Goal: Task Accomplishment & Management: Complete application form

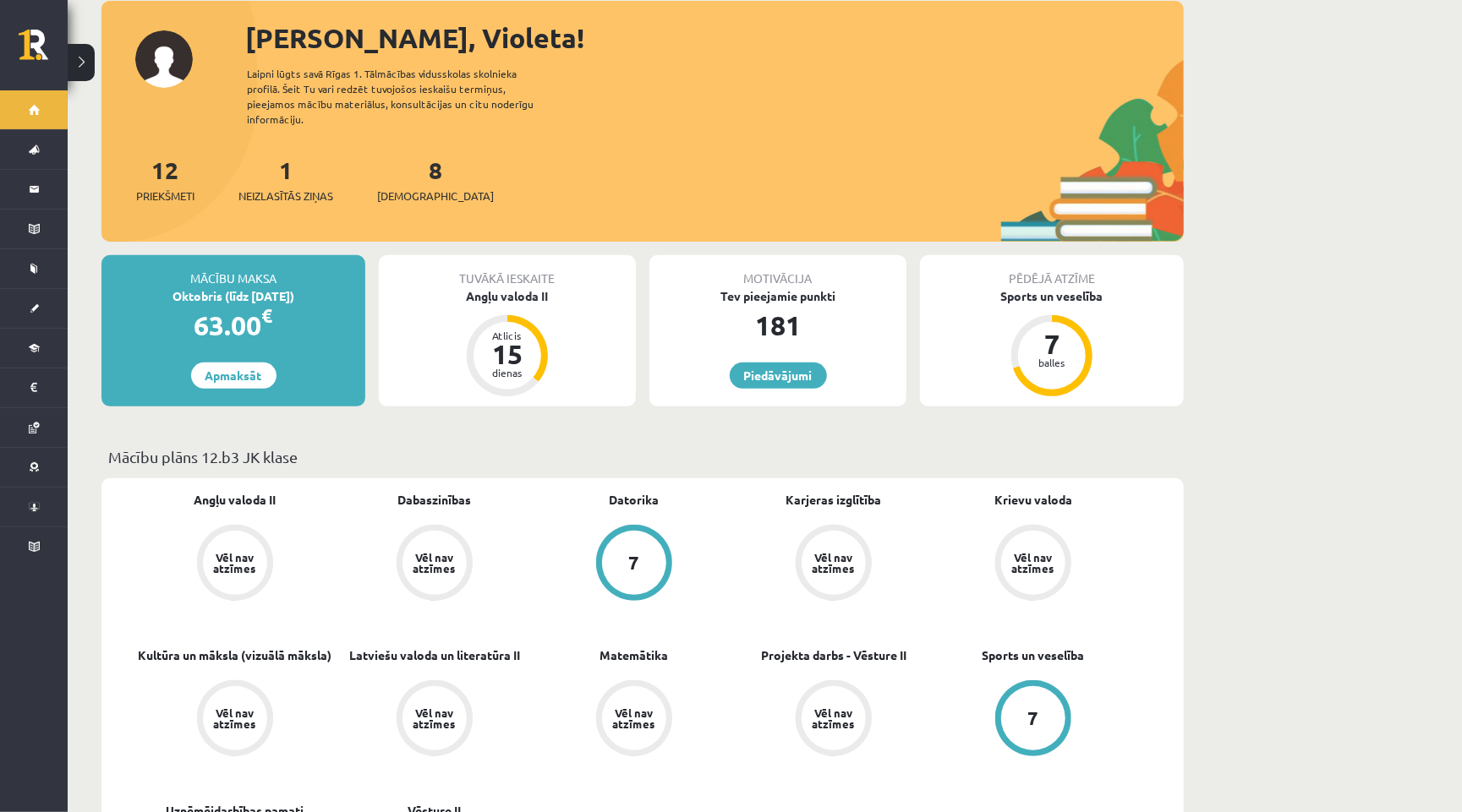
scroll to position [194, 0]
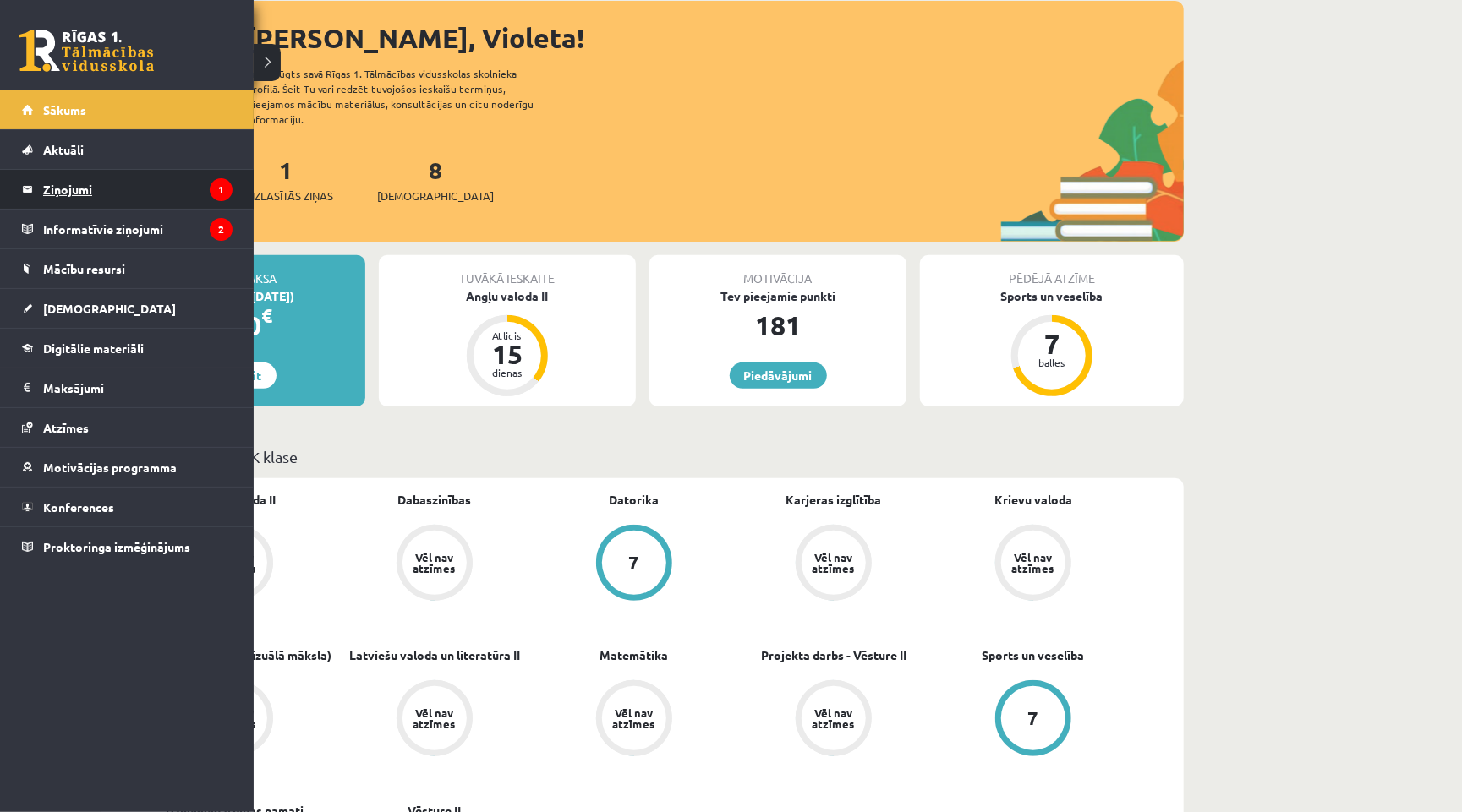
click at [78, 193] on legend "Ziņojumi 1" at bounding box center [138, 189] width 190 height 39
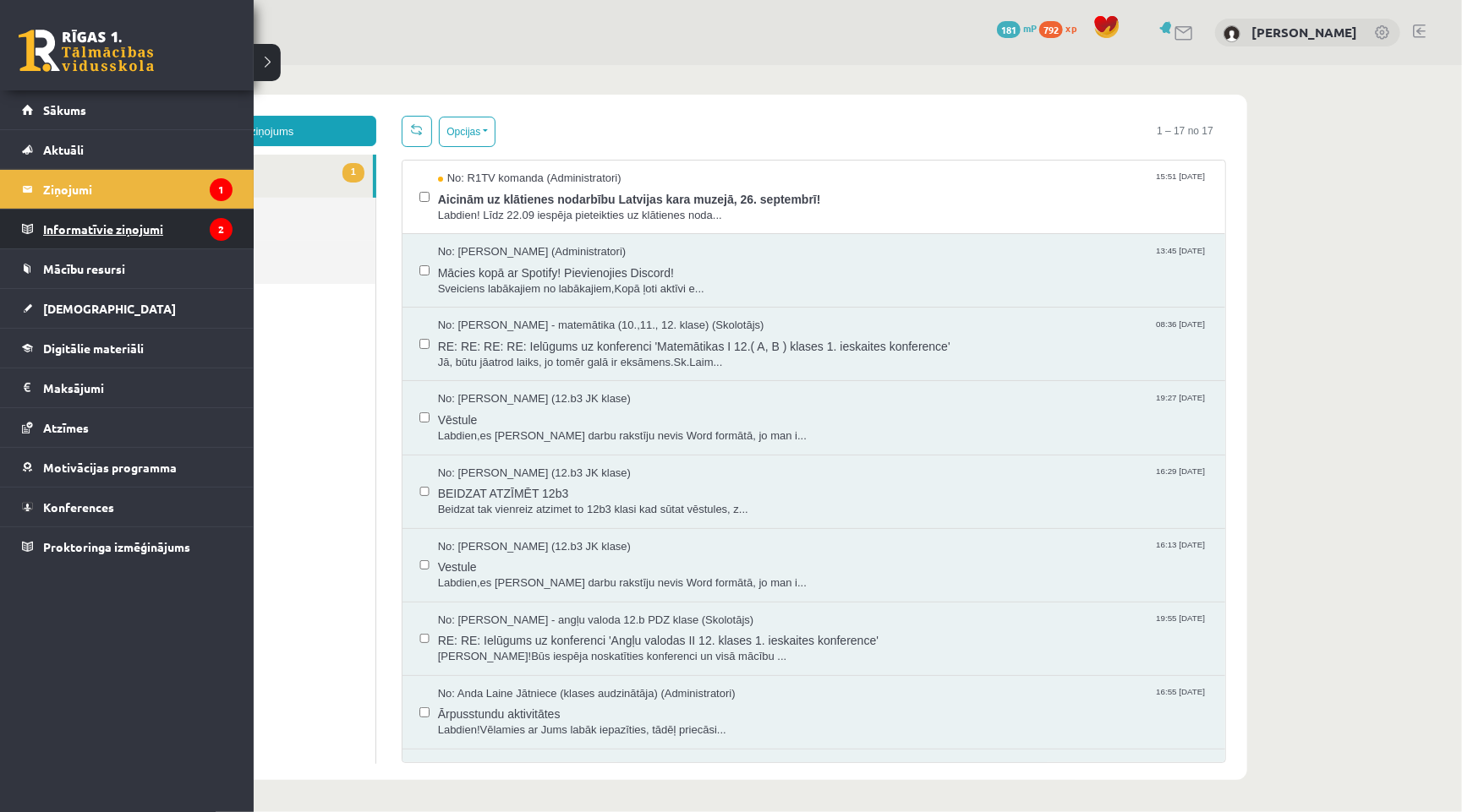
click at [82, 225] on legend "Informatīvie ziņojumi 2" at bounding box center [138, 229] width 190 height 39
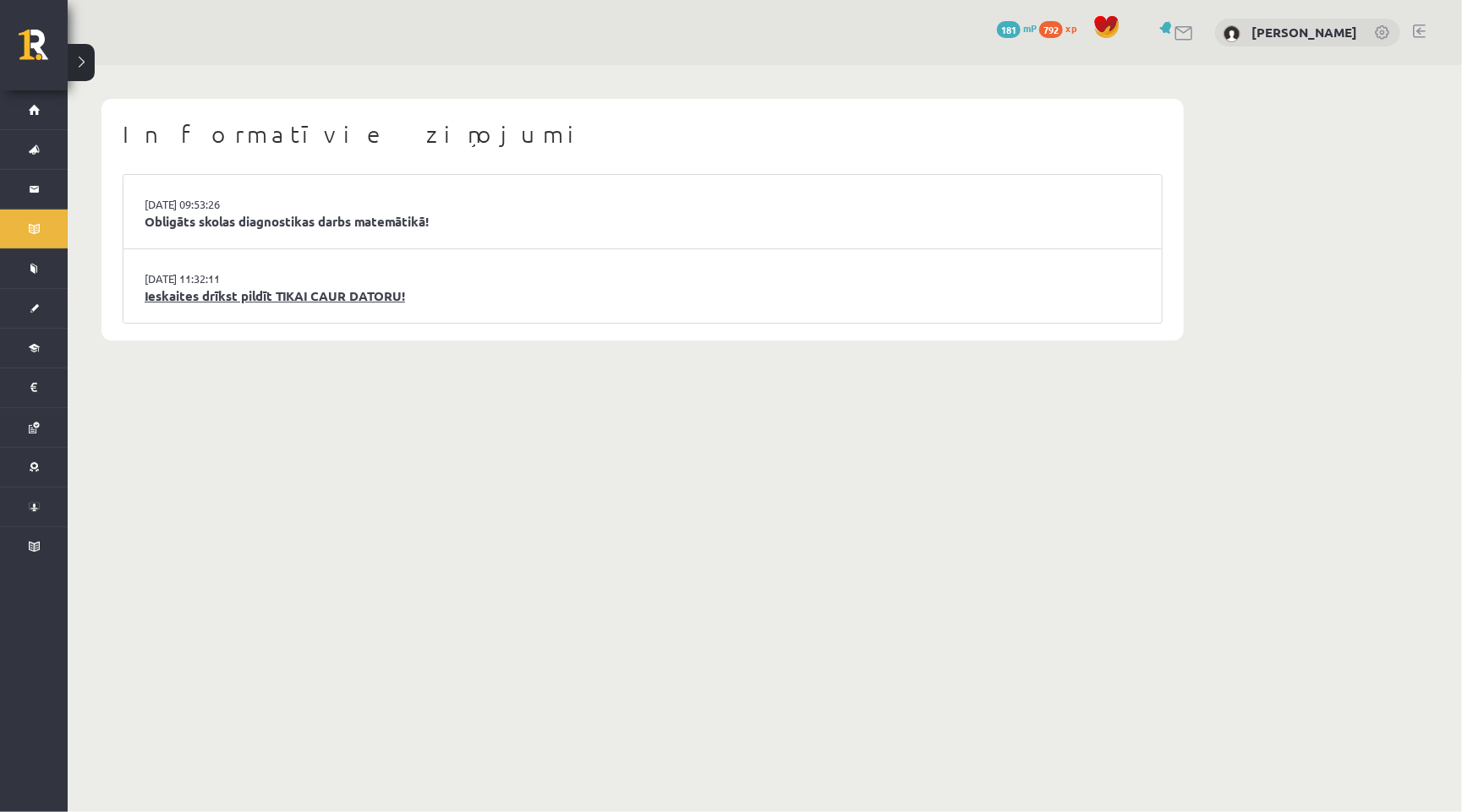
click at [349, 294] on link "Ieskaites drīkst pildīt TIKAI CAUR DATORU!" at bounding box center [642, 296] width 996 height 19
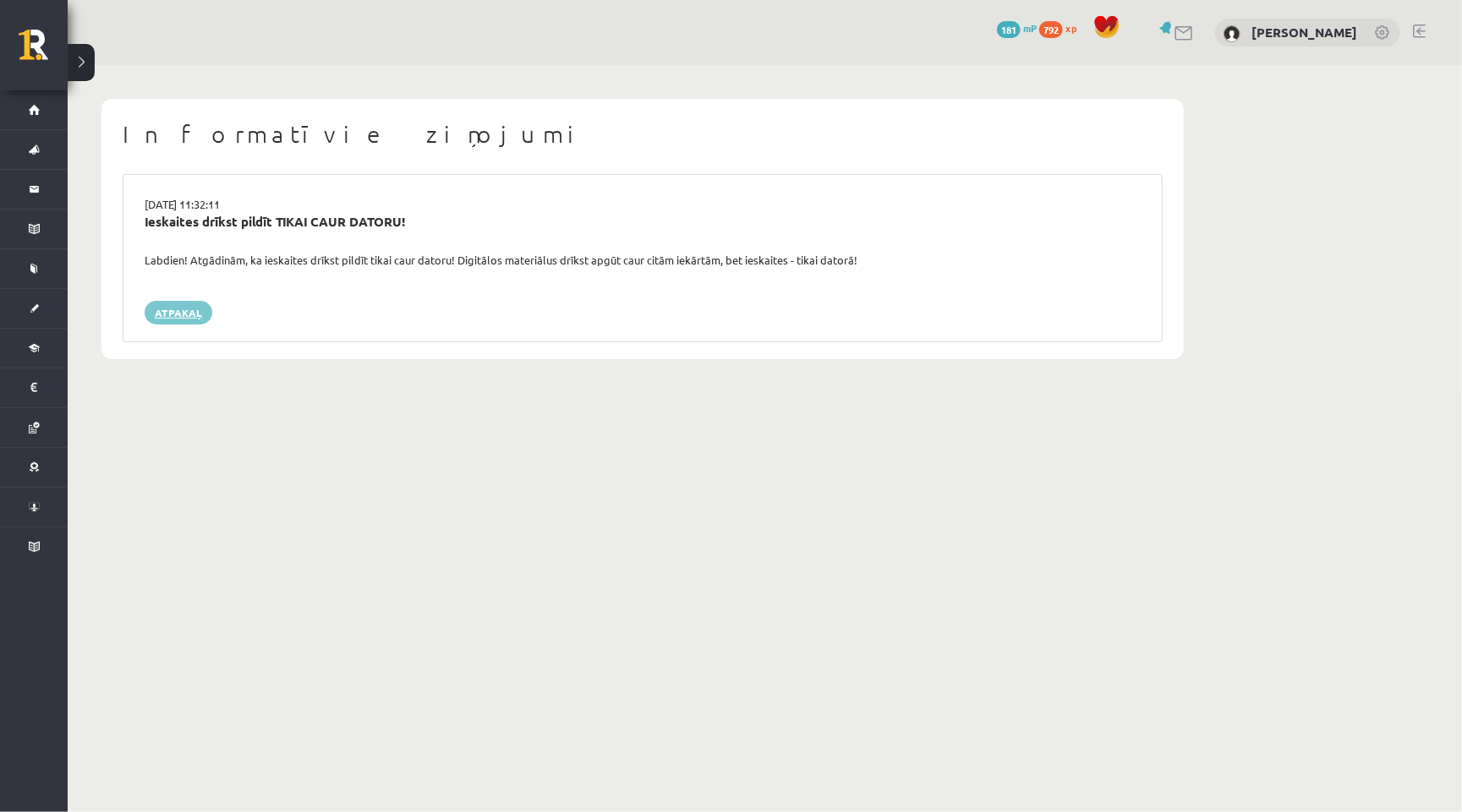
click at [167, 314] on link "Atpakaļ" at bounding box center [178, 313] width 68 height 24
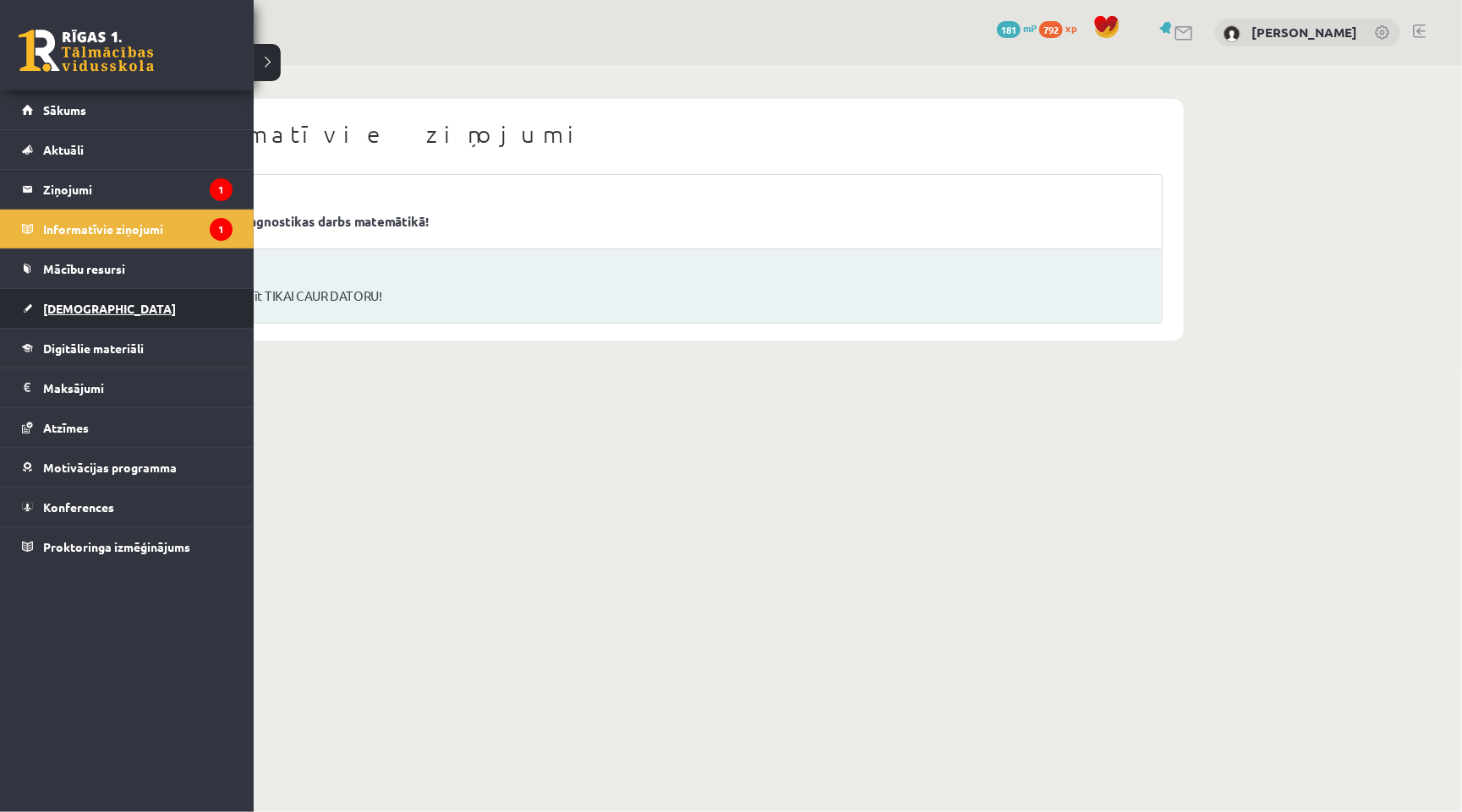
click at [110, 317] on link "[DEMOGRAPHIC_DATA]" at bounding box center [127, 308] width 211 height 39
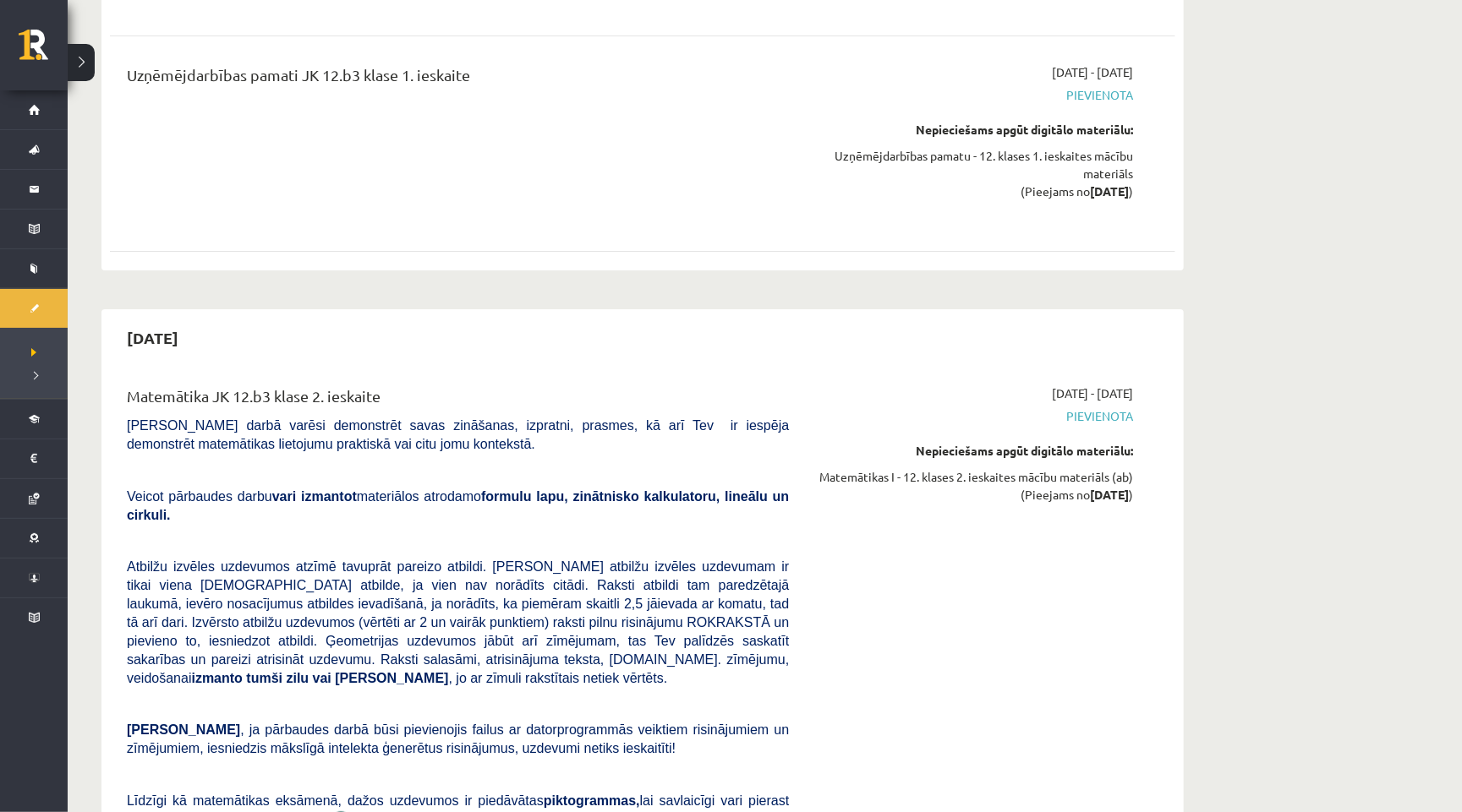
scroll to position [3510, 0]
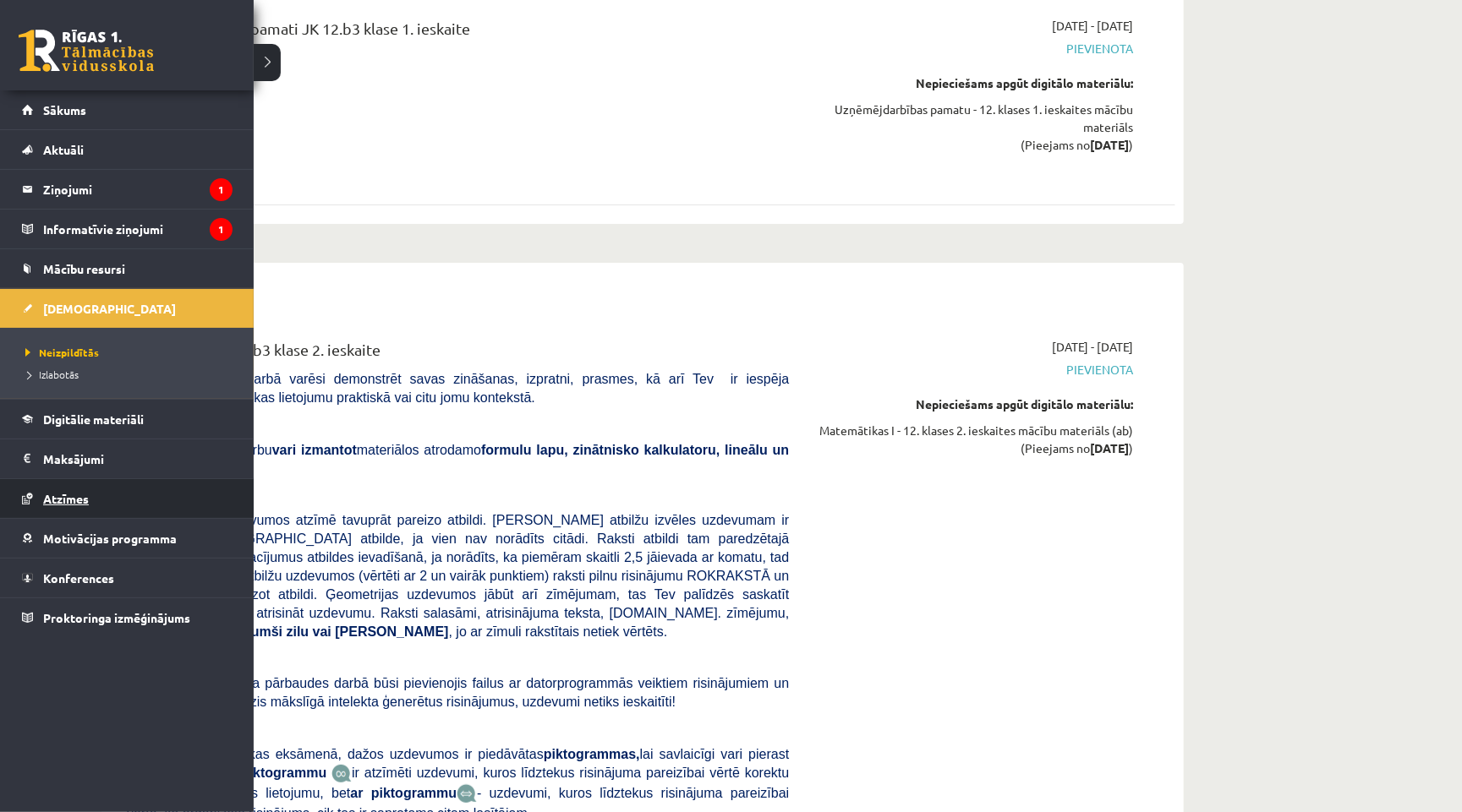
click at [81, 494] on span "Atzīmes" at bounding box center [66, 498] width 46 height 16
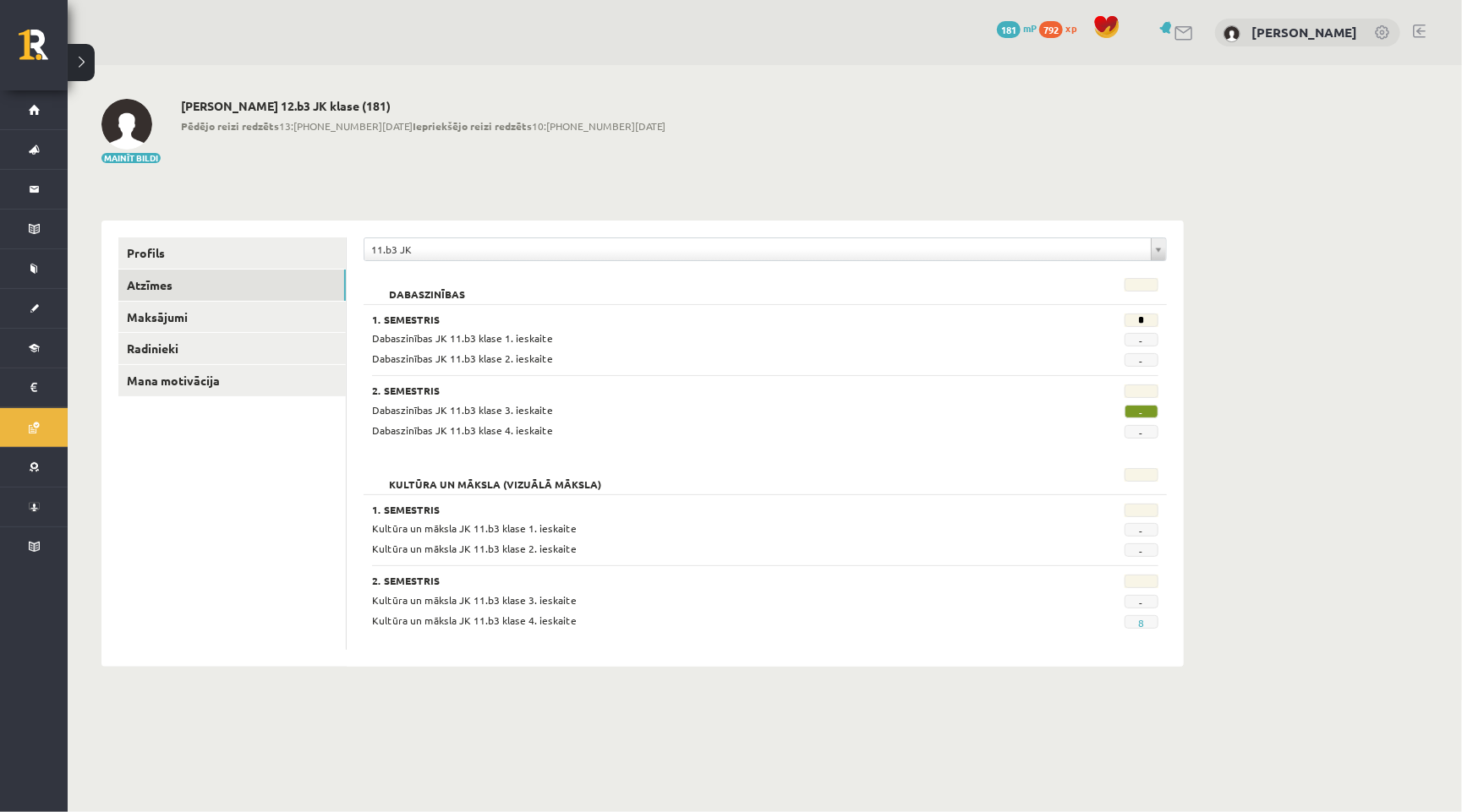
click at [1142, 407] on span "-" at bounding box center [1141, 411] width 34 height 14
click at [1138, 622] on link "8" at bounding box center [1141, 622] width 5 height 14
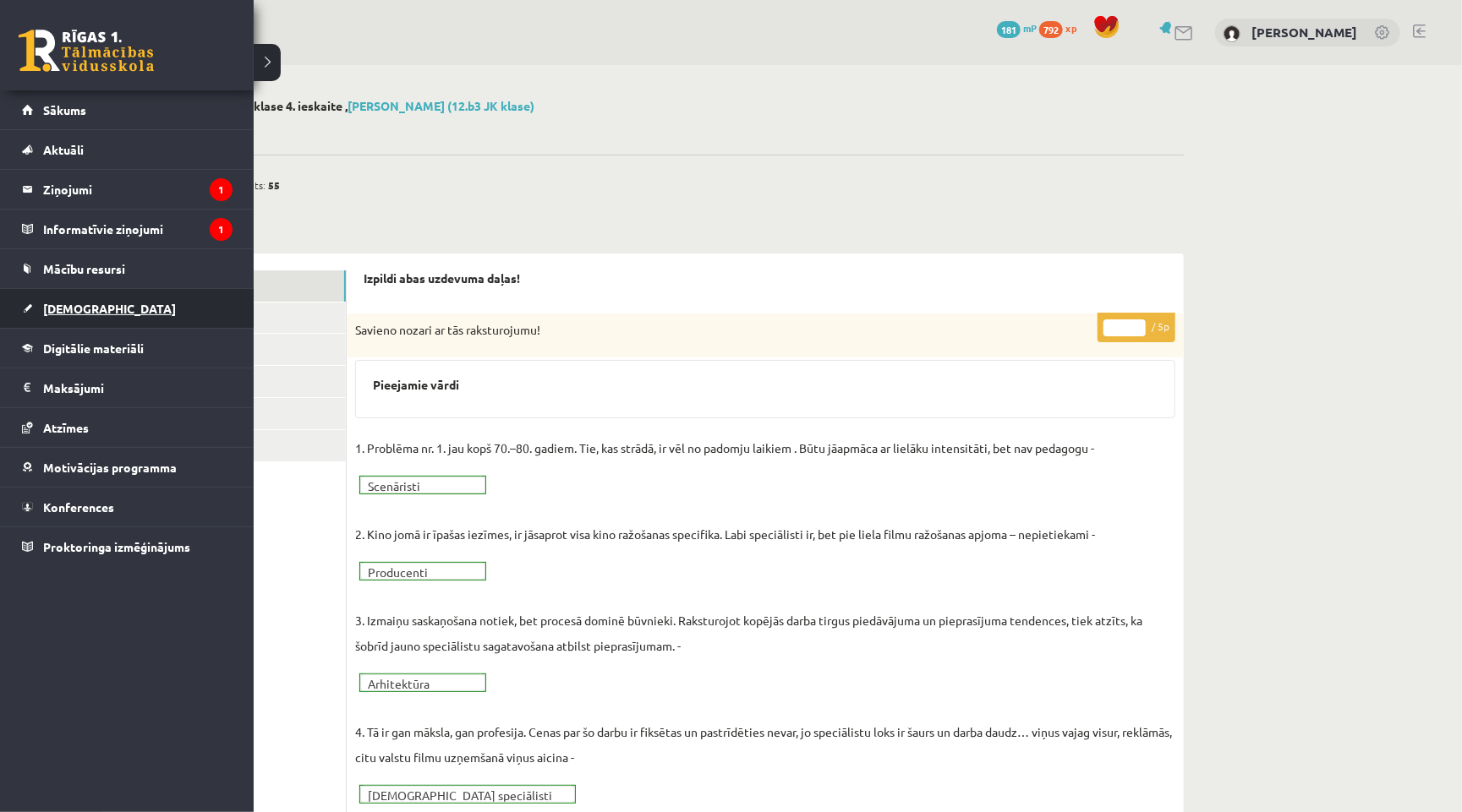
click at [120, 303] on link "[DEMOGRAPHIC_DATA]" at bounding box center [127, 308] width 211 height 39
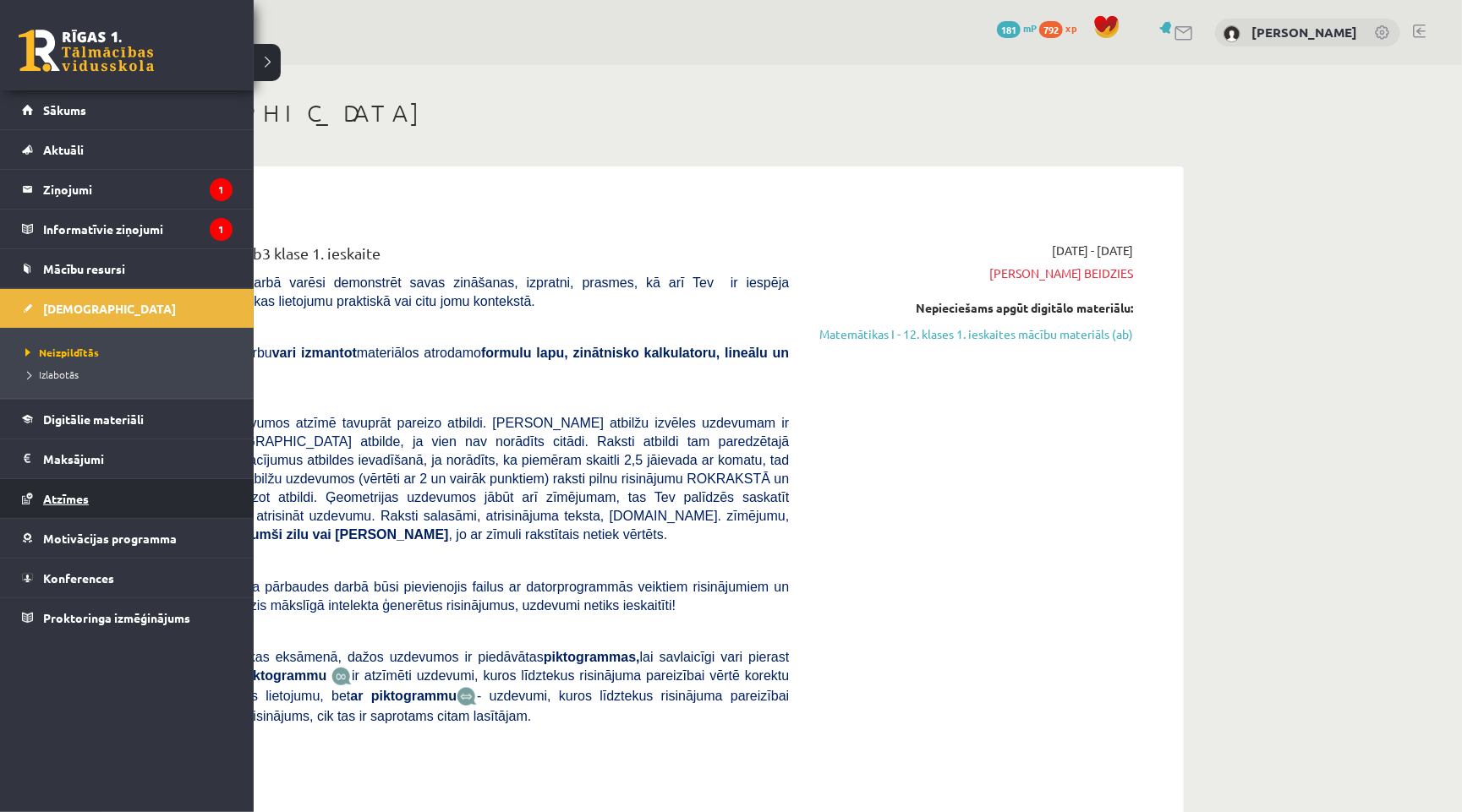
click at [64, 487] on link "Atzīmes" at bounding box center [127, 498] width 211 height 39
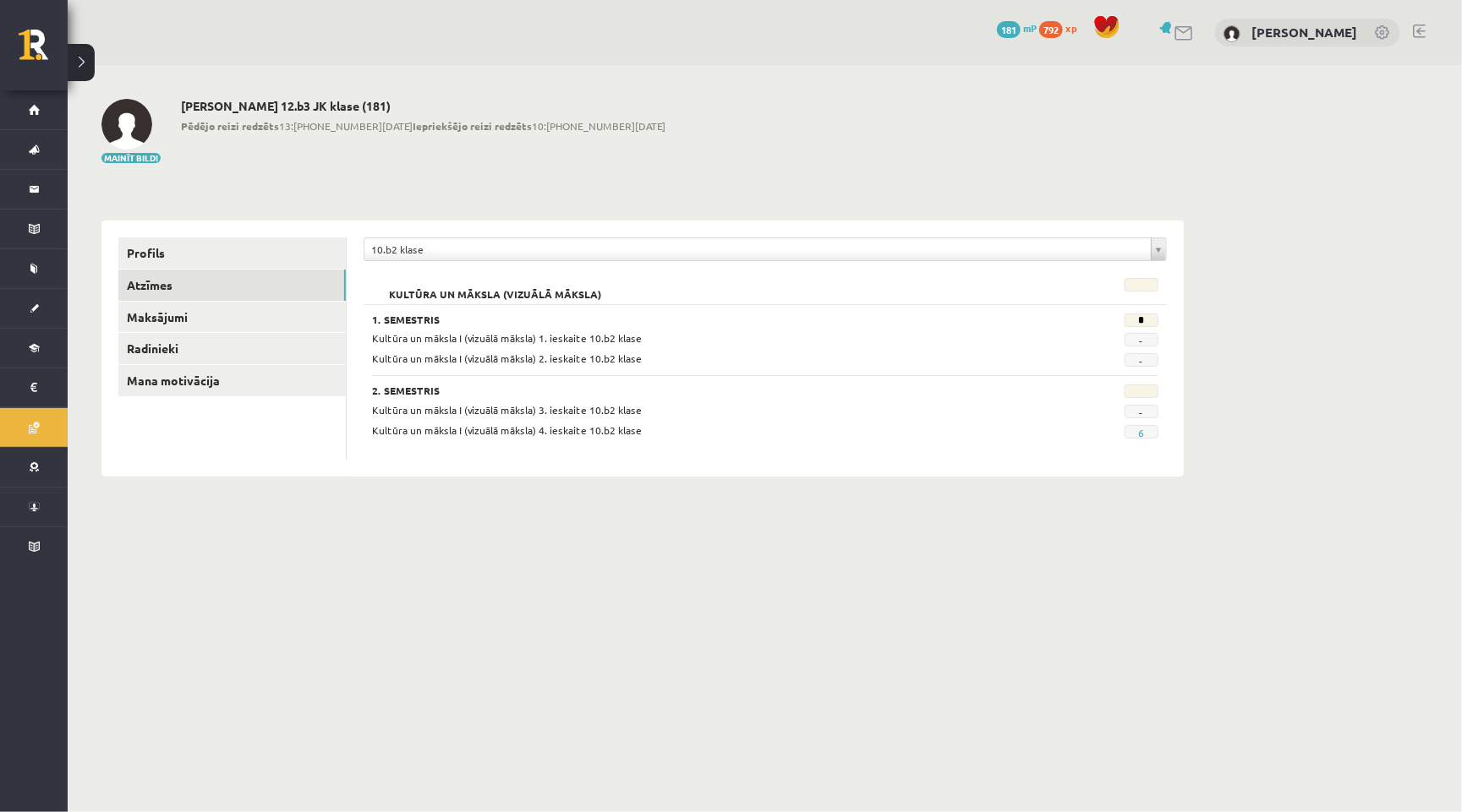
click at [519, 424] on span "Kultūra un māksla I (vizuālā māksla) 4. ieskaite 10.b2 klase" at bounding box center [507, 430] width 270 height 14
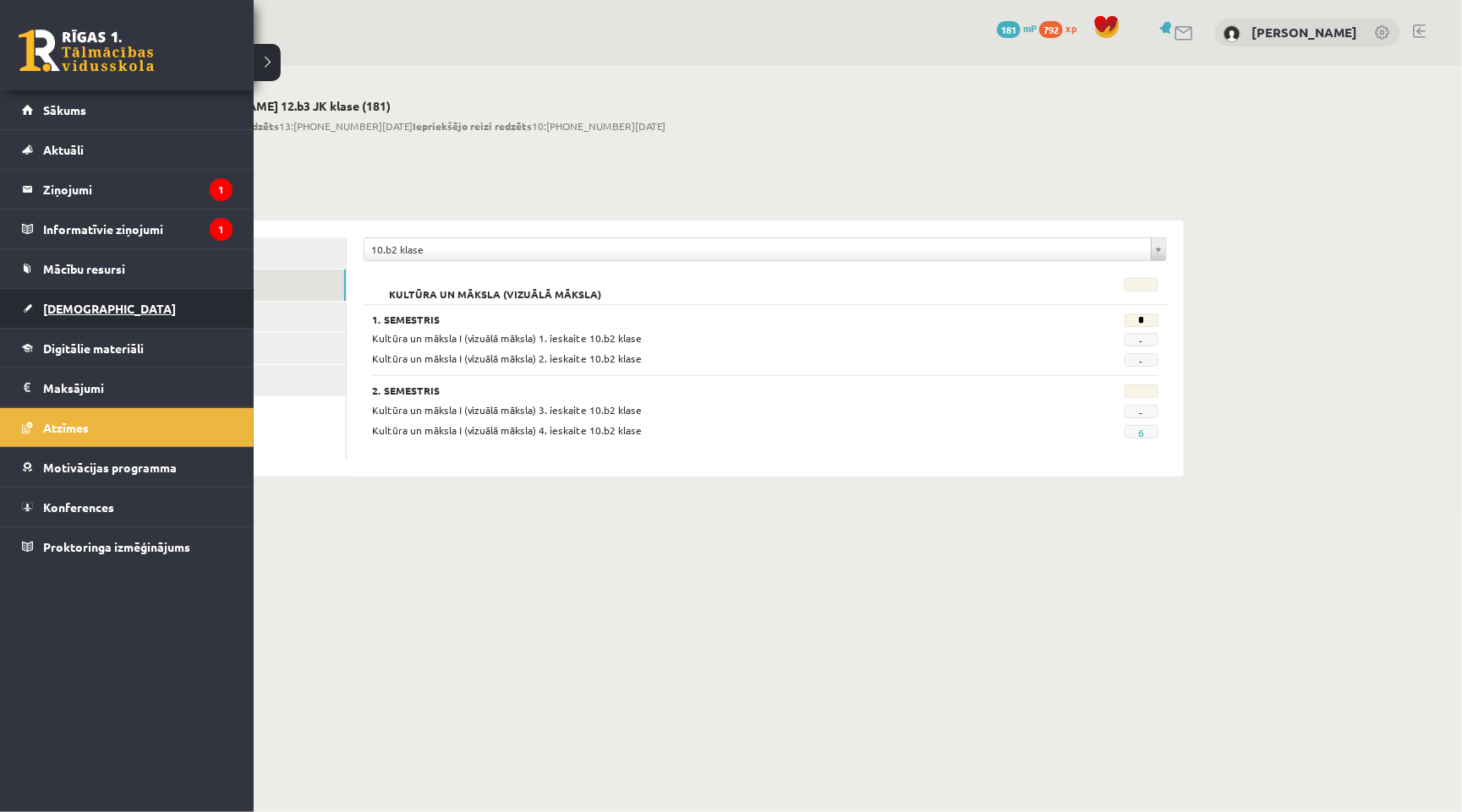
click at [50, 305] on span "[DEMOGRAPHIC_DATA]" at bounding box center [109, 308] width 132 height 16
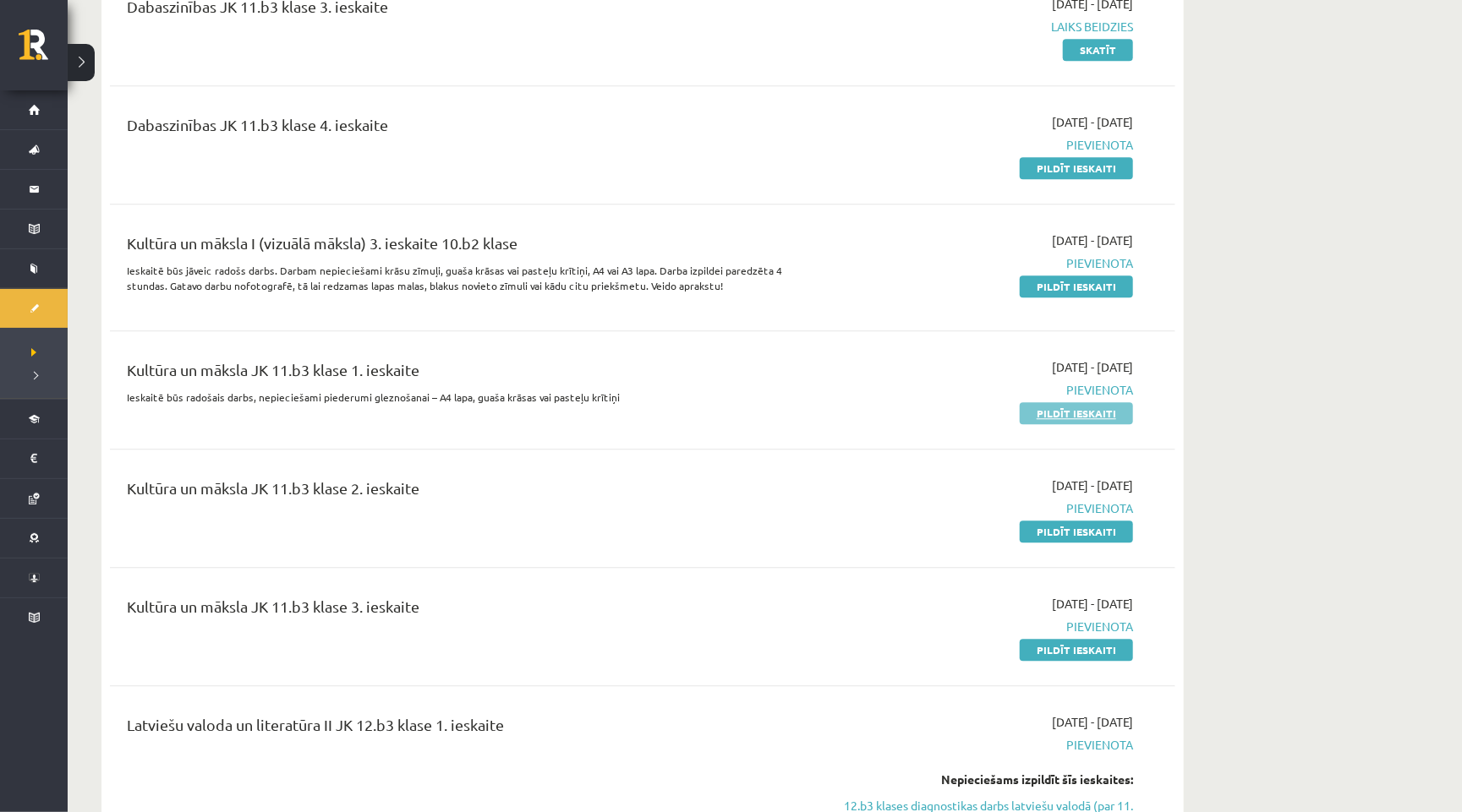
scroll to position [2306, 0]
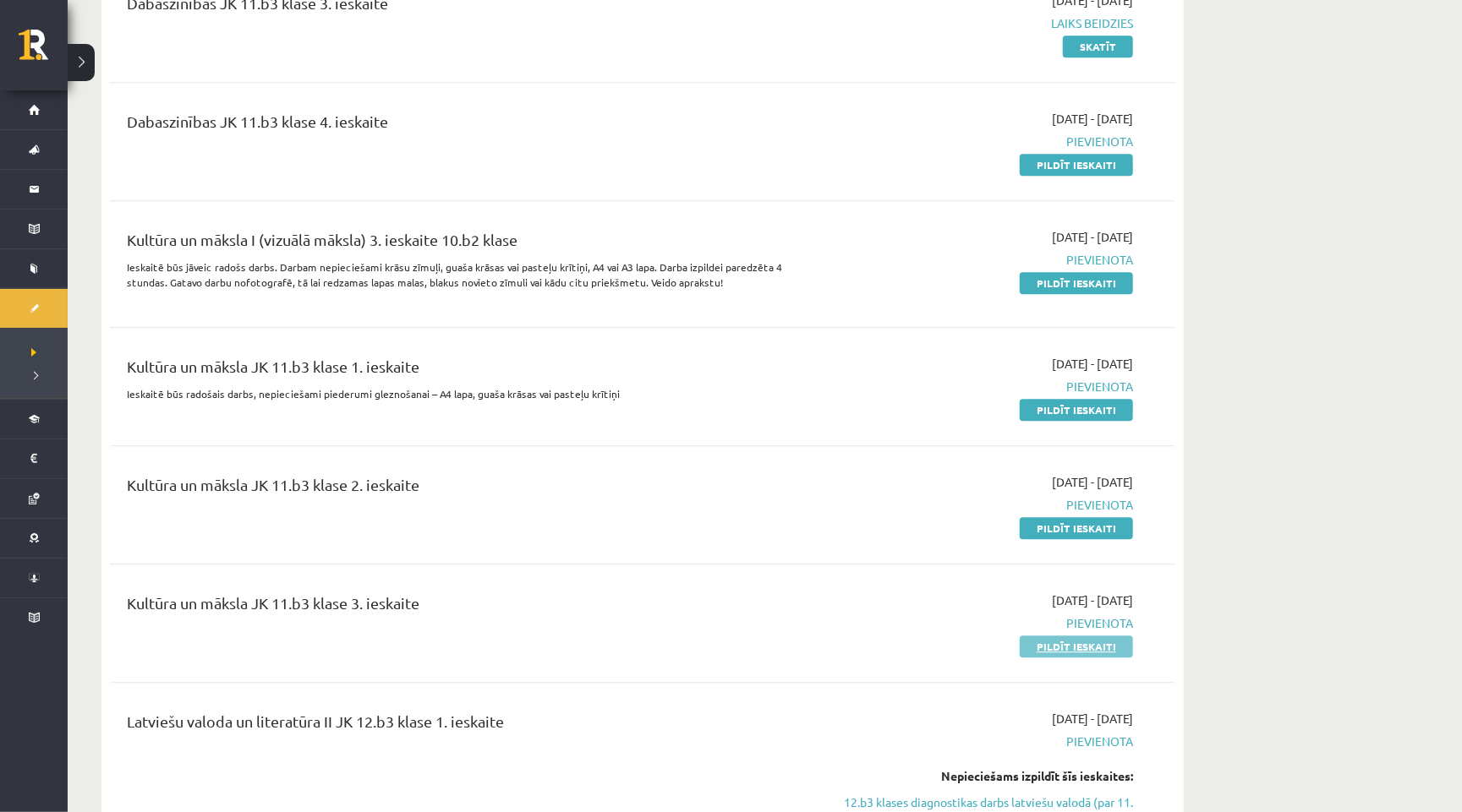
click at [1084, 636] on link "Pildīt ieskaiti" at bounding box center [1076, 647] width 113 height 22
click at [1033, 517] on link "Pildīt ieskaiti" at bounding box center [1076, 528] width 113 height 22
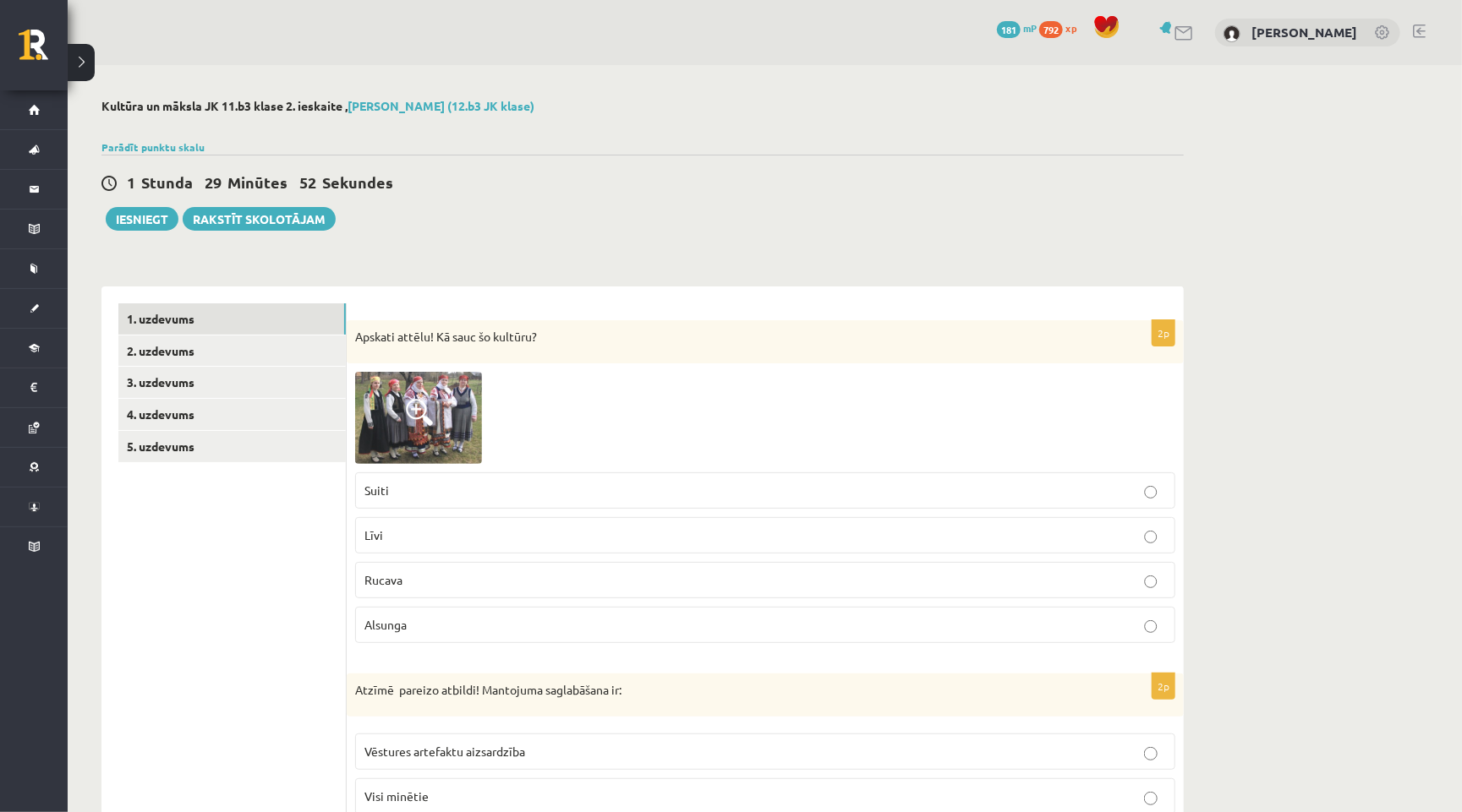
click at [447, 392] on img at bounding box center [418, 418] width 127 height 91
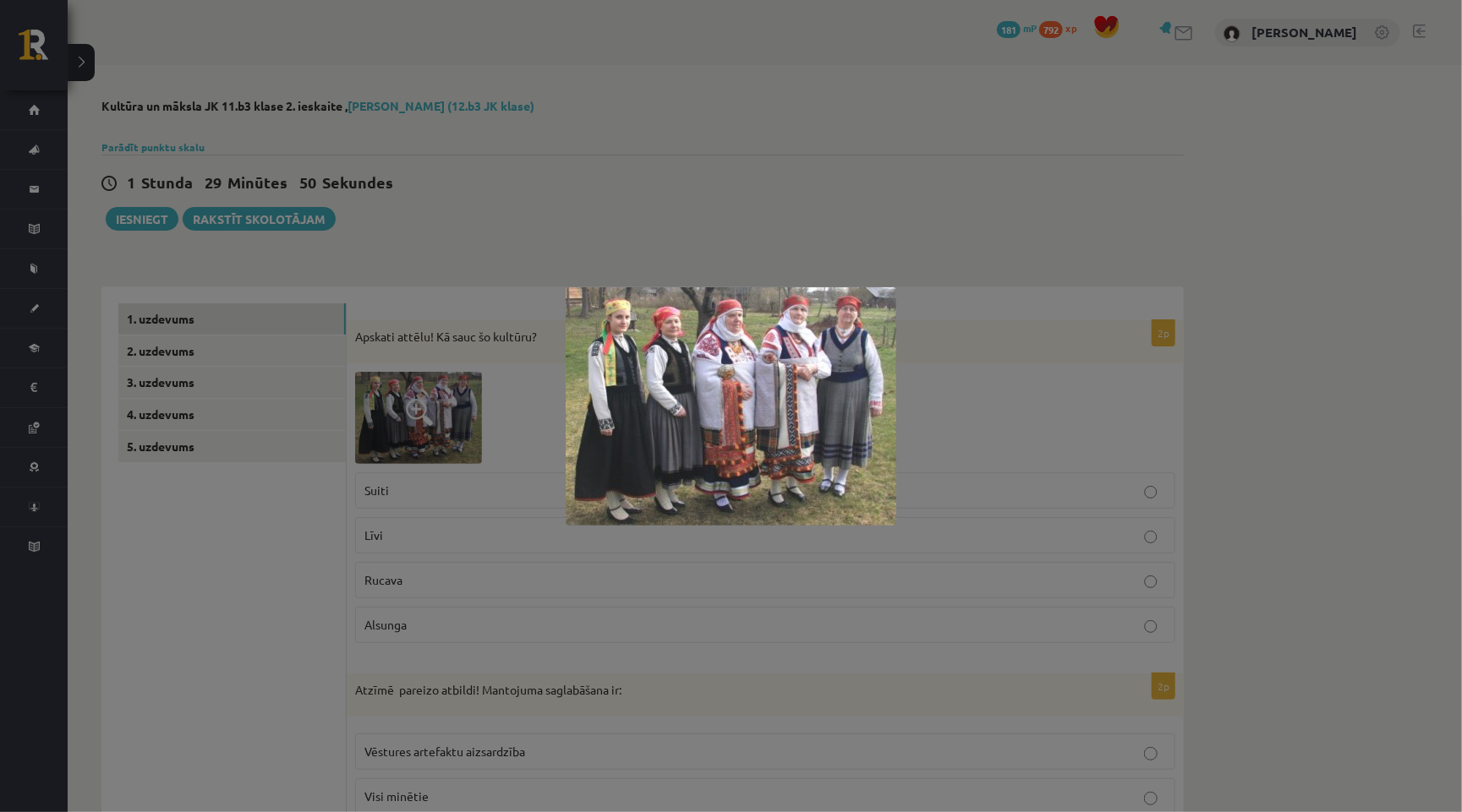
click at [571, 652] on div at bounding box center [731, 406] width 1462 height 812
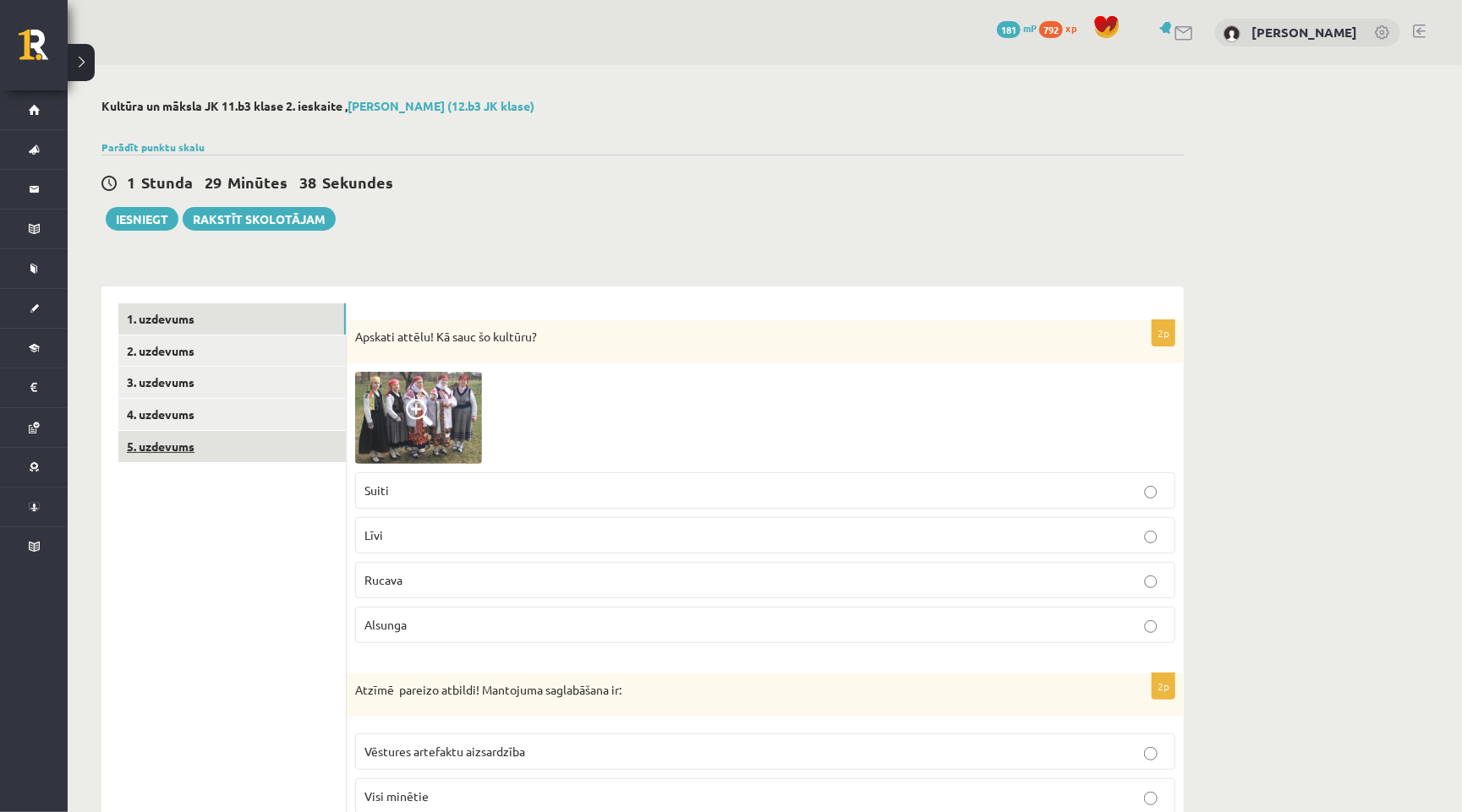
click at [160, 443] on link "5. uzdevums" at bounding box center [232, 447] width 227 height 31
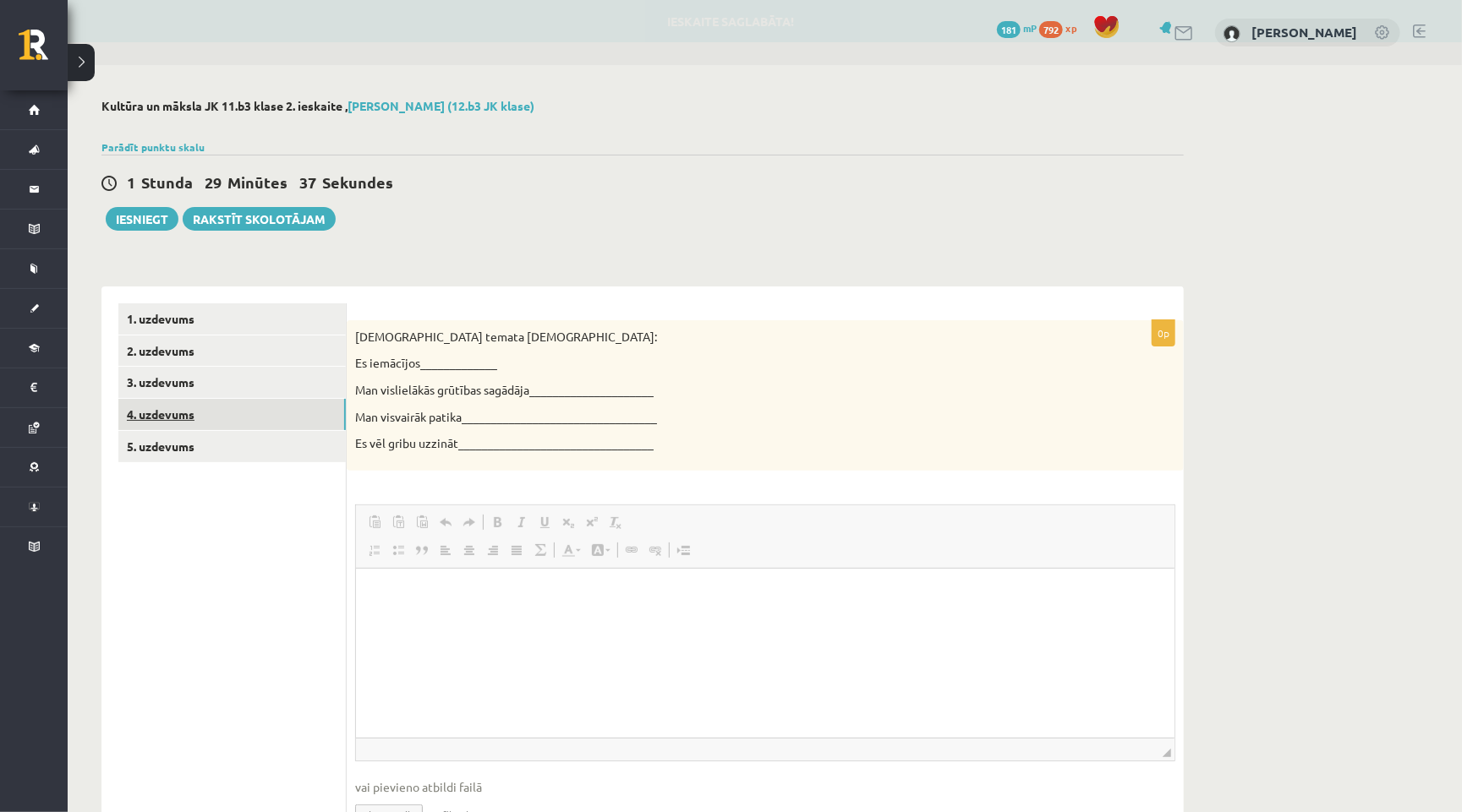
click at [147, 405] on link "4. uzdevums" at bounding box center [232, 414] width 227 height 31
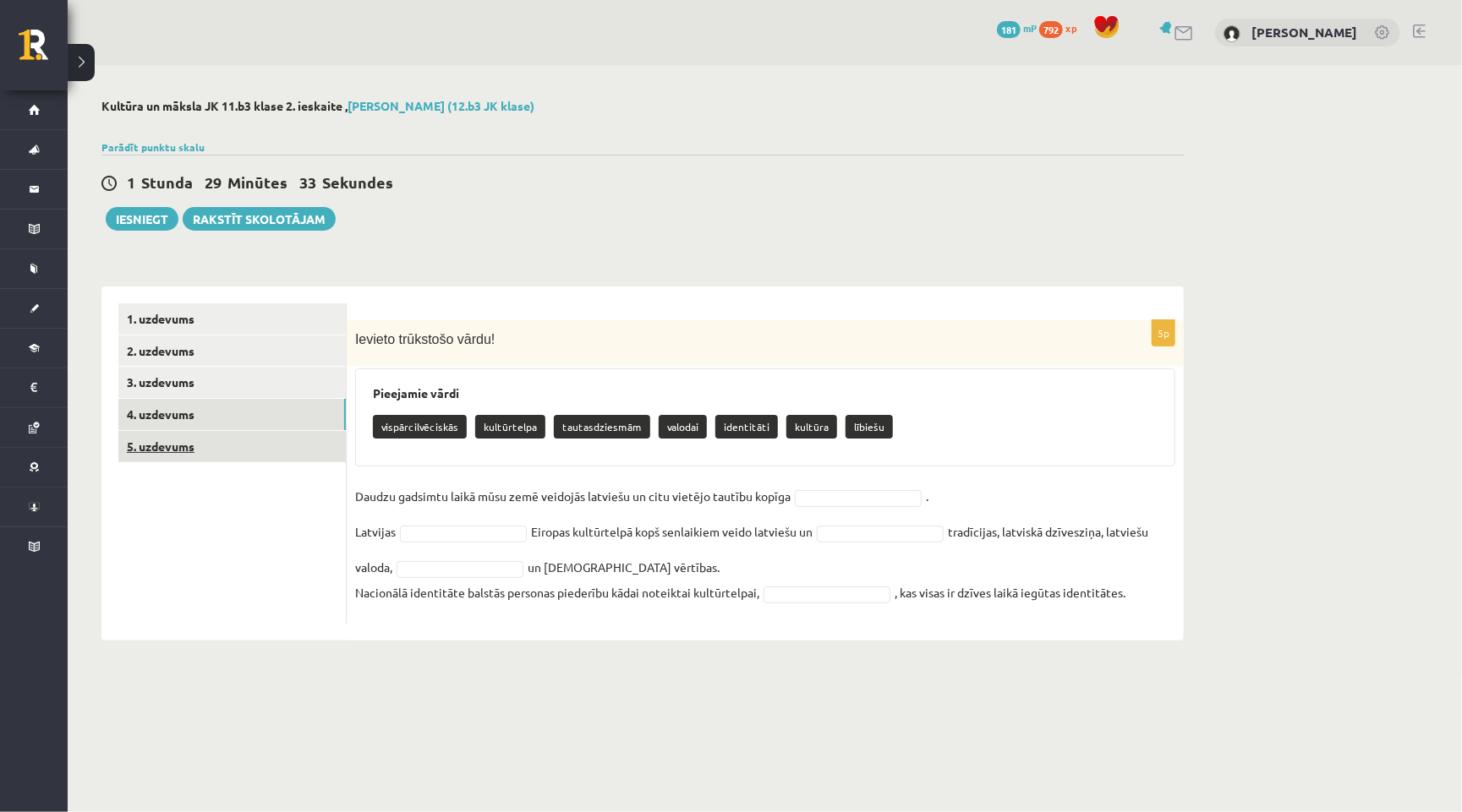
click at [148, 448] on link "5. uzdevums" at bounding box center [232, 447] width 227 height 31
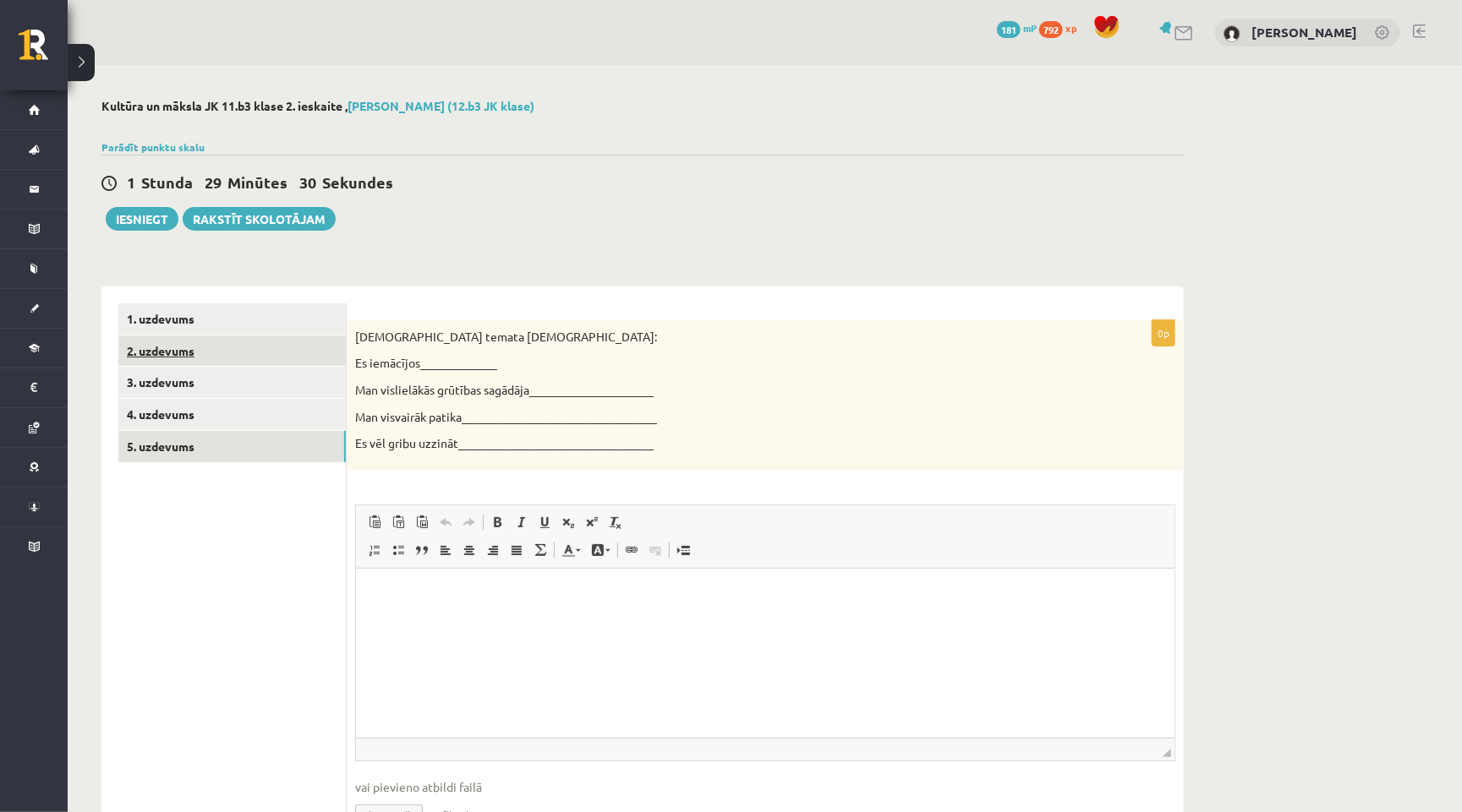
click at [204, 337] on link "2. uzdevums" at bounding box center [232, 351] width 227 height 31
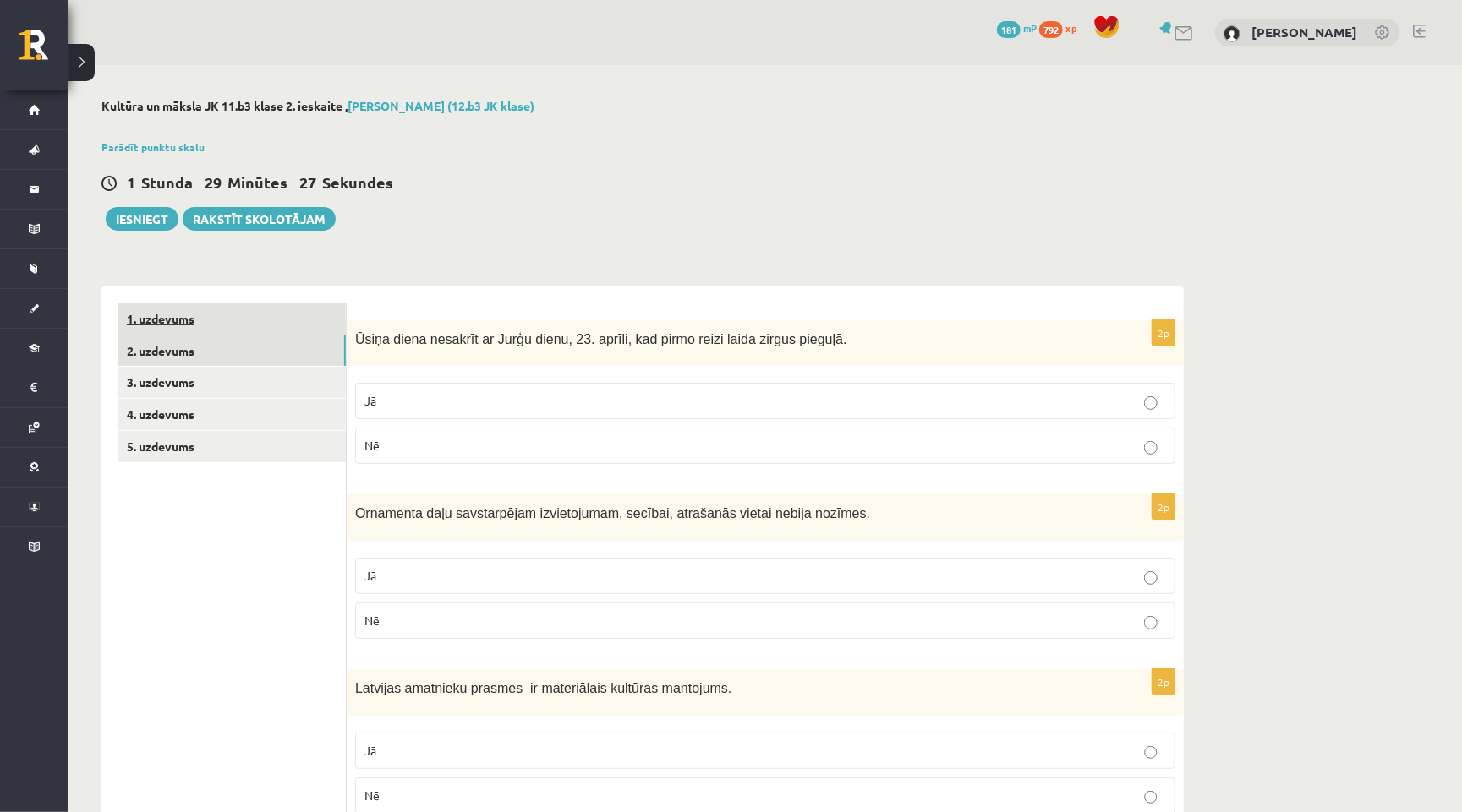
click at [172, 318] on link "1. uzdevums" at bounding box center [232, 319] width 227 height 31
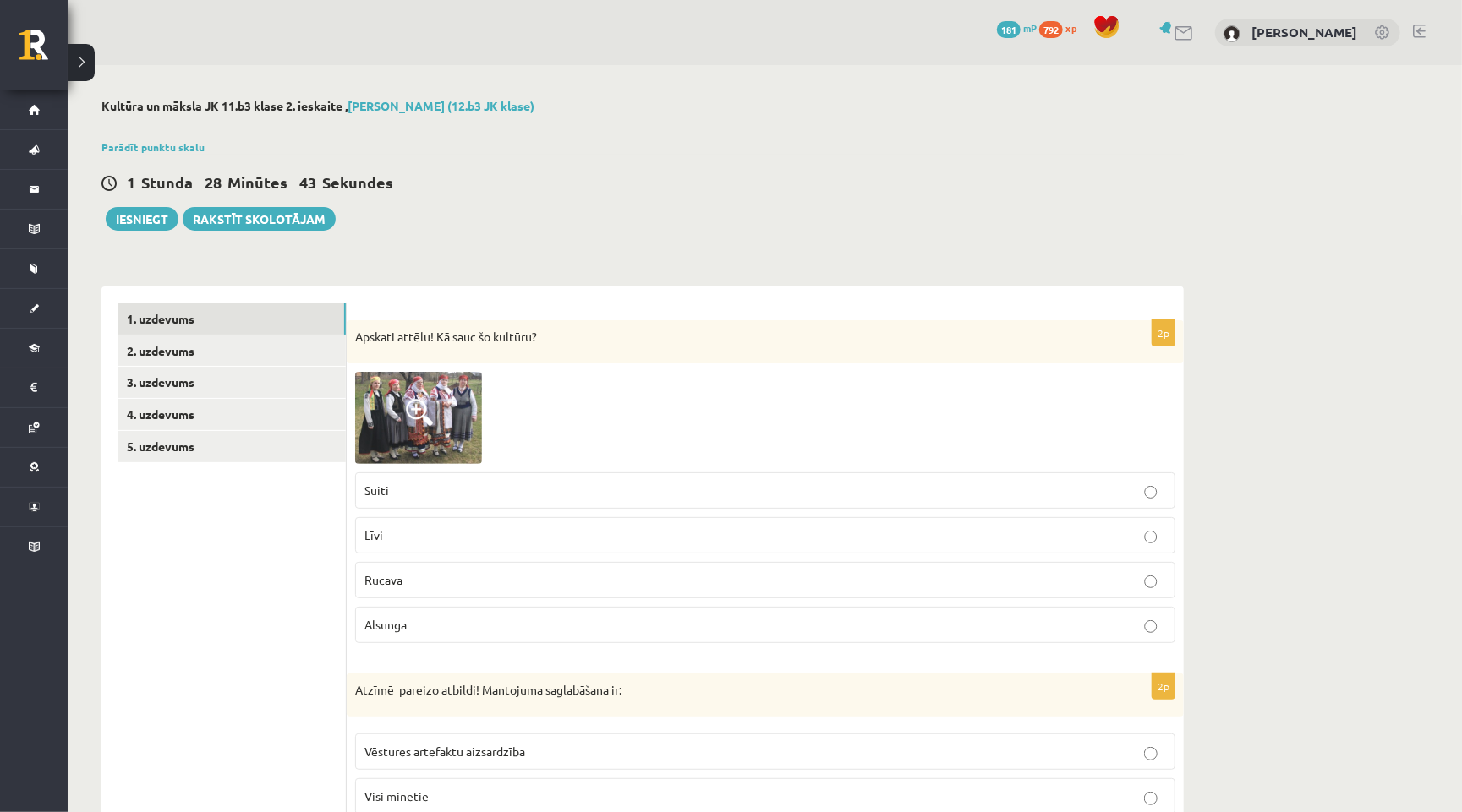
click at [402, 587] on label "Rucava" at bounding box center [765, 580] width 820 height 36
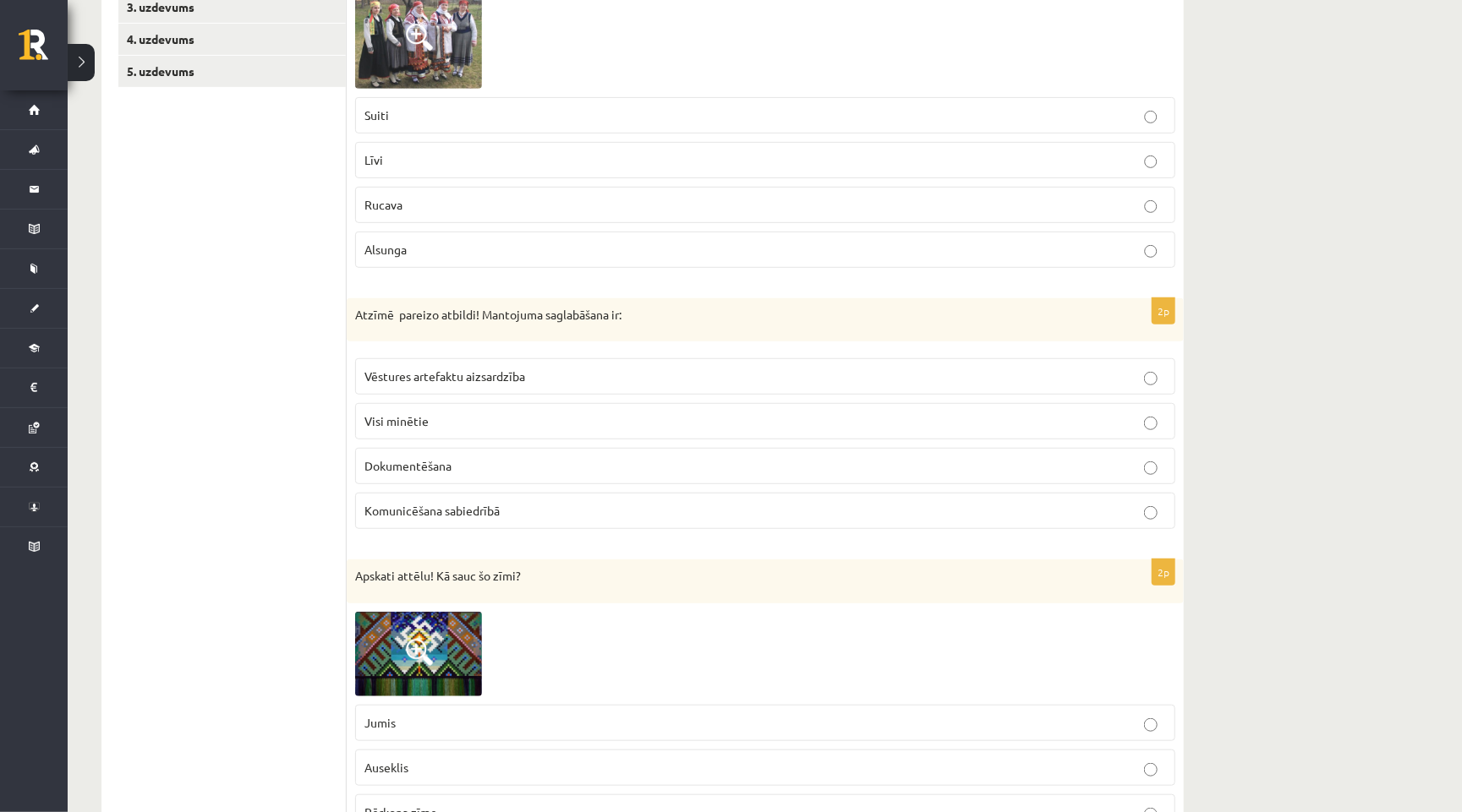
scroll to position [378, 0]
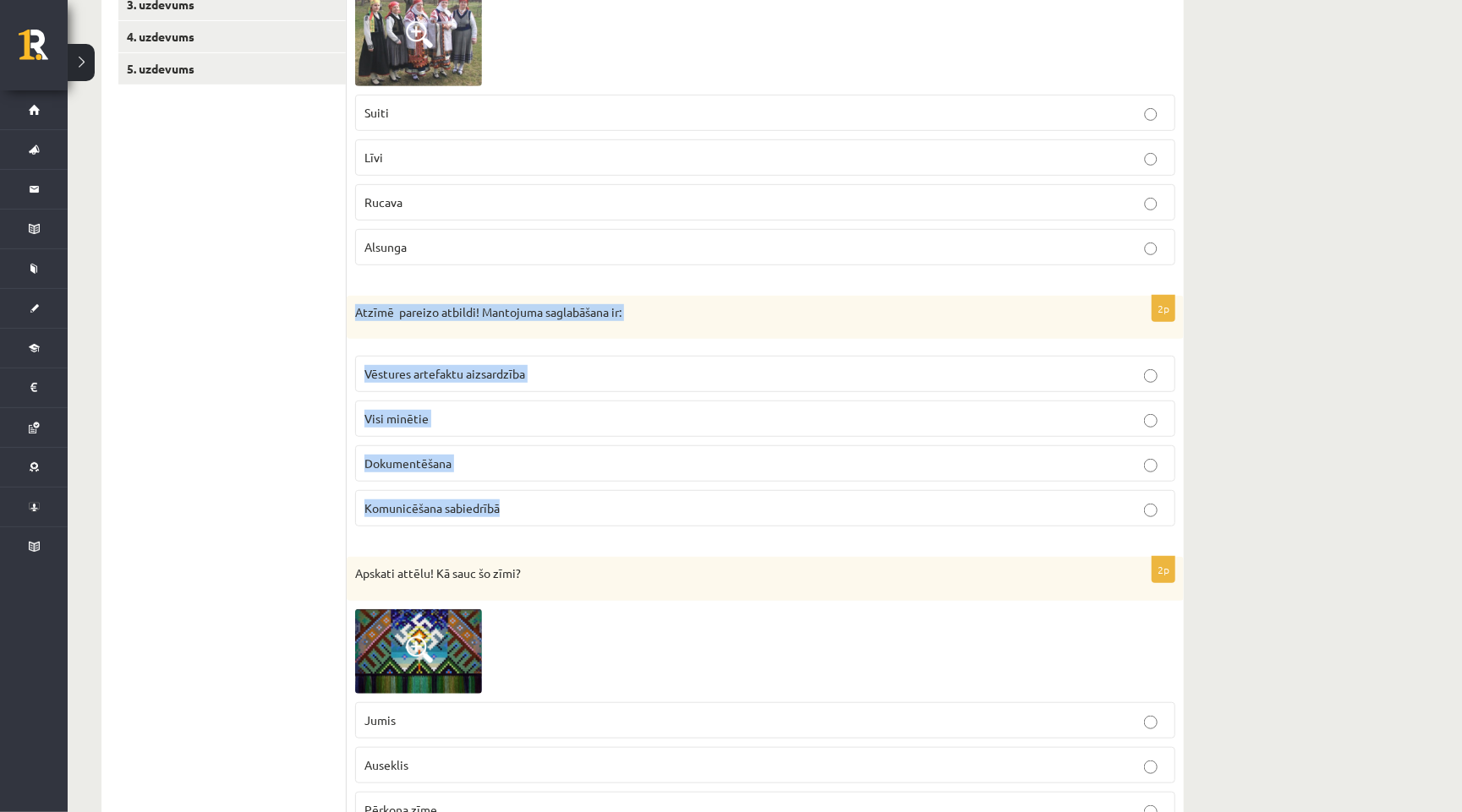
drag, startPoint x: 353, startPoint y: 312, endPoint x: 556, endPoint y: 510, distance: 283.6
click at [556, 510] on div "2p Atzīmē pareizo atbildi! Mantojuma saglabāšana ir: Vēstures artefaktu aizsard…" at bounding box center [765, 418] width 837 height 245
copy div "Atzīmē pareizo atbildi! Mantojuma saglabāšana ir: Vēstures artefaktu aizsardzīb…"
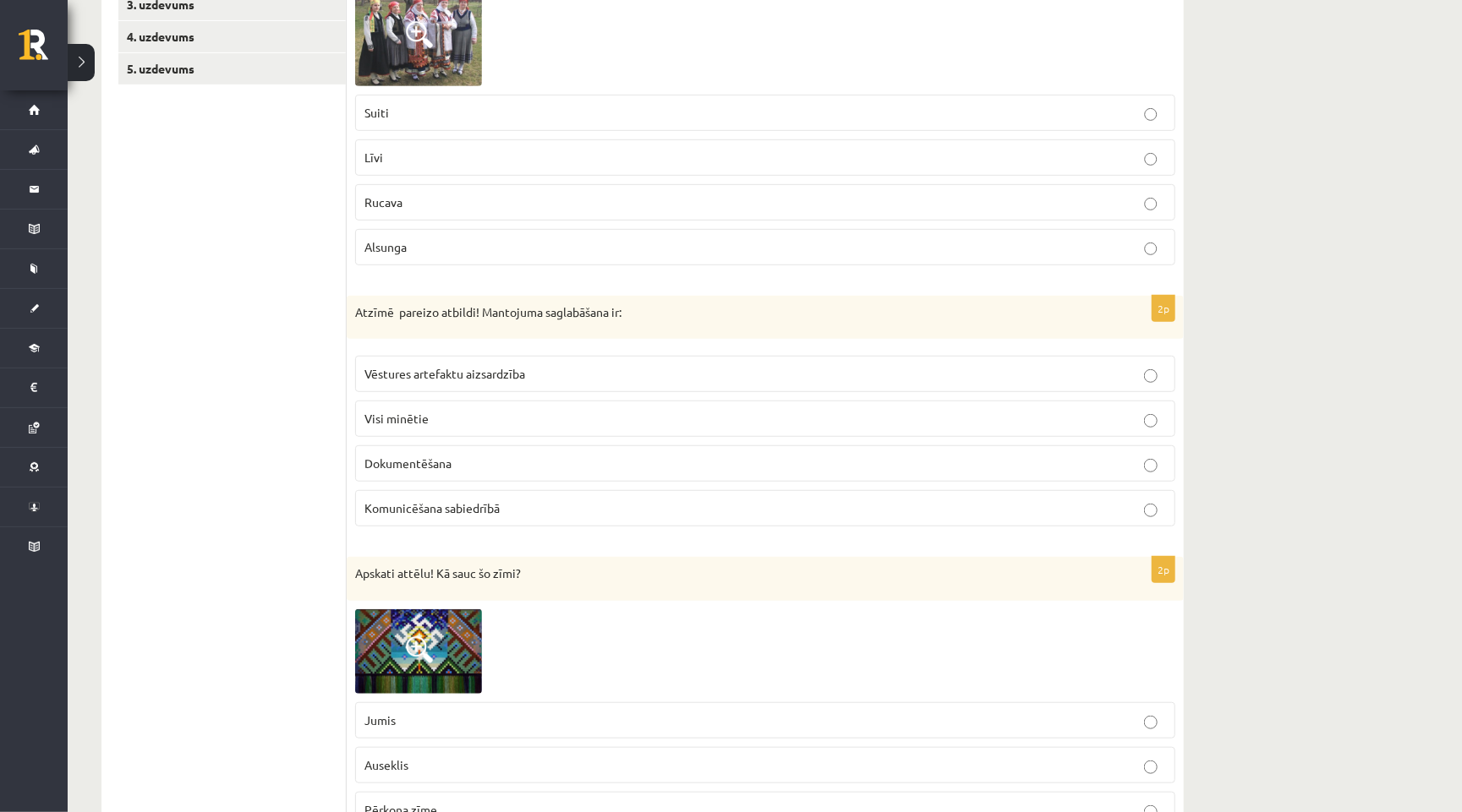
click at [491, 410] on p "Visi minētie" at bounding box center [765, 418] width 801 height 17
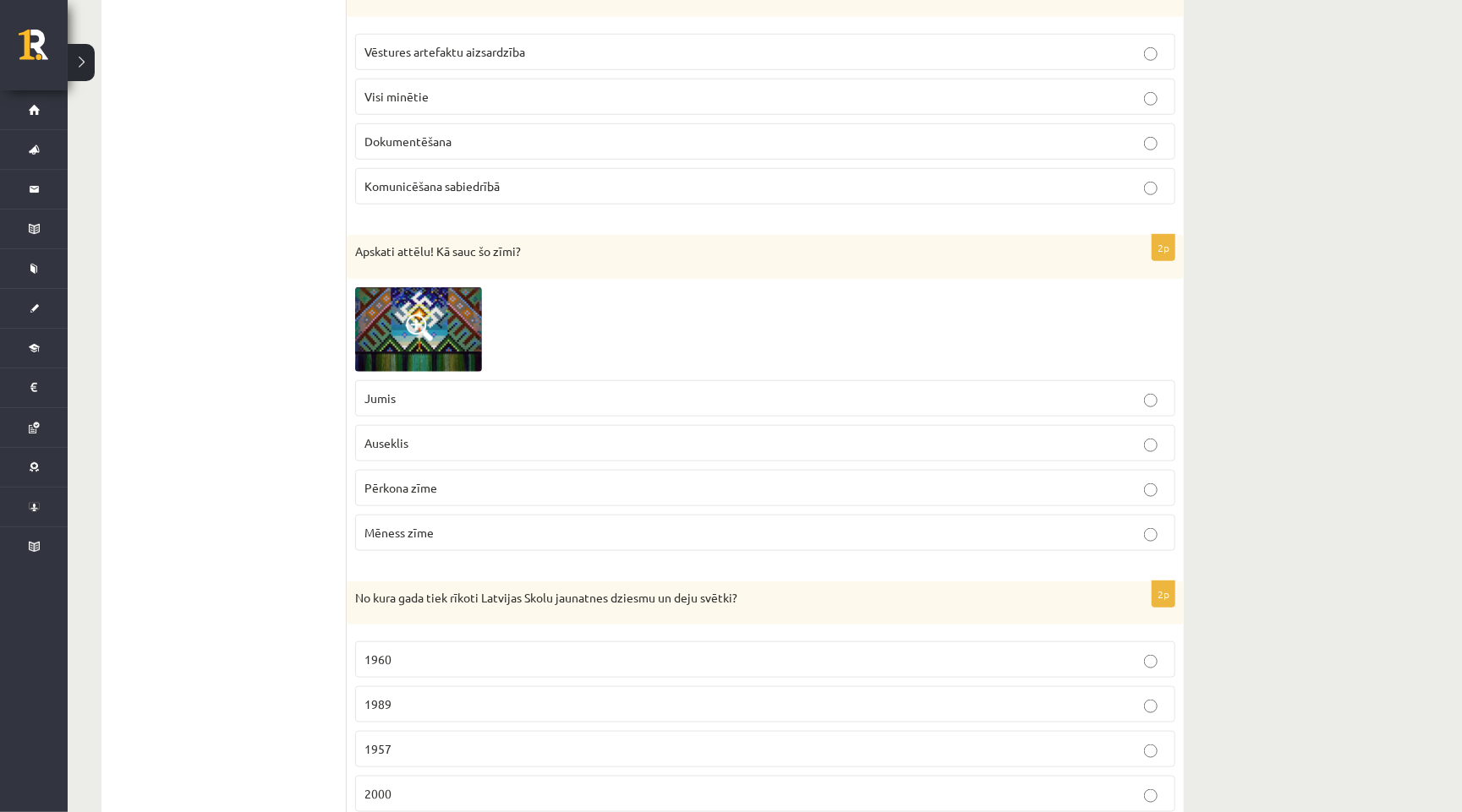
scroll to position [701, 0]
click at [447, 354] on img at bounding box center [418, 328] width 127 height 85
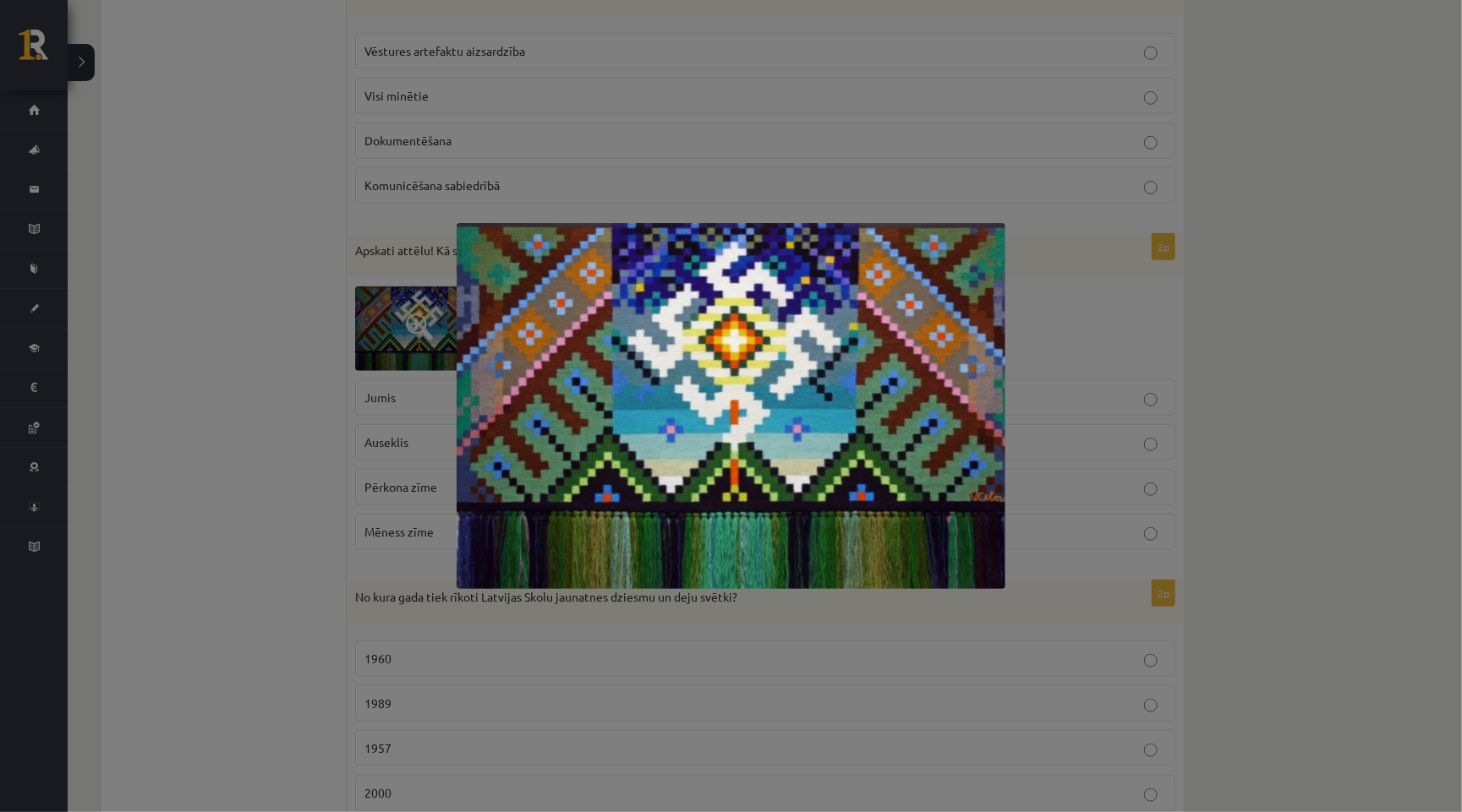
click at [235, 548] on div at bounding box center [731, 406] width 1462 height 812
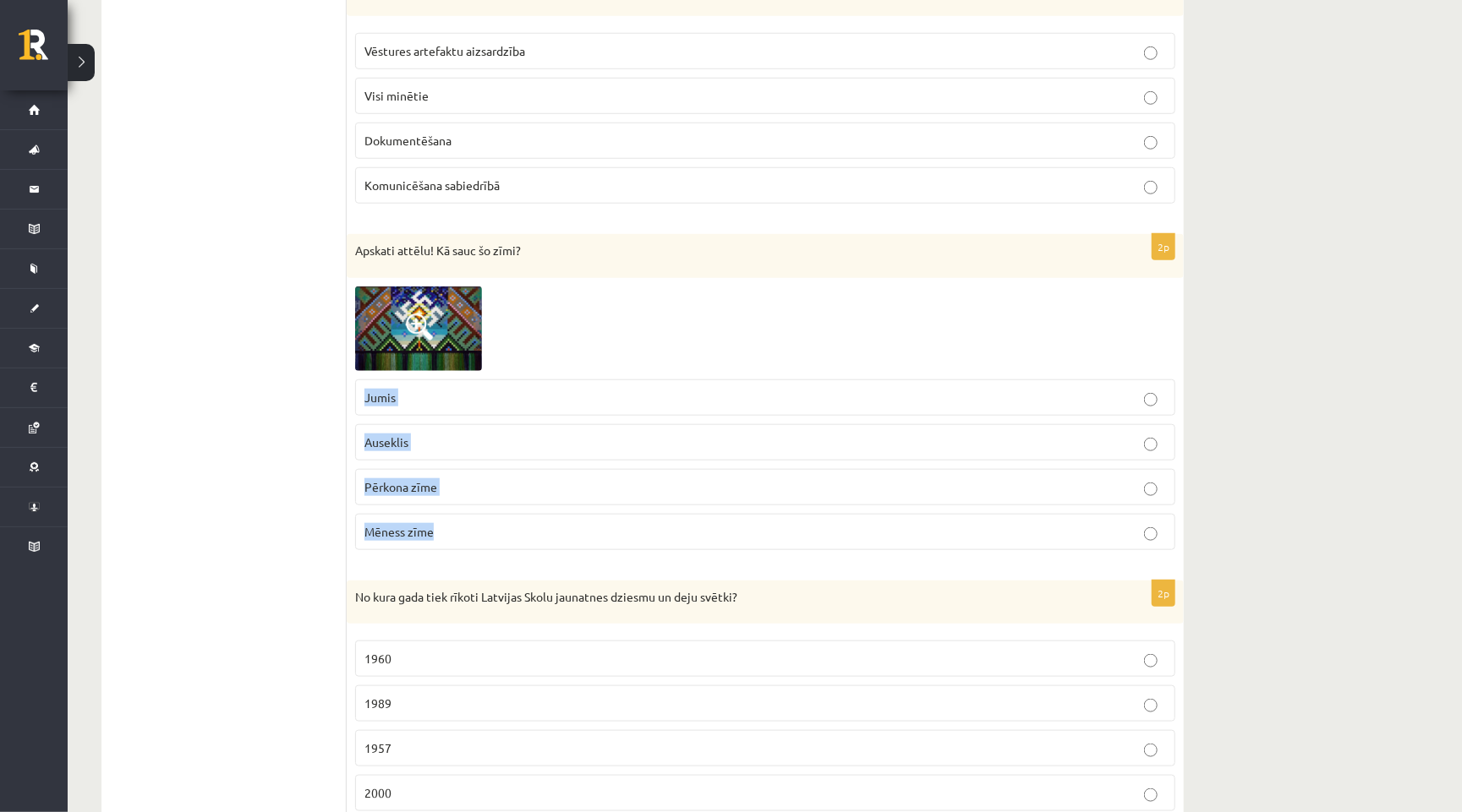
drag, startPoint x: 353, startPoint y: 397, endPoint x: 439, endPoint y: 539, distance: 166.0
click at [439, 539] on div "2p Apskati attēlu! Kā sauc šo zīmi? Jumis Auseklis Pērkona zīme Mēness zīme" at bounding box center [765, 399] width 837 height 329
copy fieldset "Jumis Auseklis Pērkona zīme Mēness zīme"
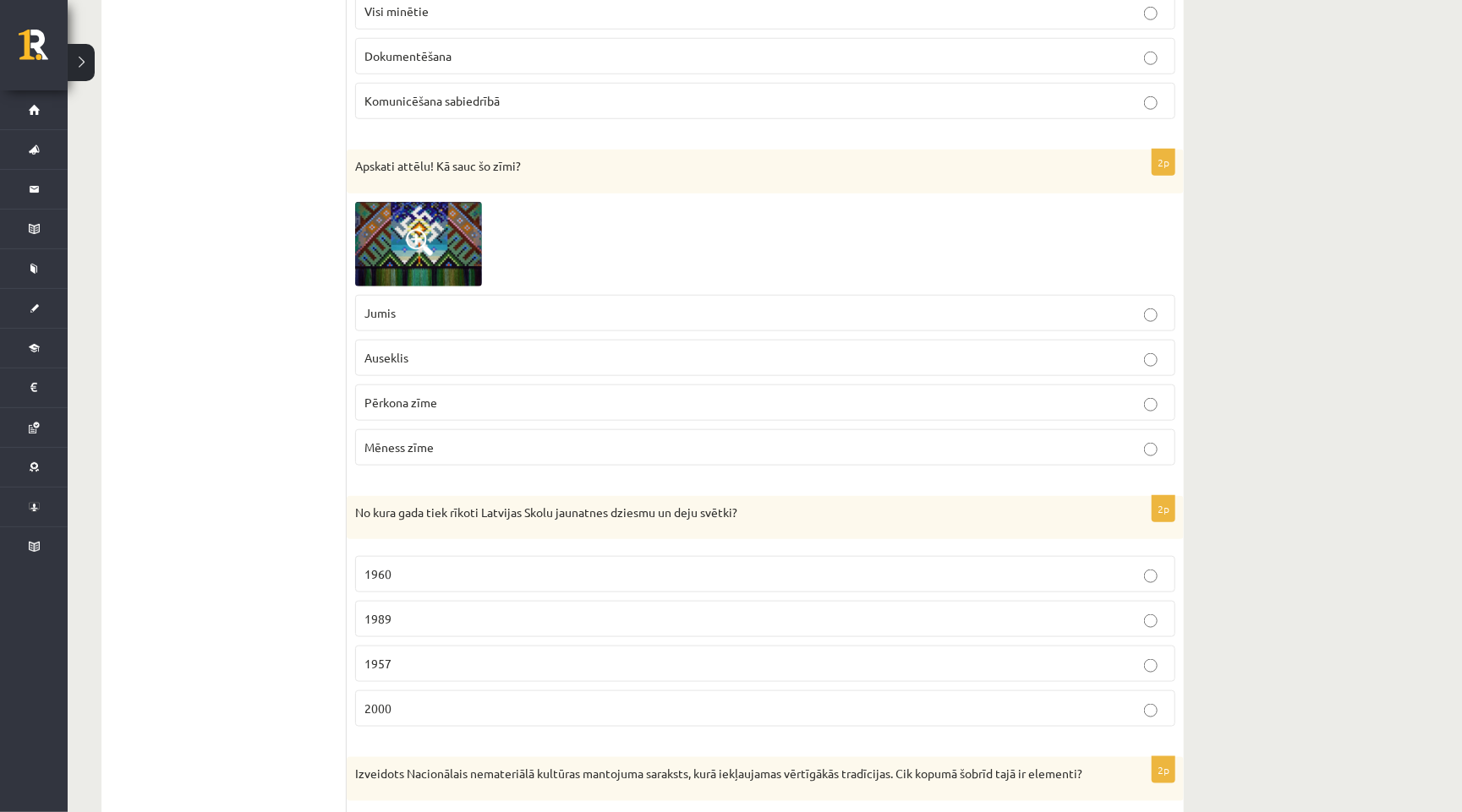
scroll to position [810, 0]
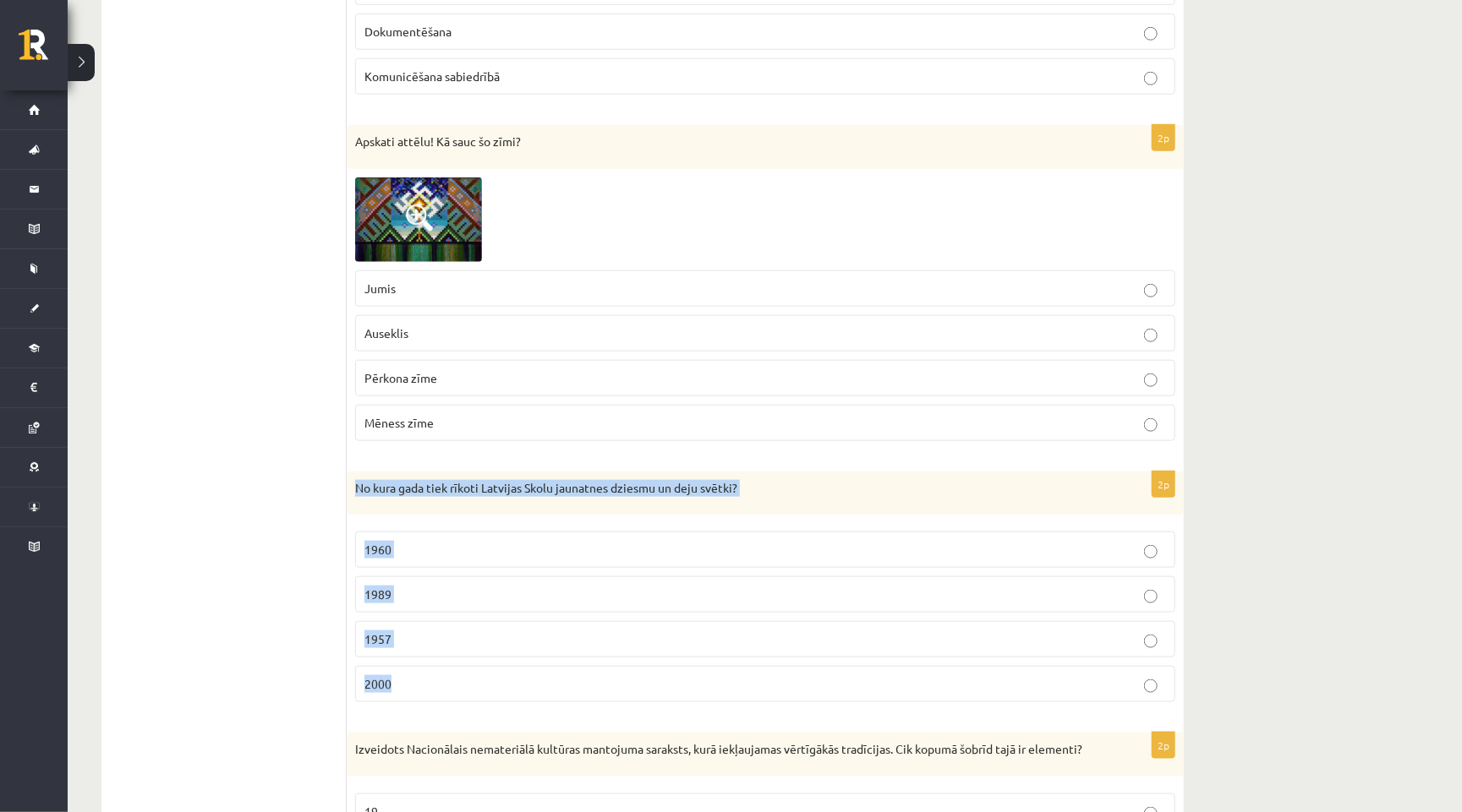
drag, startPoint x: 358, startPoint y: 482, endPoint x: 514, endPoint y: 696, distance: 264.8
click at [514, 696] on div "2p No kura gada tiek rīkoti Latvijas Skolu jaunatnes dziesmu un deju svētki? 19…" at bounding box center [765, 594] width 837 height 245
copy div "No kura gada tiek rīkoti Latvijas Skolu jaunatnes dziesmu un deju svētki? 1960 …"
click at [517, 707] on fieldset "1960 1989 1957 2000" at bounding box center [765, 616] width 820 height 184
click at [700, 476] on div "No kura gada tiek rīkoti Latvijas Skolu jaunatnes dziesmu un deju svētki?" at bounding box center [765, 494] width 837 height 44
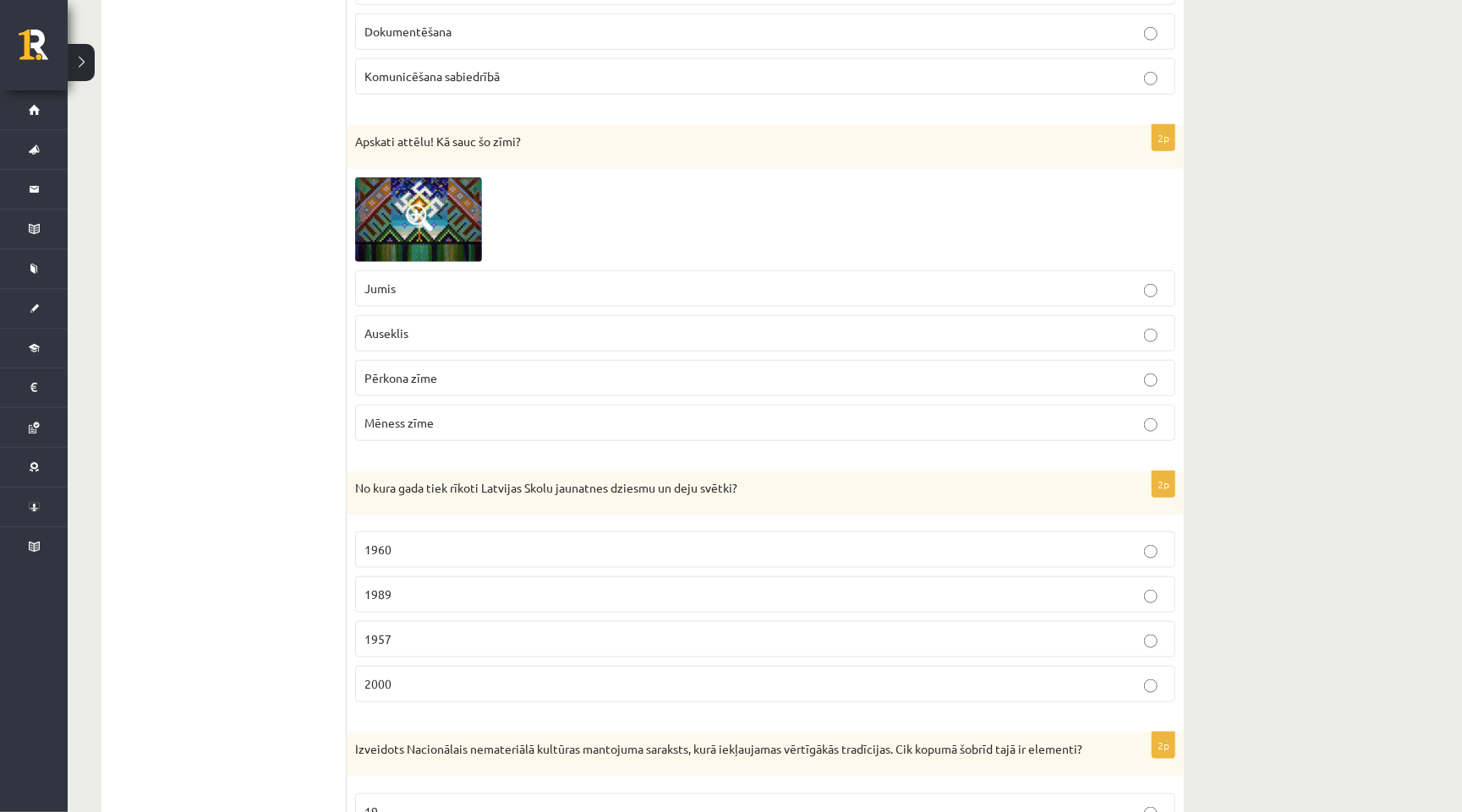
click at [700, 476] on div "No kura gada tiek rīkoti Latvijas Skolu jaunatnes dziesmu un deju svētki?" at bounding box center [765, 494] width 837 height 44
copy div "No kura gada tiek rīkoti Latvijas Skolu jaunatnes dziesmu un deju svētki?"
click at [754, 437] on label "Mēness zīme" at bounding box center [765, 423] width 820 height 36
click at [486, 535] on label "1960" at bounding box center [765, 550] width 820 height 36
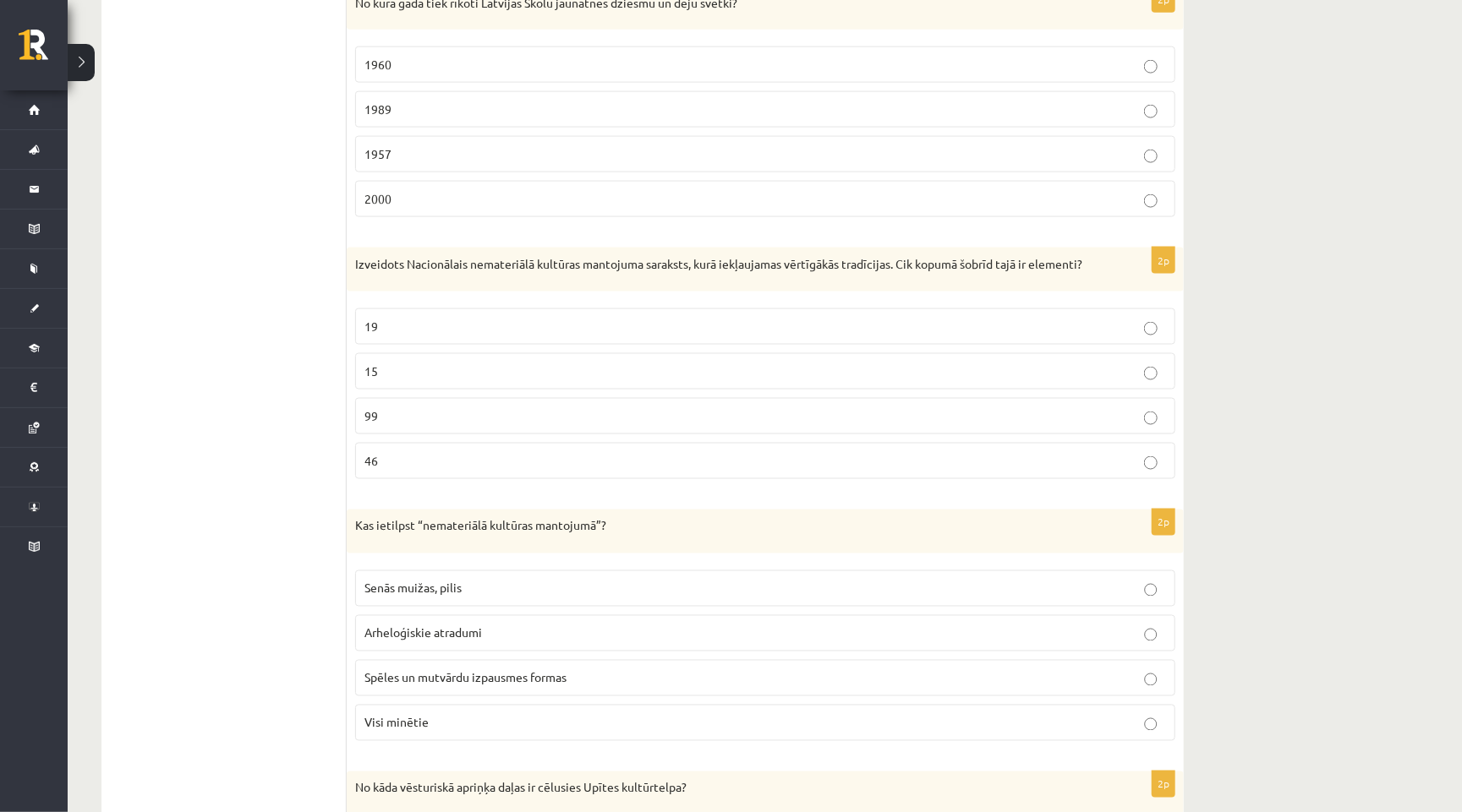
scroll to position [1302, 0]
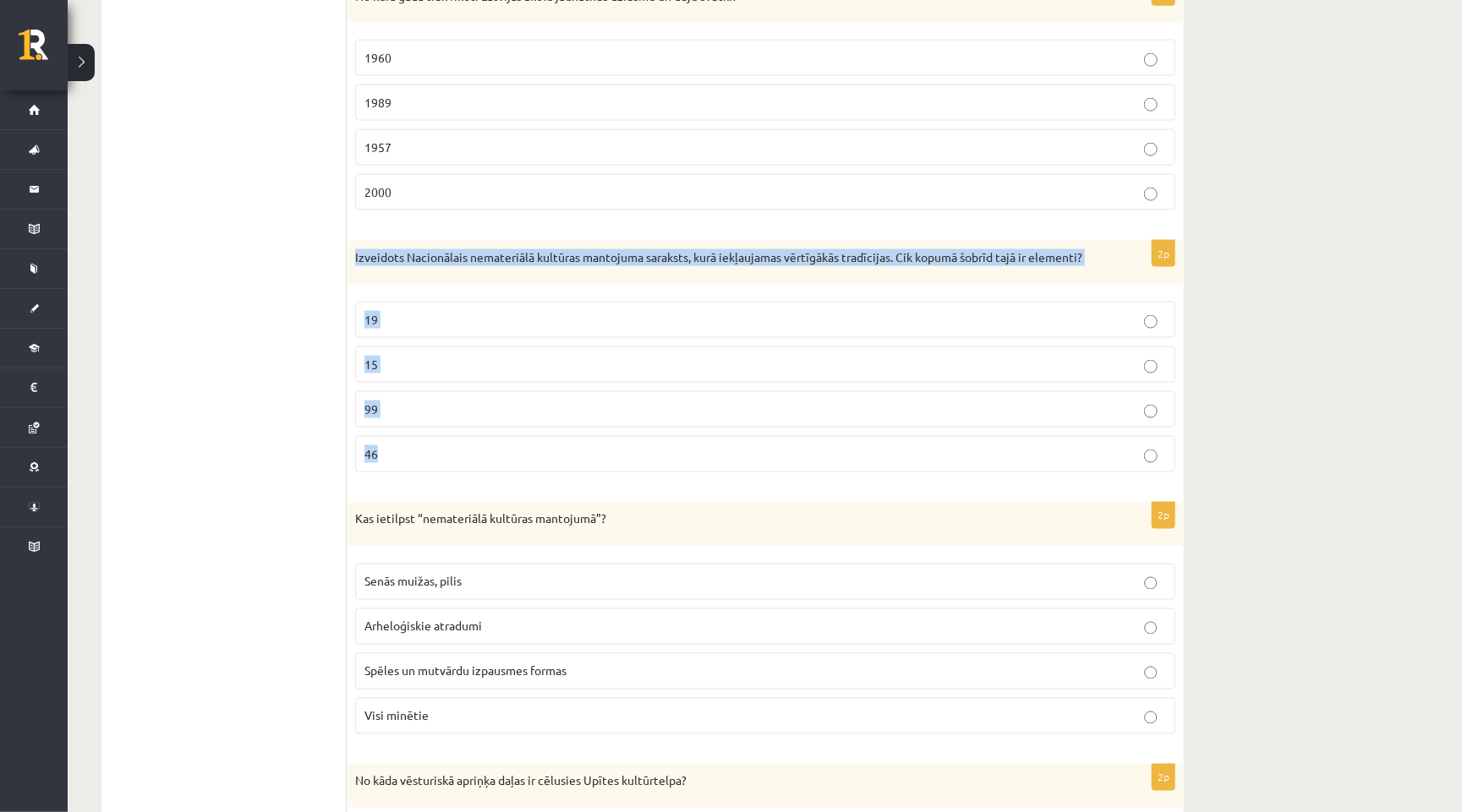
drag, startPoint x: 351, startPoint y: 258, endPoint x: 432, endPoint y: 454, distance: 212.1
click at [432, 454] on div "2p Izveidots Nacionālais nemateriālā kultūras mantojuma saraksts, kurā iekļauja…" at bounding box center [765, 363] width 837 height 245
copy div "Izveidots Nacionālais nemateriālā kultūras mantojuma saraksts, kurā iekļaujamas…"
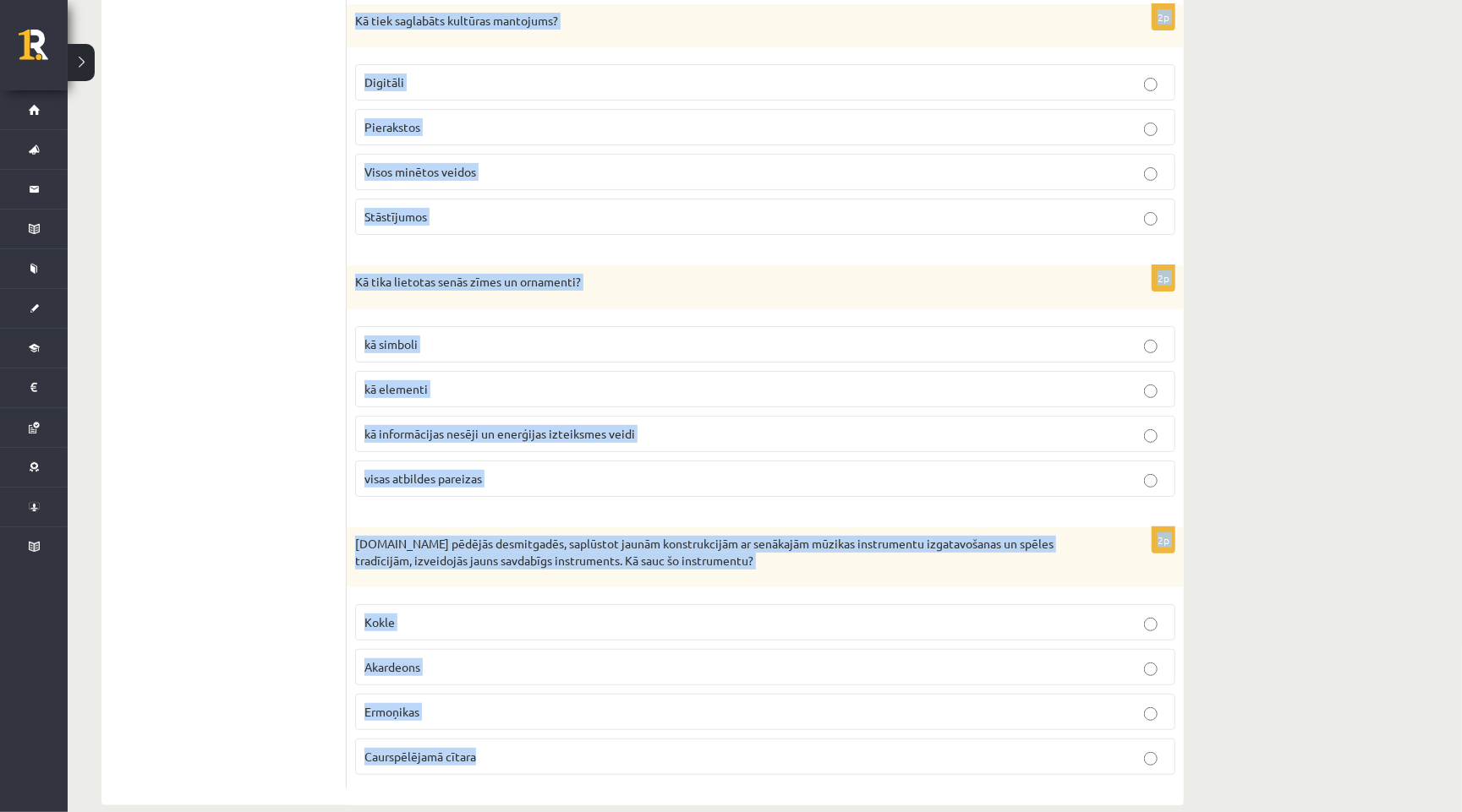
scroll to position [3681, 0]
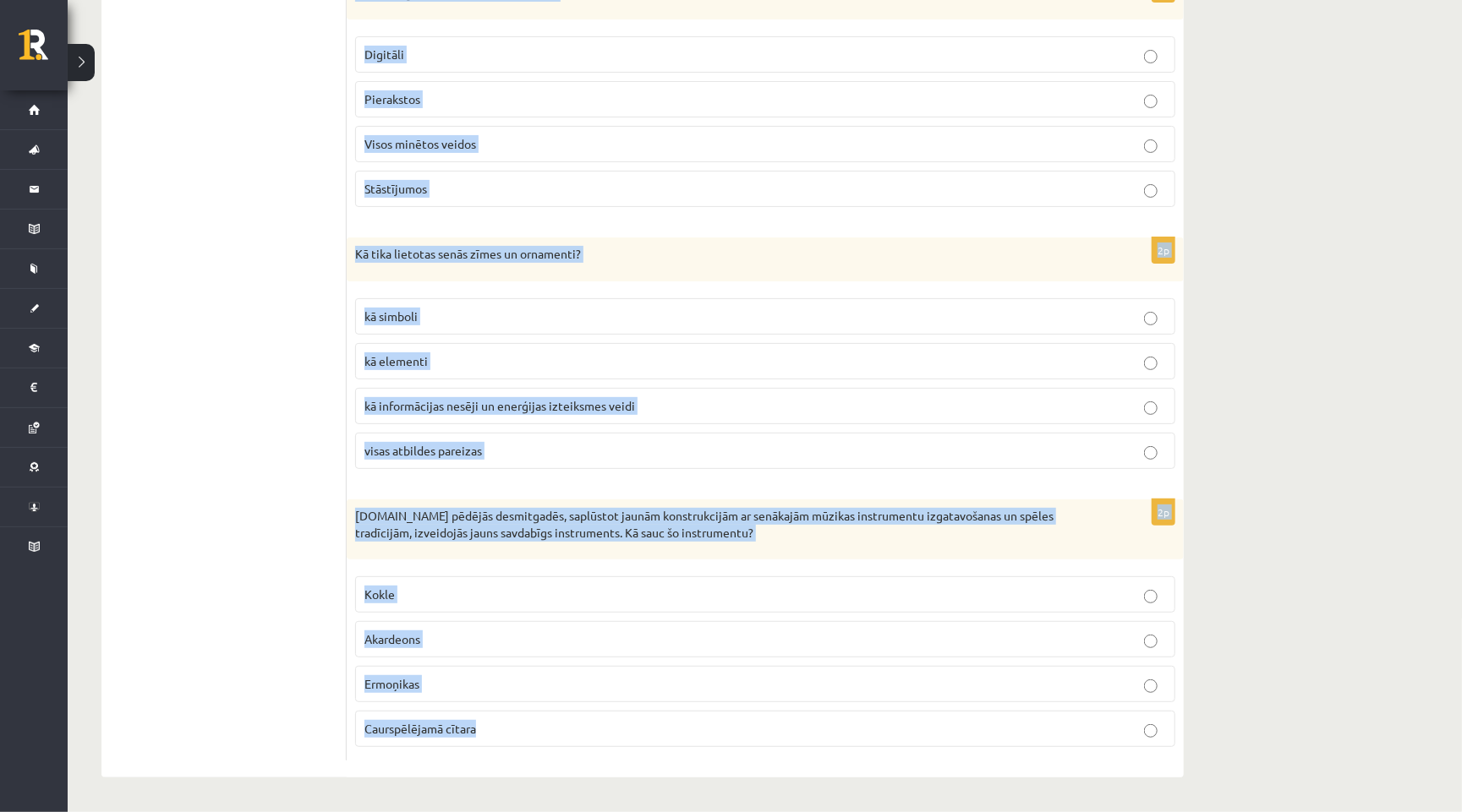
drag, startPoint x: 357, startPoint y: 261, endPoint x: 454, endPoint y: 811, distance: 558.5
copy form "zveidots Nacionālais nemateriālā kultūras mantojuma saraksts, kurā iekļaujamas …"
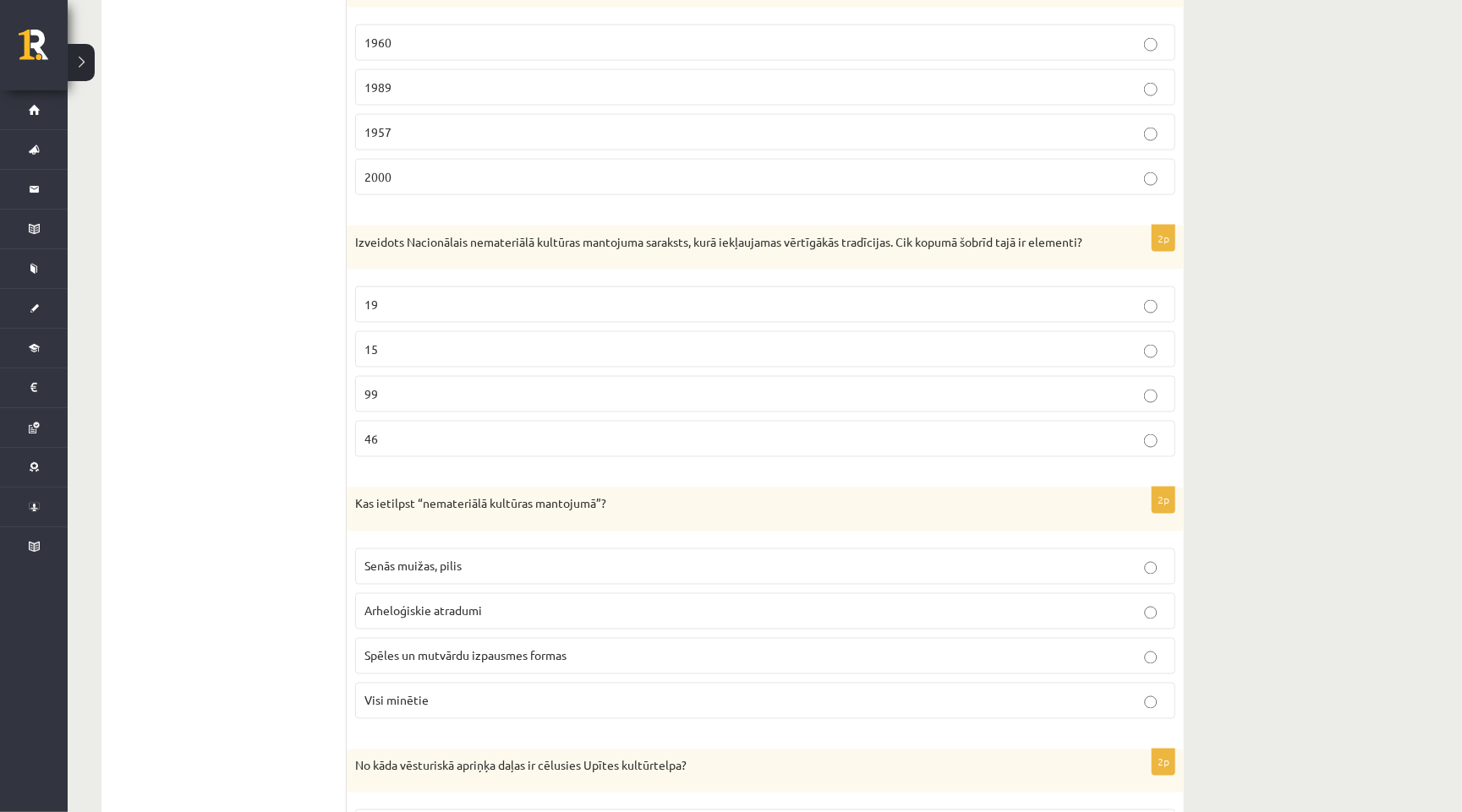
scroll to position [1311, 0]
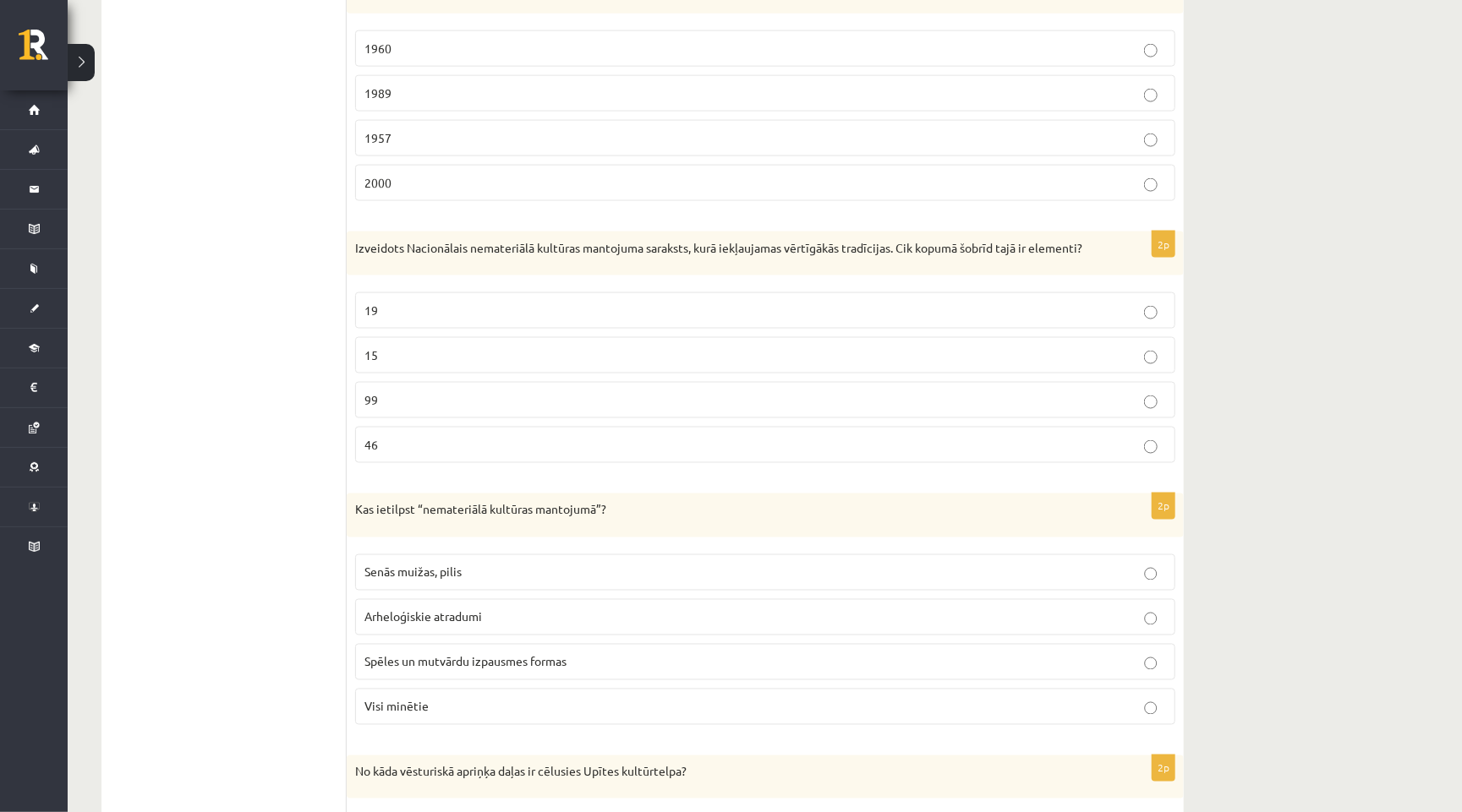
click at [454, 413] on label "99" at bounding box center [765, 401] width 820 height 36
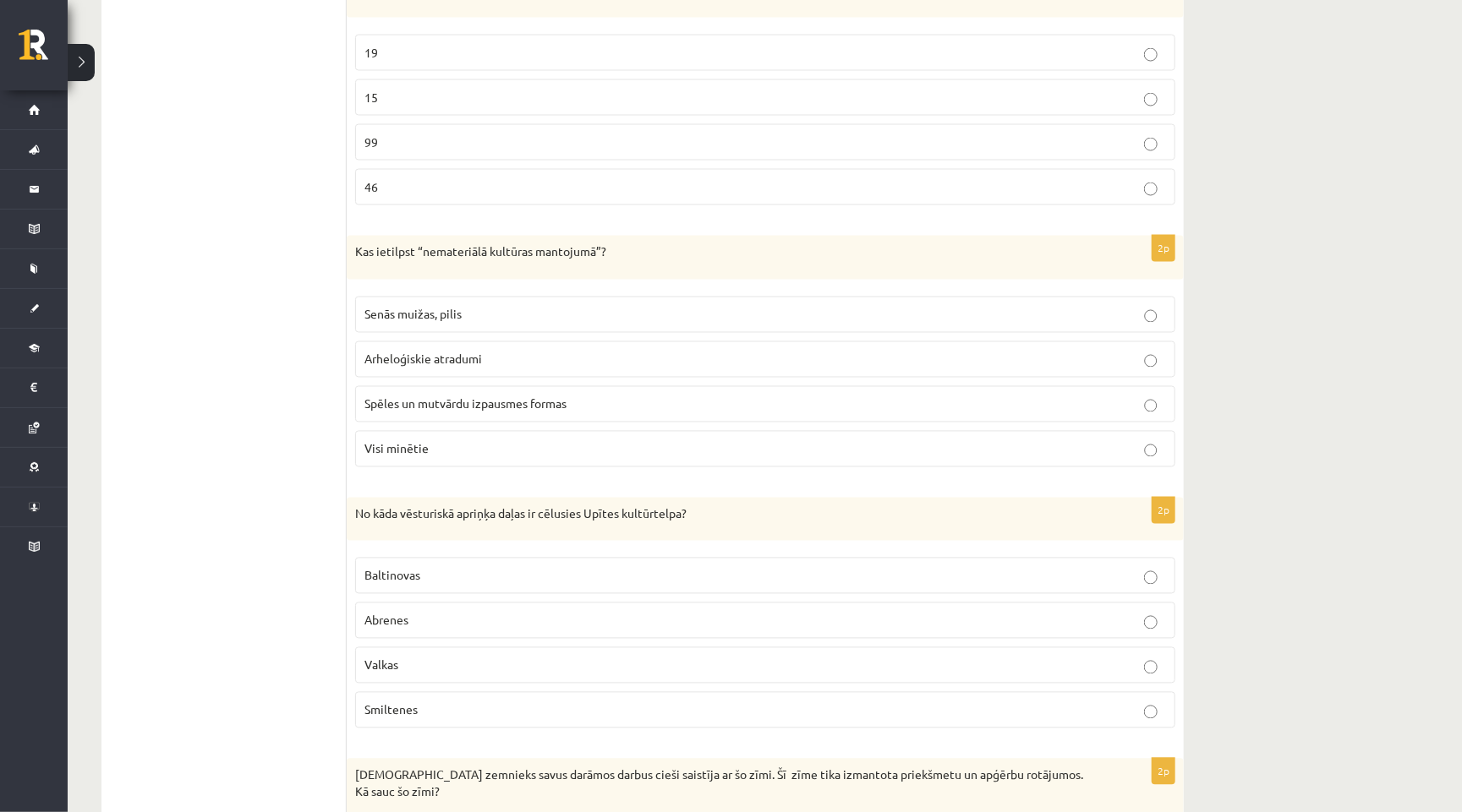
scroll to position [1644, 0]
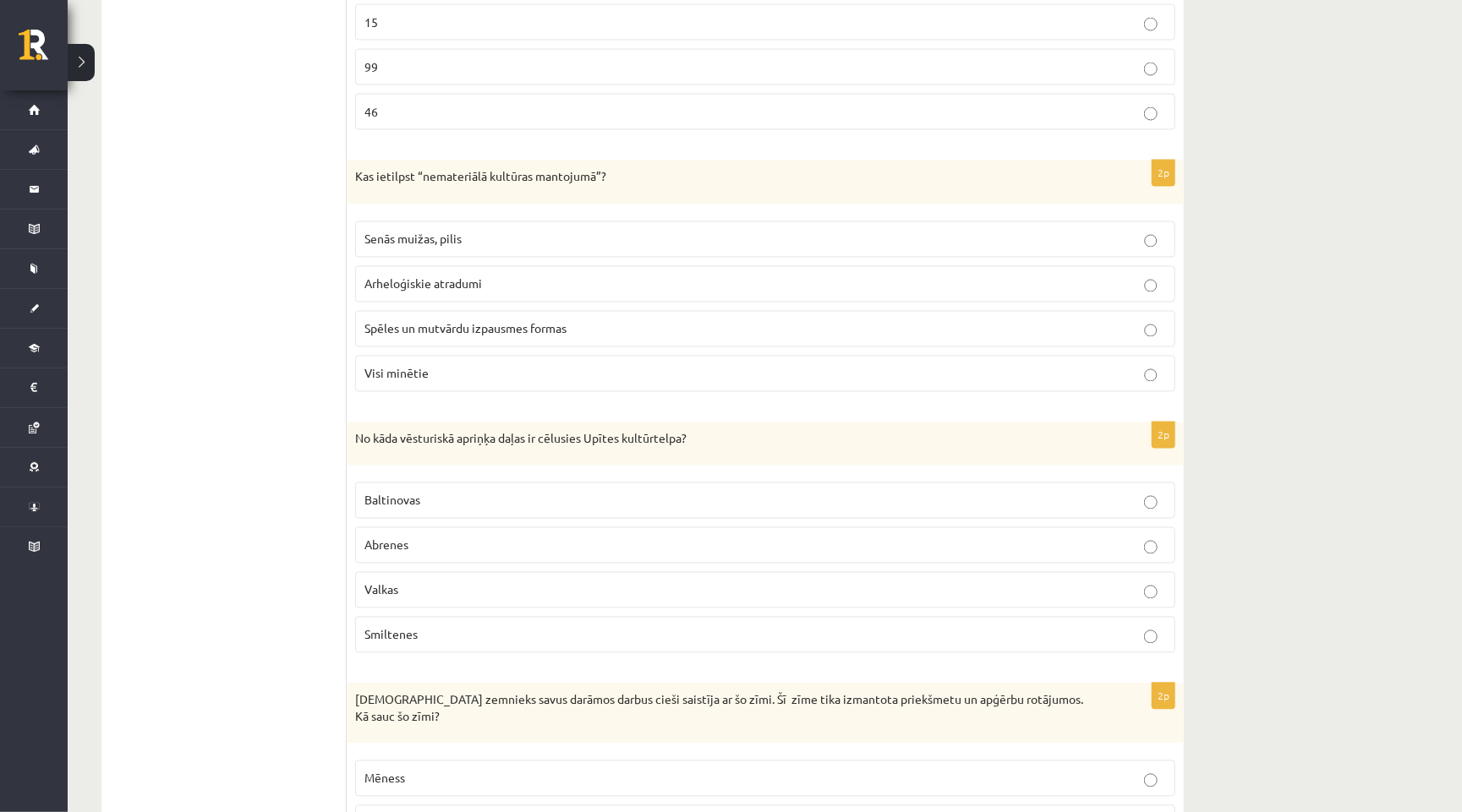
click at [486, 334] on span "Spēles un mutvārdu izpausmes formas" at bounding box center [465, 328] width 202 height 16
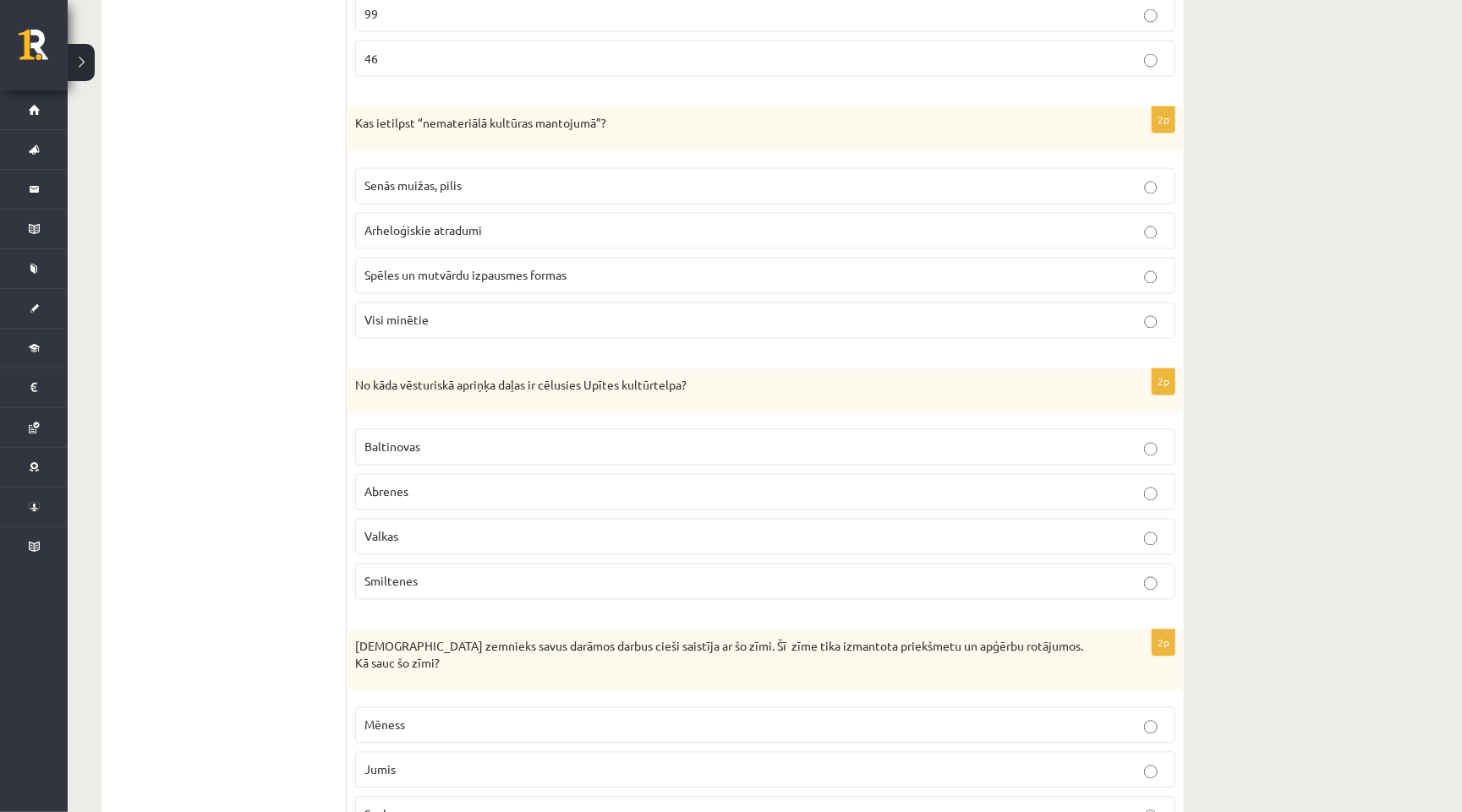
scroll to position [1716, 0]
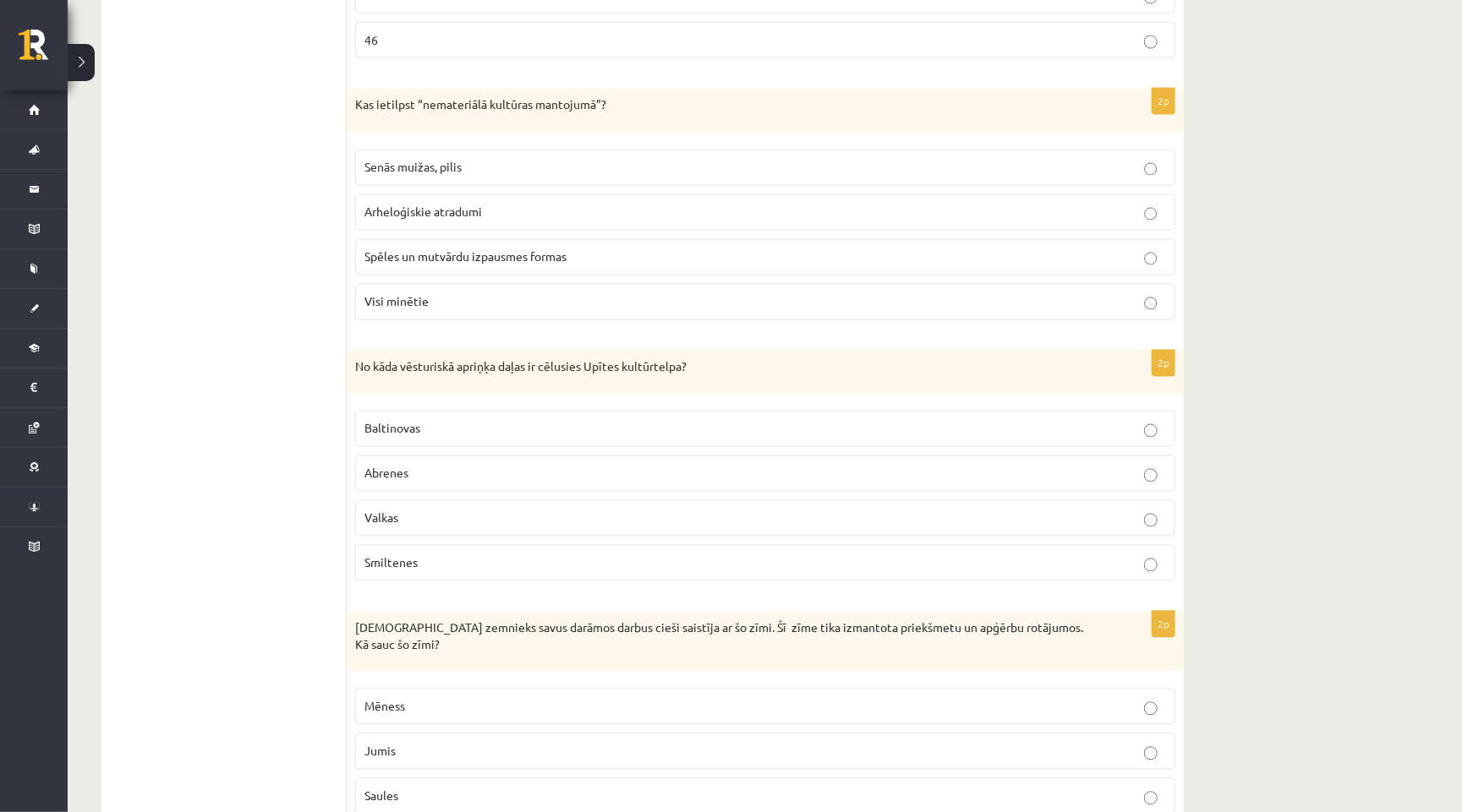
click at [470, 465] on p "Abrenes" at bounding box center [765, 474] width 801 height 17
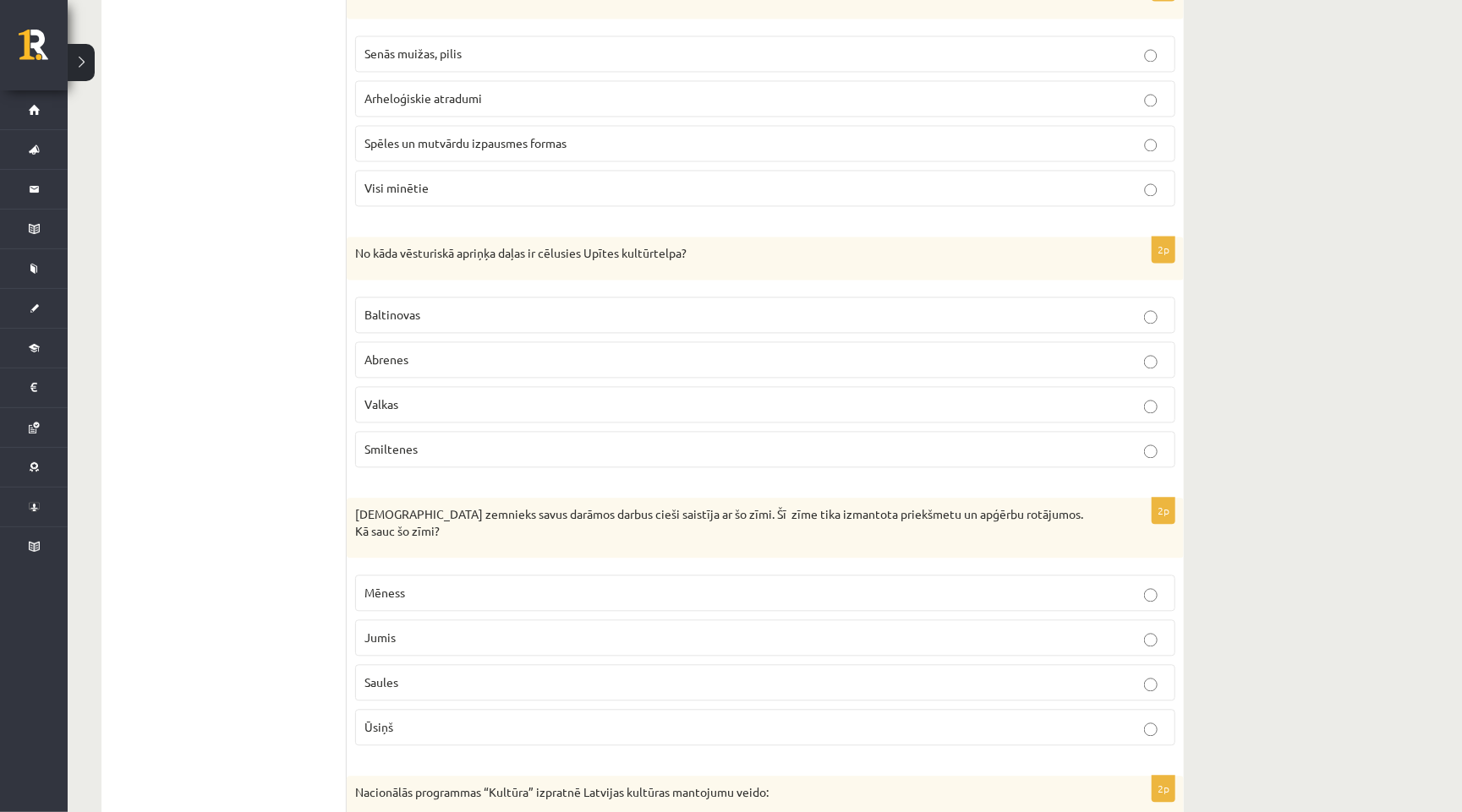
scroll to position [1846, 0]
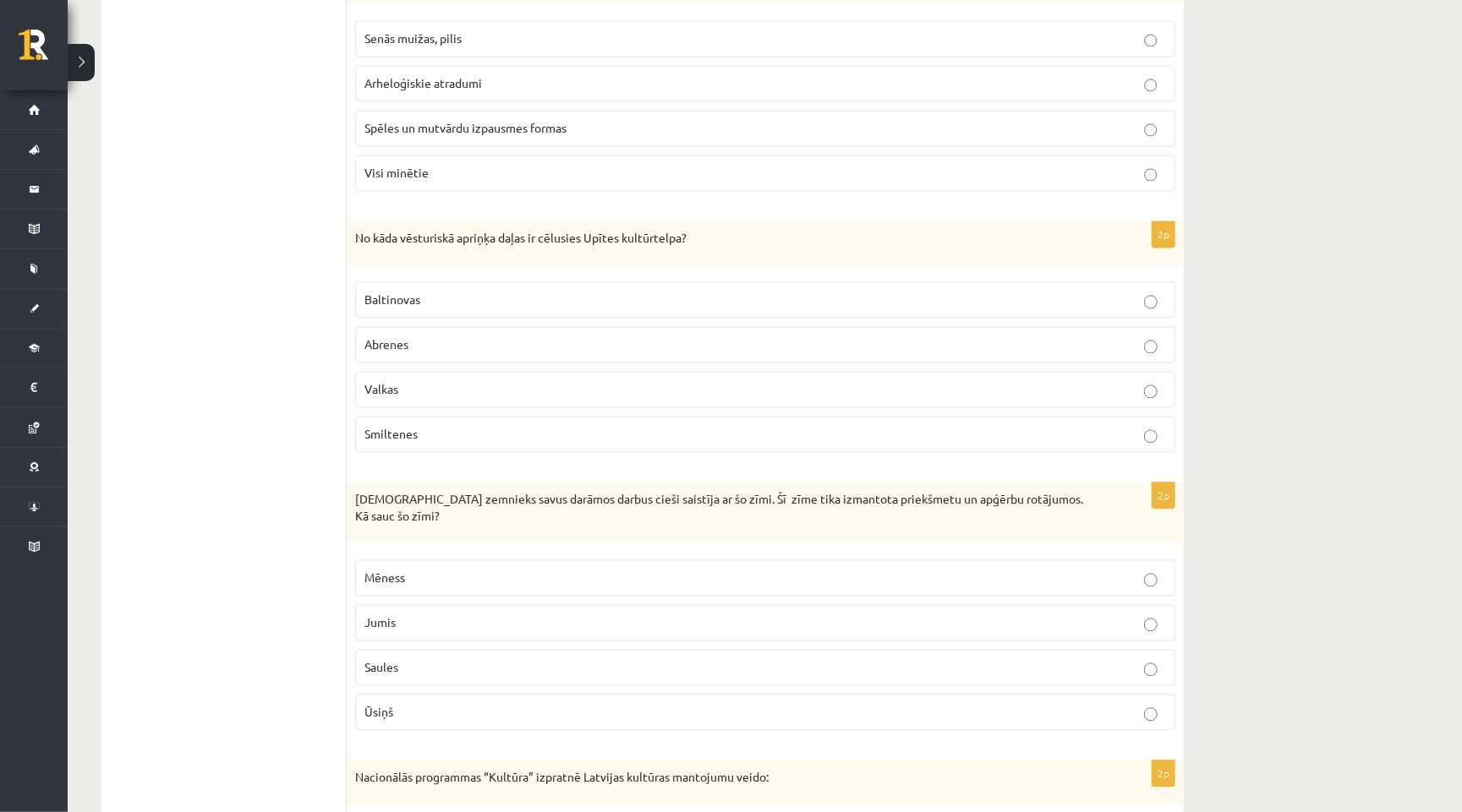
click at [429, 623] on p "Jumis" at bounding box center [765, 622] width 801 height 17
click at [381, 722] on label "Ūsiņš" at bounding box center [765, 713] width 820 height 36
click at [416, 613] on label "Jumis" at bounding box center [765, 622] width 820 height 36
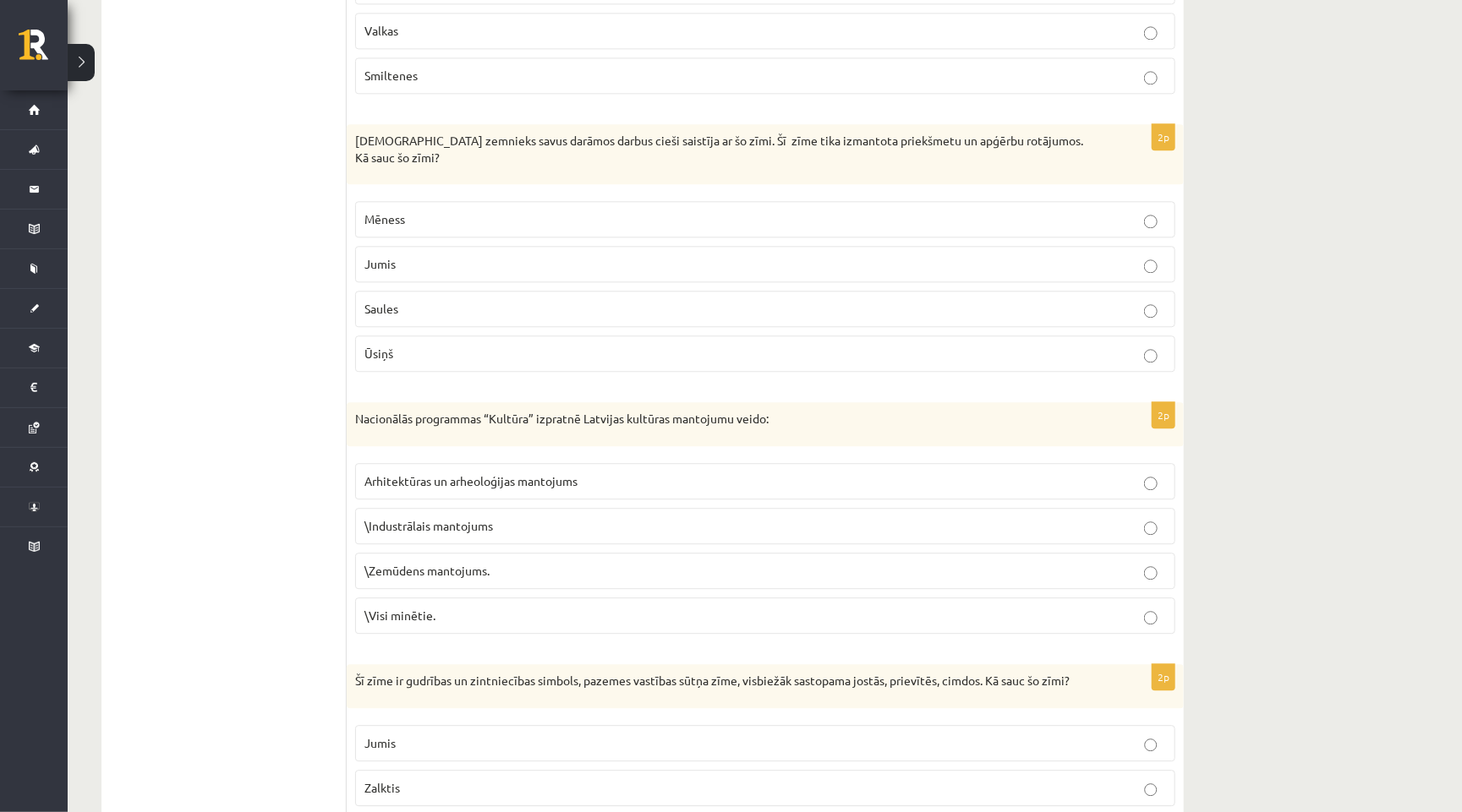
scroll to position [2203, 0]
click at [469, 609] on p "\Visi minētie." at bounding box center [765, 615] width 801 height 17
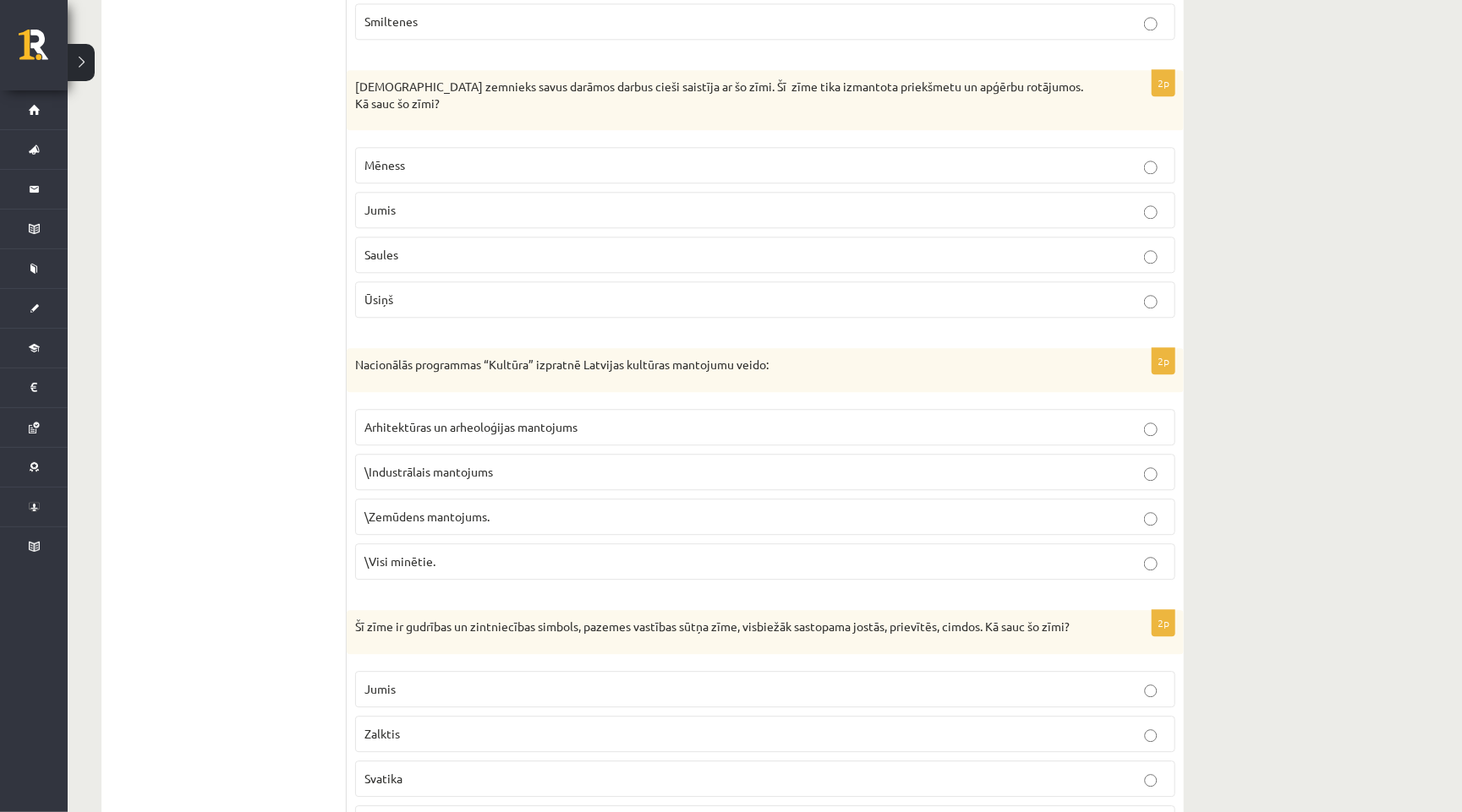
scroll to position [2258, 0]
click at [466, 215] on p "Jumis" at bounding box center [765, 210] width 801 height 17
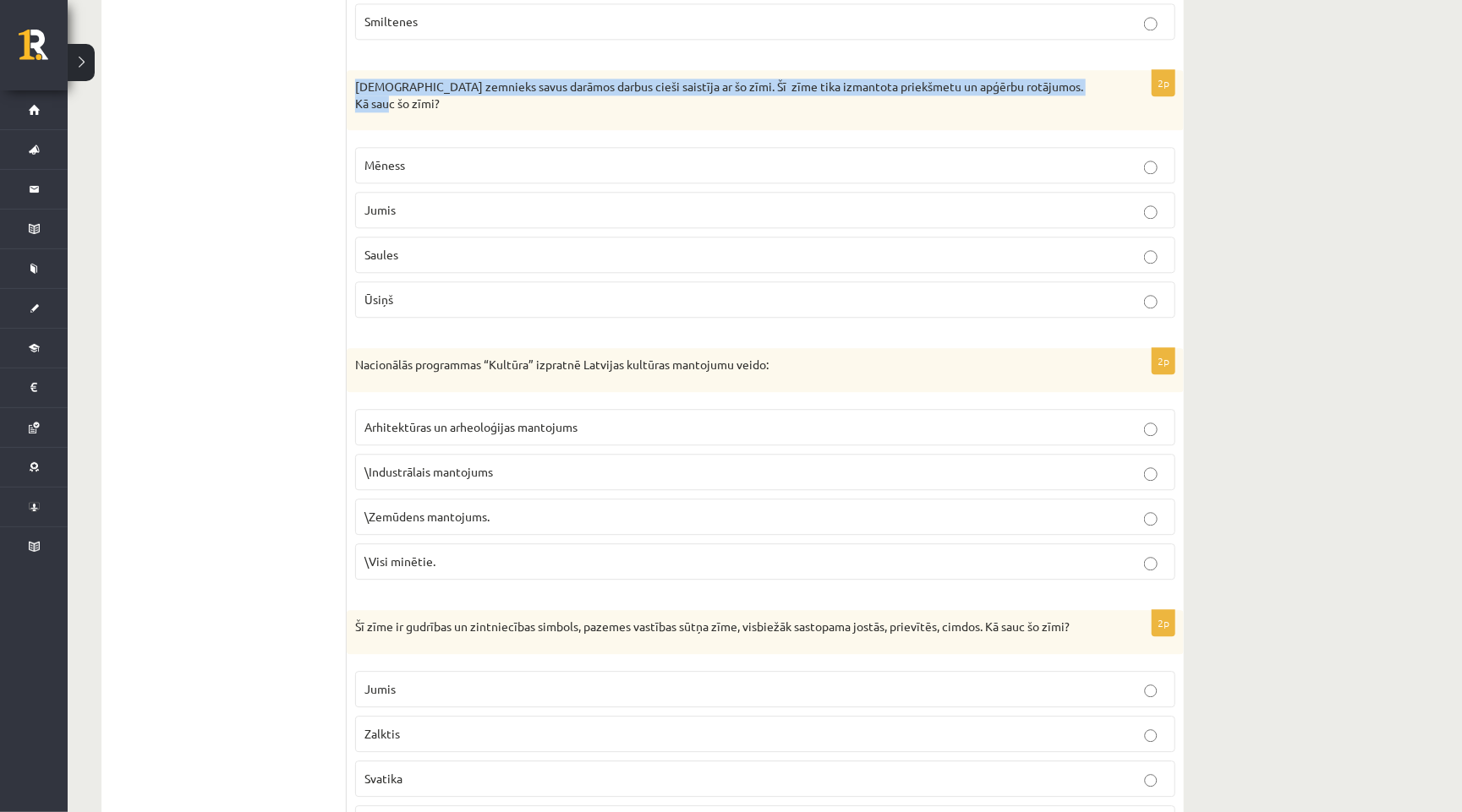
drag, startPoint x: 354, startPoint y: 88, endPoint x: 407, endPoint y: 109, distance: 57.0
click at [407, 109] on p "Latviešu zemnieks savus darāmos darbus cieši saistīja ar šo zīmi. Šī zīme tika …" at bounding box center [723, 95] width 736 height 33
copy p "Latviešu zemnieks savus darāmos darbus cieši saistīja ar šo zīmi. Šī zīme tika …"
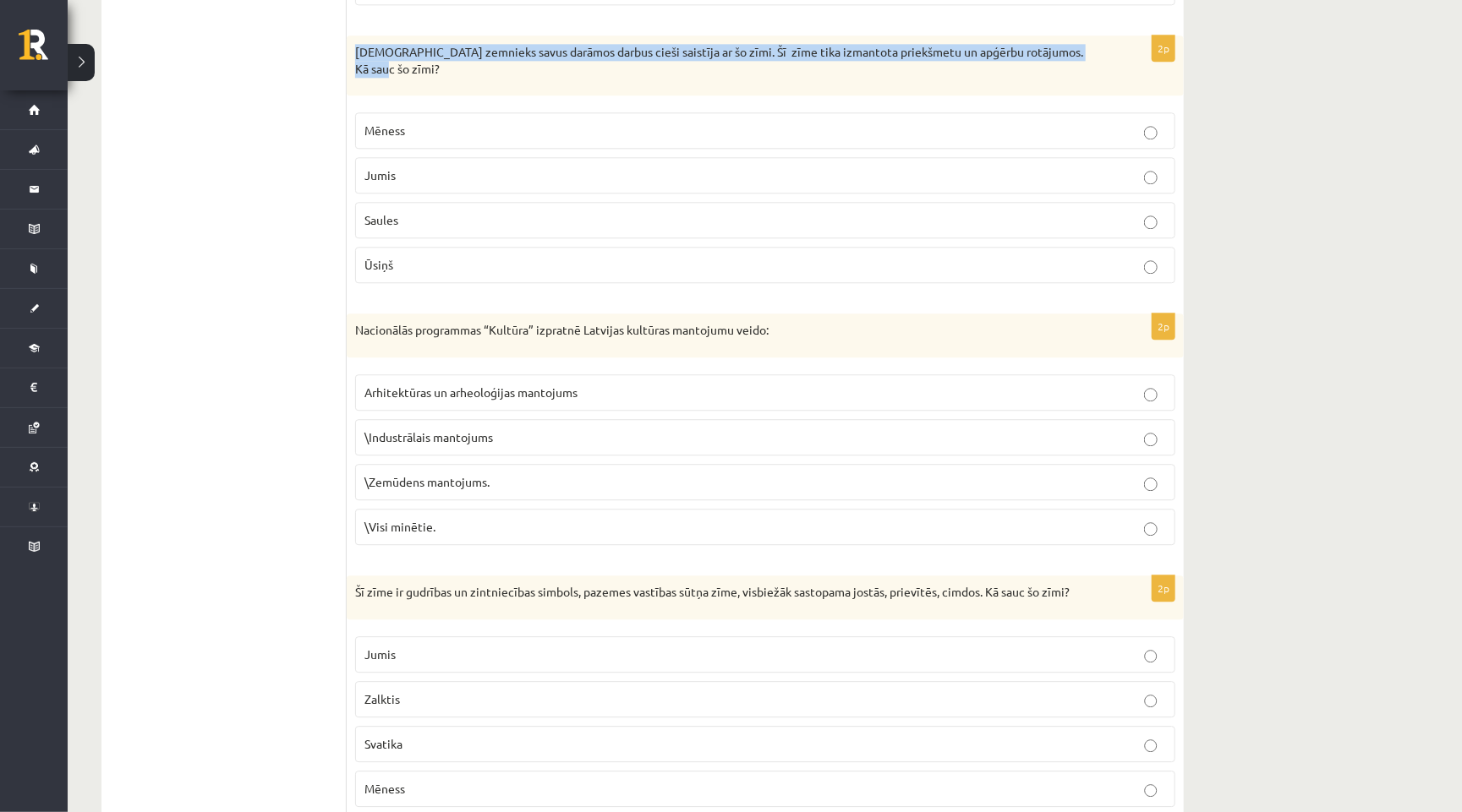
scroll to position [2296, 0]
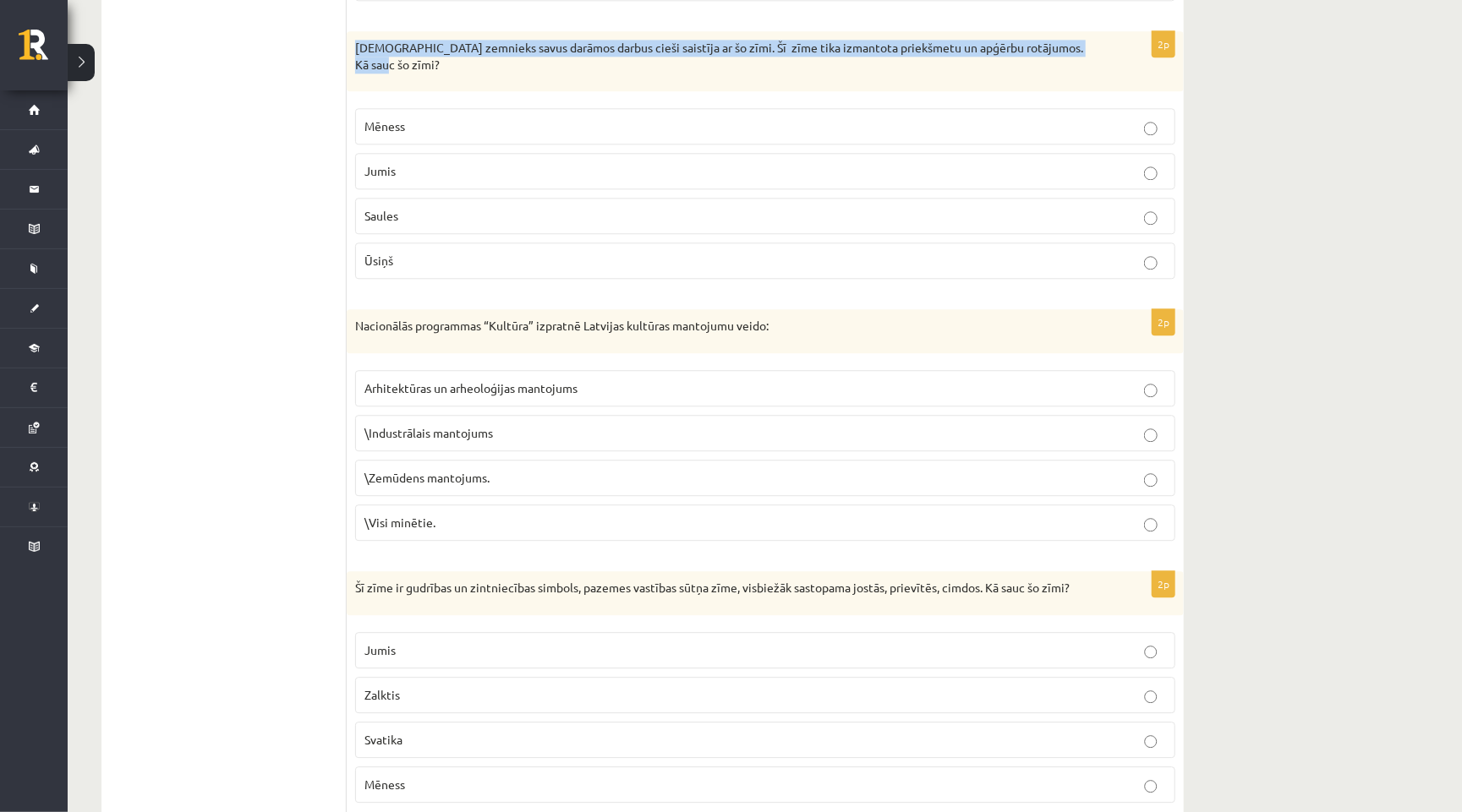
click at [441, 695] on p "Zalktis" at bounding box center [765, 694] width 801 height 17
drag, startPoint x: 350, startPoint y: 52, endPoint x: 634, endPoint y: 268, distance: 356.8
click at [634, 268] on div "2p Latviešu zemnieks savus darāmos darbus cieši saistīja ar šo zīmi. Šī zīme ti…" at bounding box center [765, 161] width 837 height 261
copy div "Latviešu zemnieks savus darāmos darbus cieši saistīja ar šo zīmi. Šī zīme tika …"
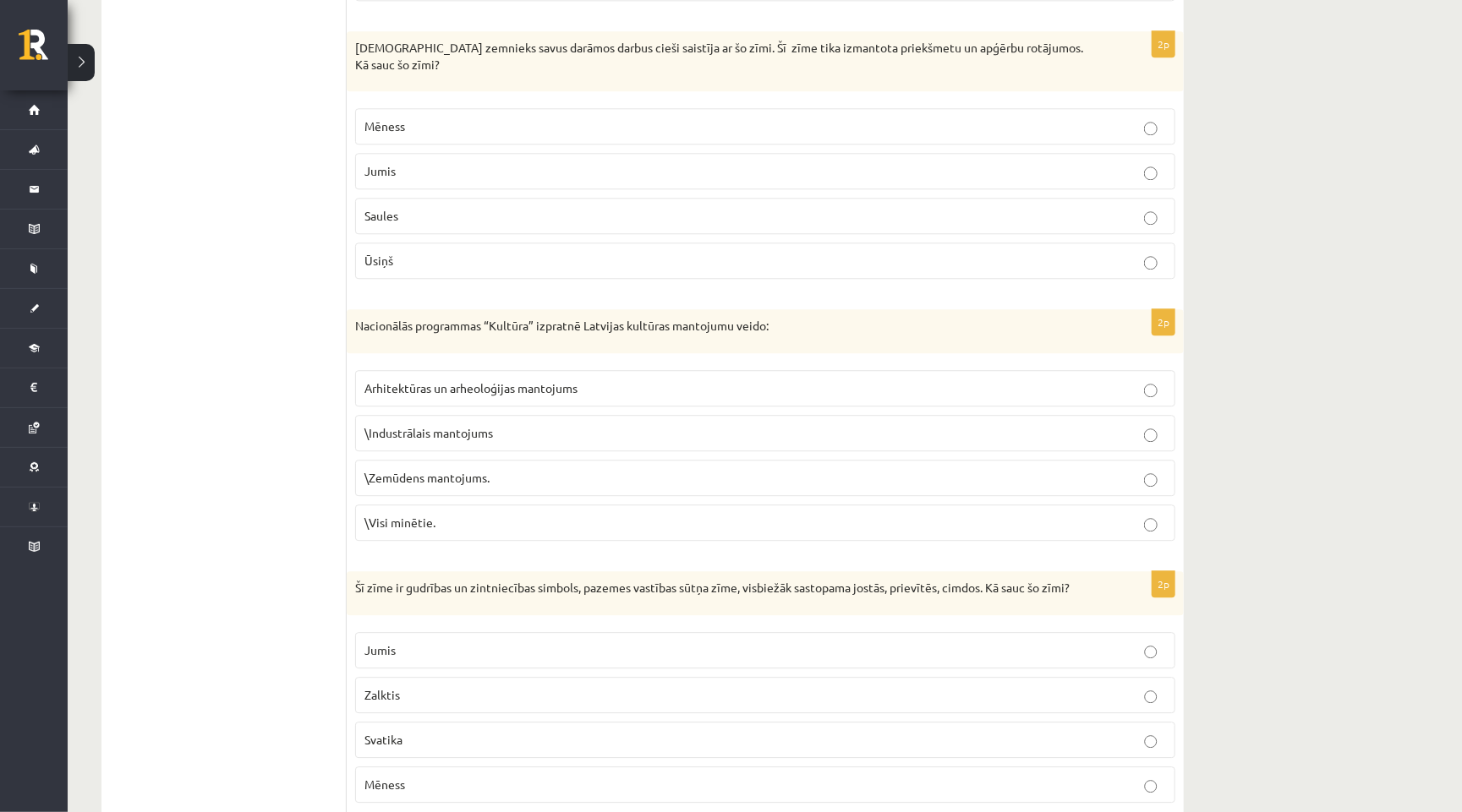
click at [308, 359] on ul "1. uzdevums 2. uzdevums 3. uzdevums 4. uzdevums 5. uzdevums" at bounding box center [233, 74] width 228 height 4135
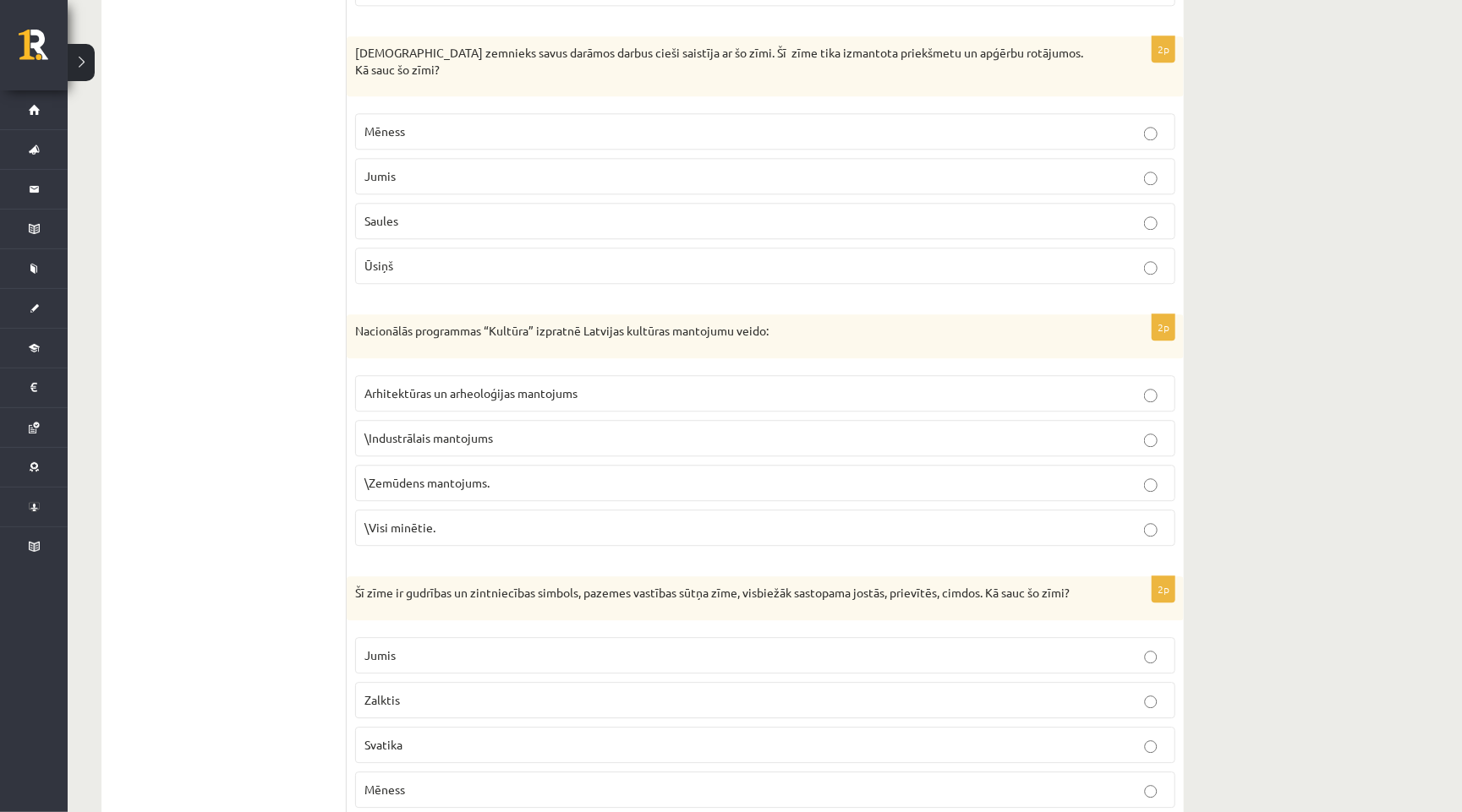
click at [606, 132] on p "Mēness" at bounding box center [765, 130] width 801 height 17
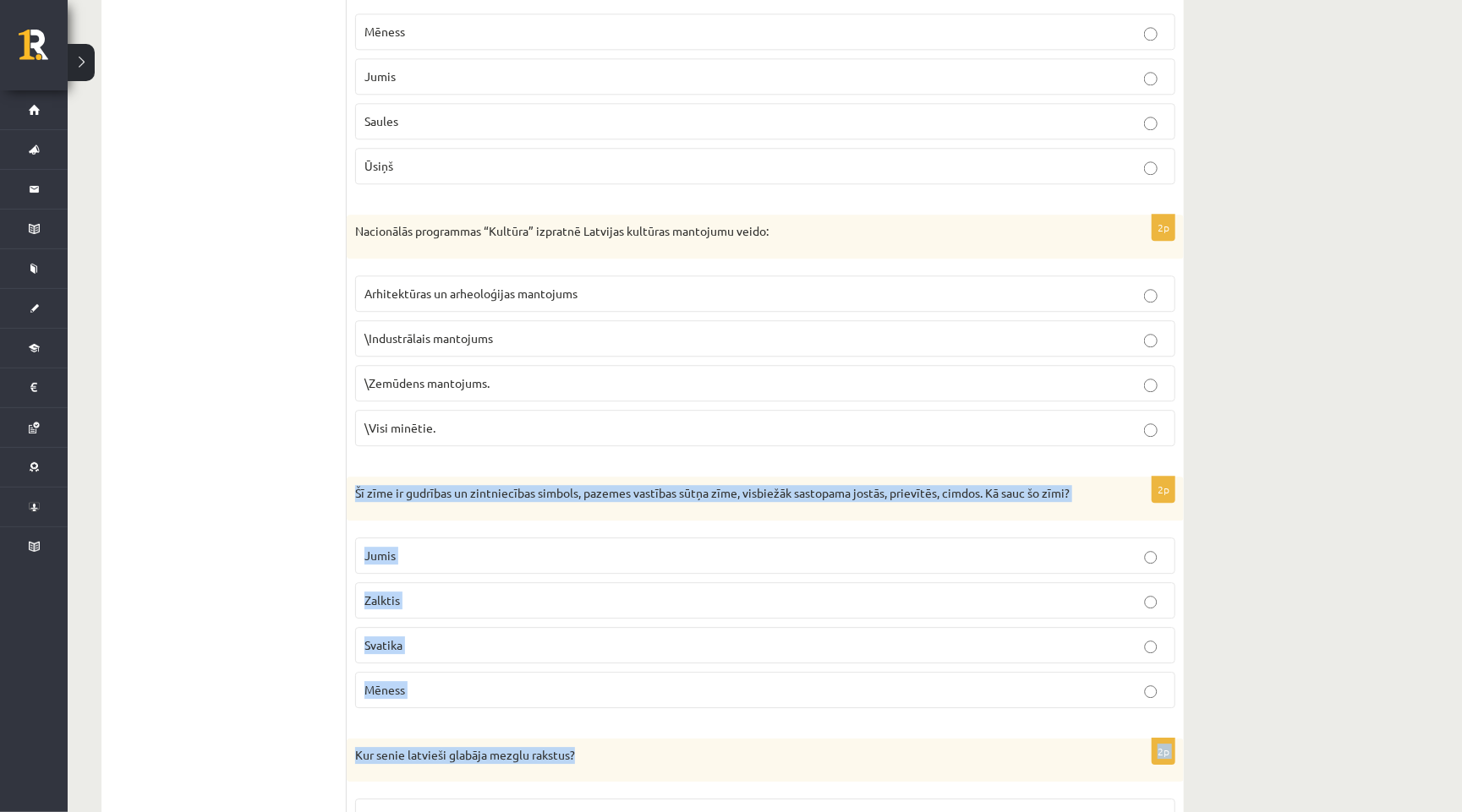
scroll to position [2422, 0]
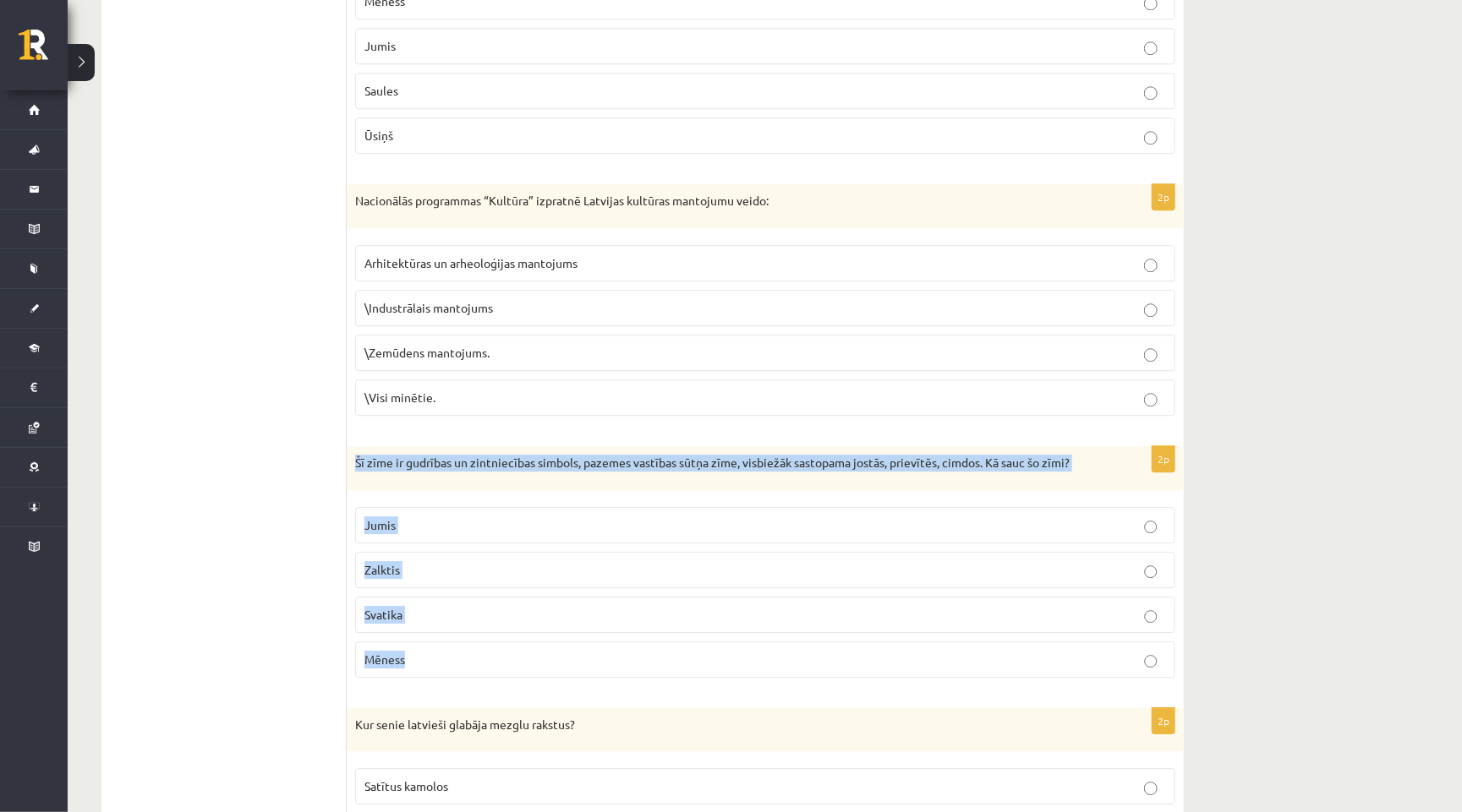
drag, startPoint x: 356, startPoint y: 570, endPoint x: 477, endPoint y: 666, distance: 154.5
click at [477, 666] on div "2p Šī zīme ir gudrības un zintniecības simbols, pazemes vastības sūtņa zīme, vi…" at bounding box center [765, 568] width 837 height 245
copy div "Šī zīme ir gudrības un zintniecības simbols, pazemes vastības sūtņa zīme, visbi…"
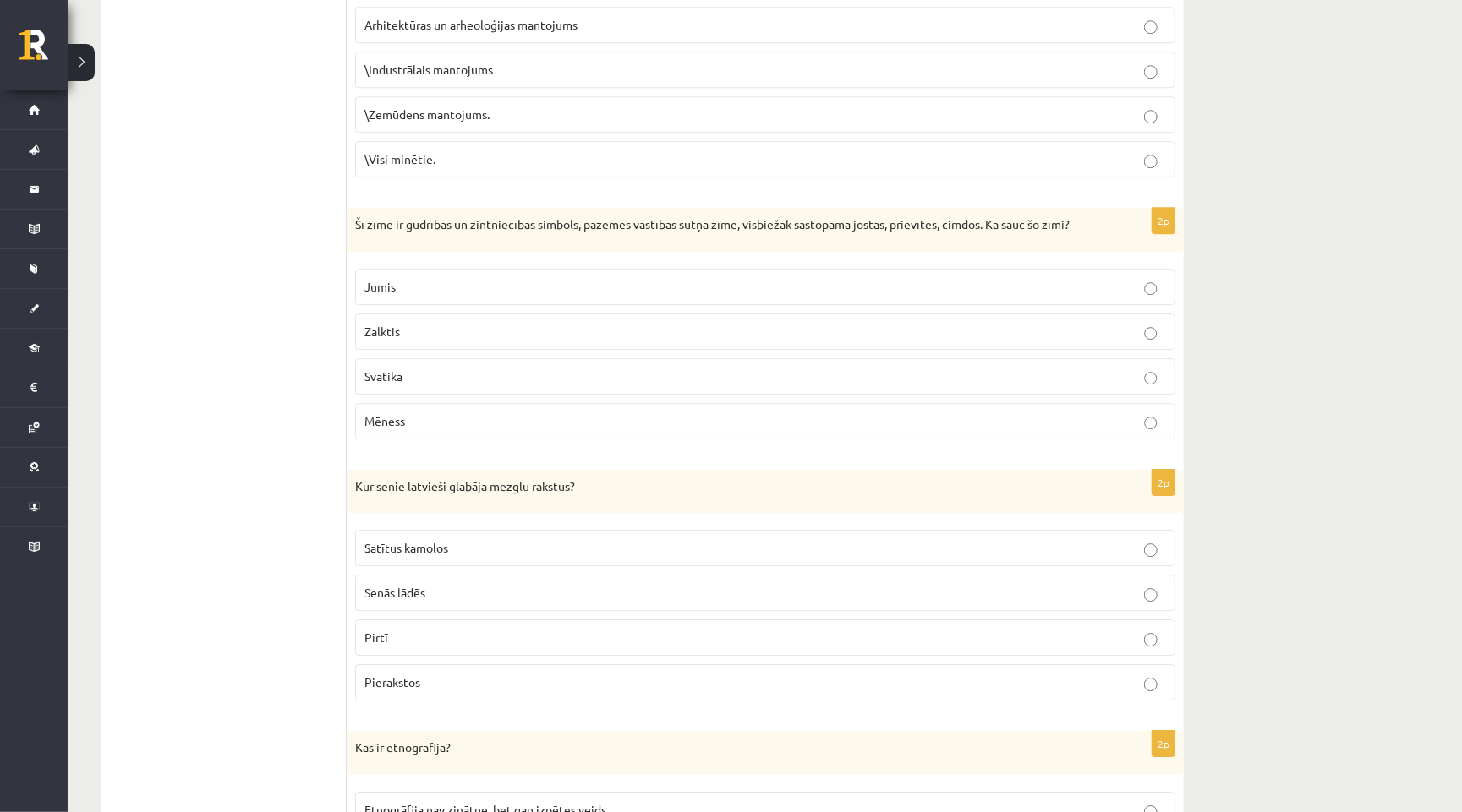
scroll to position [2667, 0]
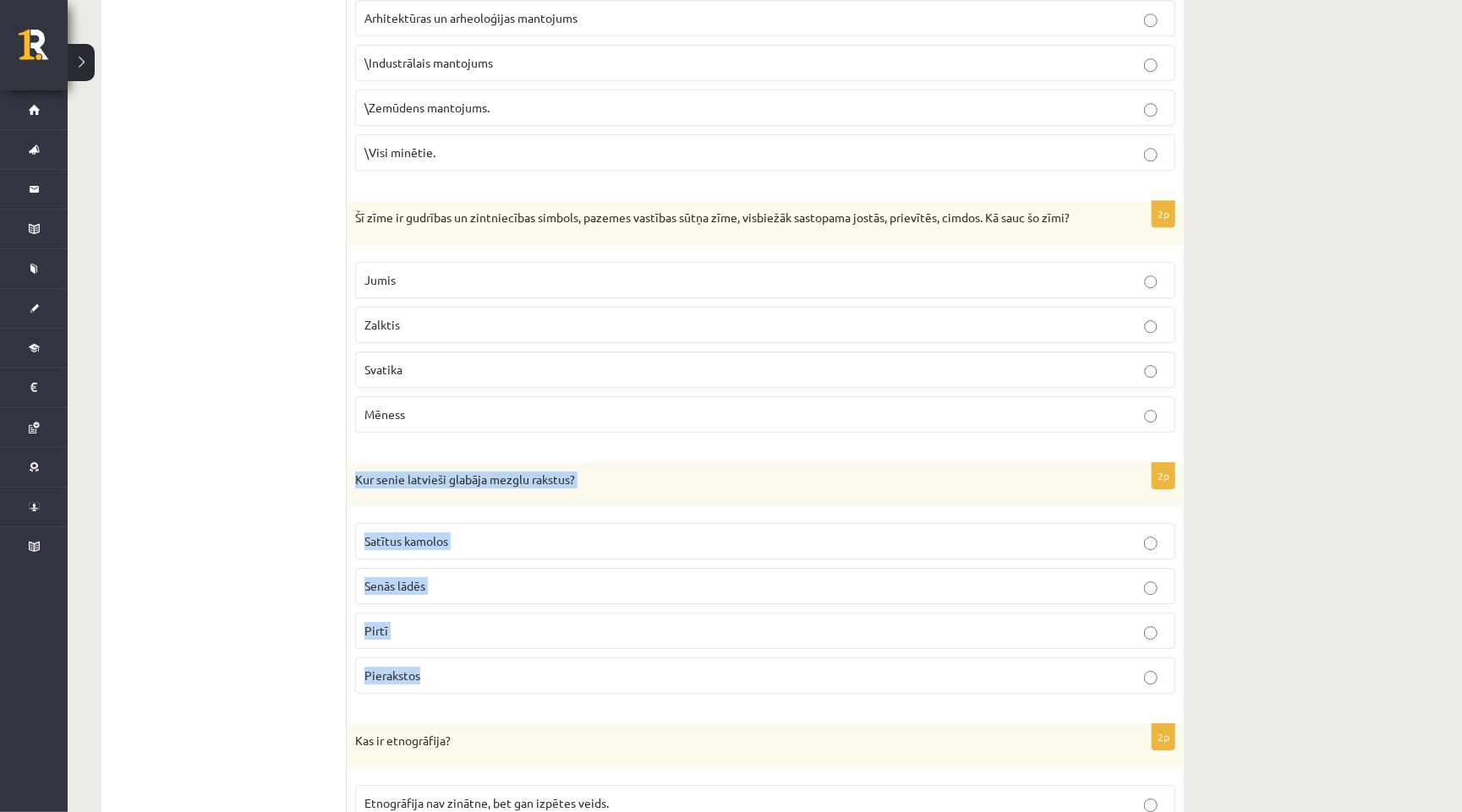
drag, startPoint x: 349, startPoint y: 473, endPoint x: 429, endPoint y: 683, distance: 224.7
click at [429, 683] on div "2p Kur senie latvieši glabāja mezglu rakstus? Satītus kamolos Senās lādēs Pirtī…" at bounding box center [765, 586] width 837 height 245
copy div "Kur senie latvieši glabāja mezglu rakstus? Satītus kamolos Senās lādēs Pirtī Pi…"
click at [375, 694] on label "Pierakstos" at bounding box center [765, 676] width 820 height 36
click at [454, 536] on p "Satītus kamolos" at bounding box center [765, 541] width 801 height 17
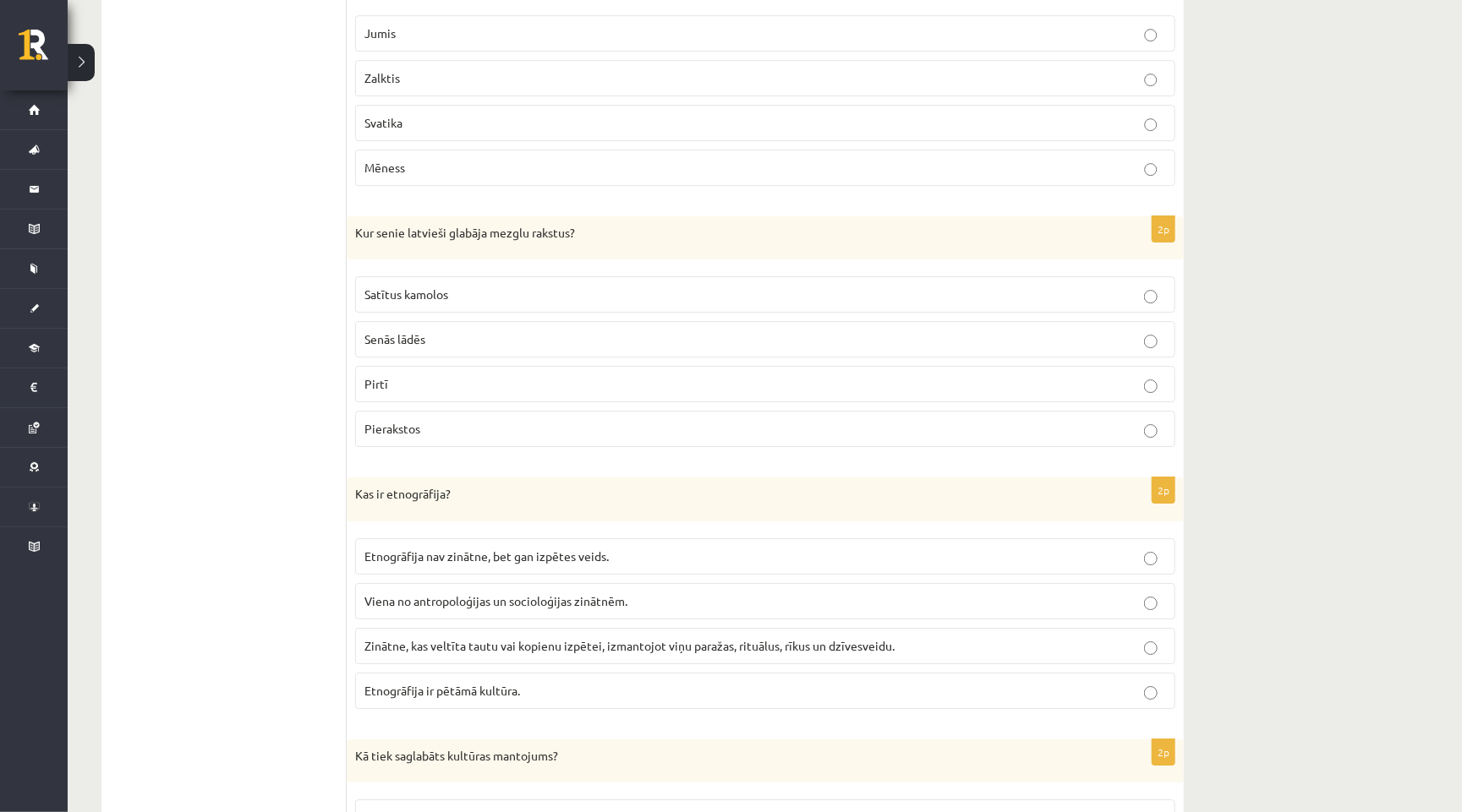
scroll to position [2920, 0]
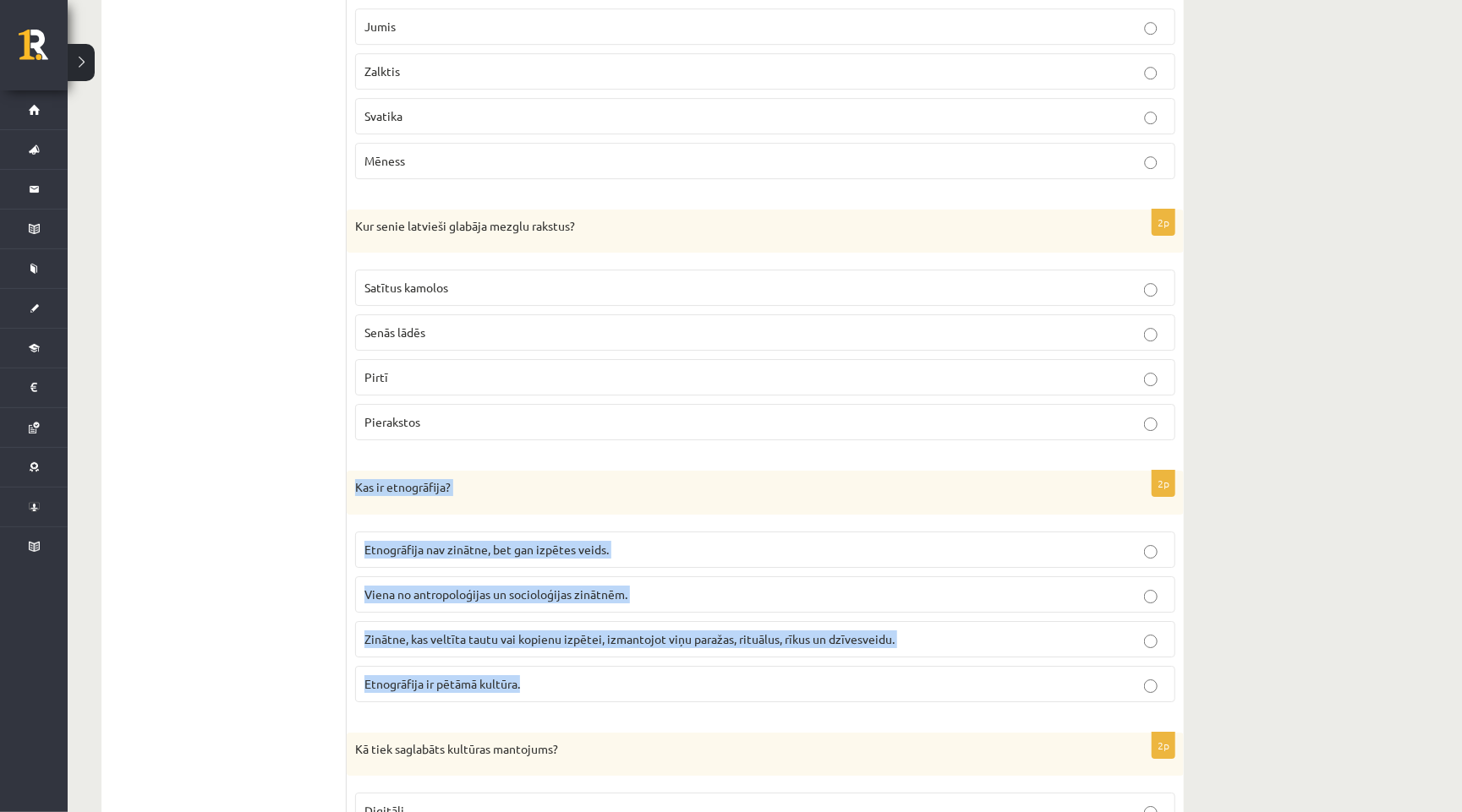
drag, startPoint x: 350, startPoint y: 489, endPoint x: 547, endPoint y: 713, distance: 298.3
click at [547, 713] on div "2p Kas ir etnogrāfija? Etnogrāfija nav zinātne, bet gan izpētes veids. Viena no…" at bounding box center [765, 593] width 837 height 245
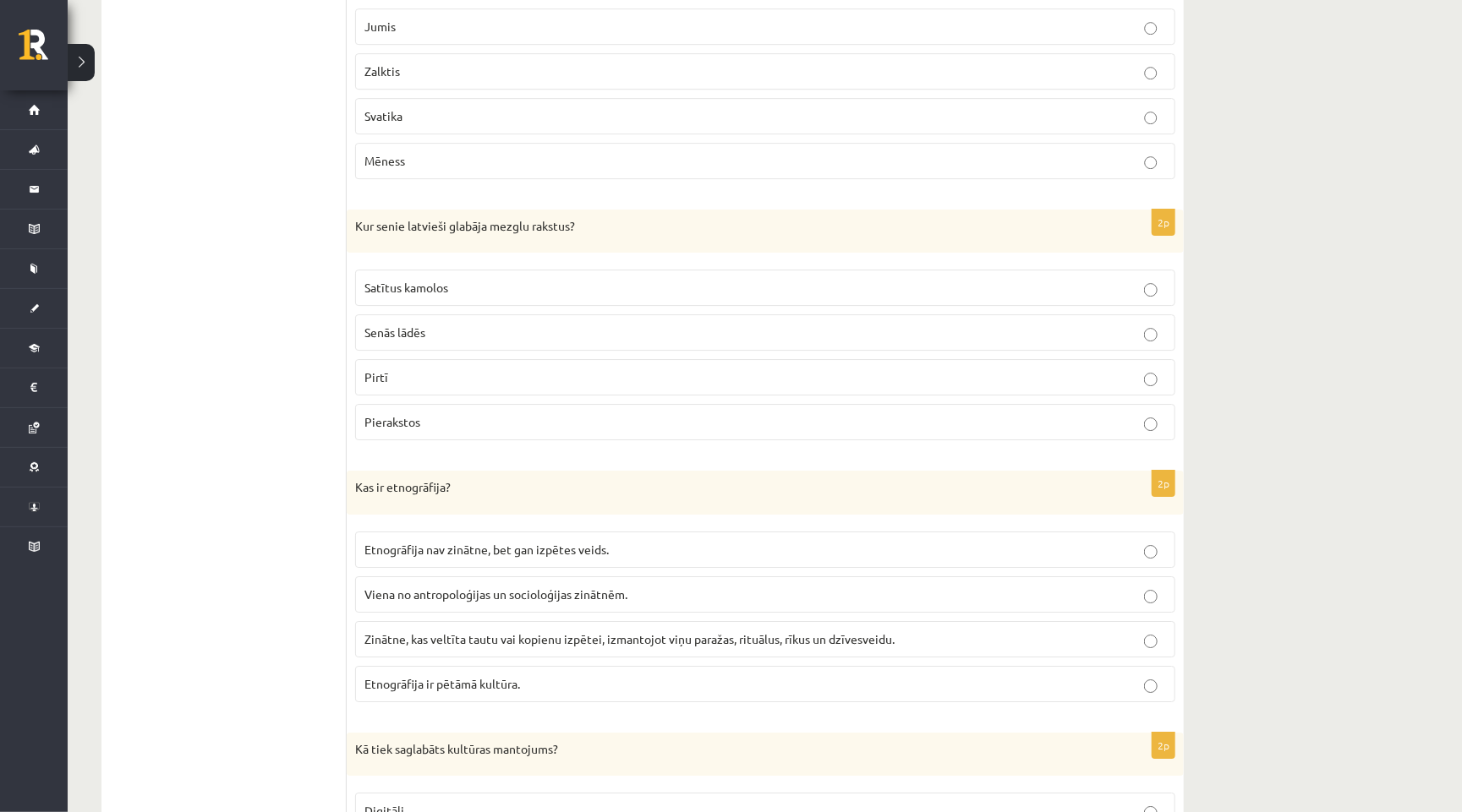
click at [495, 636] on span "Zinātne, kas veltīta tautu vai kopienu izpētei, izmantojot viņu paražas, rituāl…" at bounding box center [629, 639] width 530 height 16
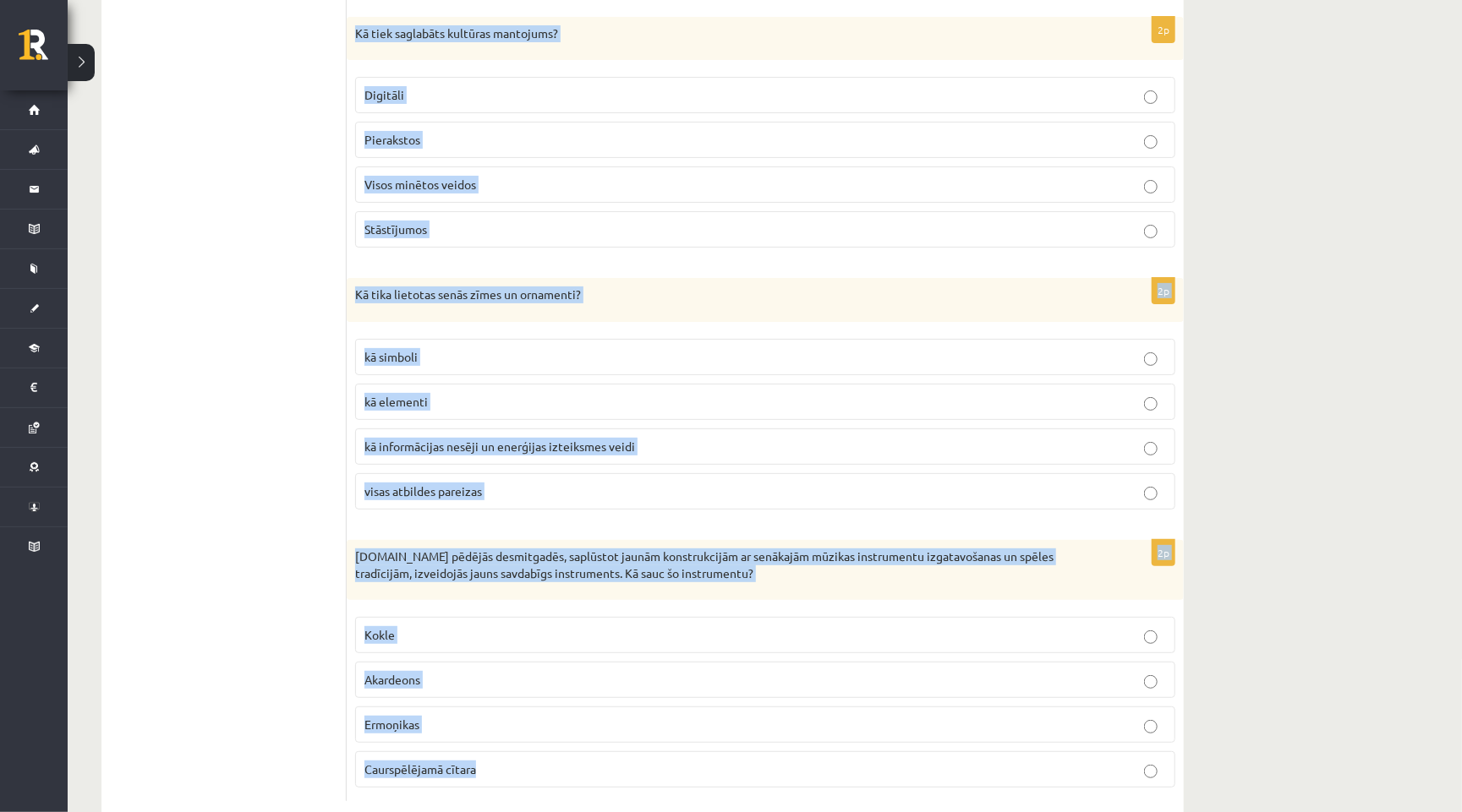
scroll to position [3681, 0]
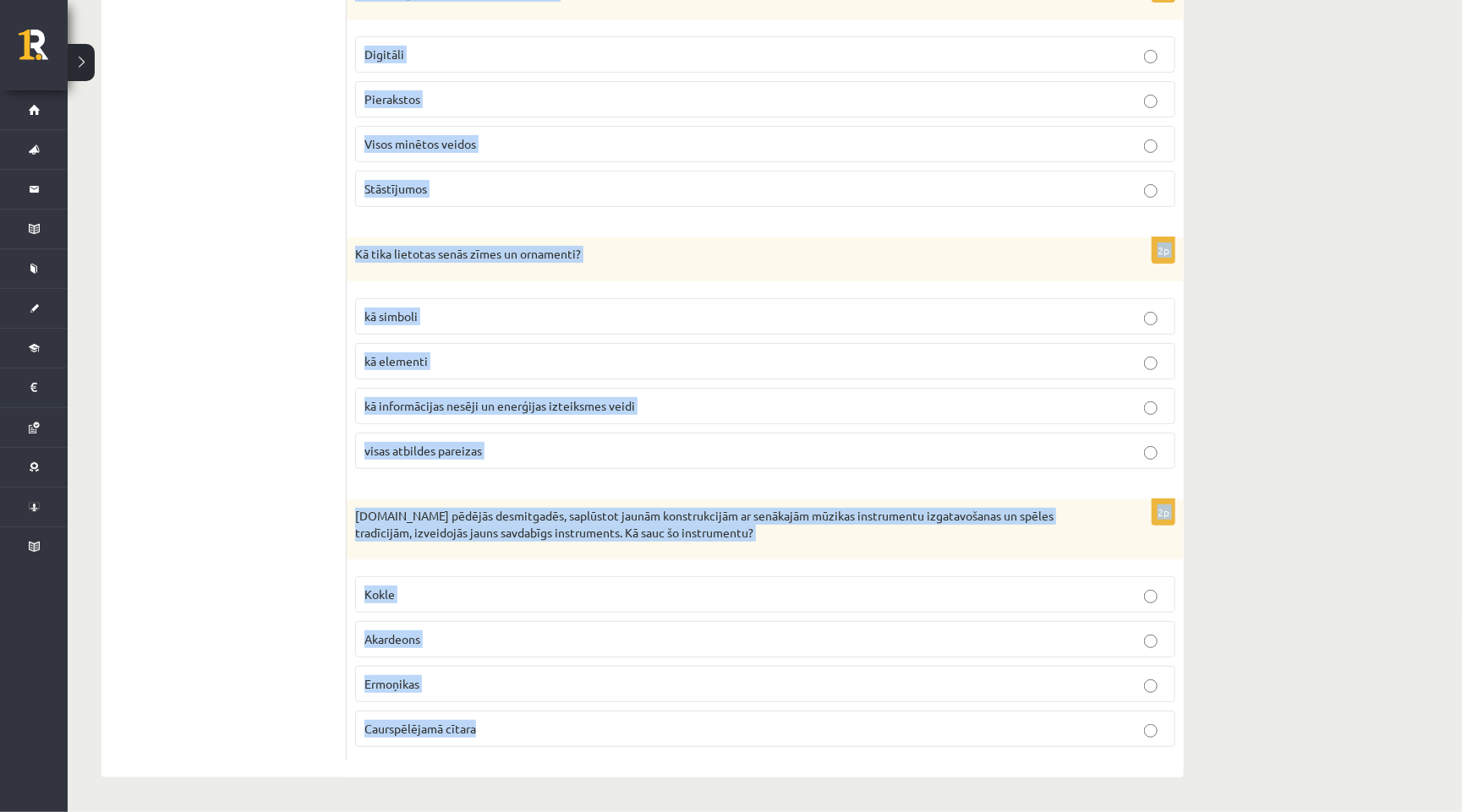
drag, startPoint x: 352, startPoint y: 404, endPoint x: 425, endPoint y: 809, distance: 411.5
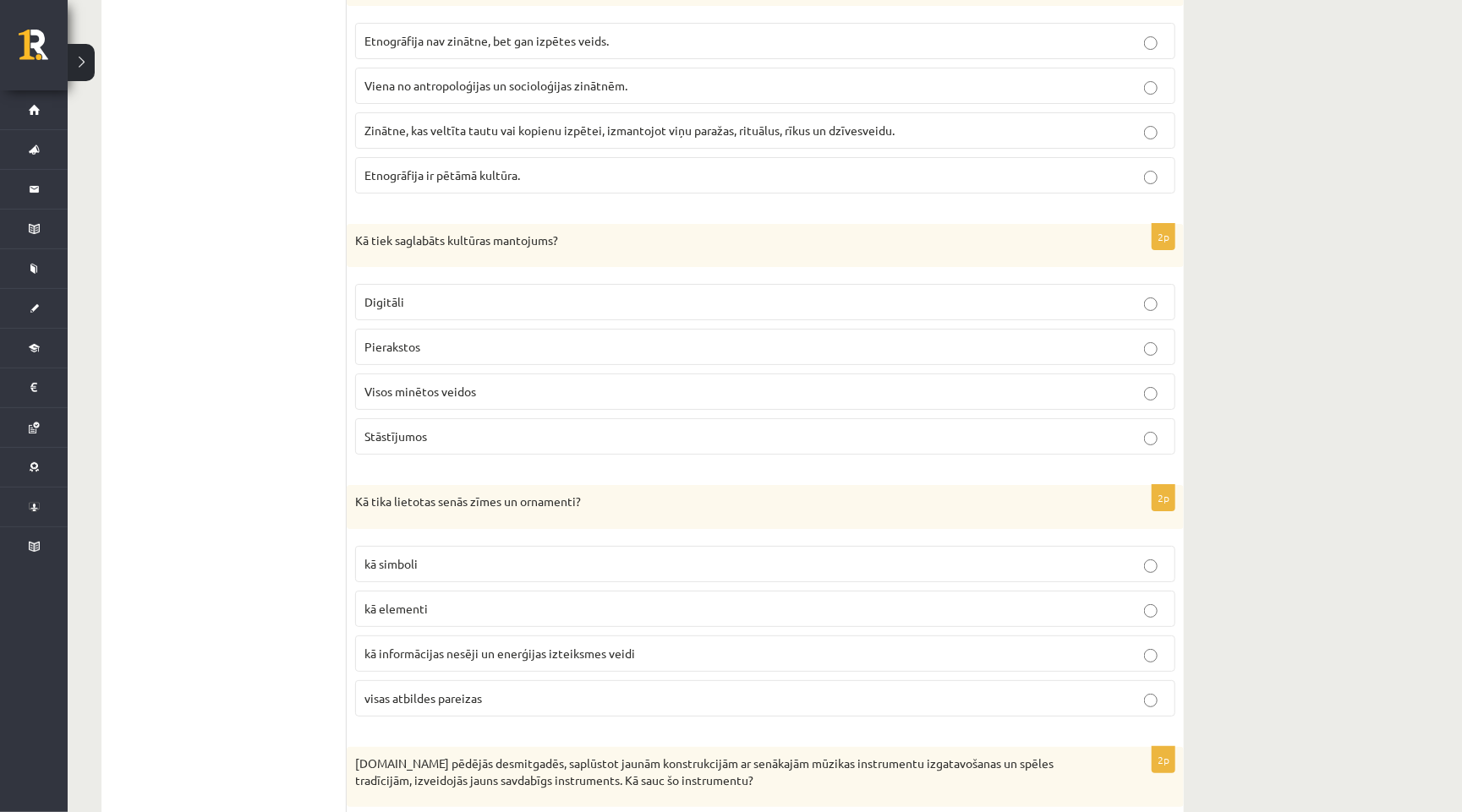
scroll to position [3421, 0]
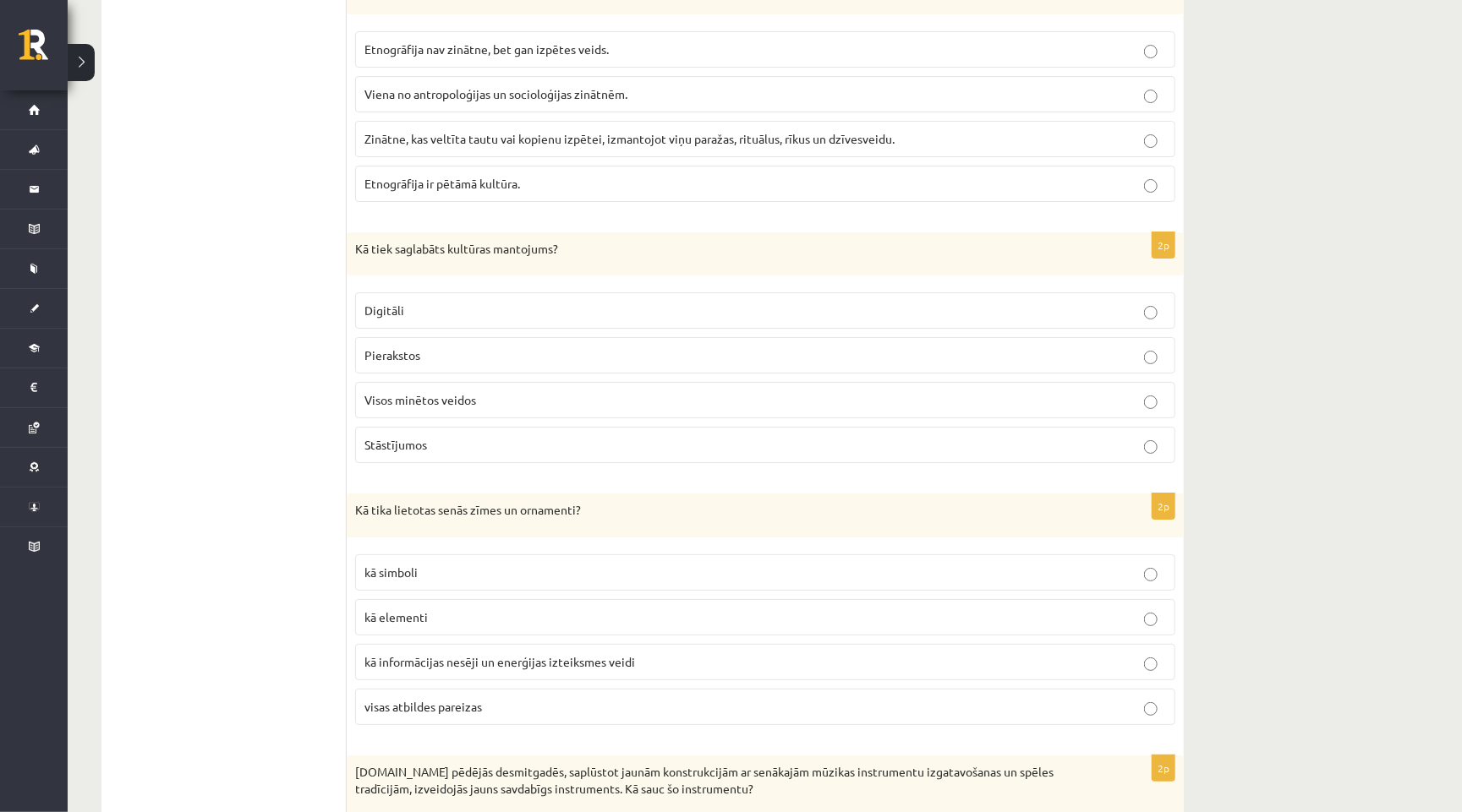
click at [489, 404] on p "Visos minētos veidos" at bounding box center [765, 400] width 801 height 17
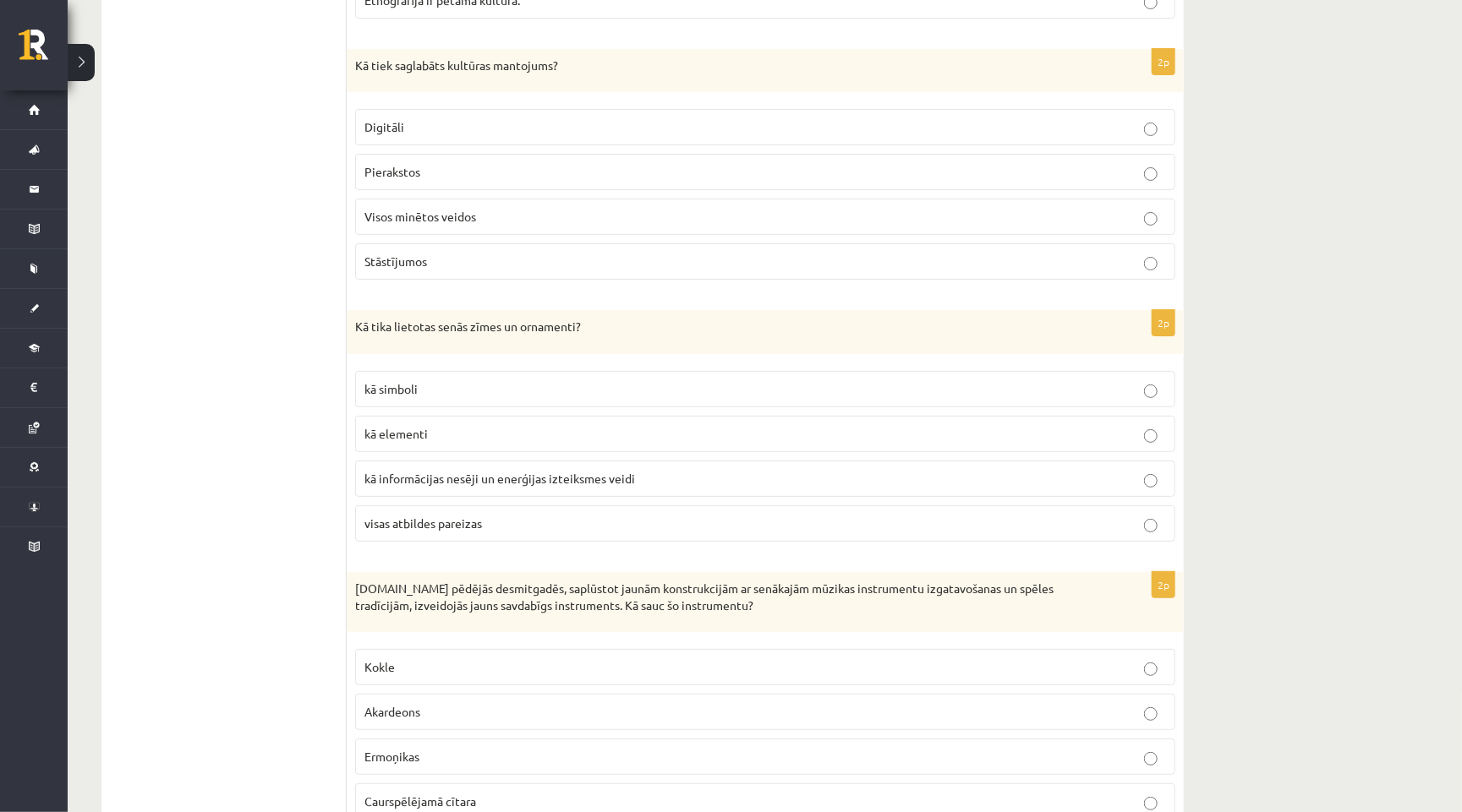
scroll to position [3606, 0]
click at [423, 536] on label "visas atbildes pareizas" at bounding box center [765, 523] width 820 height 36
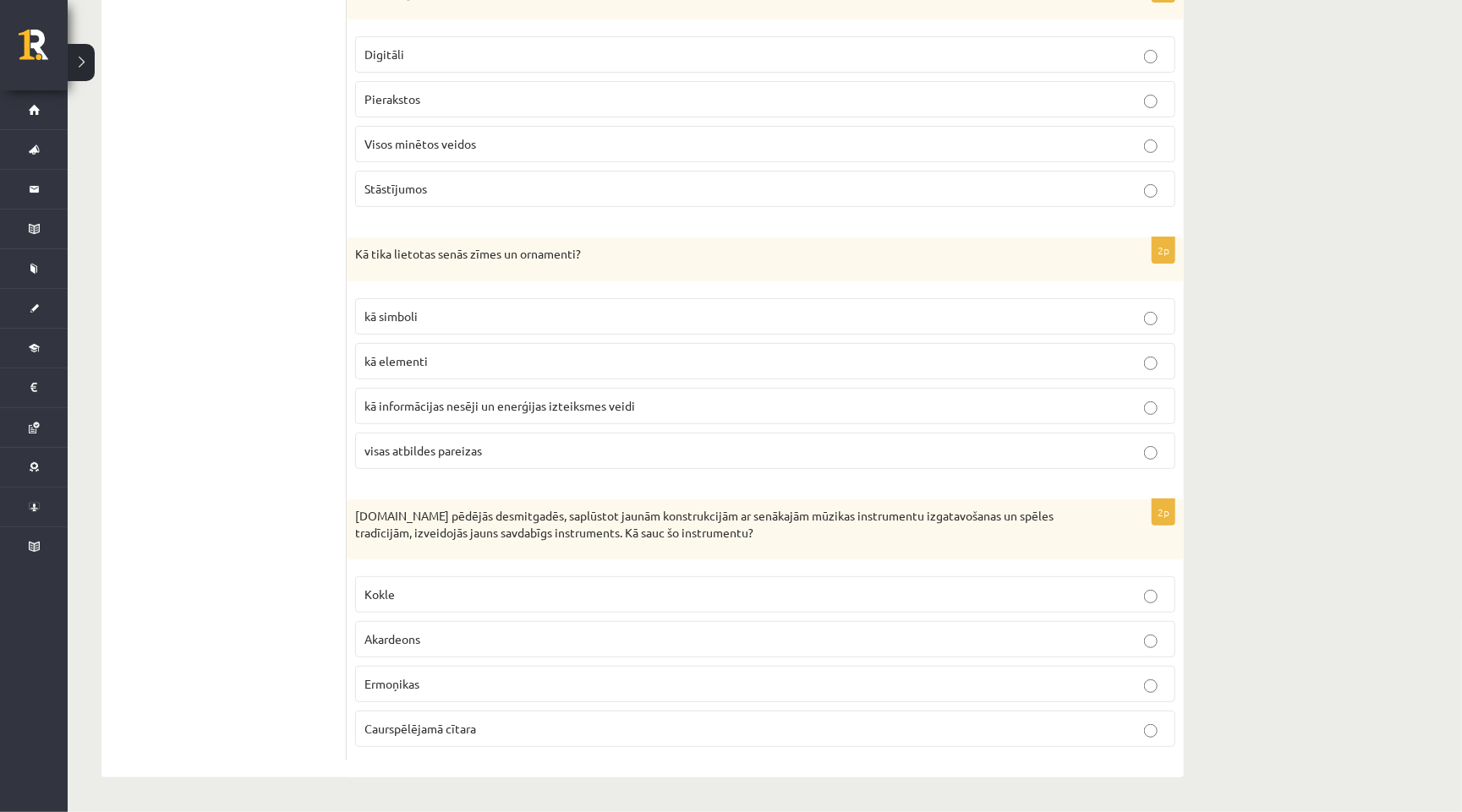
scroll to position [3681, 0]
click at [403, 740] on label "Caurspēlējamā cītara" at bounding box center [765, 729] width 820 height 36
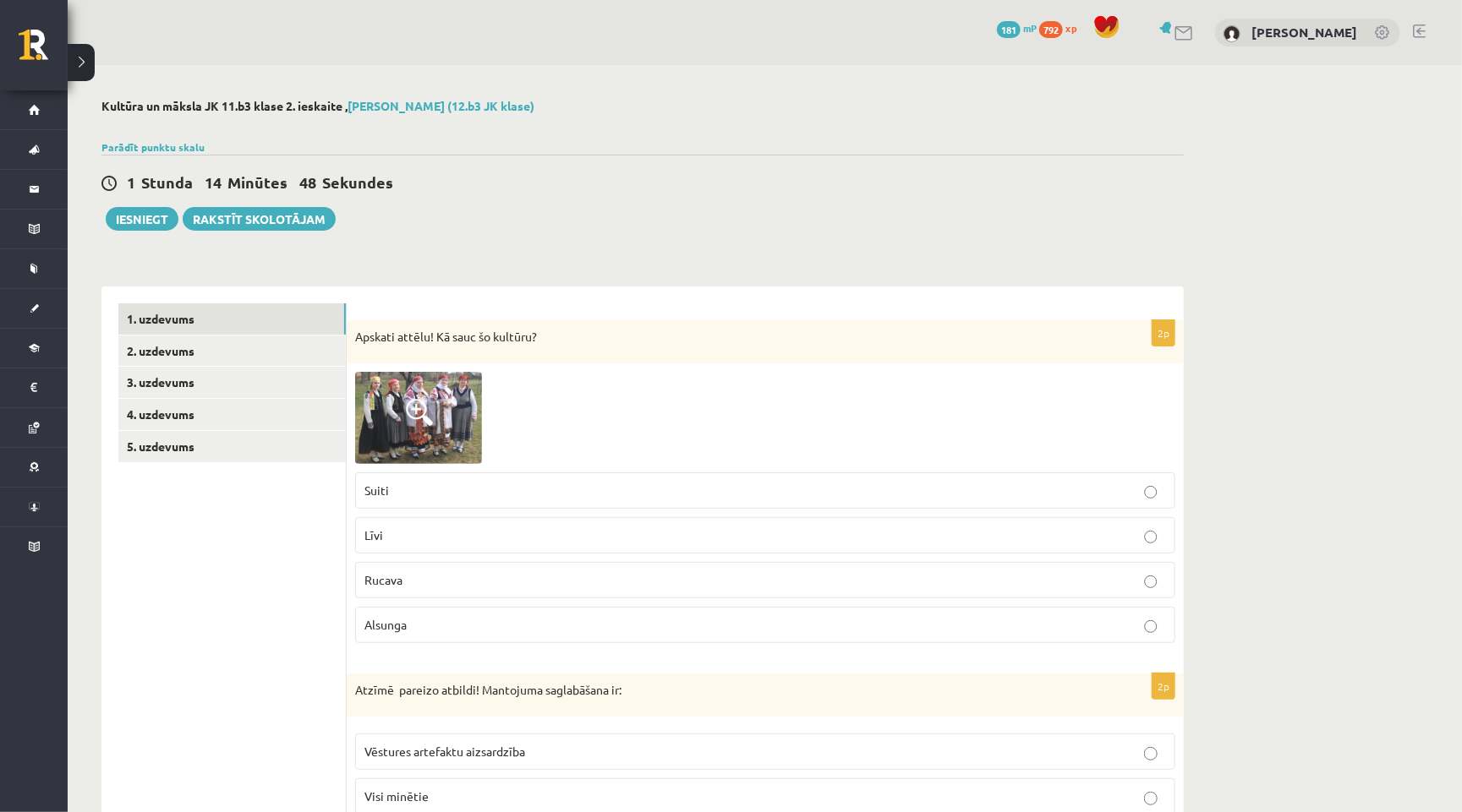
scroll to position [0, 0]
click at [188, 353] on link "2. uzdevums" at bounding box center [232, 351] width 227 height 31
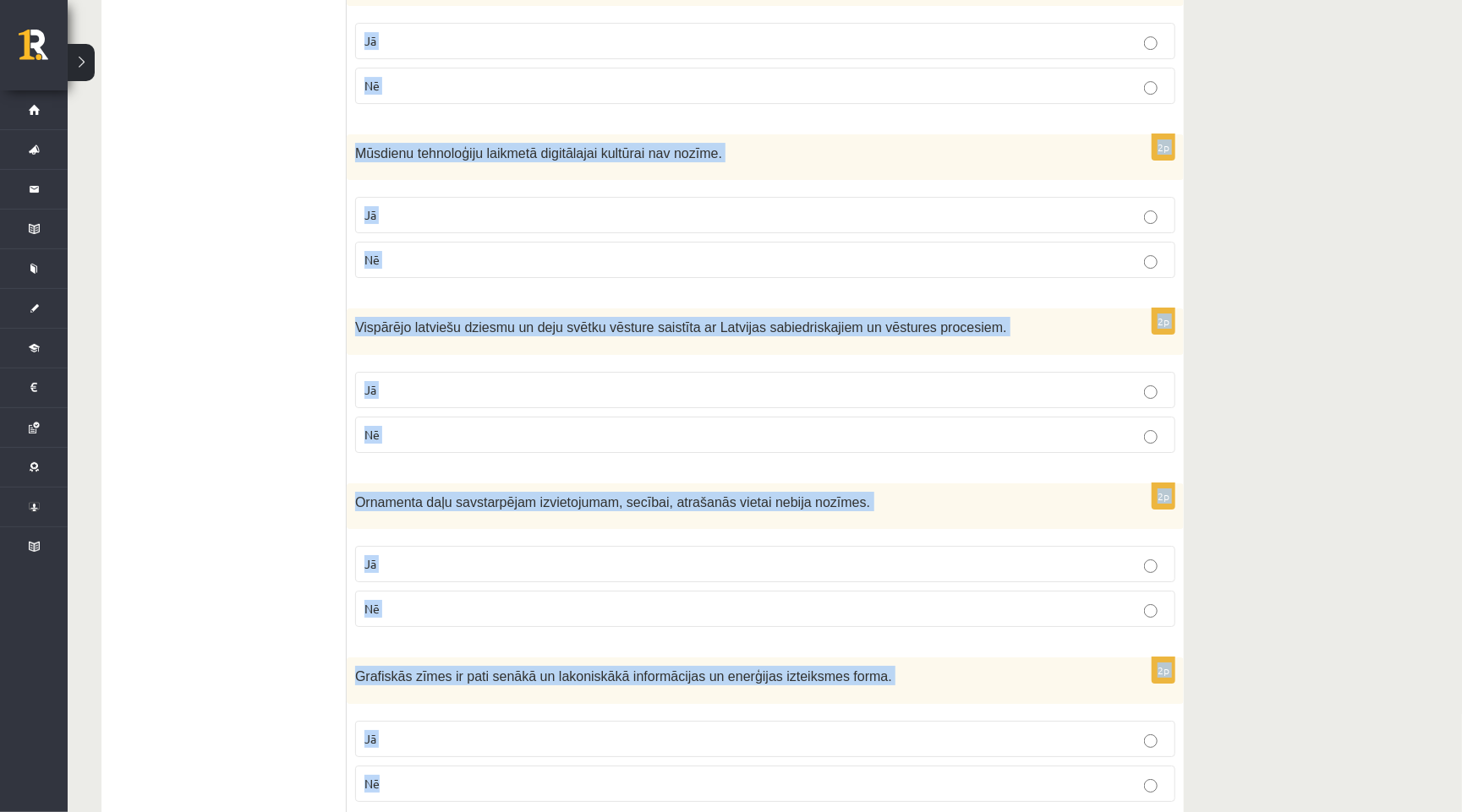
scroll to position [3211, 0]
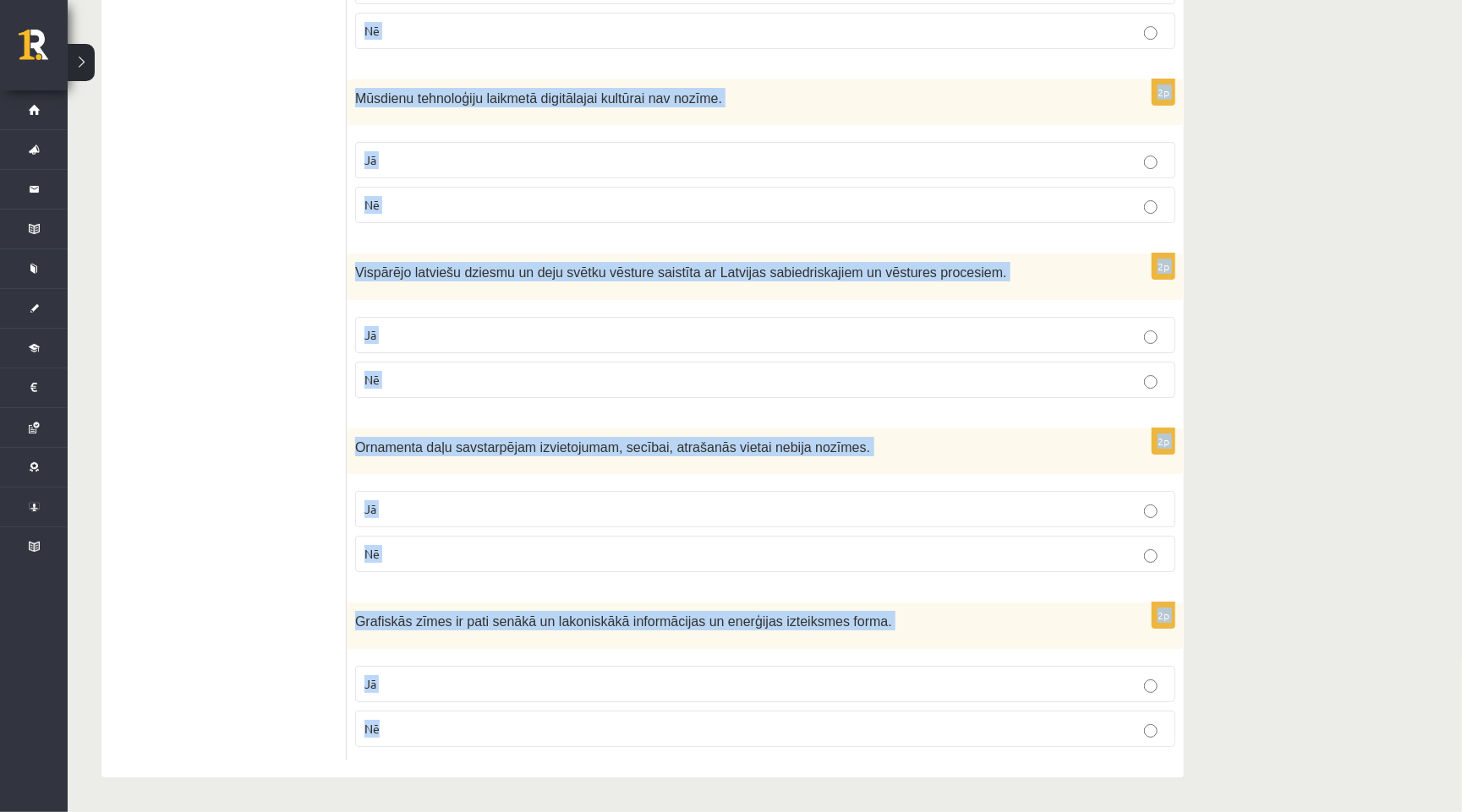
drag, startPoint x: 354, startPoint y: 338, endPoint x: 381, endPoint y: 808, distance: 470.8
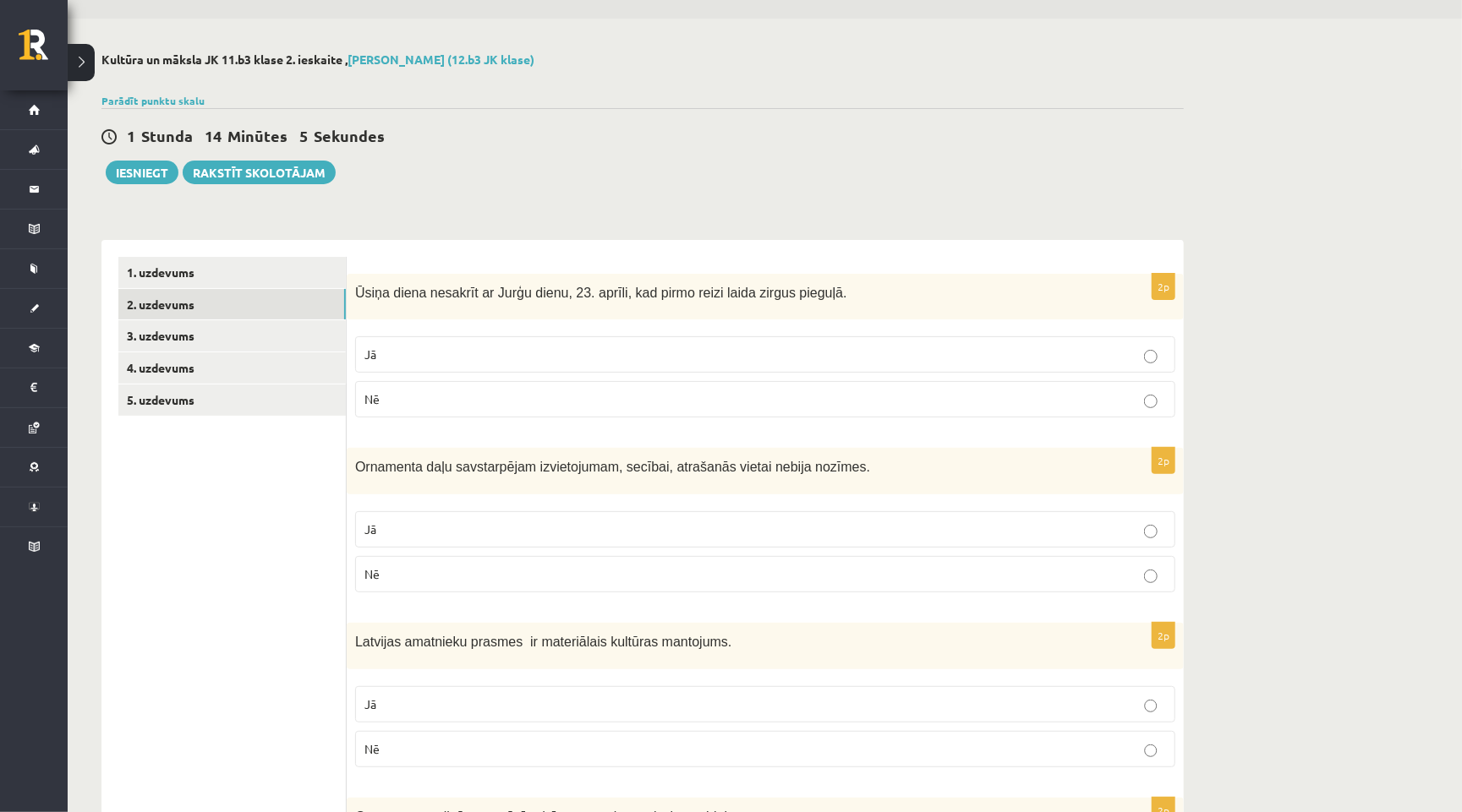
scroll to position [46, 0]
click at [425, 746] on p "Nē" at bounding box center [765, 750] width 801 height 17
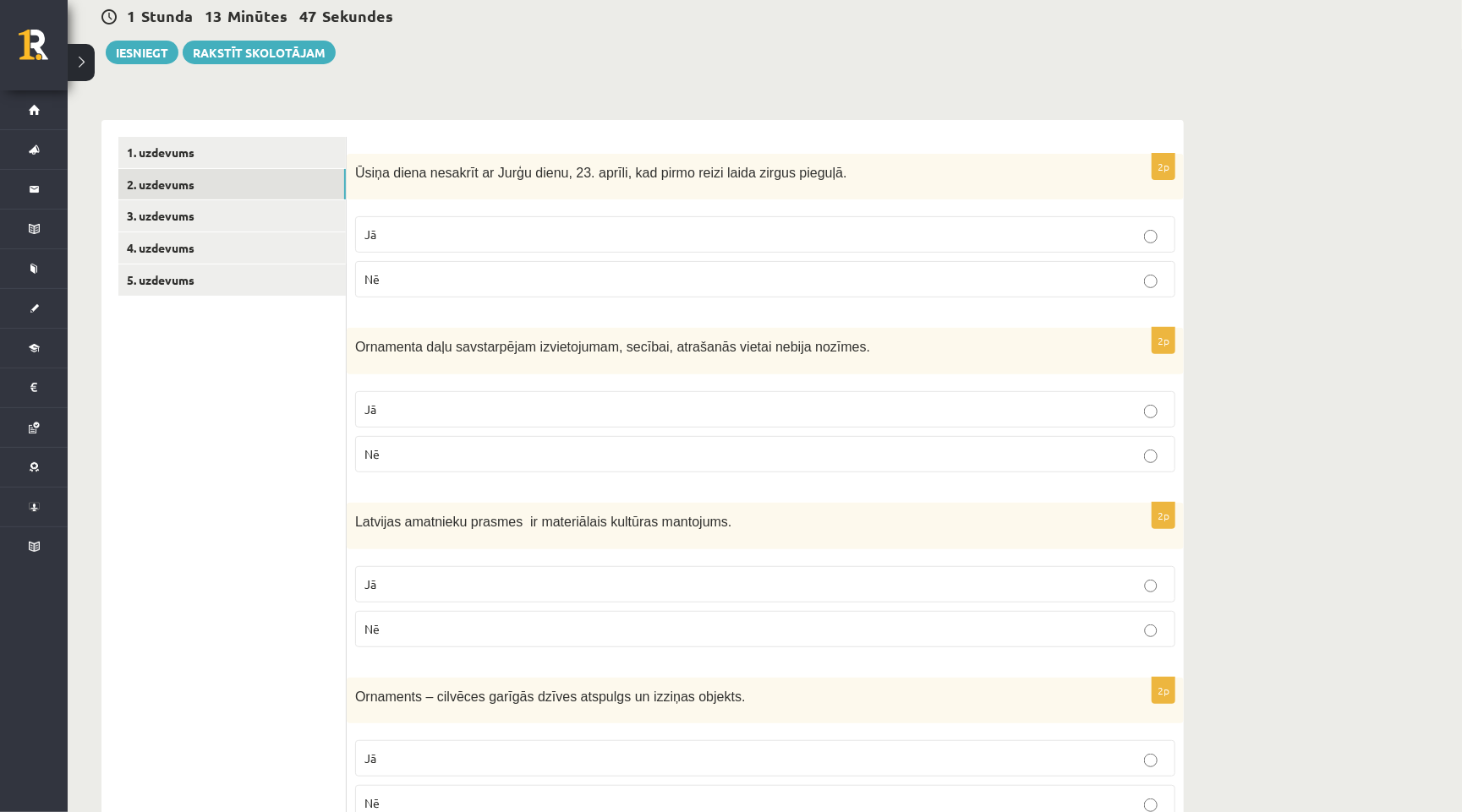
scroll to position [167, 0]
click at [514, 272] on p "Nē" at bounding box center [765, 278] width 801 height 17
click at [473, 447] on p "Nē" at bounding box center [765, 453] width 801 height 17
click at [437, 588] on p "Jā" at bounding box center [765, 584] width 801 height 17
click at [397, 762] on p "Jā" at bounding box center [765, 758] width 801 height 17
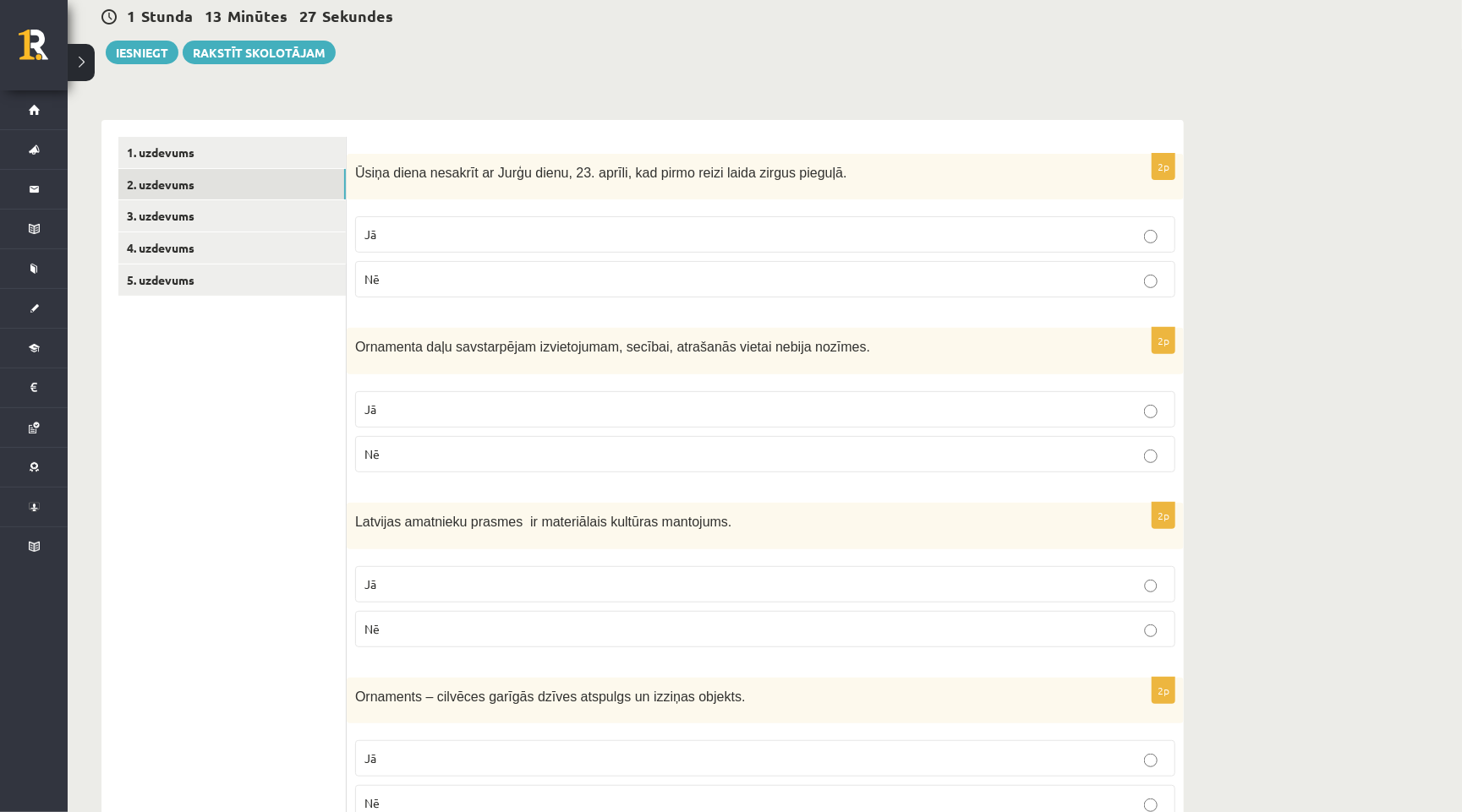
scroll to position [353, 0]
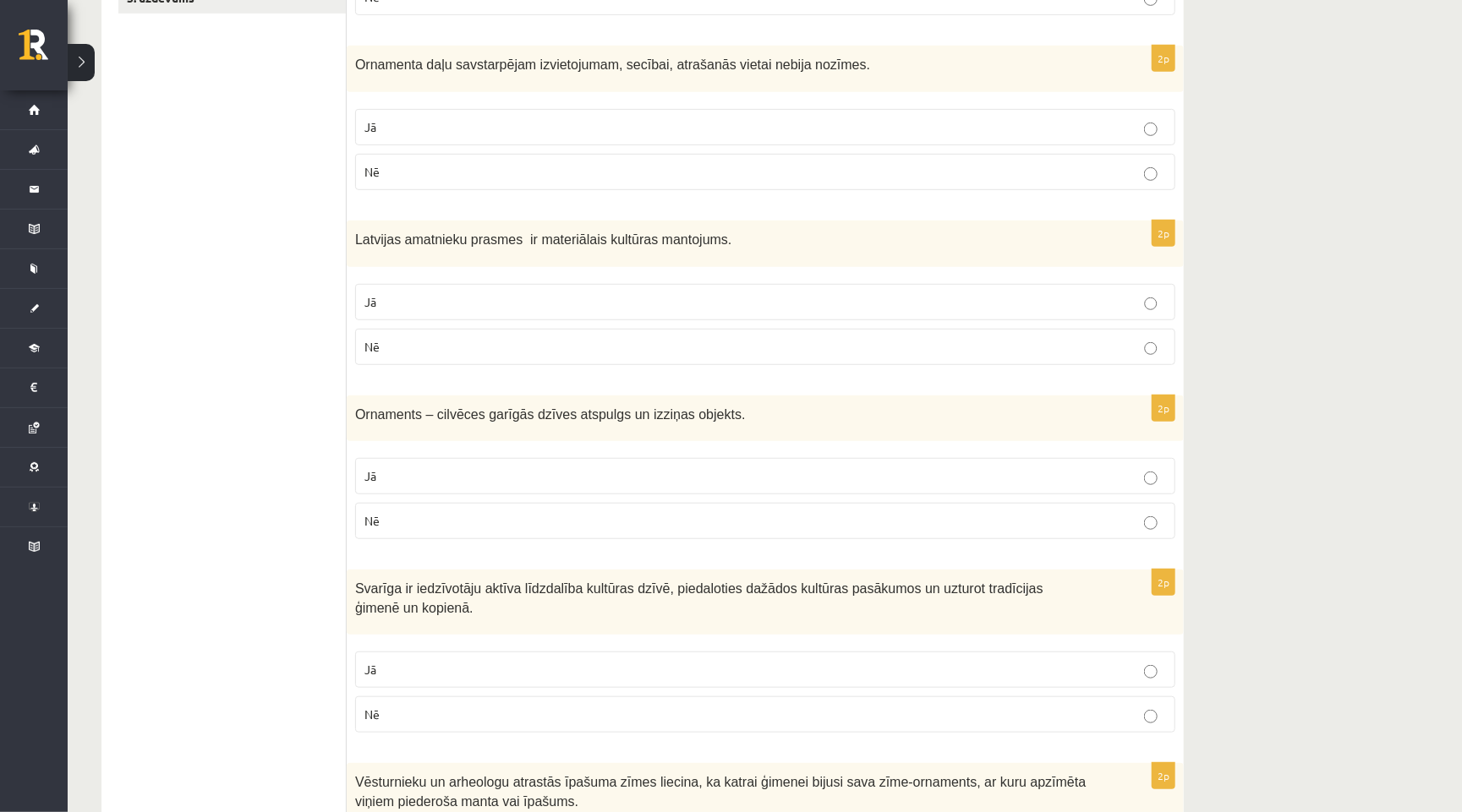
click at [432, 685] on label "Jā" at bounding box center [765, 670] width 820 height 36
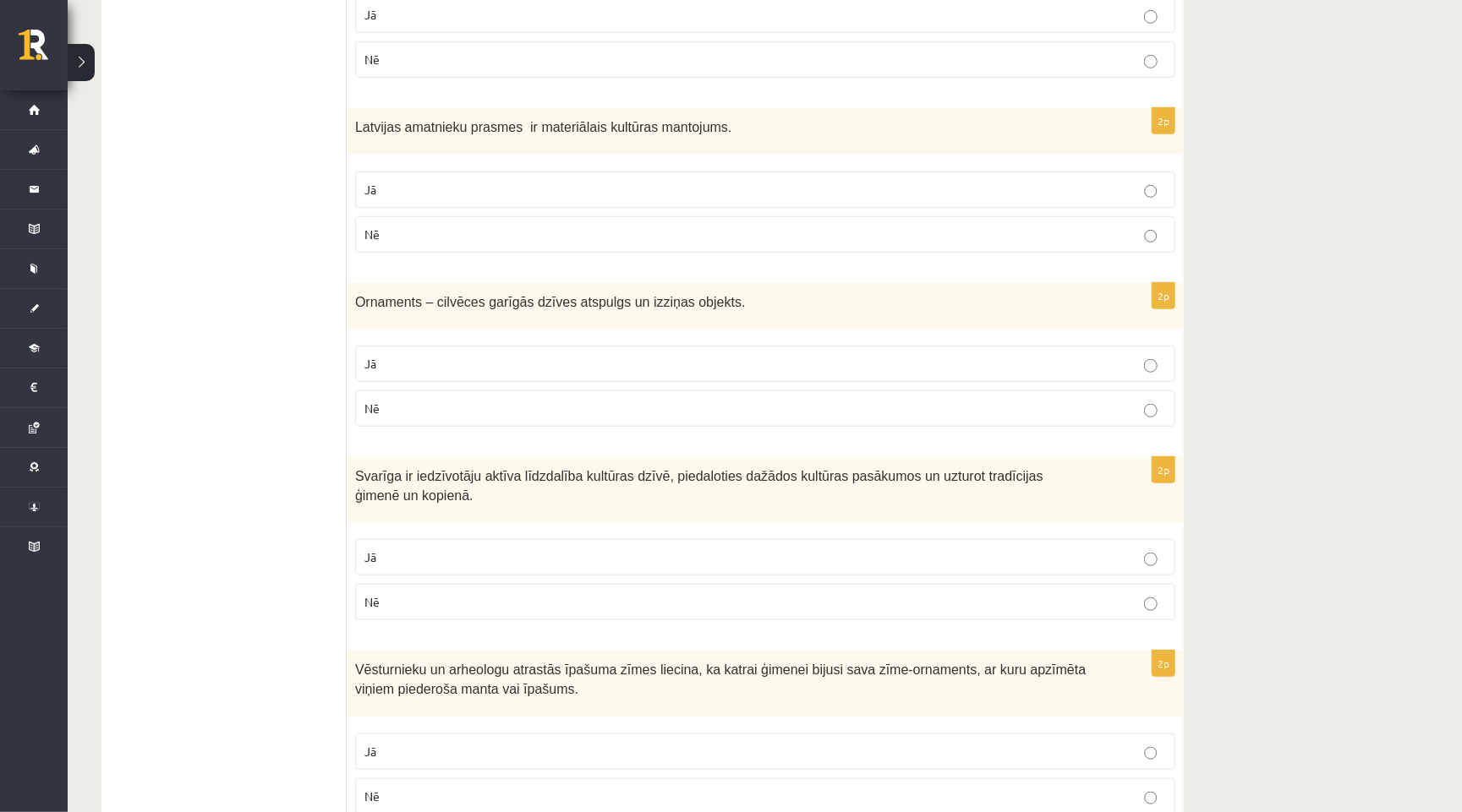
click at [425, 755] on p "Jā" at bounding box center [765, 751] width 801 height 17
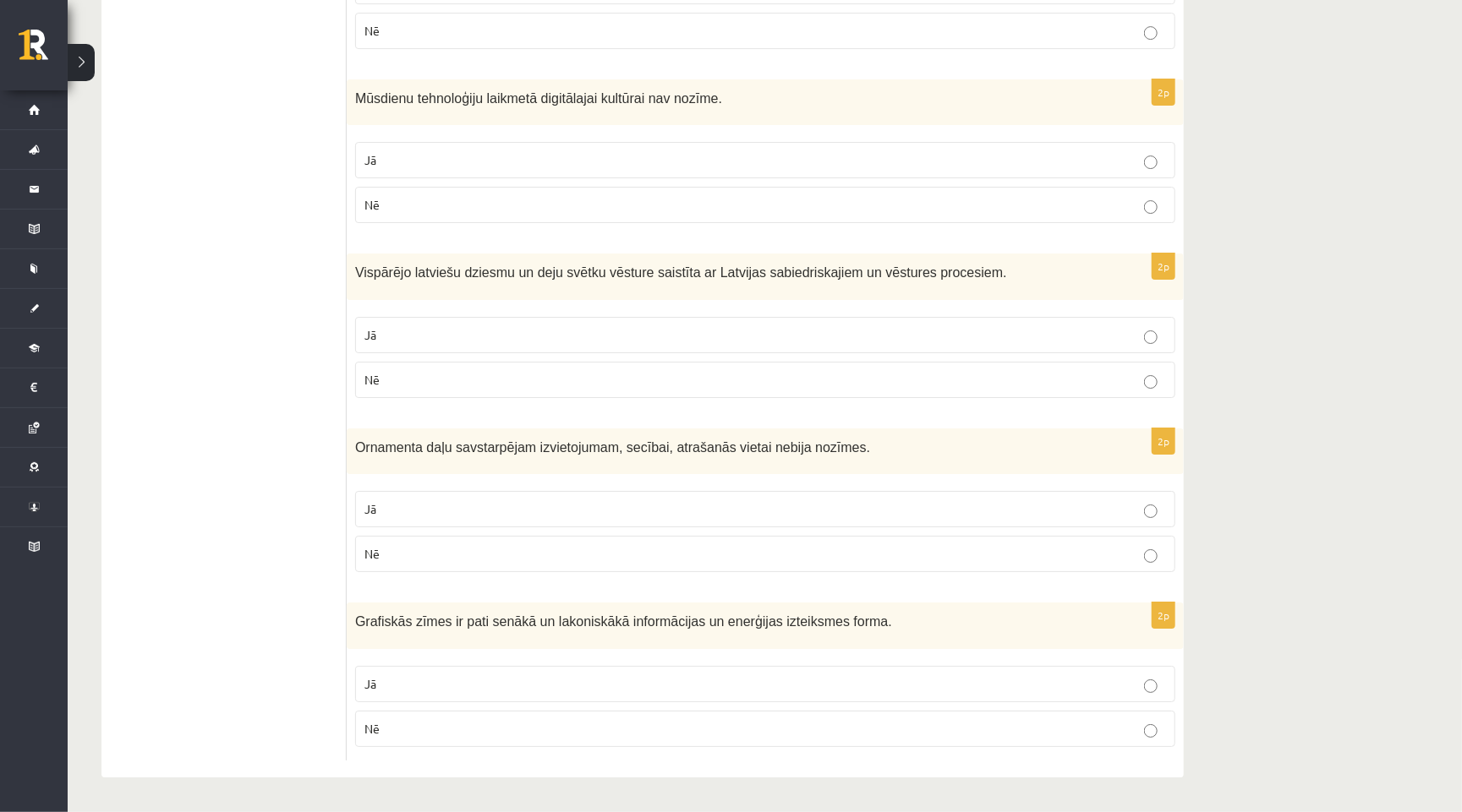
scroll to position [3211, 0]
click at [425, 695] on label "Jā" at bounding box center [765, 684] width 820 height 36
click at [430, 574] on fieldset "Jā Nē" at bounding box center [765, 530] width 820 height 95
click at [426, 561] on label "Nē" at bounding box center [765, 554] width 820 height 36
click at [430, 380] on p "Nē" at bounding box center [765, 380] width 801 height 17
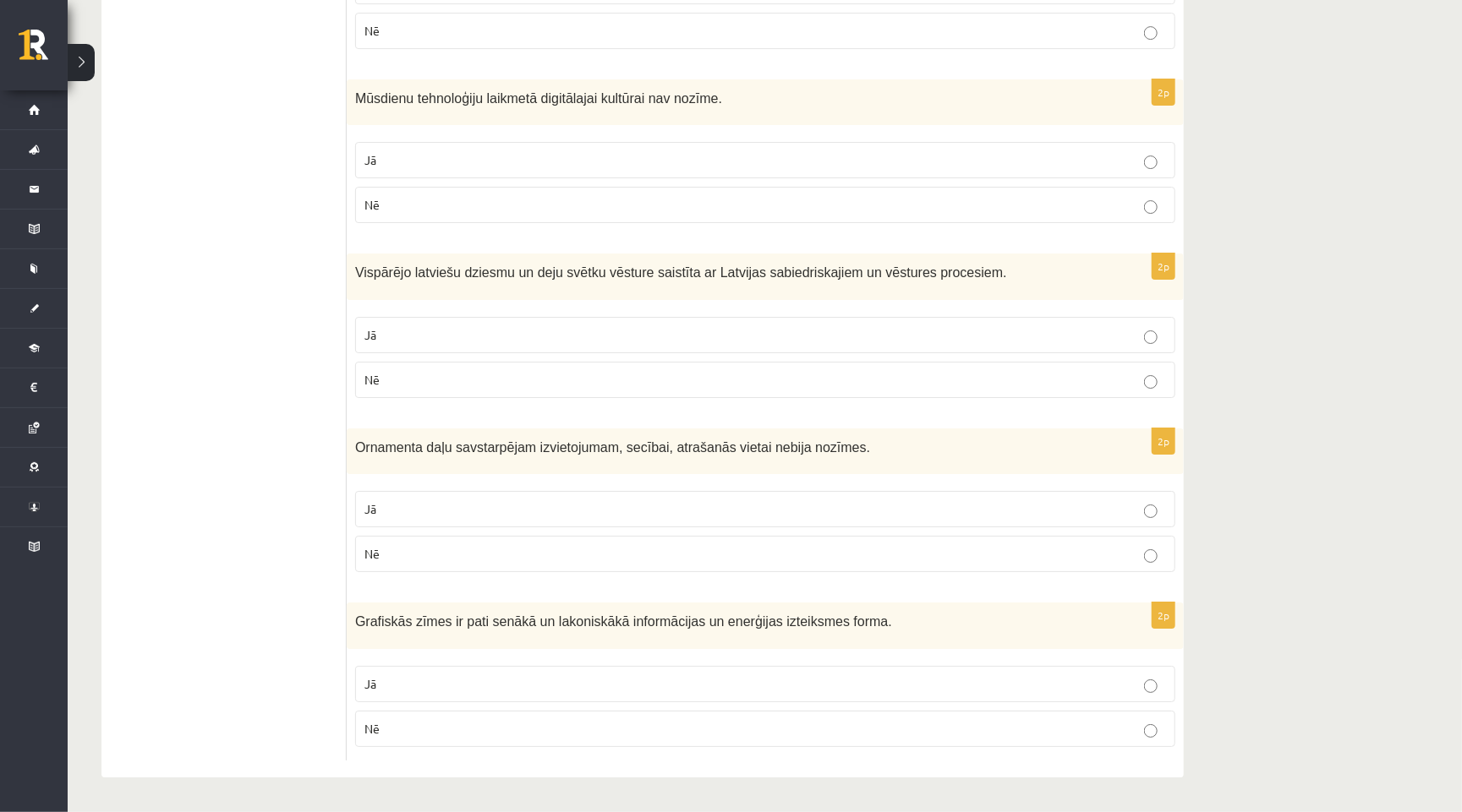
click at [433, 339] on p "Jā" at bounding box center [765, 335] width 801 height 17
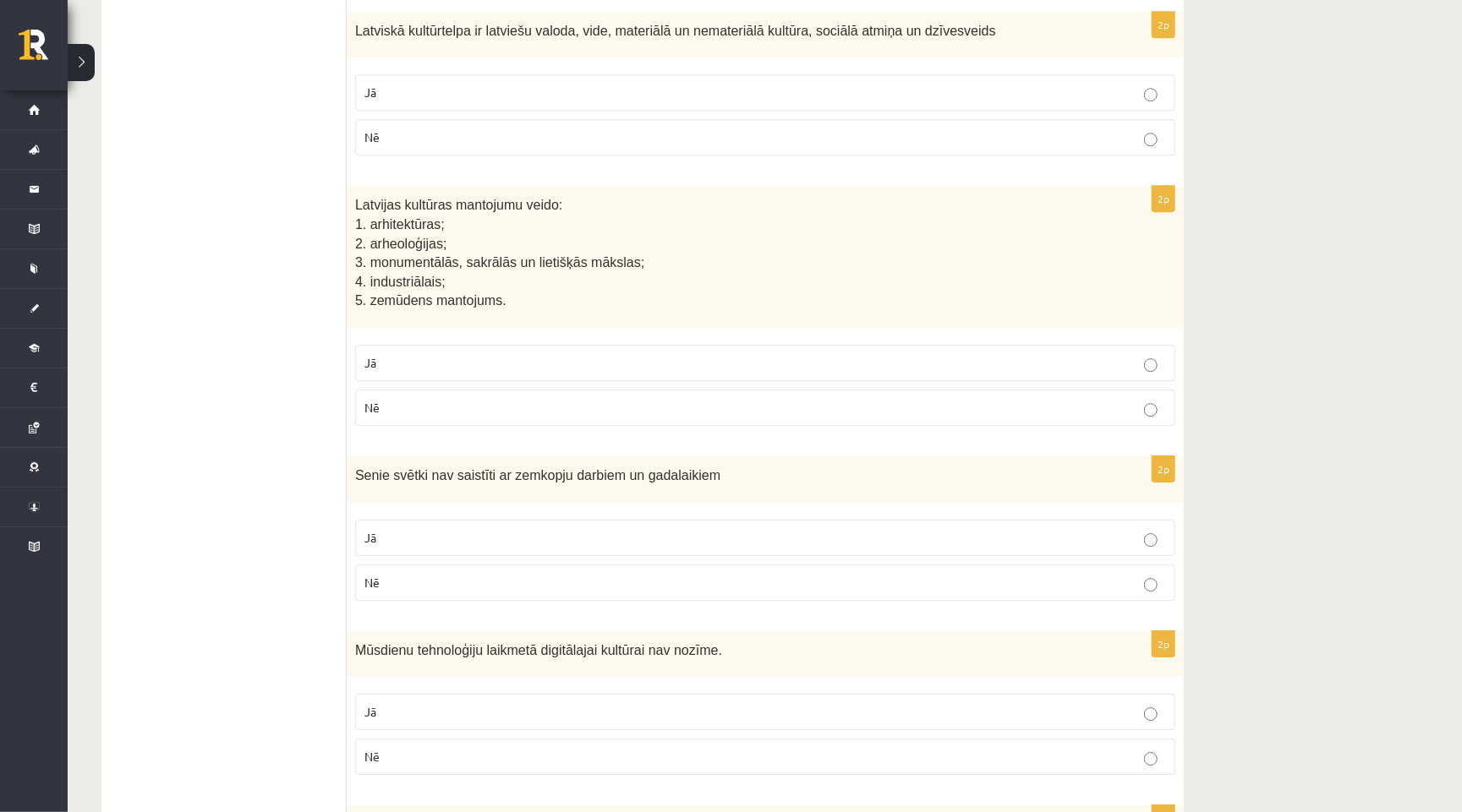
scroll to position [2666, 0]
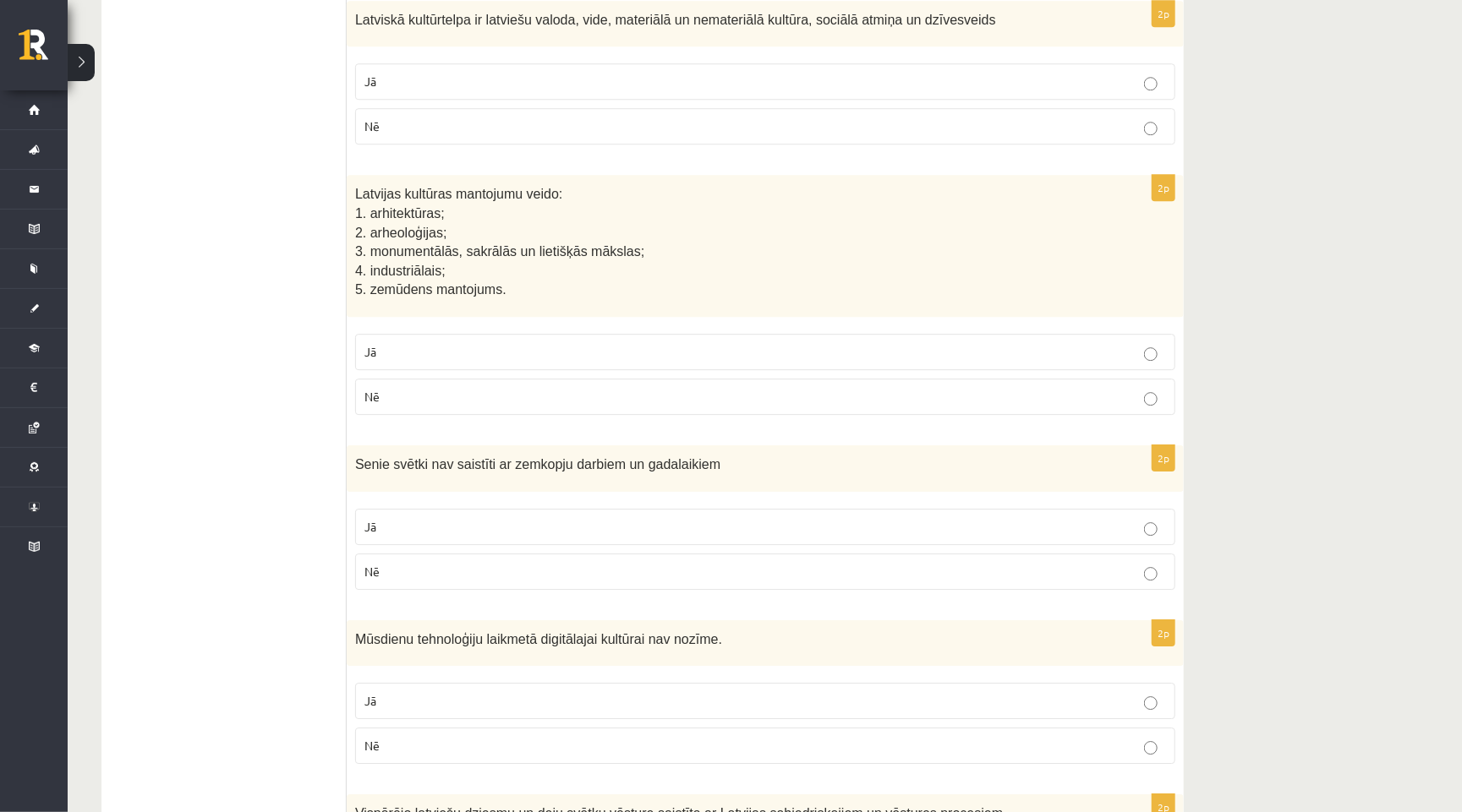
click at [409, 740] on p "Nē" at bounding box center [765, 745] width 801 height 17
click at [404, 570] on p "Nē" at bounding box center [765, 571] width 801 height 17
click at [414, 359] on p "Jā" at bounding box center [765, 351] width 801 height 17
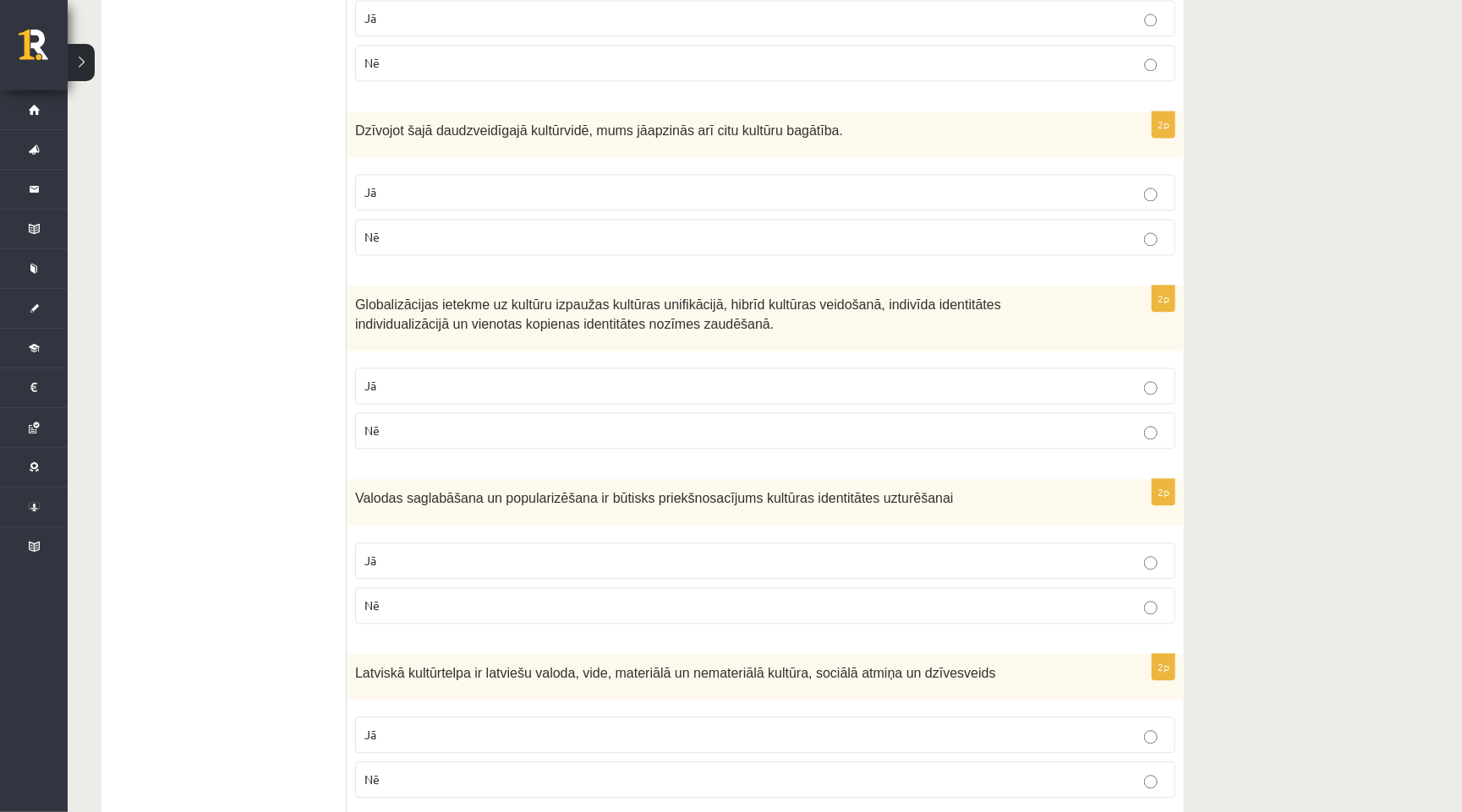
scroll to position [2014, 0]
click at [390, 733] on p "Jā" at bounding box center [765, 733] width 801 height 17
click at [427, 571] on label "Jā" at bounding box center [765, 559] width 820 height 36
click at [421, 388] on p "Jā" at bounding box center [765, 383] width 801 height 17
click at [473, 185] on p "Jā" at bounding box center [765, 190] width 801 height 17
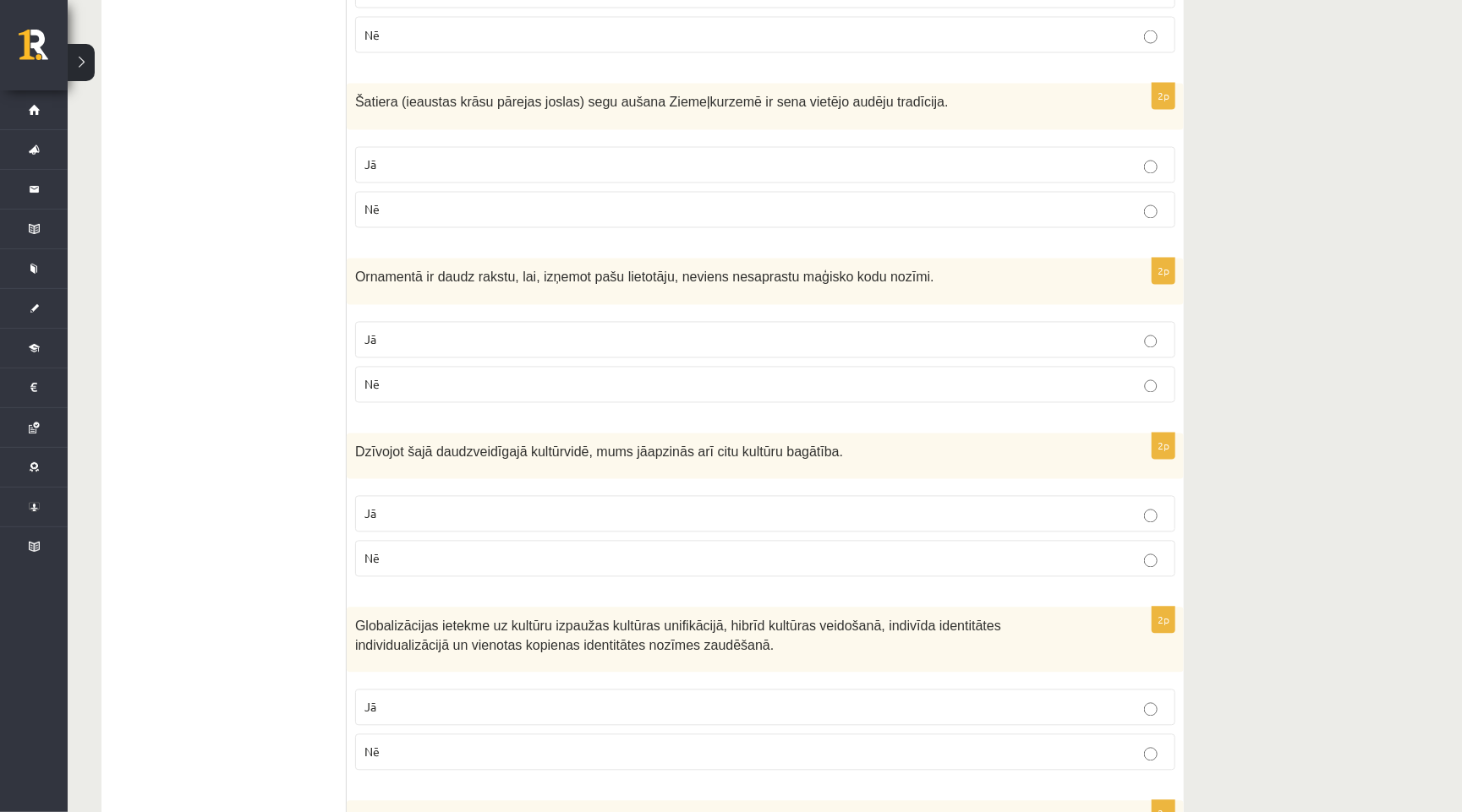
scroll to position [1627, 0]
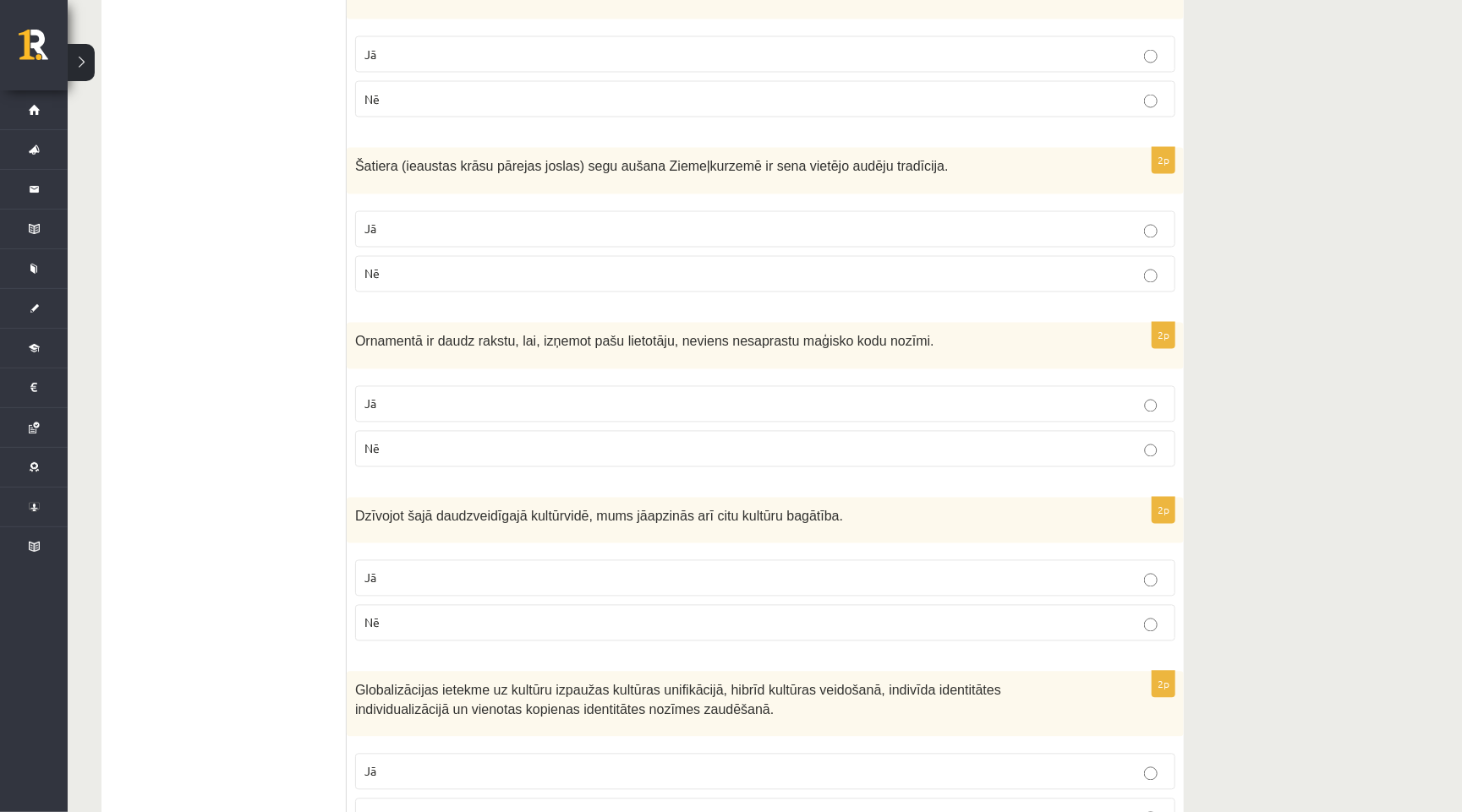
click at [521, 391] on label "Jā" at bounding box center [765, 404] width 820 height 36
click at [510, 251] on fieldset "Jā Nē" at bounding box center [765, 250] width 820 height 95
click at [512, 233] on p "Jā" at bounding box center [765, 229] width 801 height 17
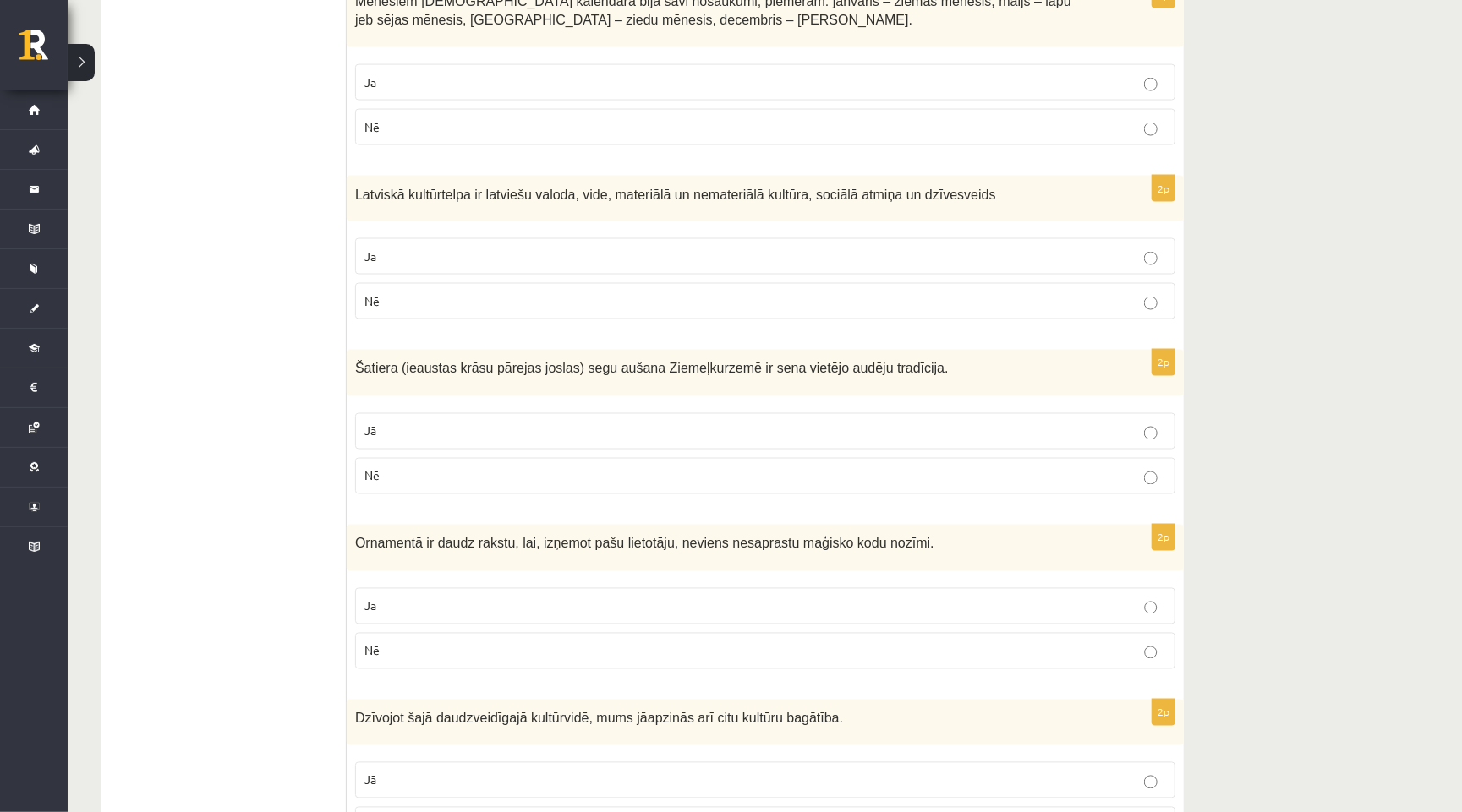
click at [504, 243] on label "Jā" at bounding box center [765, 256] width 820 height 36
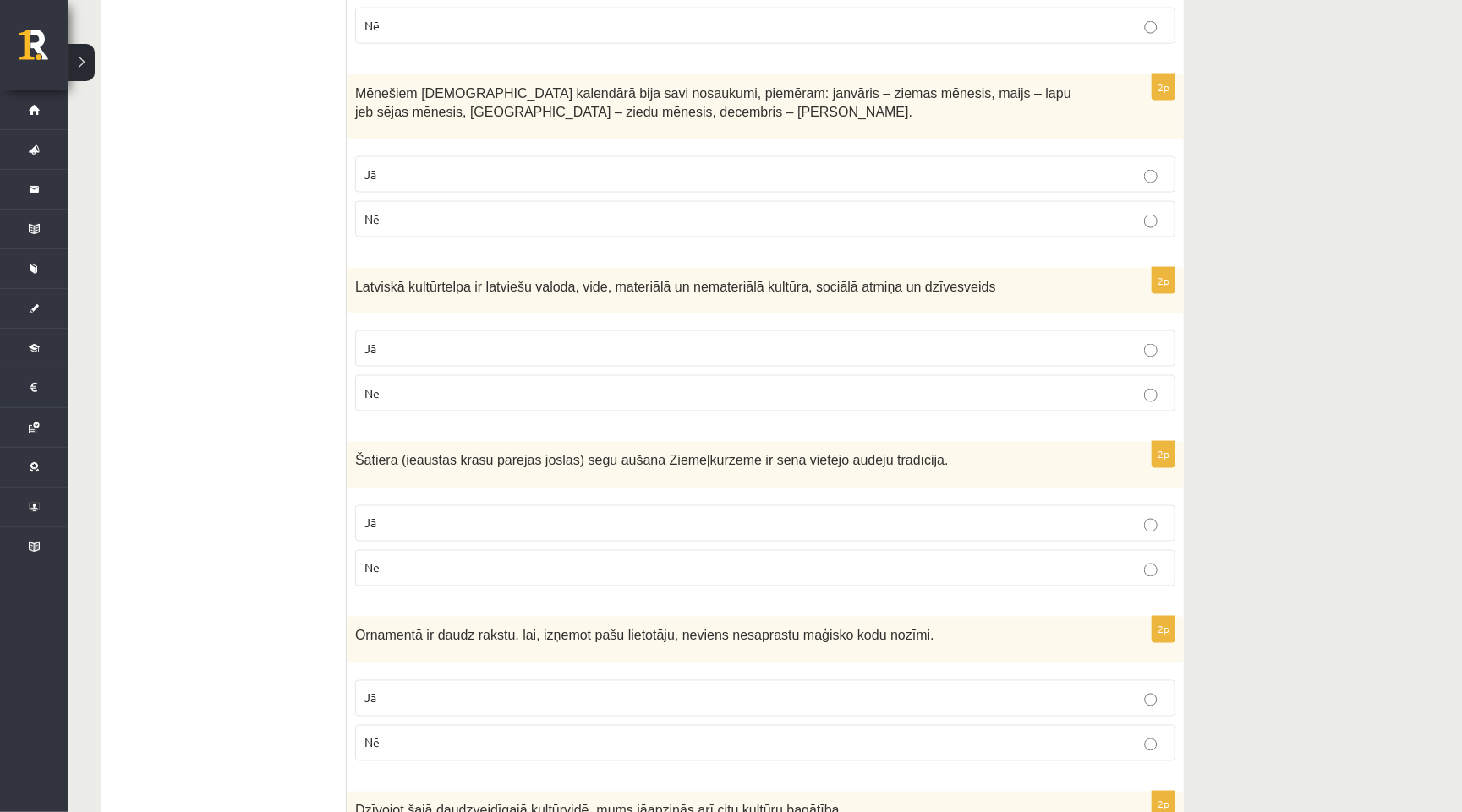
scroll to position [1306, 0]
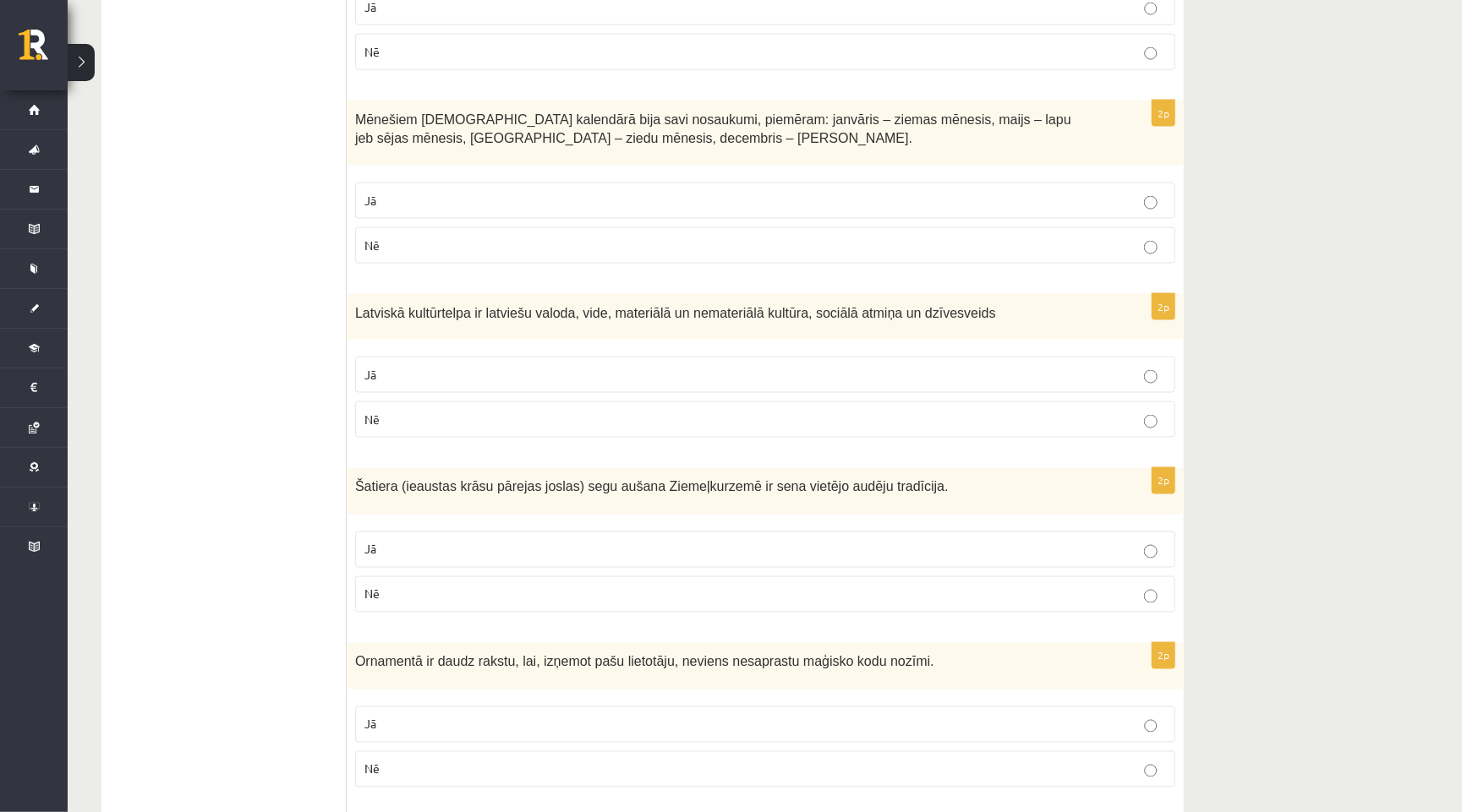
click at [509, 201] on p "Jā" at bounding box center [765, 200] width 801 height 17
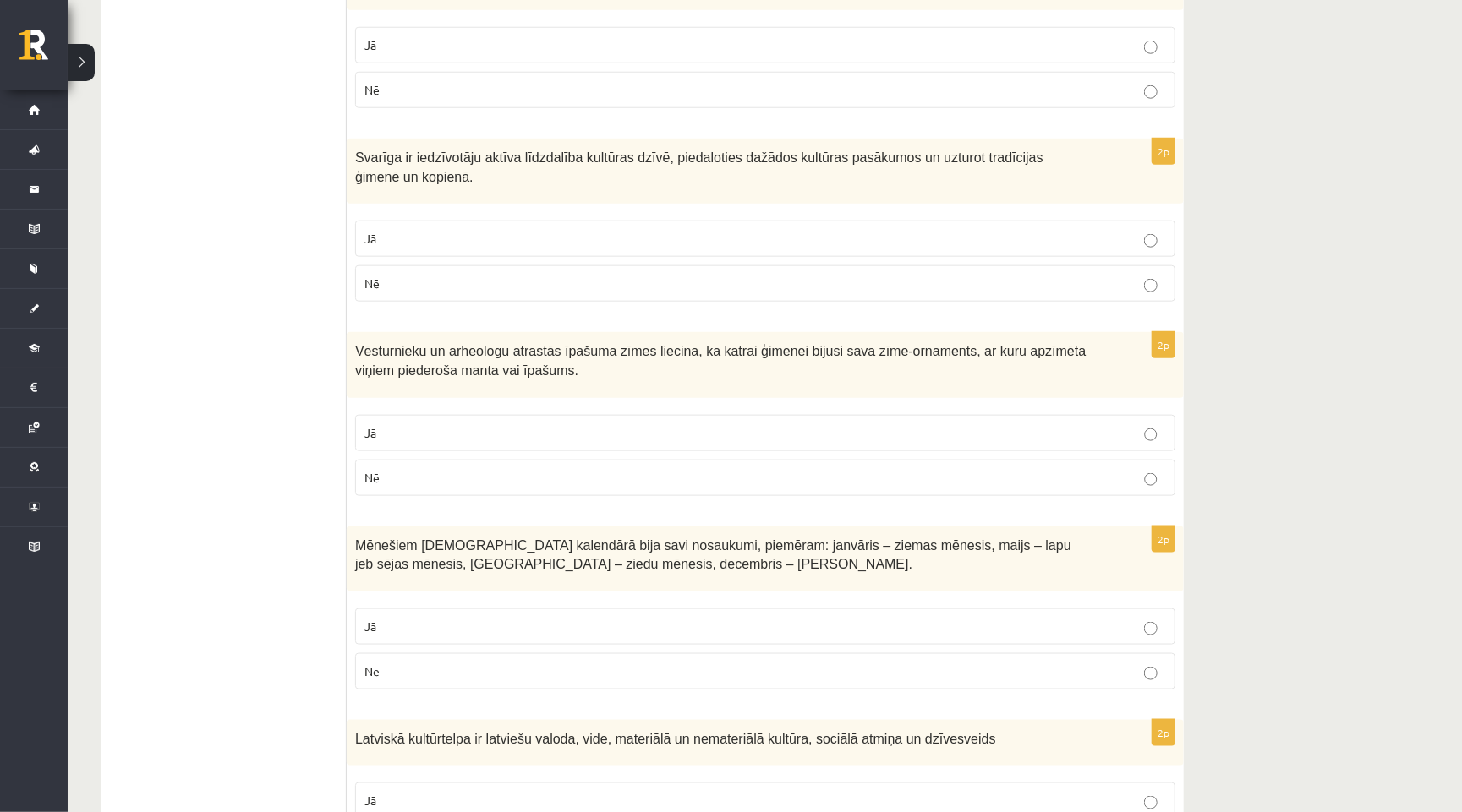
scroll to position [849, 0]
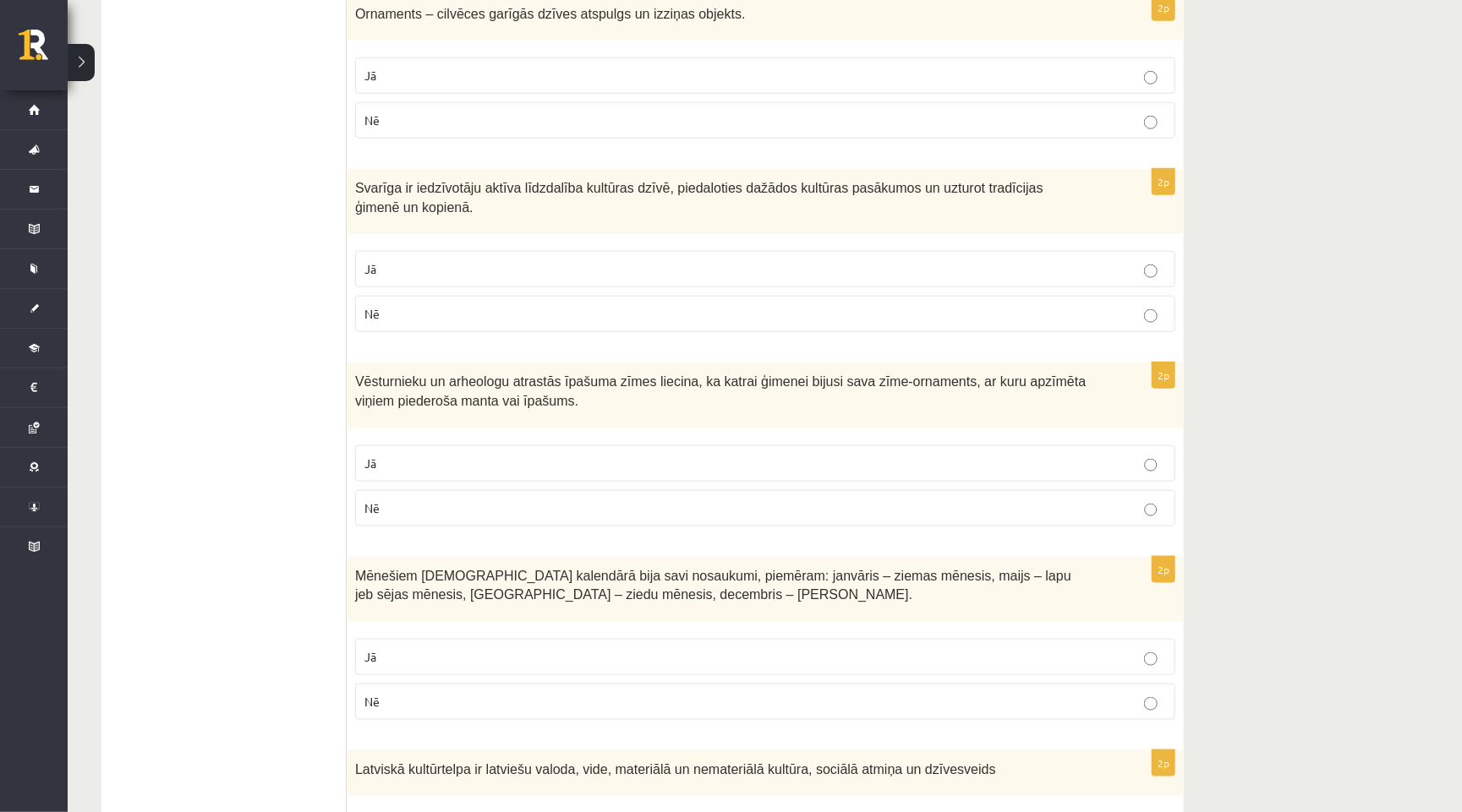
click at [515, 263] on p "Jā" at bounding box center [765, 268] width 801 height 17
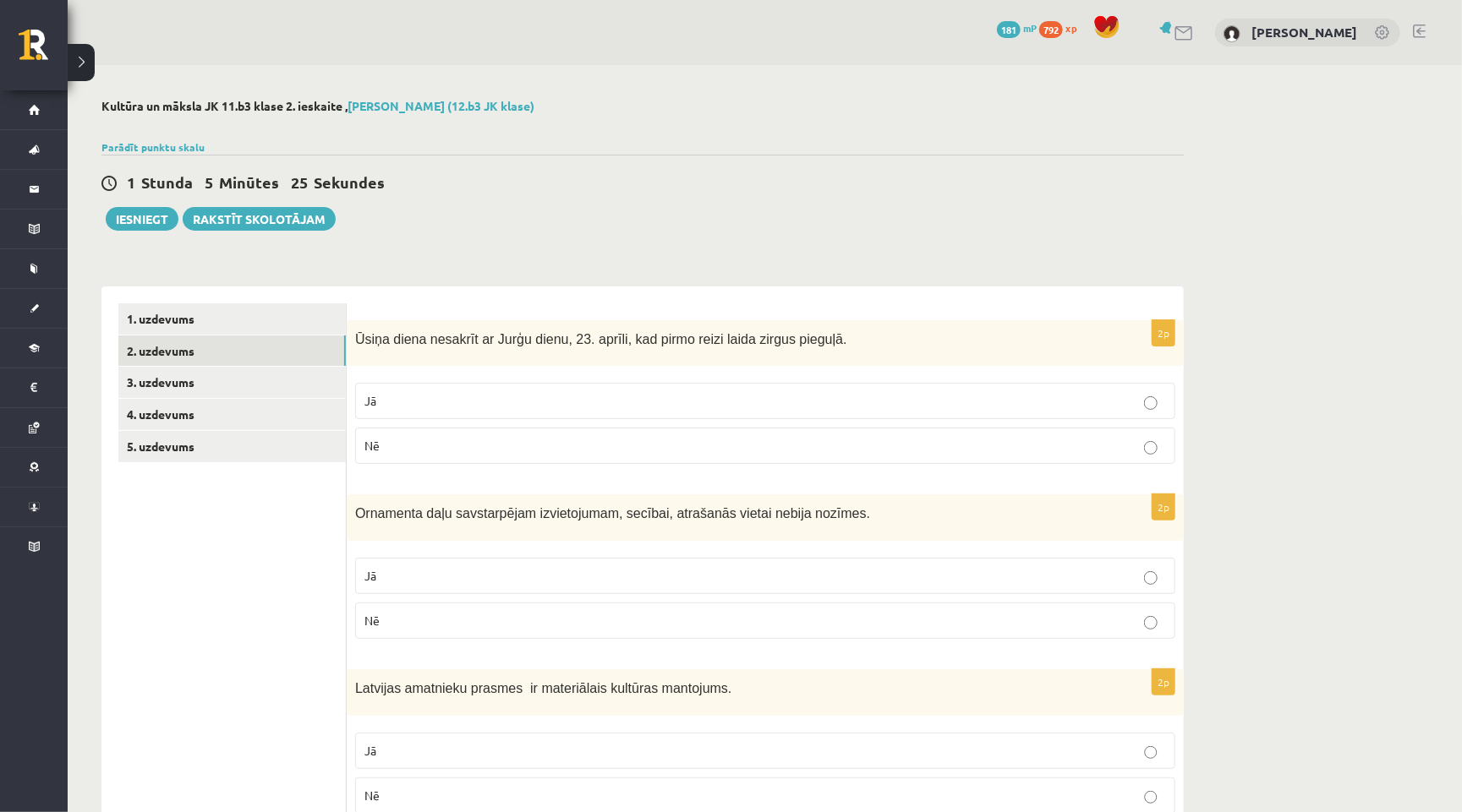
scroll to position [0, 0]
click at [257, 384] on link "3. uzdevums" at bounding box center [232, 382] width 227 height 31
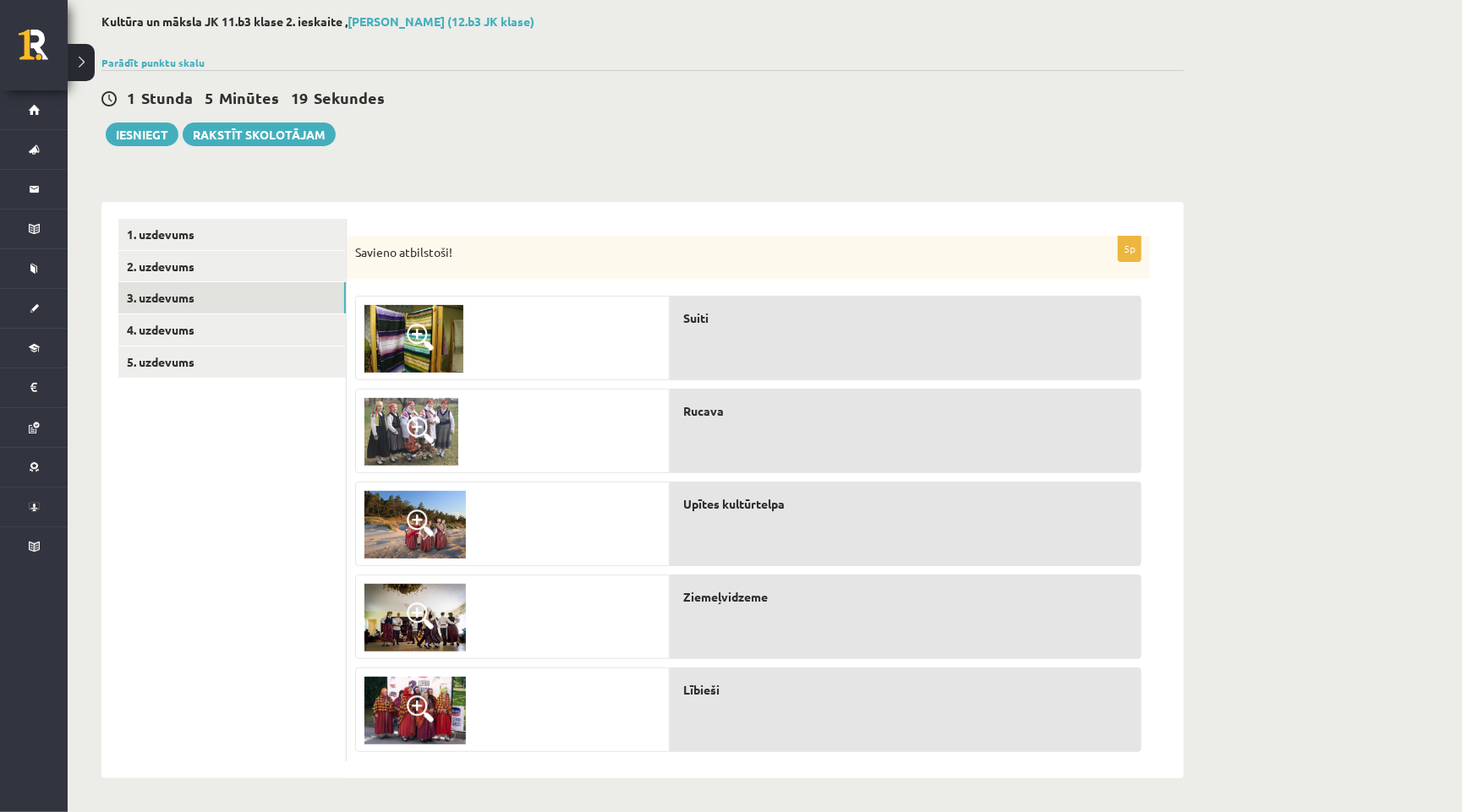
scroll to position [83, 0]
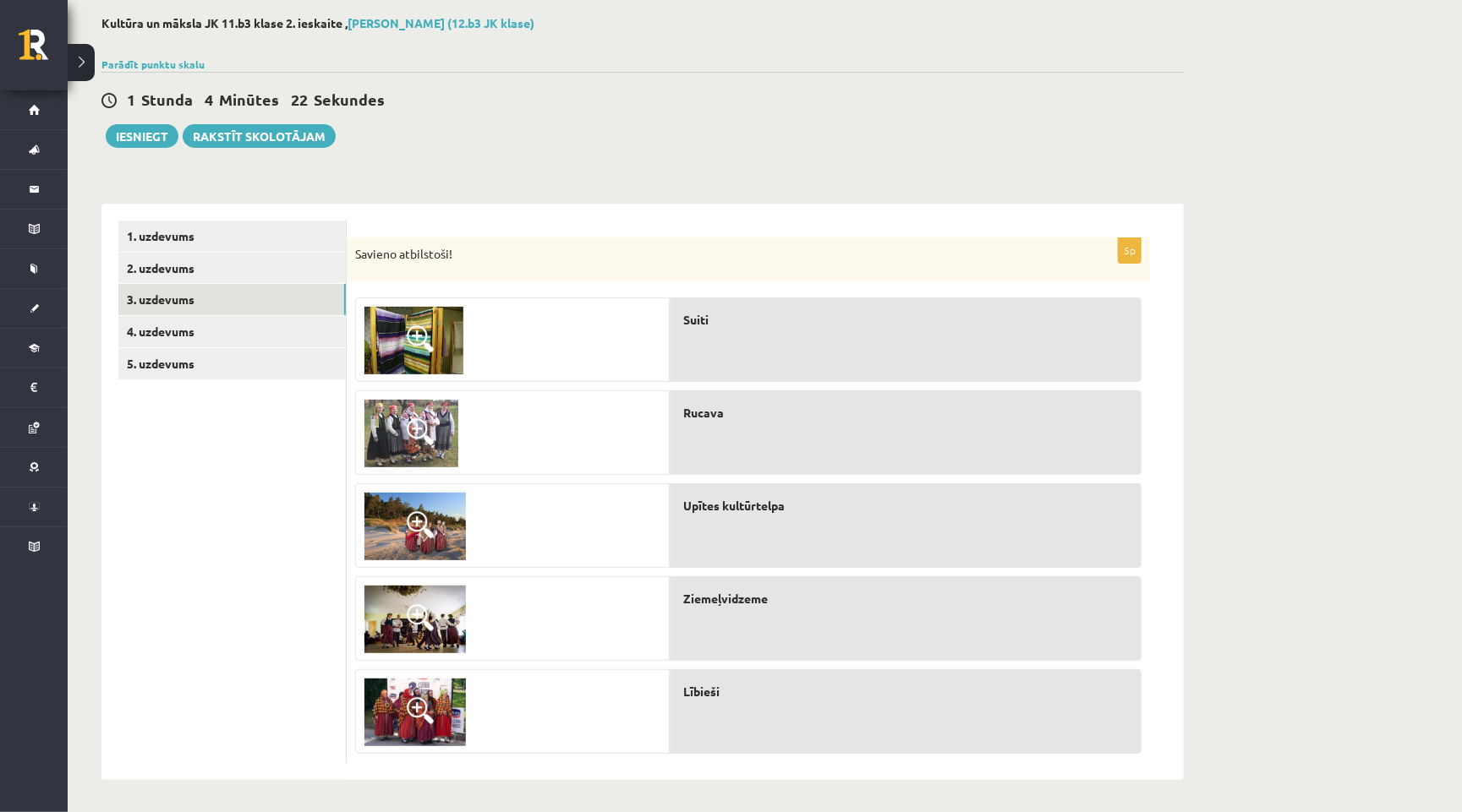
click at [1217, 2] on div "Kultūra un māksla JK 11.b3 klase 2. ieskaite , Violeta Vederņikova (12.b3 JK kl…" at bounding box center [765, 399] width 1394 height 832
click at [192, 328] on link "4. uzdevums" at bounding box center [232, 332] width 227 height 31
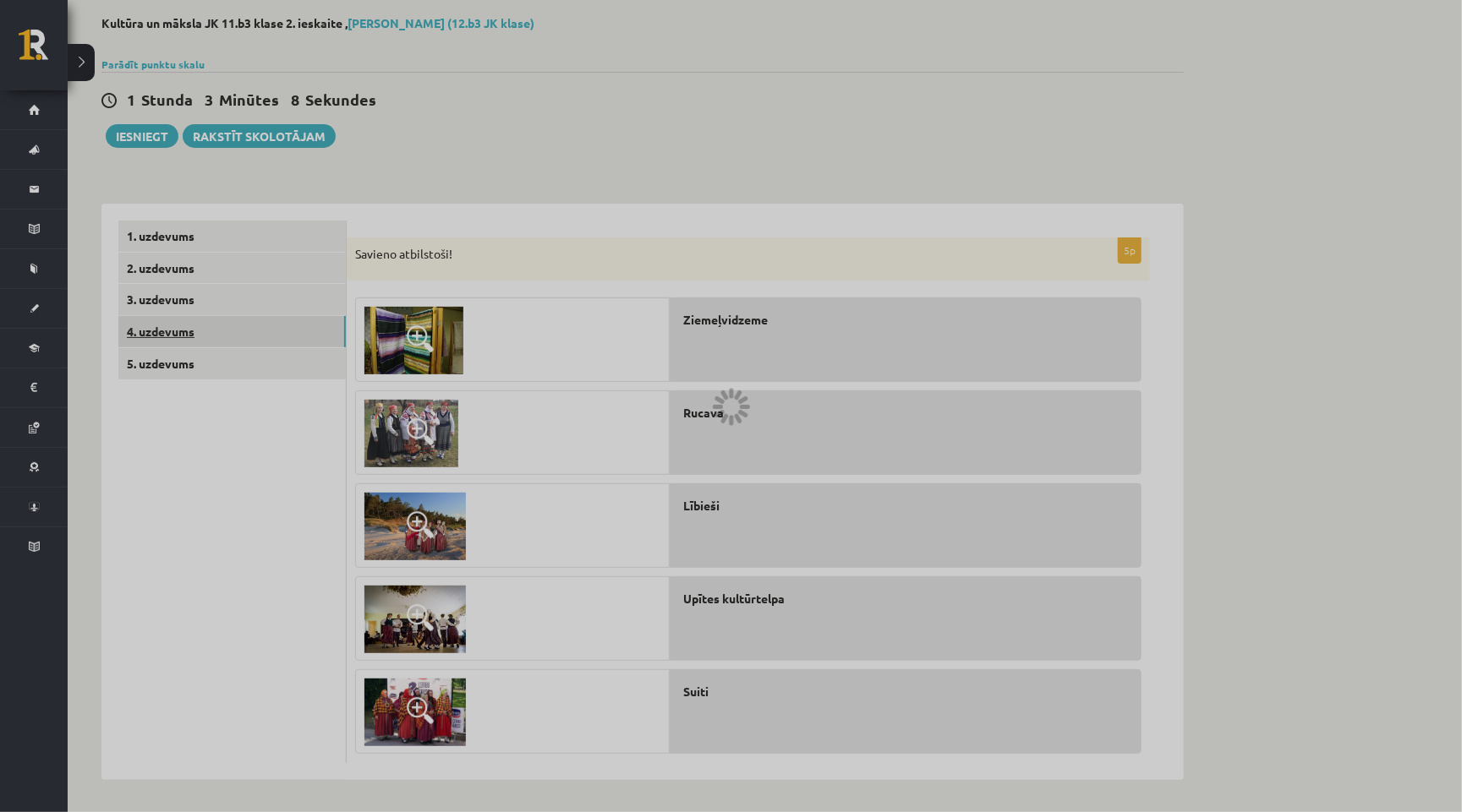
scroll to position [0, 0]
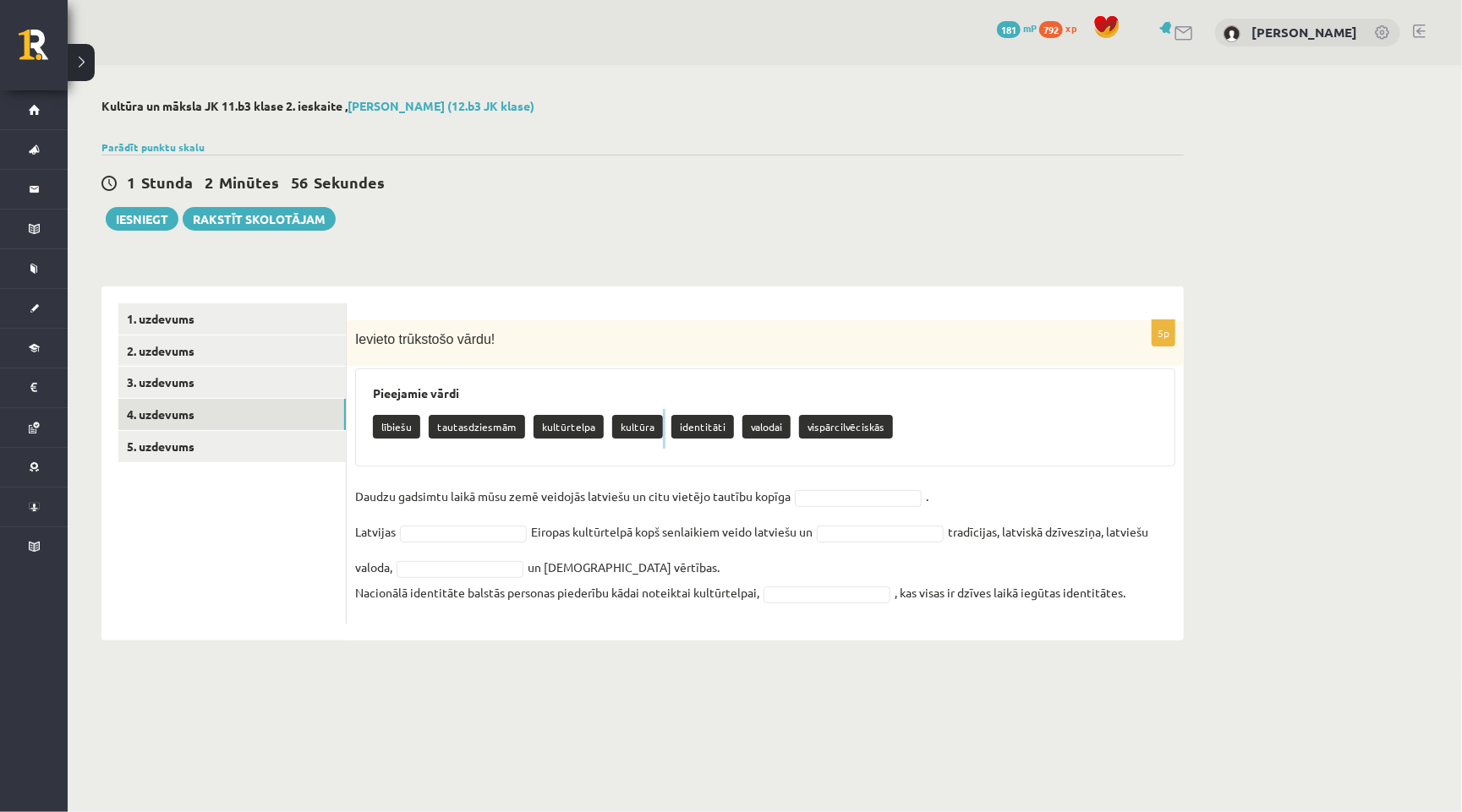
drag, startPoint x: 624, startPoint y: 432, endPoint x: 652, endPoint y: 429, distance: 28.2
click at [655, 429] on div "lībiešu tautasdziesmām kultūrtelpa kultūra identitāti valodai vispārcilvēciskās" at bounding box center [766, 429] width 785 height 40
click at [619, 426] on p "kultūra" at bounding box center [638, 427] width 51 height 24
click at [869, 480] on div "5p Ievieto trūkstošo vārdu! Pieejamie vārdi lībiešu tautasdziesmām kultūrtelpa …" at bounding box center [765, 472] width 837 height 304
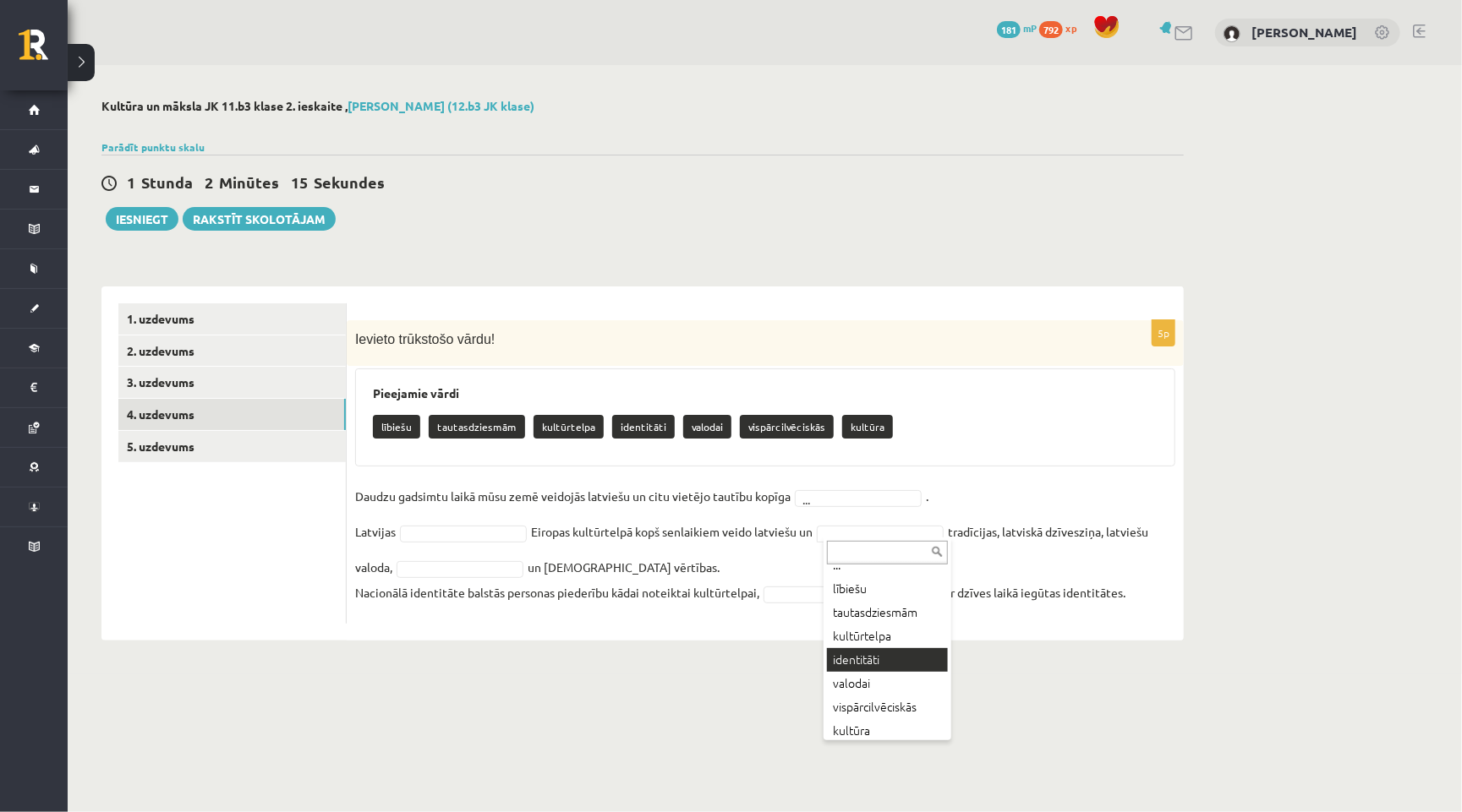
scroll to position [14, 0]
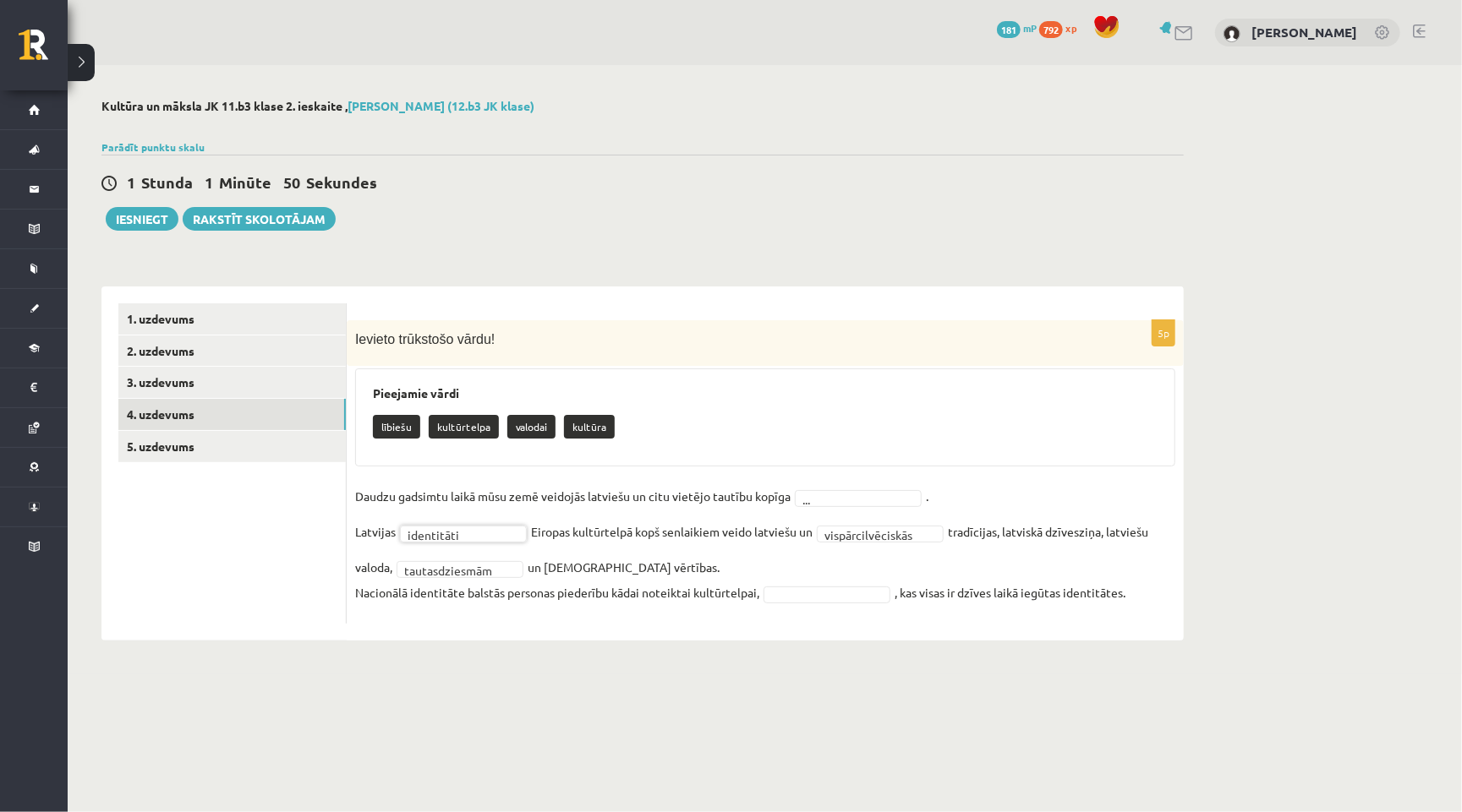
click at [838, 484] on fieldset "**********" at bounding box center [765, 549] width 820 height 132
click at [850, 539] on fieldset "**********" at bounding box center [765, 549] width 820 height 132
click at [853, 519] on fieldset "**********" at bounding box center [765, 549] width 820 height 132
click at [457, 517] on fieldset "**********" at bounding box center [765, 549] width 820 height 132
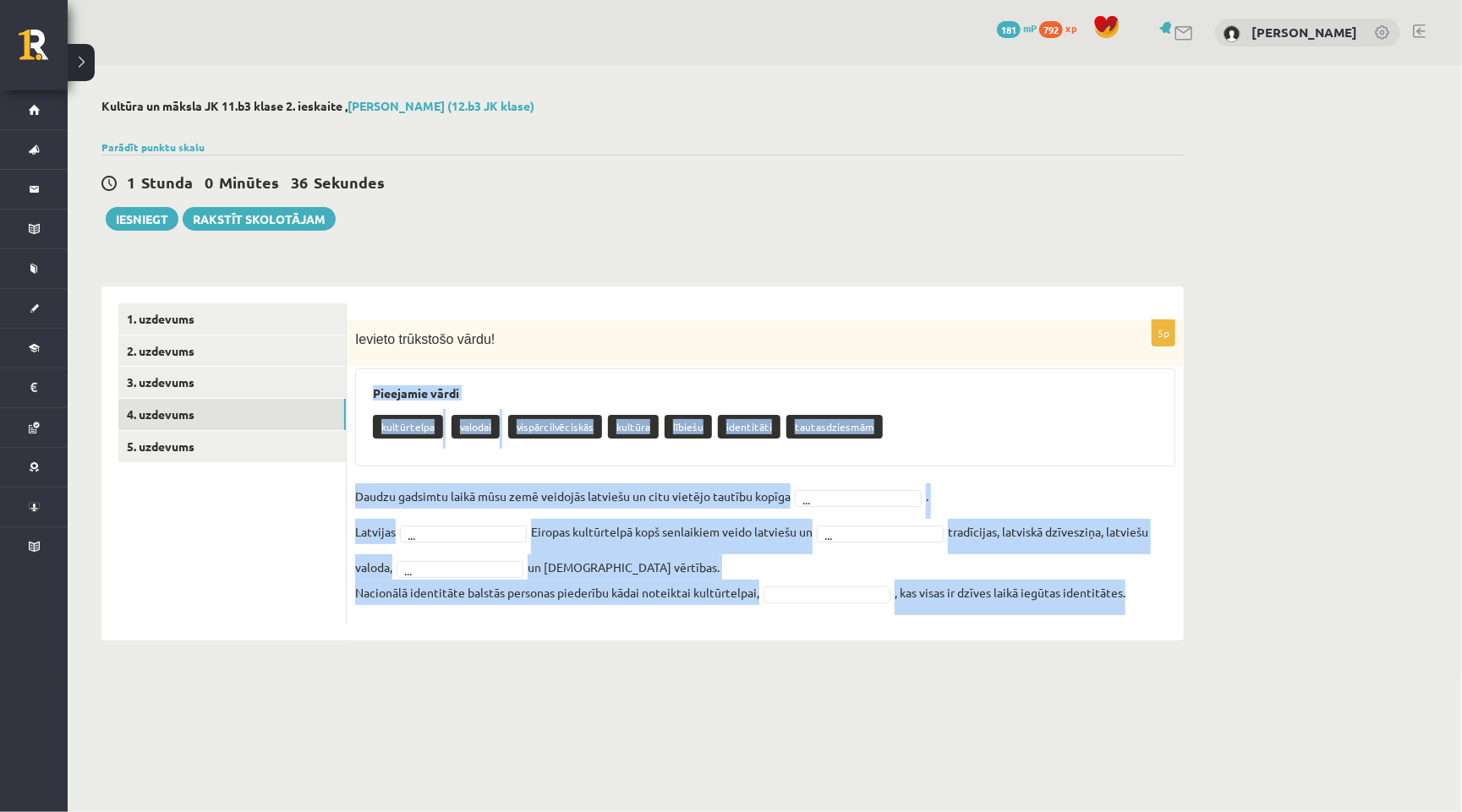
drag, startPoint x: 363, startPoint y: 390, endPoint x: 1058, endPoint y: 620, distance: 732.1
click at [1058, 620] on div "5p Ievieto trūkstošo vārdu! Pieejamie vārdi kultūrtelpa valodai vispārcilvēcisk…" at bounding box center [765, 463] width 837 height 354
click at [927, 689] on body "0 Dāvanas 181 mP 792 xp Violeta Vederņikova Sākums Aktuāli Kā mācīties eSKOLĀ K…" at bounding box center [731, 406] width 1462 height 812
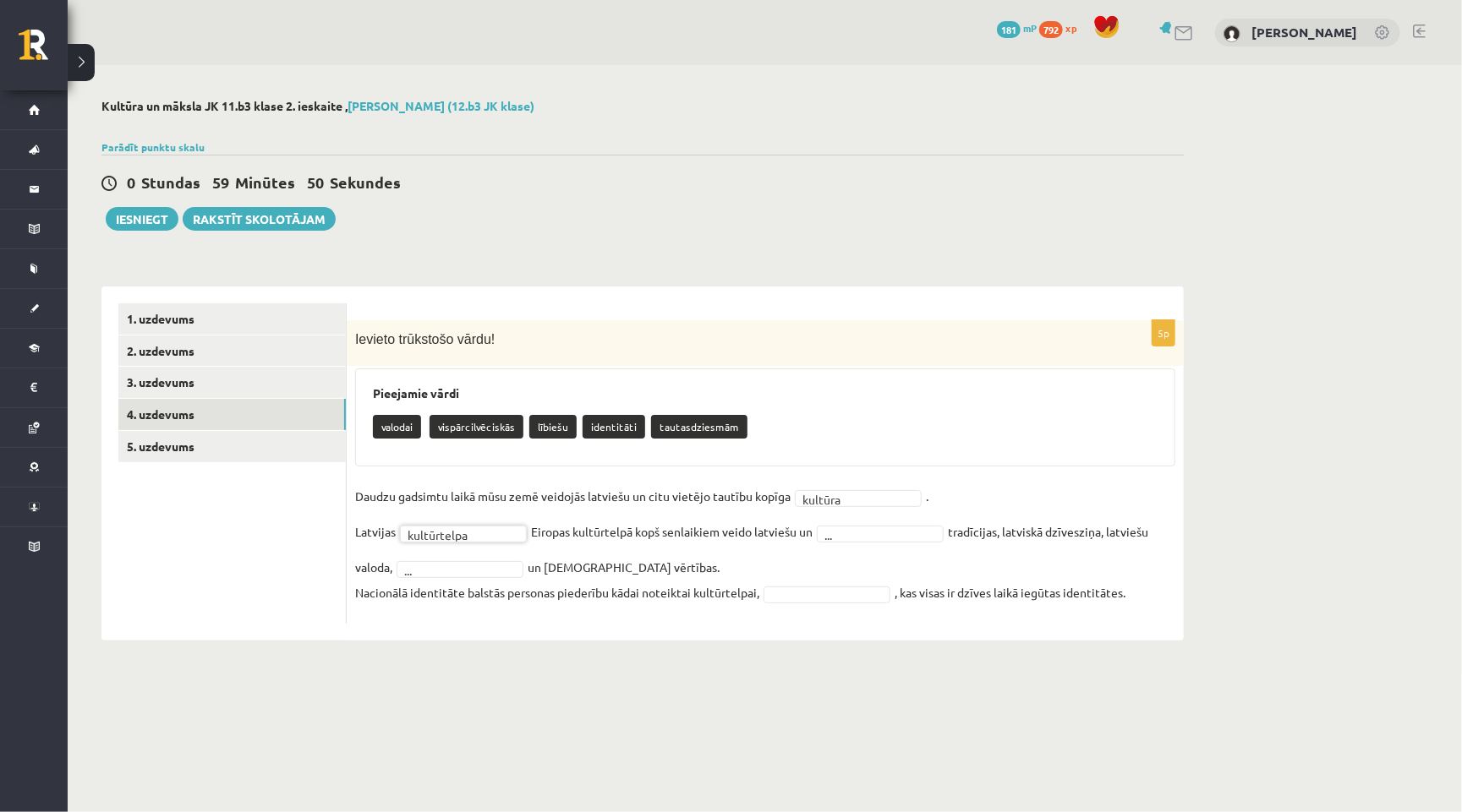
click at [857, 540] on fieldset "**********" at bounding box center [765, 549] width 820 height 132
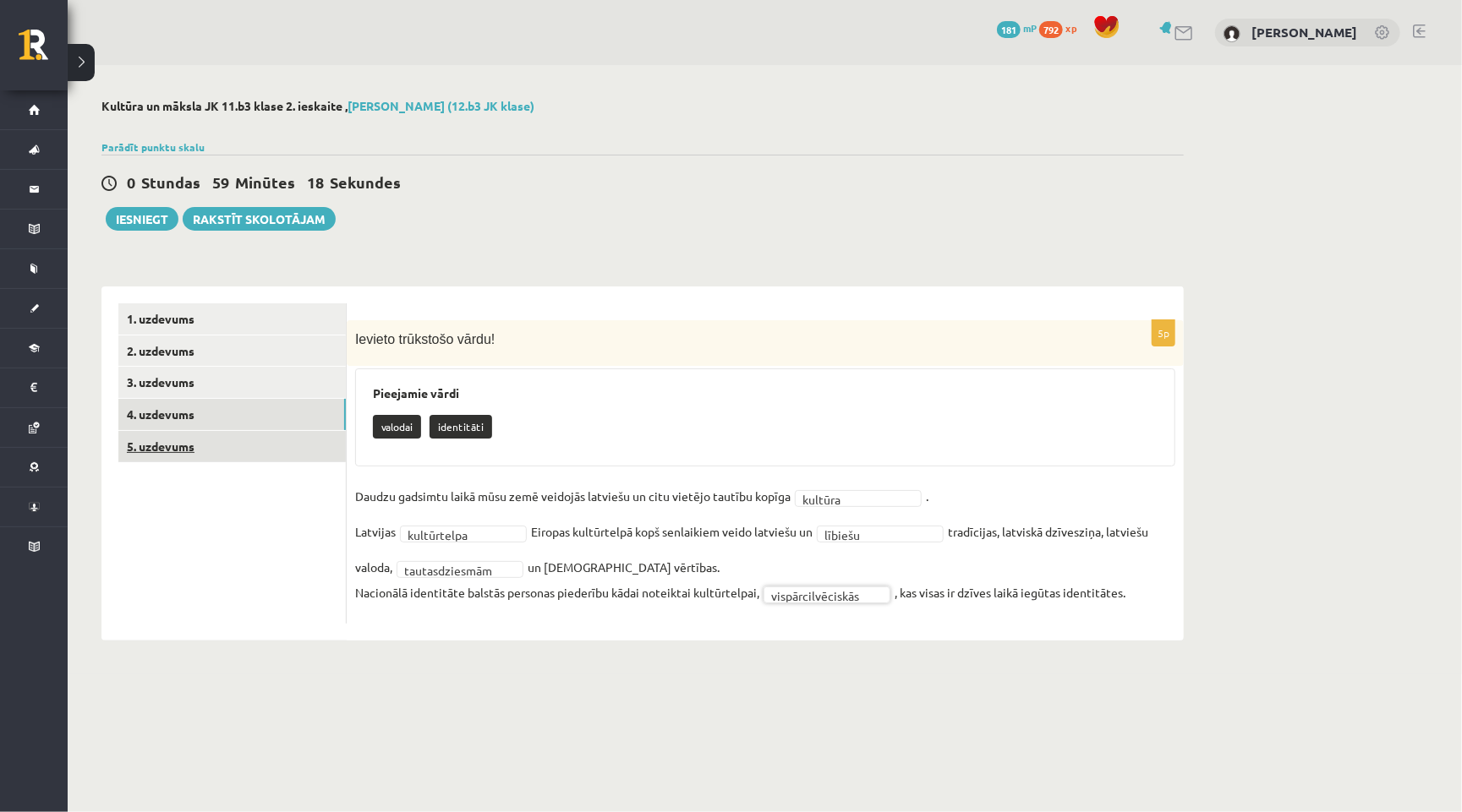
click at [240, 450] on link "5. uzdevums" at bounding box center [232, 447] width 227 height 31
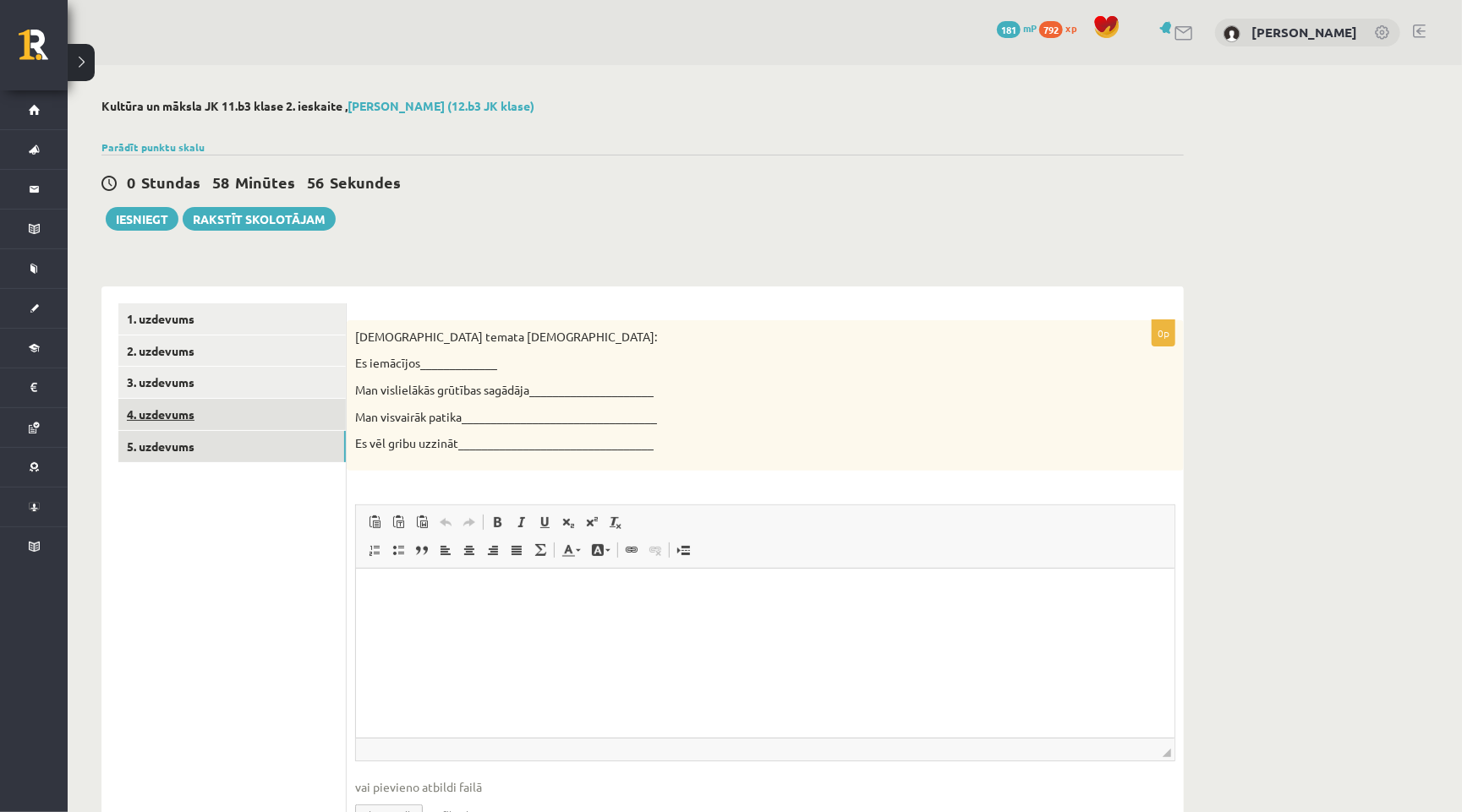
click at [232, 411] on link "4. uzdevums" at bounding box center [232, 414] width 227 height 31
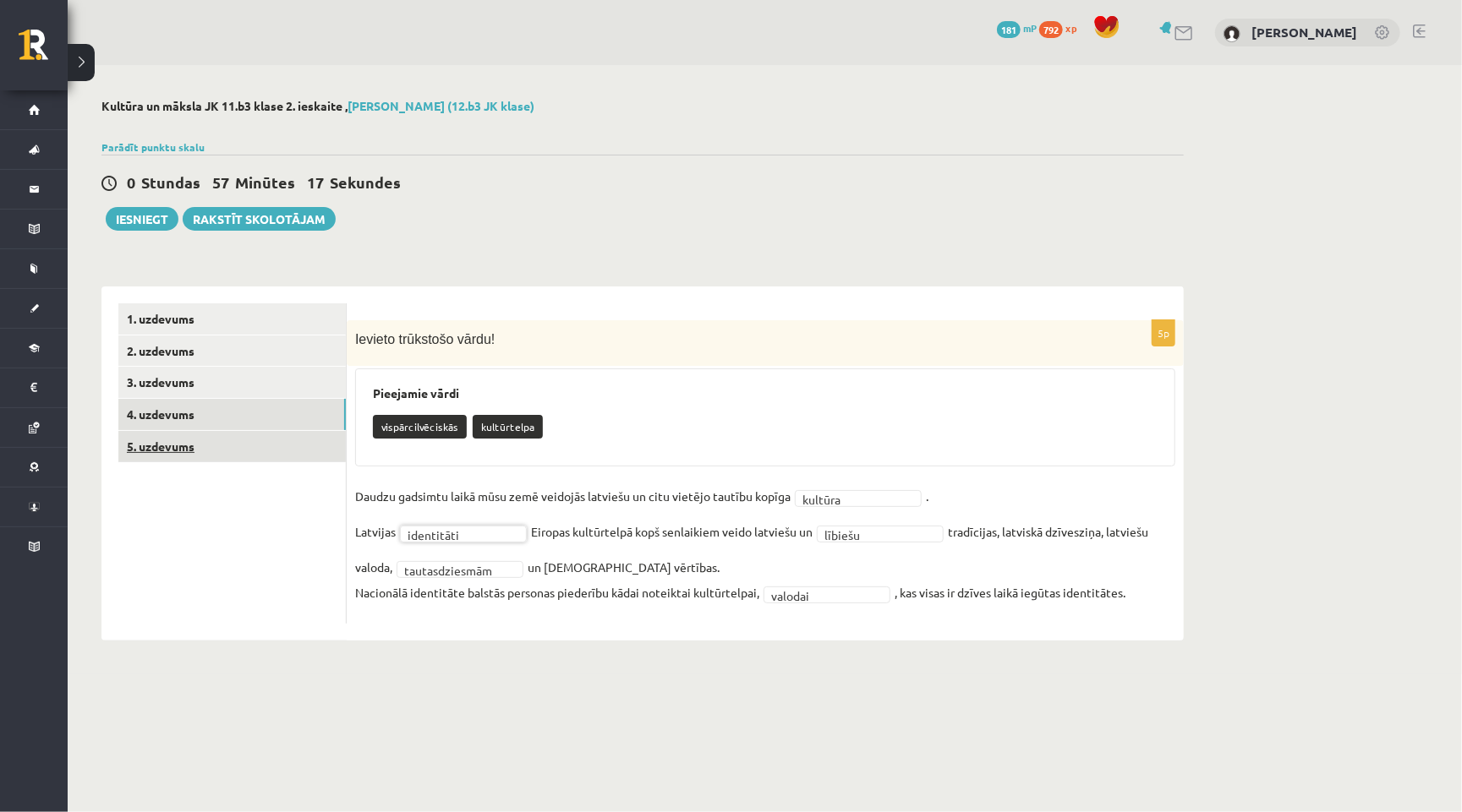
click at [257, 453] on link "5. uzdevums" at bounding box center [232, 447] width 227 height 31
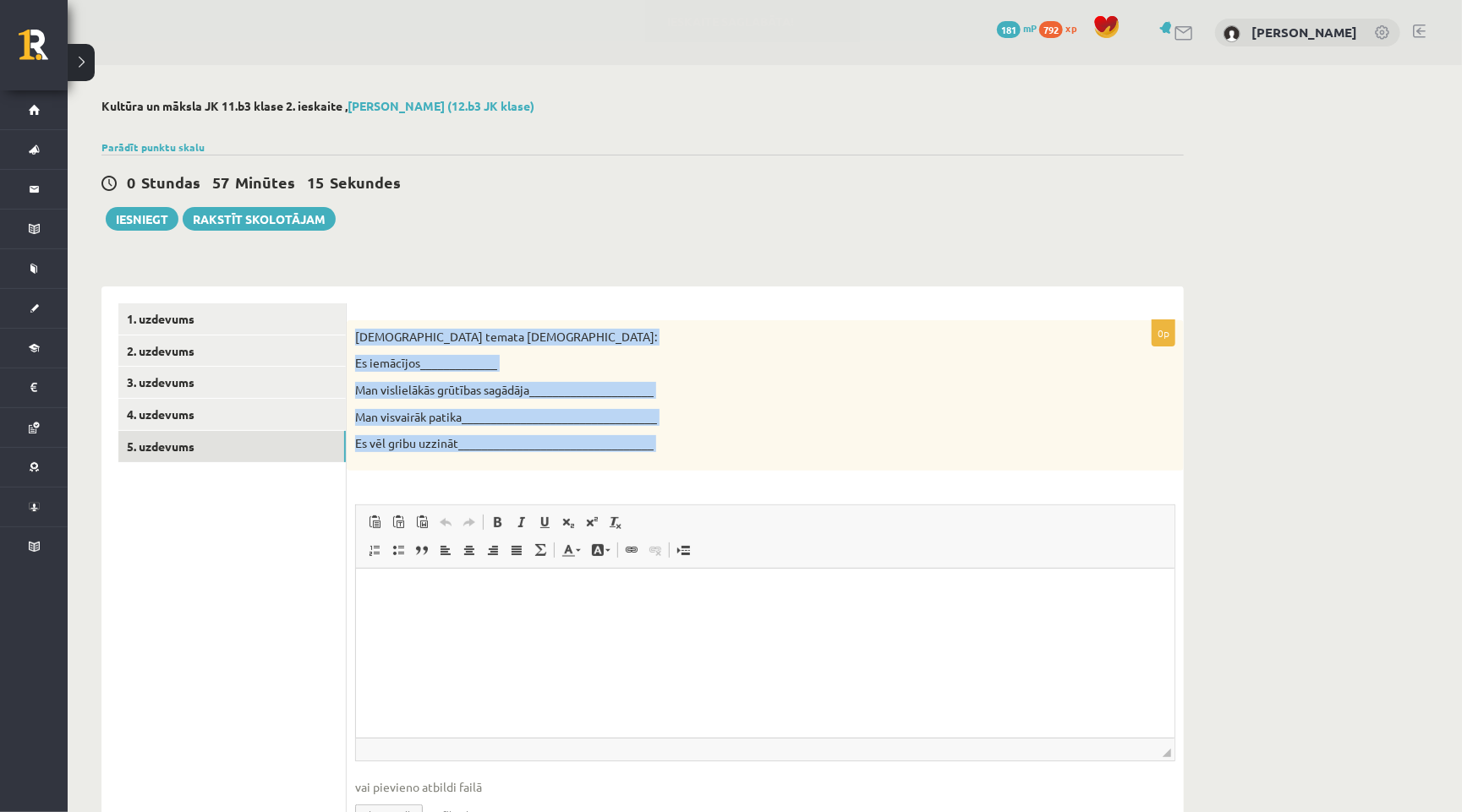
drag, startPoint x: 346, startPoint y: 322, endPoint x: 663, endPoint y: 482, distance: 355.1
click at [665, 483] on div "0p Šī temata ietvaros: Es iemācījos_____________ Man vislielākās grūtības sagād…" at bounding box center [765, 588] width 837 height 536
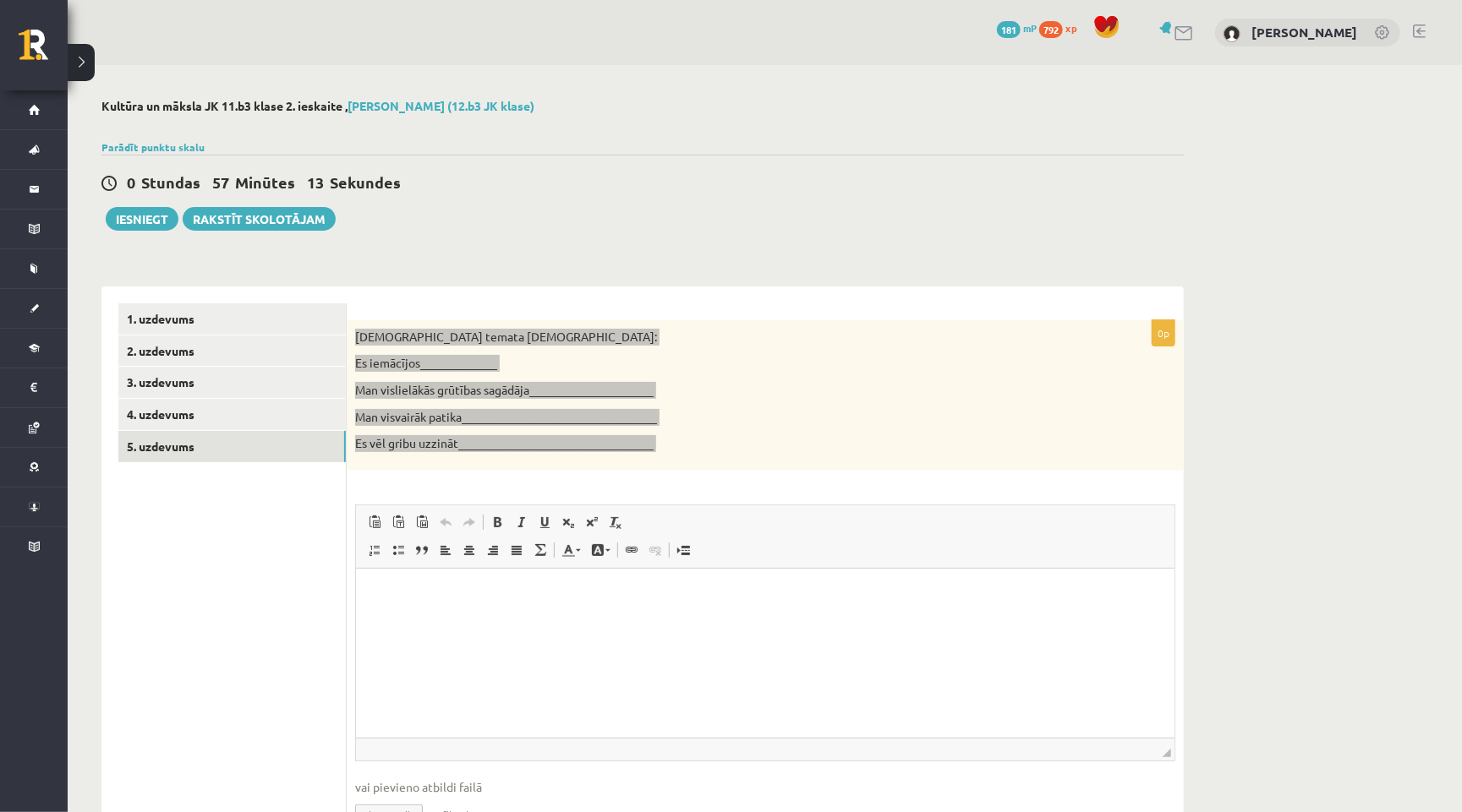
click at [520, 619] on html at bounding box center [764, 594] width 819 height 52
click at [494, 588] on p "**********" at bounding box center [765, 593] width 785 height 17
click at [475, 593] on p "**********" at bounding box center [765, 593] width 785 height 17
click at [555, 595] on p "**********" at bounding box center [765, 593] width 785 height 17
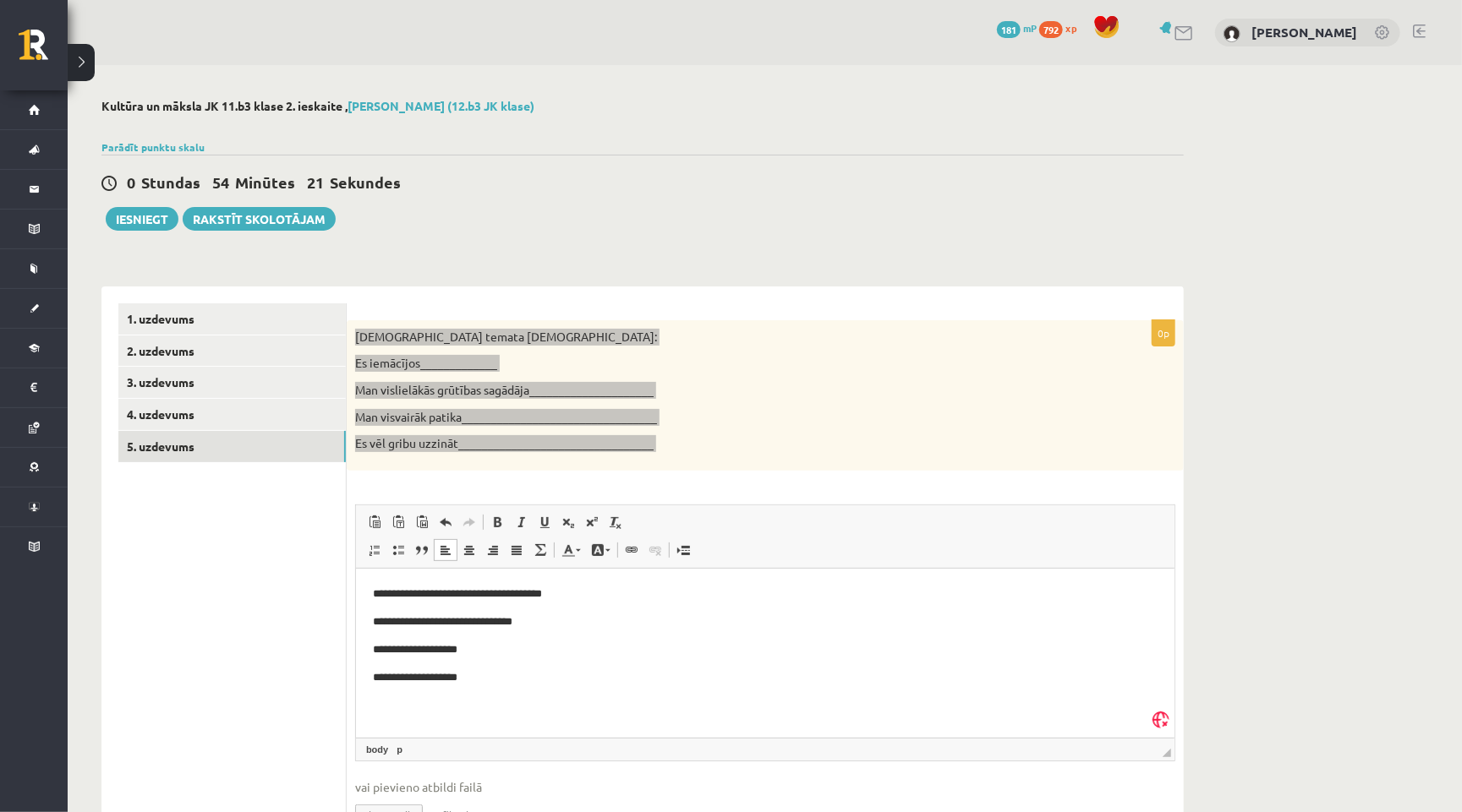
click at [551, 591] on p "**********" at bounding box center [765, 593] width 785 height 17
click at [539, 588] on p "**********" at bounding box center [765, 593] width 785 height 17
click at [652, 583] on html "**********" at bounding box center [764, 635] width 819 height 134
click at [641, 601] on body "**********" at bounding box center [765, 635] width 785 height 100
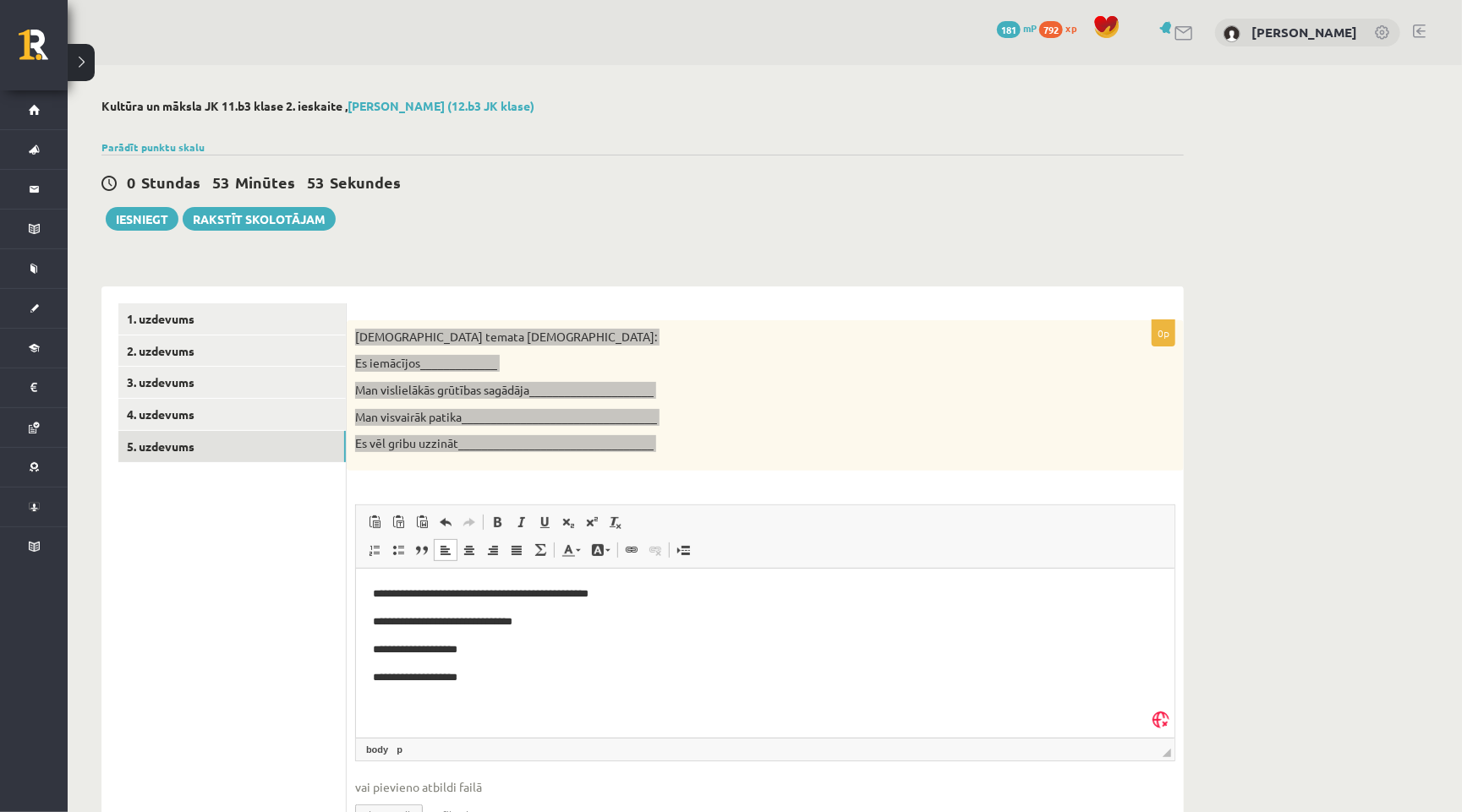
click at [624, 588] on p "**********" at bounding box center [765, 593] width 785 height 17
click at [499, 620] on strong "**********" at bounding box center [453, 625] width 161 height 16
click at [496, 512] on link "Bold Keyboard shortcut Command+B" at bounding box center [497, 523] width 24 height 22
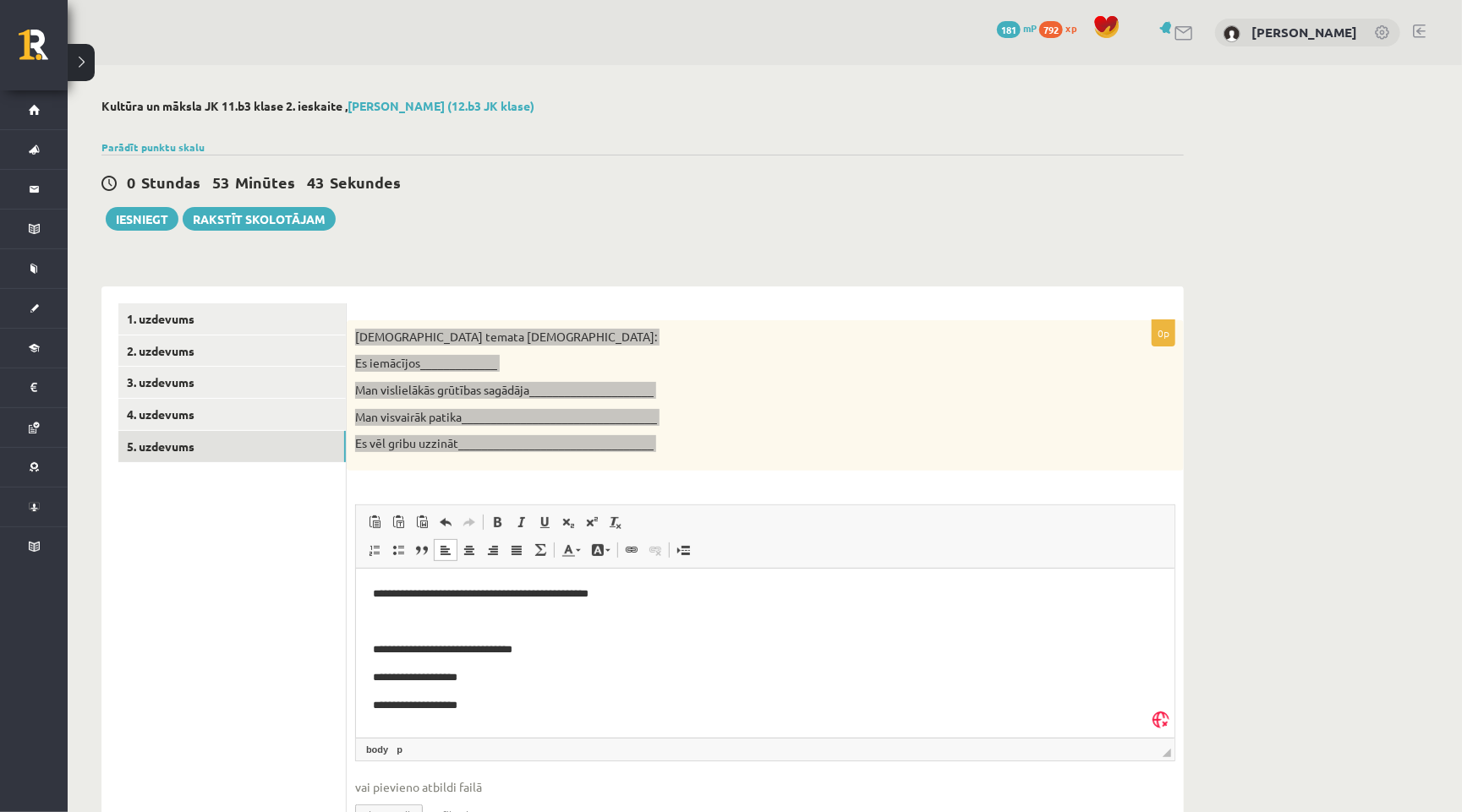
click at [444, 618] on p "Rich Text Editor, wiswyg-editor-user-answer-47024845279420" at bounding box center [765, 621] width 785 height 17
click at [524, 591] on p "**********" at bounding box center [765, 593] width 785 height 17
click at [510, 592] on p "**********" at bounding box center [765, 593] width 785 height 17
click at [731, 594] on p "**********" at bounding box center [765, 593] width 785 height 17
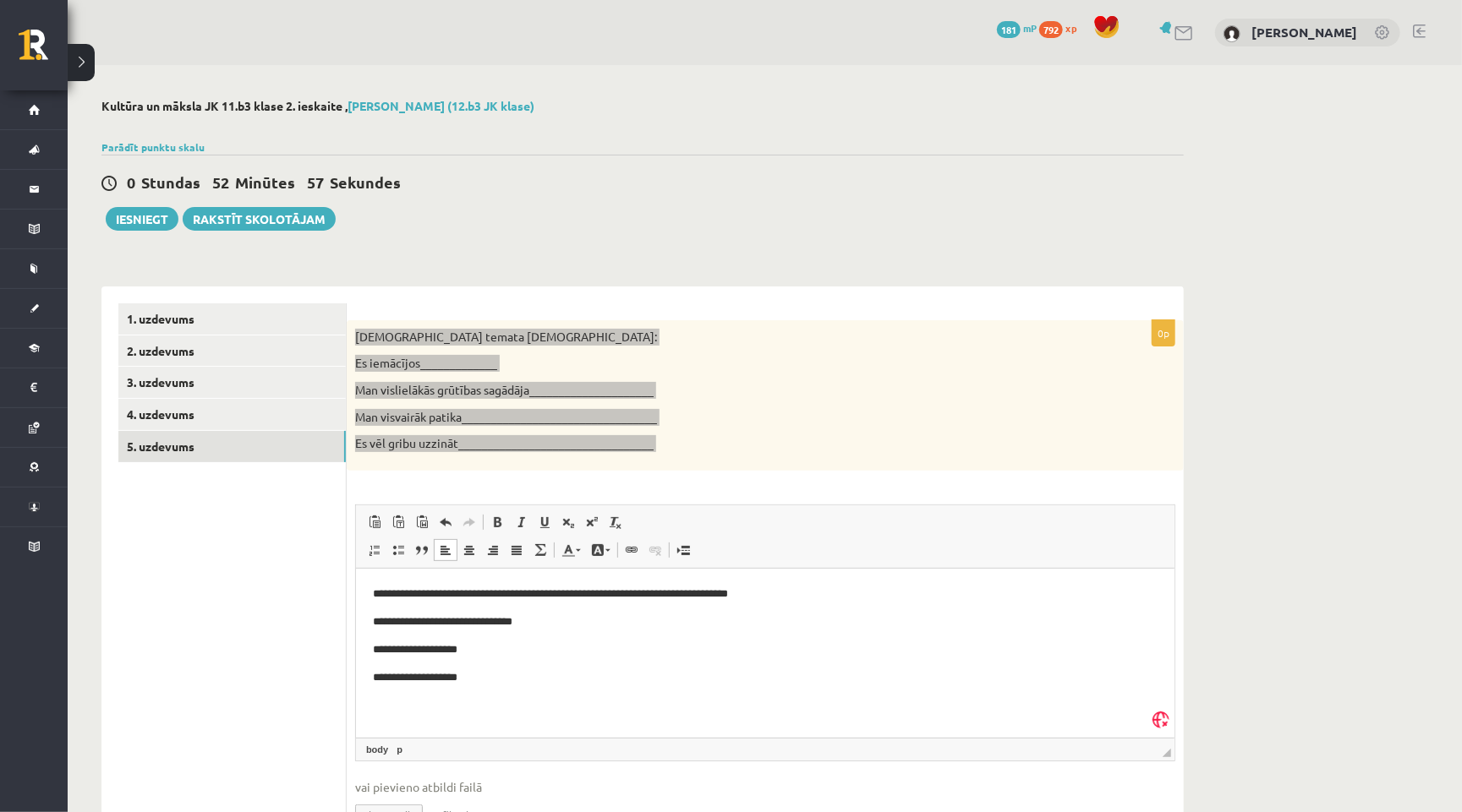
click at [717, 591] on p "**********" at bounding box center [765, 593] width 785 height 17
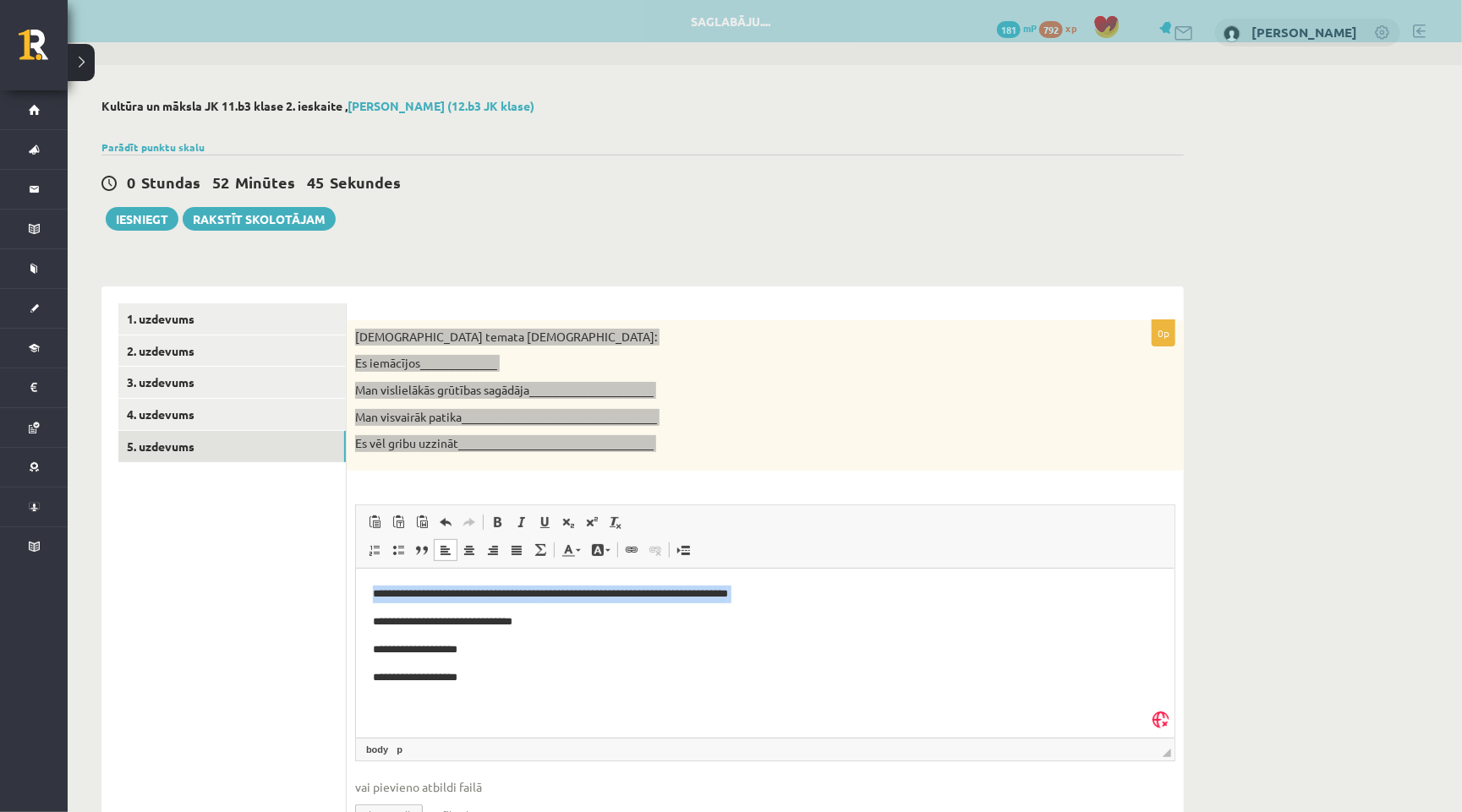
click at [731, 589] on p "**********" at bounding box center [765, 593] width 785 height 17
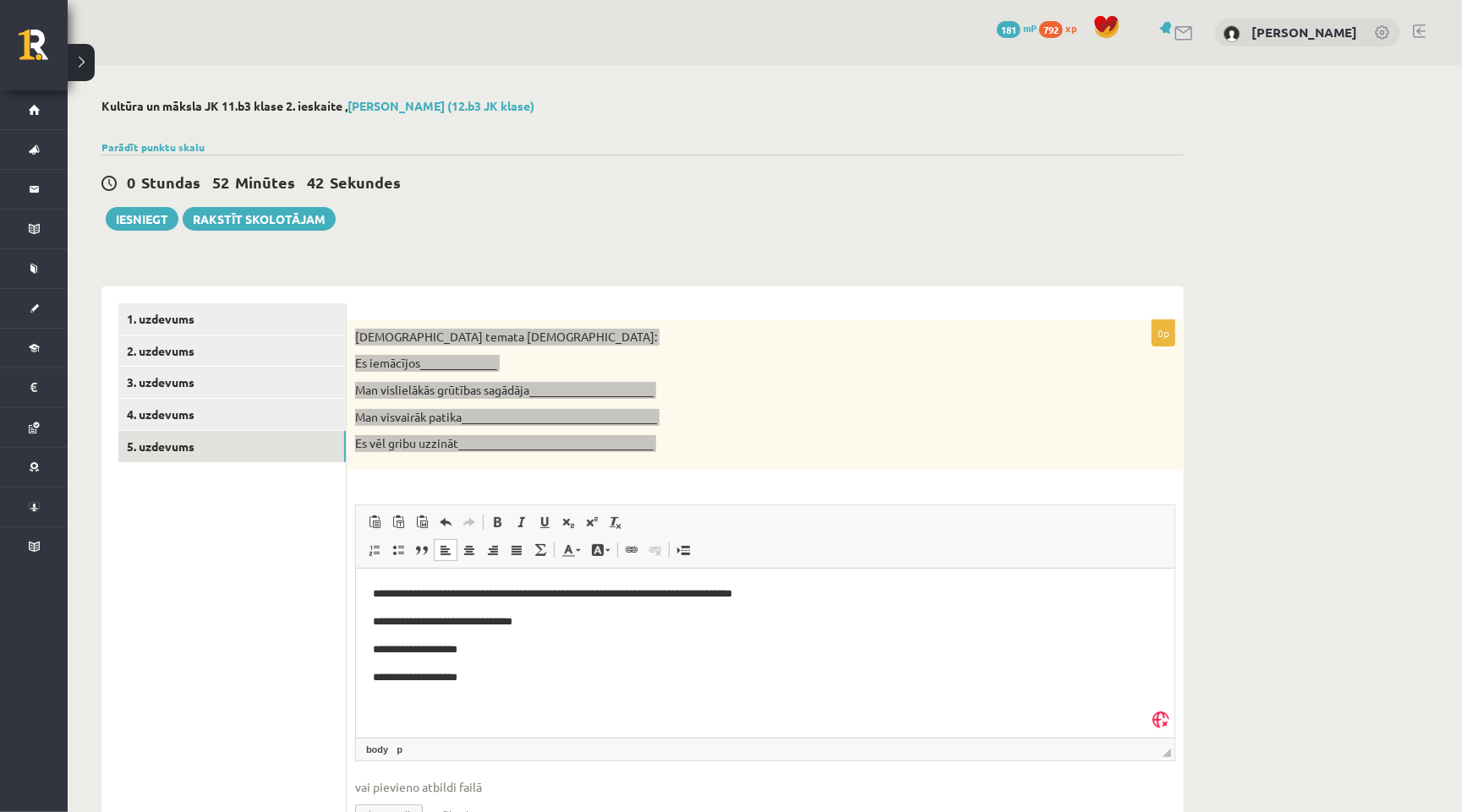
click at [561, 615] on p "**********" at bounding box center [765, 621] width 785 height 17
drag, startPoint x: 381, startPoint y: 619, endPoint x: 650, endPoint y: 1379, distance: 806.2
click at [381, 619] on p "**********" at bounding box center [765, 621] width 785 height 17
click at [565, 625] on p "**********" at bounding box center [765, 621] width 785 height 17
click at [442, 627] on p "**********" at bounding box center [765, 621] width 785 height 17
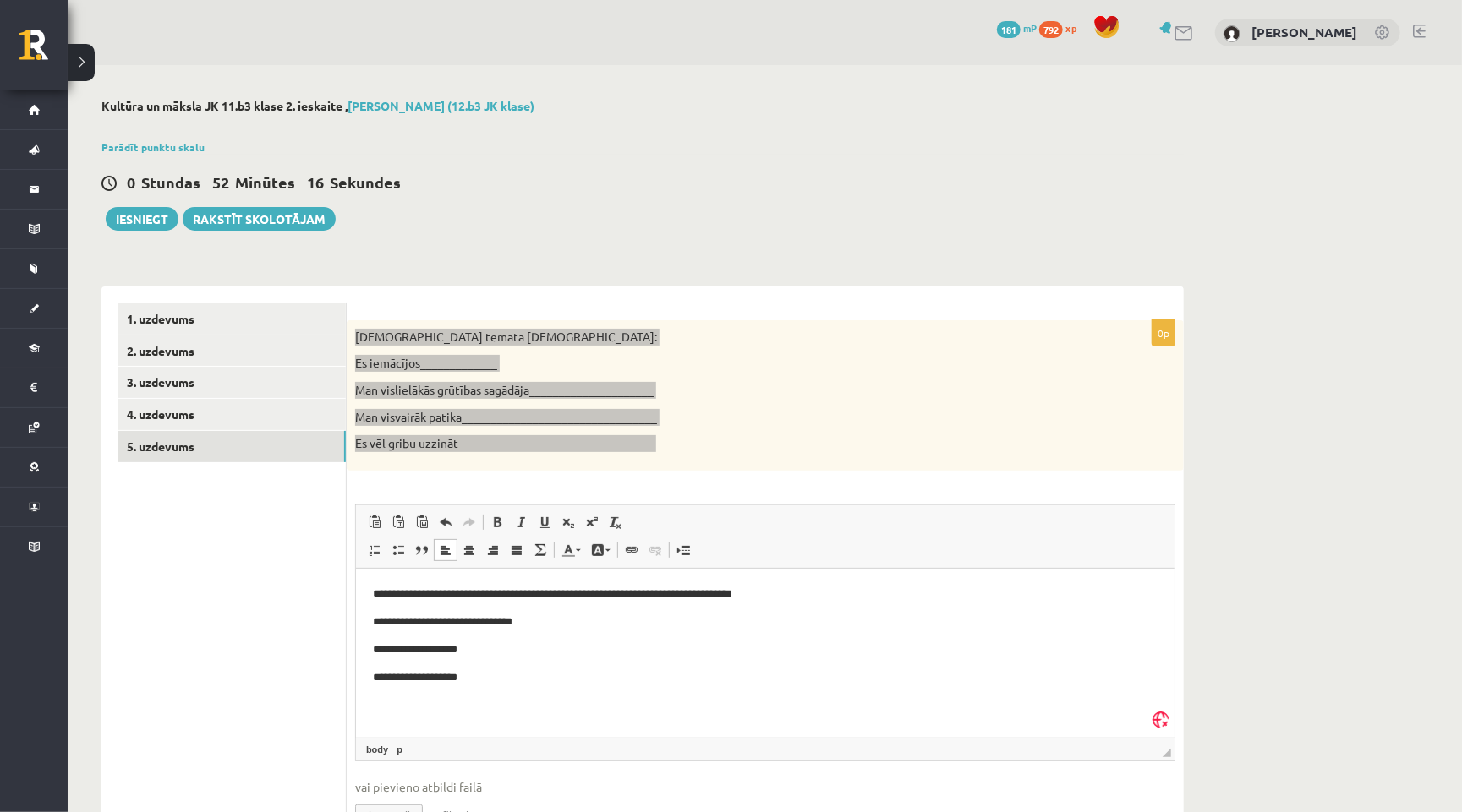
click at [442, 622] on p "**********" at bounding box center [765, 621] width 785 height 17
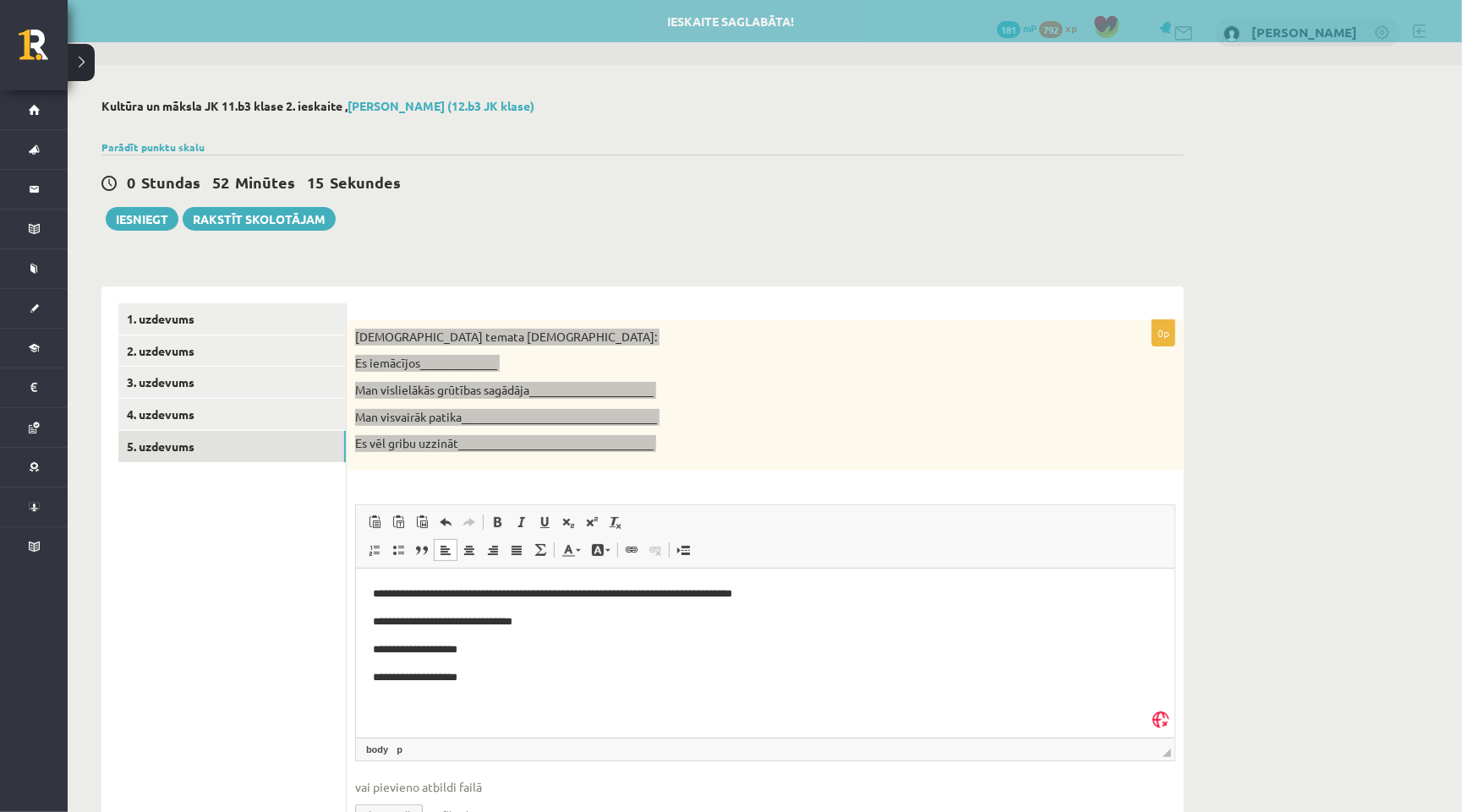
click at [505, 701] on html "**********" at bounding box center [764, 635] width 819 height 134
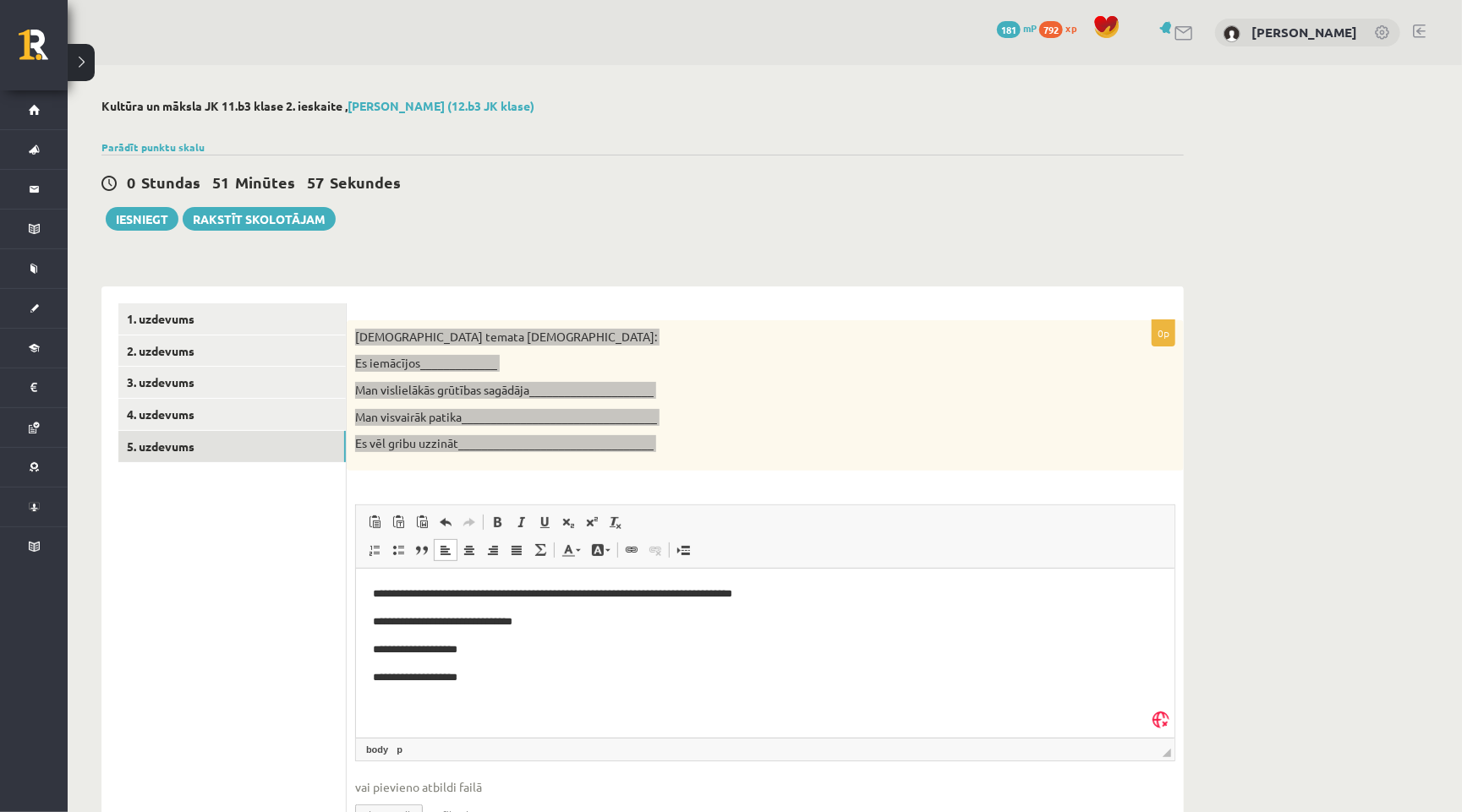
drag, startPoint x: 548, startPoint y: 617, endPoint x: 553, endPoint y: 644, distance: 27.5
click at [548, 617] on p "**********" at bounding box center [765, 621] width 785 height 17
click at [495, 645] on p "**********" at bounding box center [765, 649] width 785 height 17
click at [505, 669] on p "**********" at bounding box center [765, 677] width 785 height 17
click at [494, 669] on p "**********" at bounding box center [765, 677] width 785 height 17
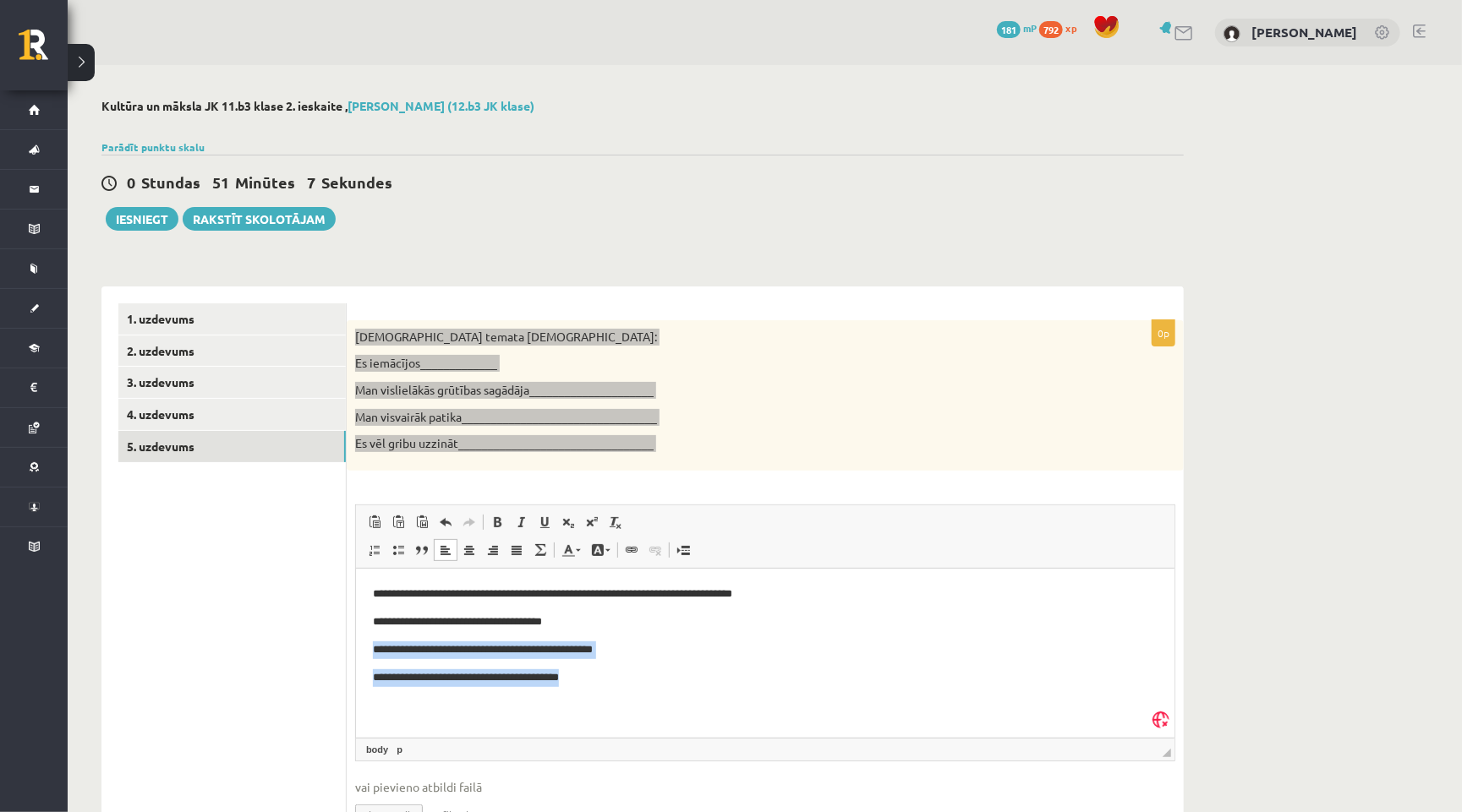
drag, startPoint x: 374, startPoint y: 646, endPoint x: 670, endPoint y: 695, distance: 300.0
click at [670, 696] on html "**********" at bounding box center [764, 635] width 819 height 134
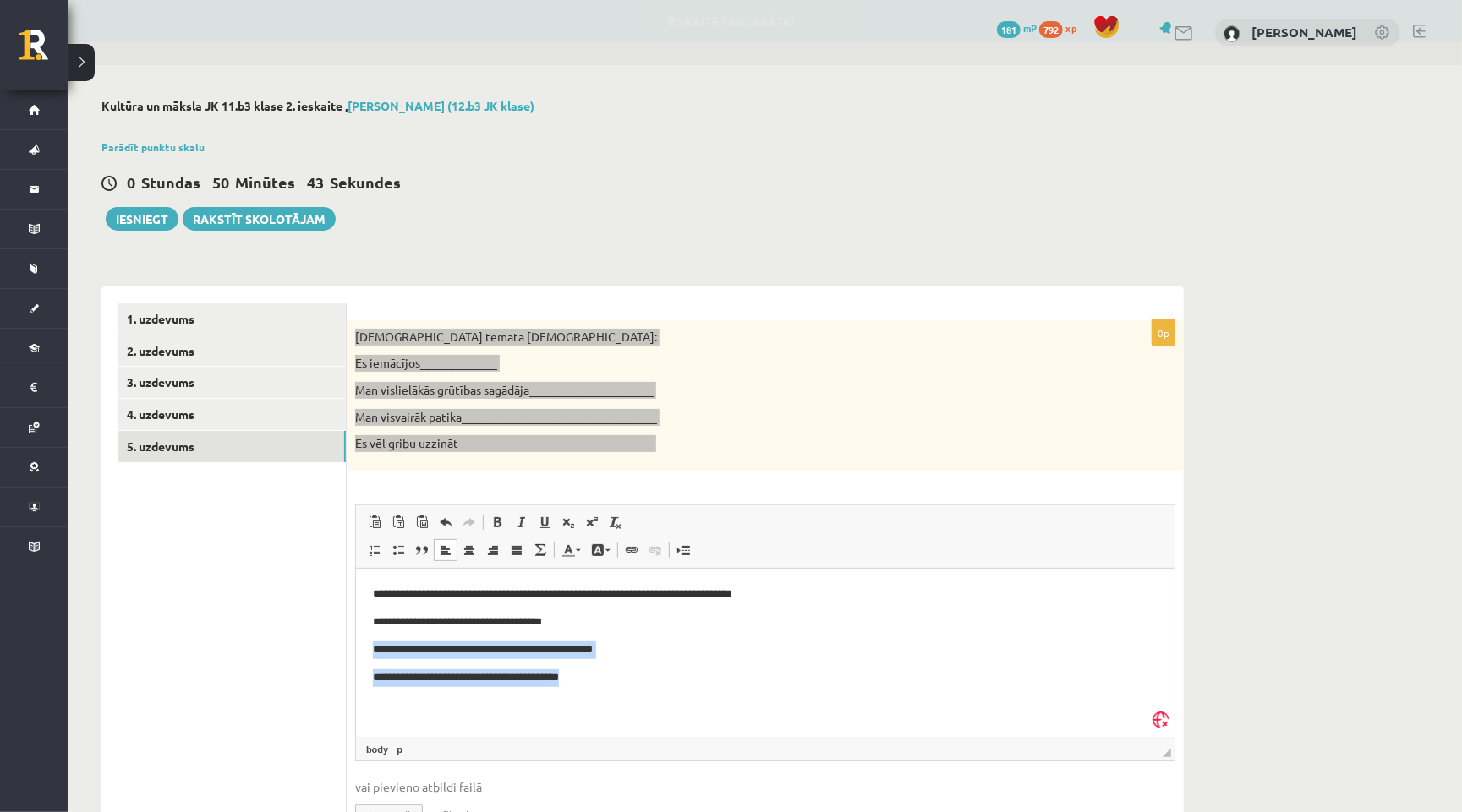
click at [581, 649] on p "**********" at bounding box center [765, 649] width 785 height 17
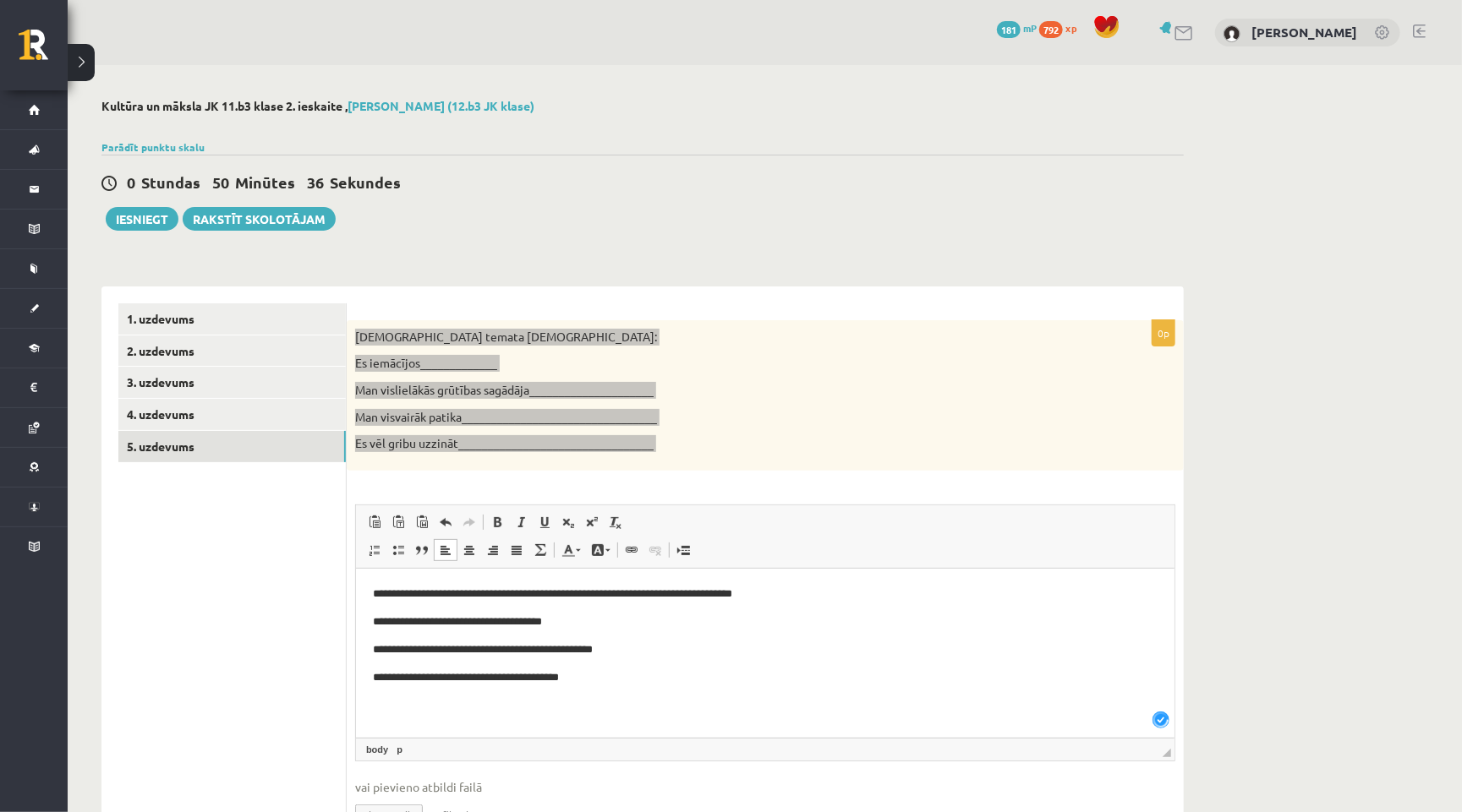
click at [651, 660] on body "**********" at bounding box center [765, 635] width 785 height 100
click at [628, 651] on p "**********" at bounding box center [765, 649] width 785 height 17
click at [530, 646] on p "**********" at bounding box center [765, 649] width 785 height 17
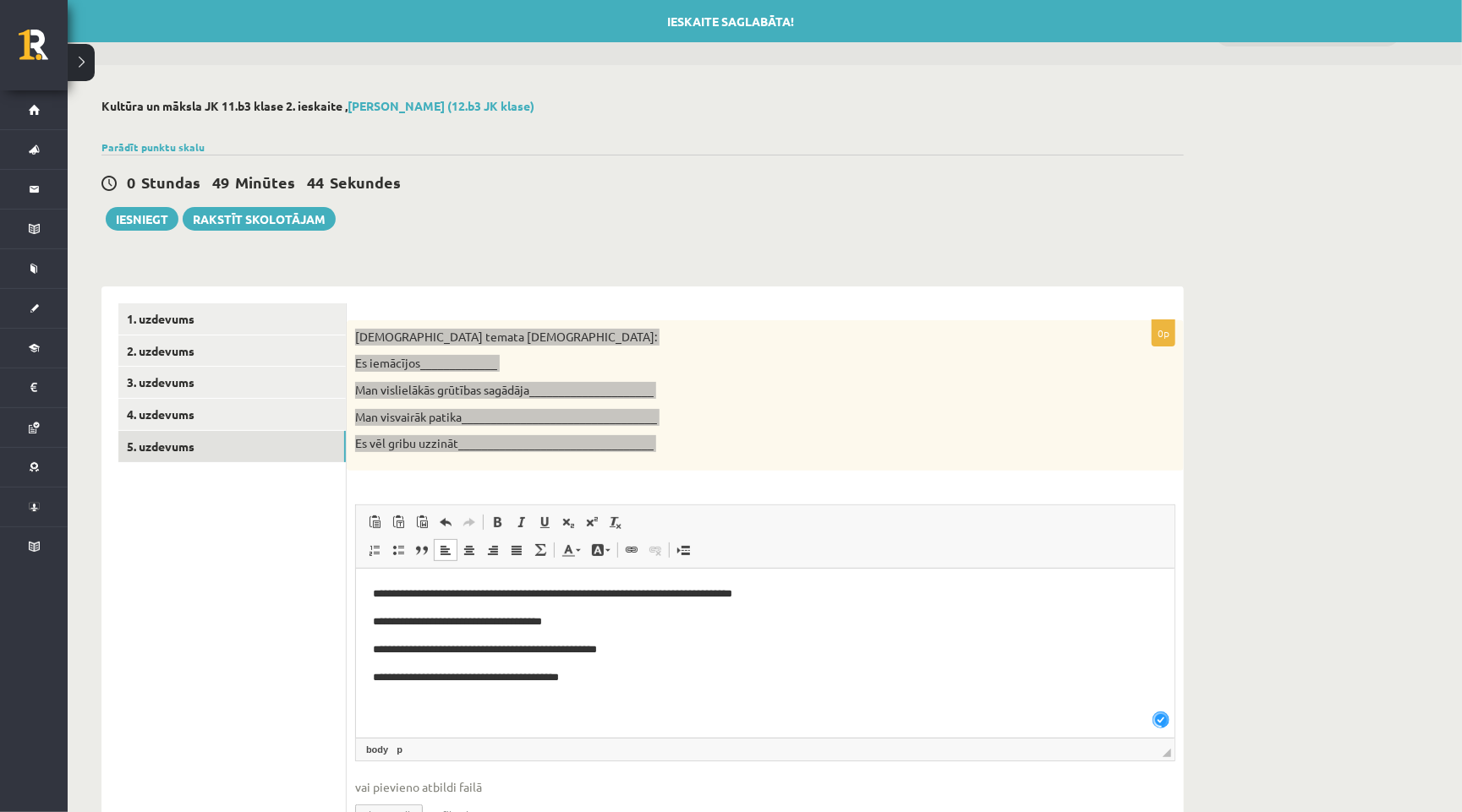
click at [508, 675] on p "**********" at bounding box center [765, 677] width 785 height 17
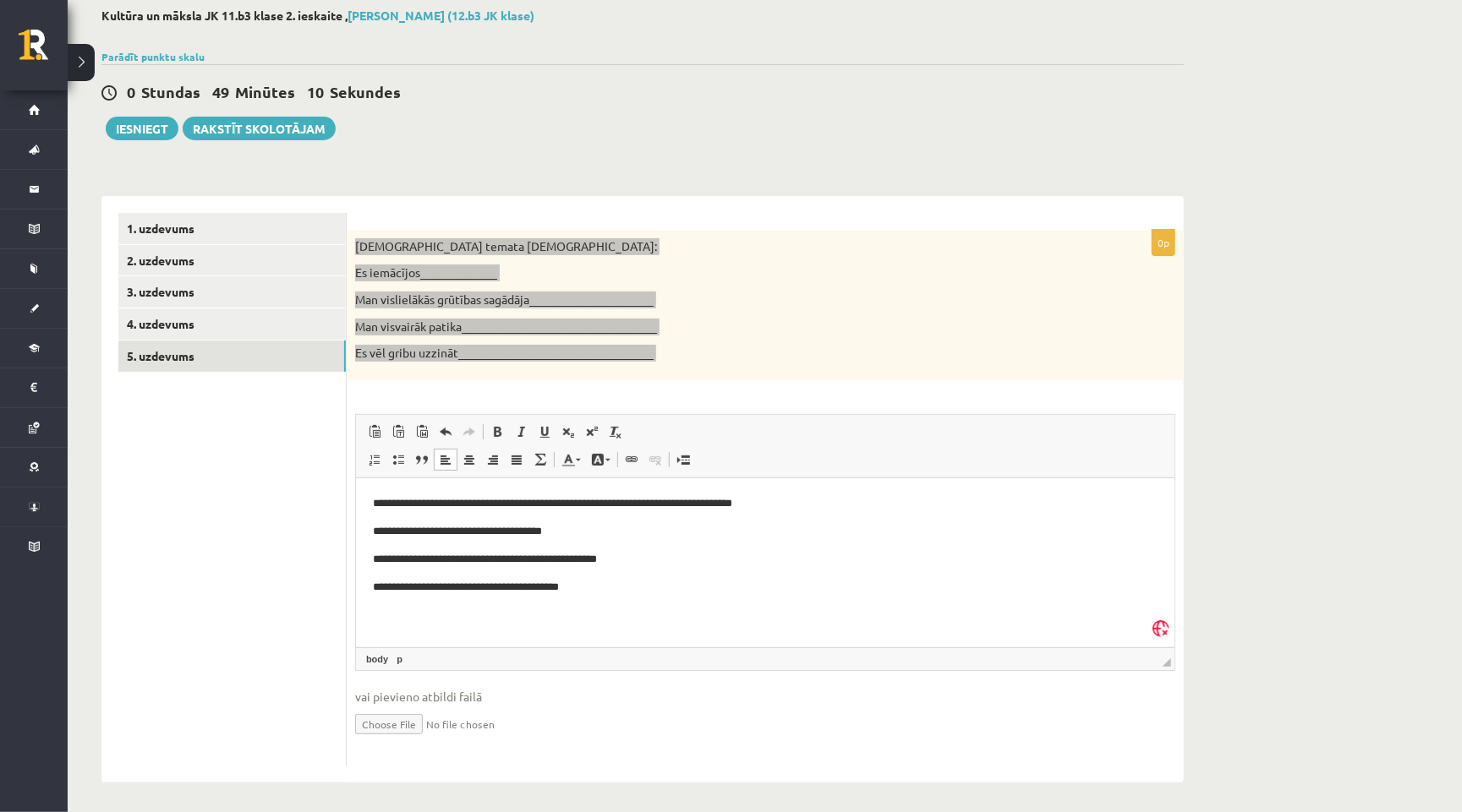
scroll to position [88, 0]
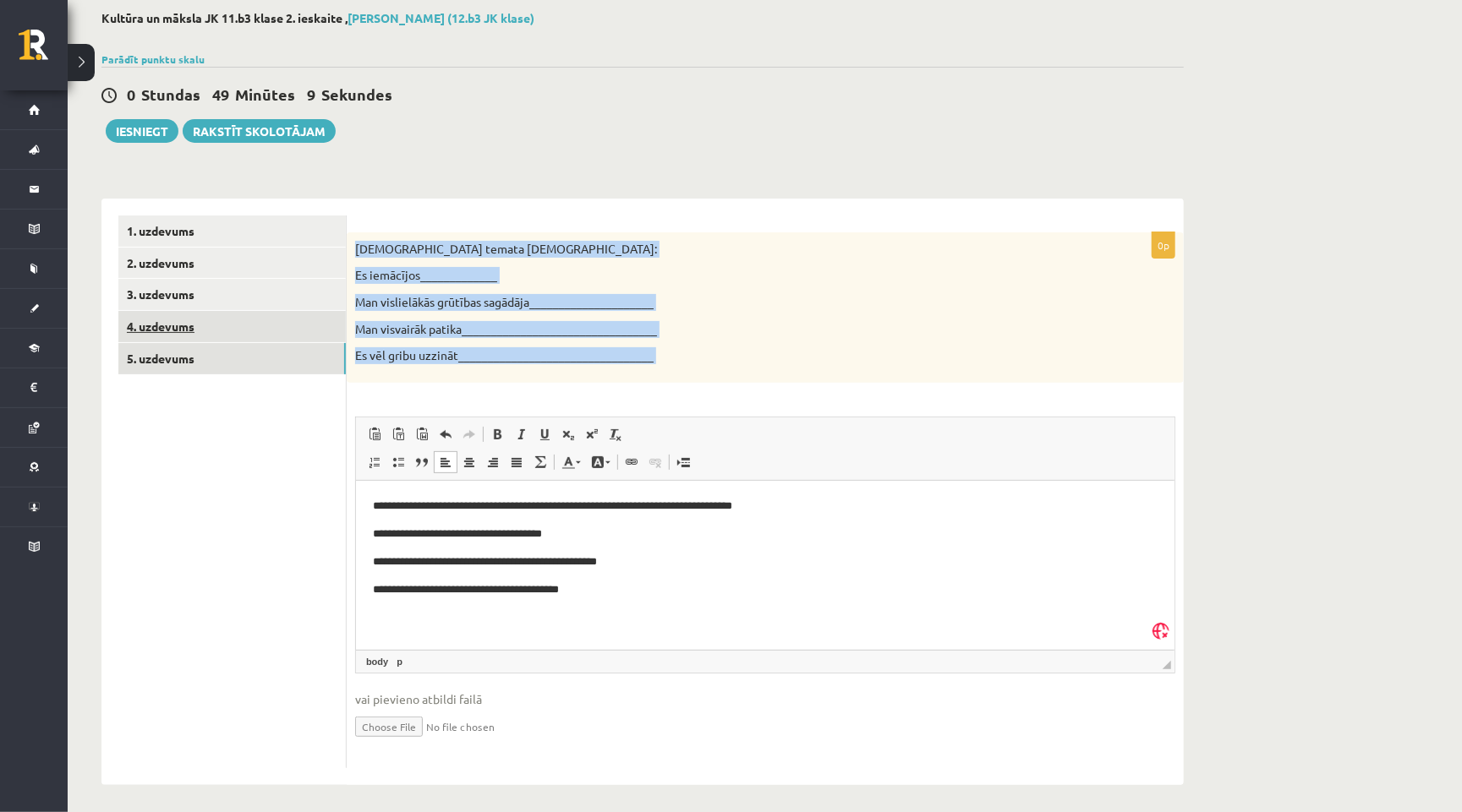
click at [195, 314] on link "4. uzdevums" at bounding box center [232, 327] width 227 height 31
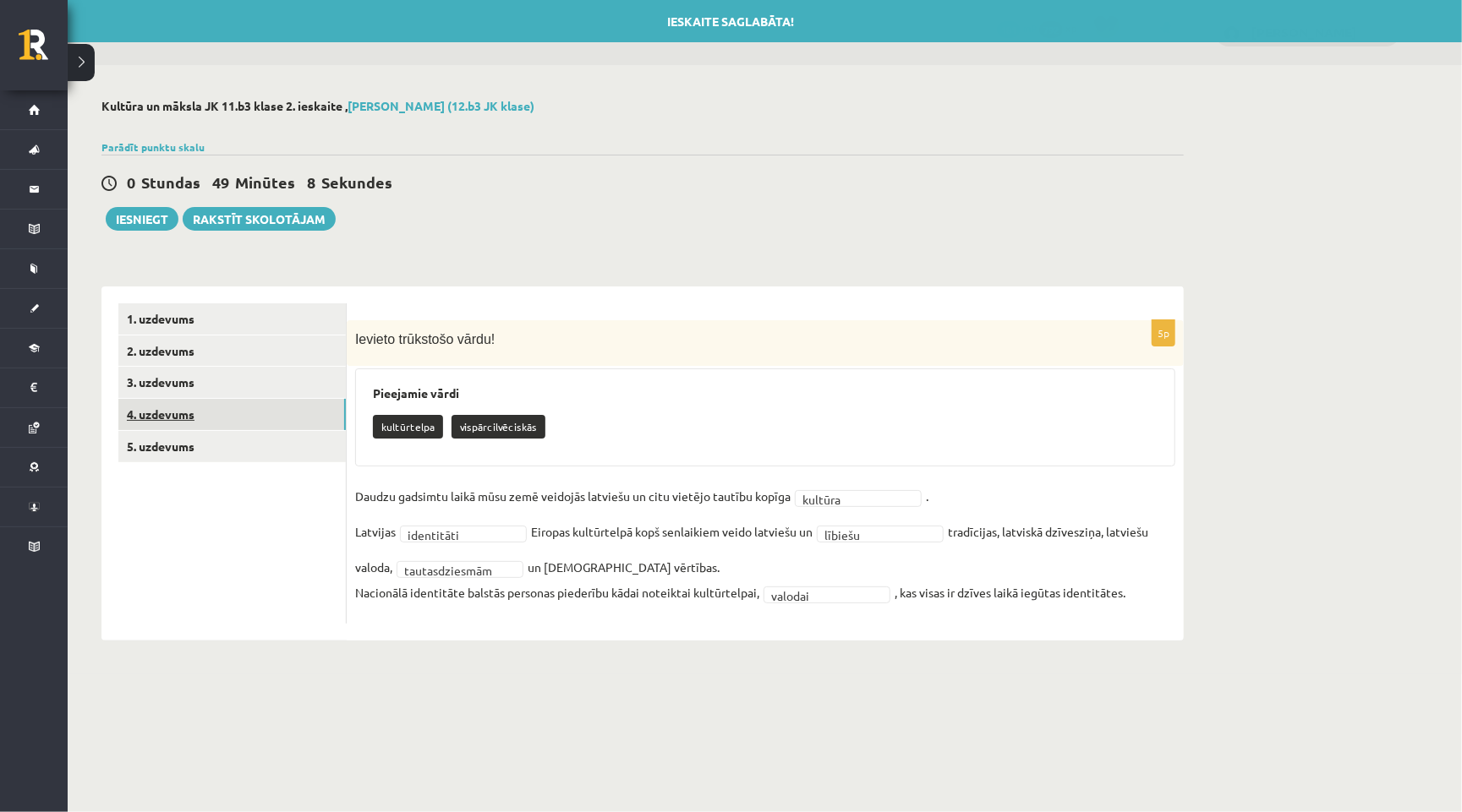
scroll to position [0, 0]
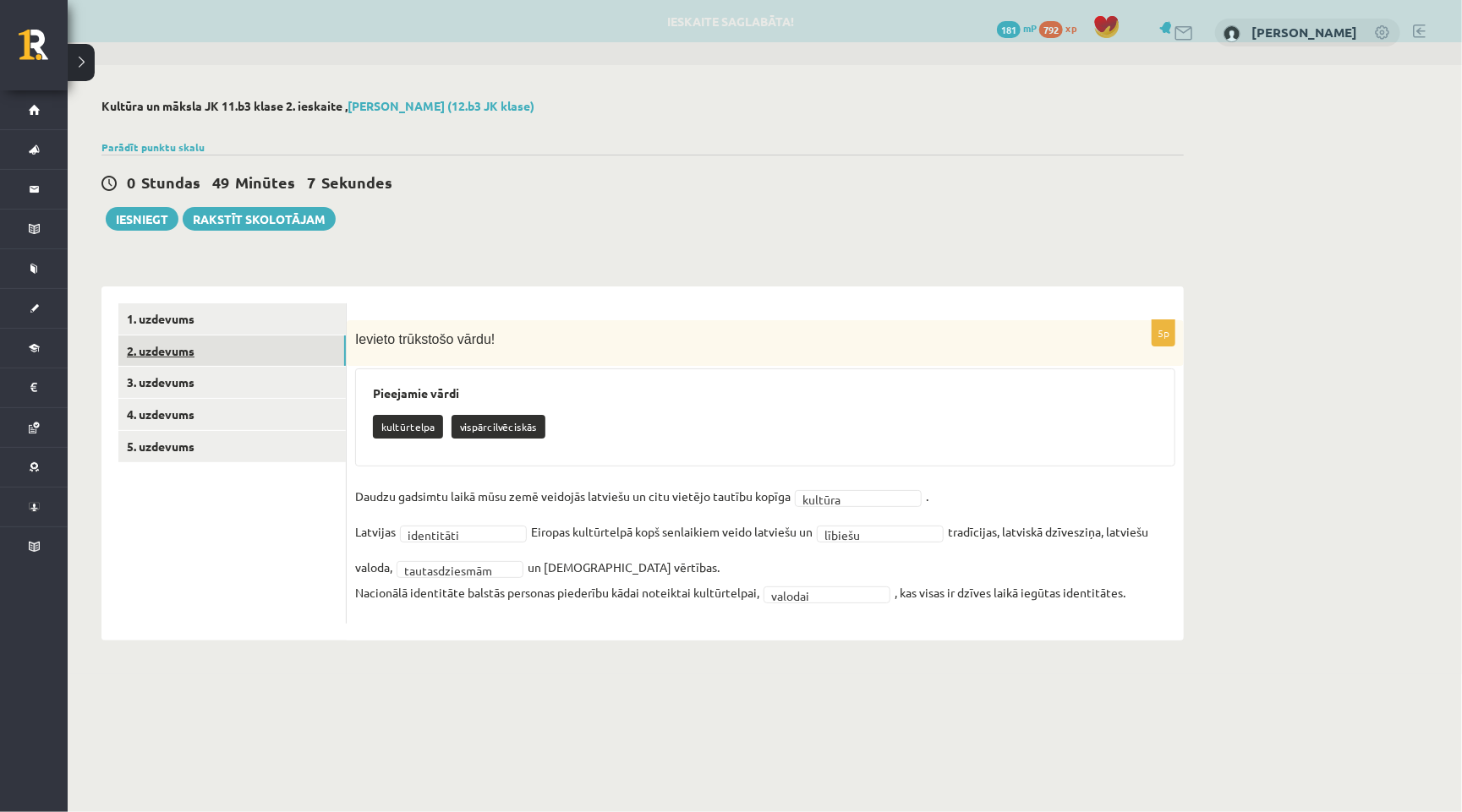
click at [177, 361] on link "2. uzdevums" at bounding box center [232, 351] width 227 height 31
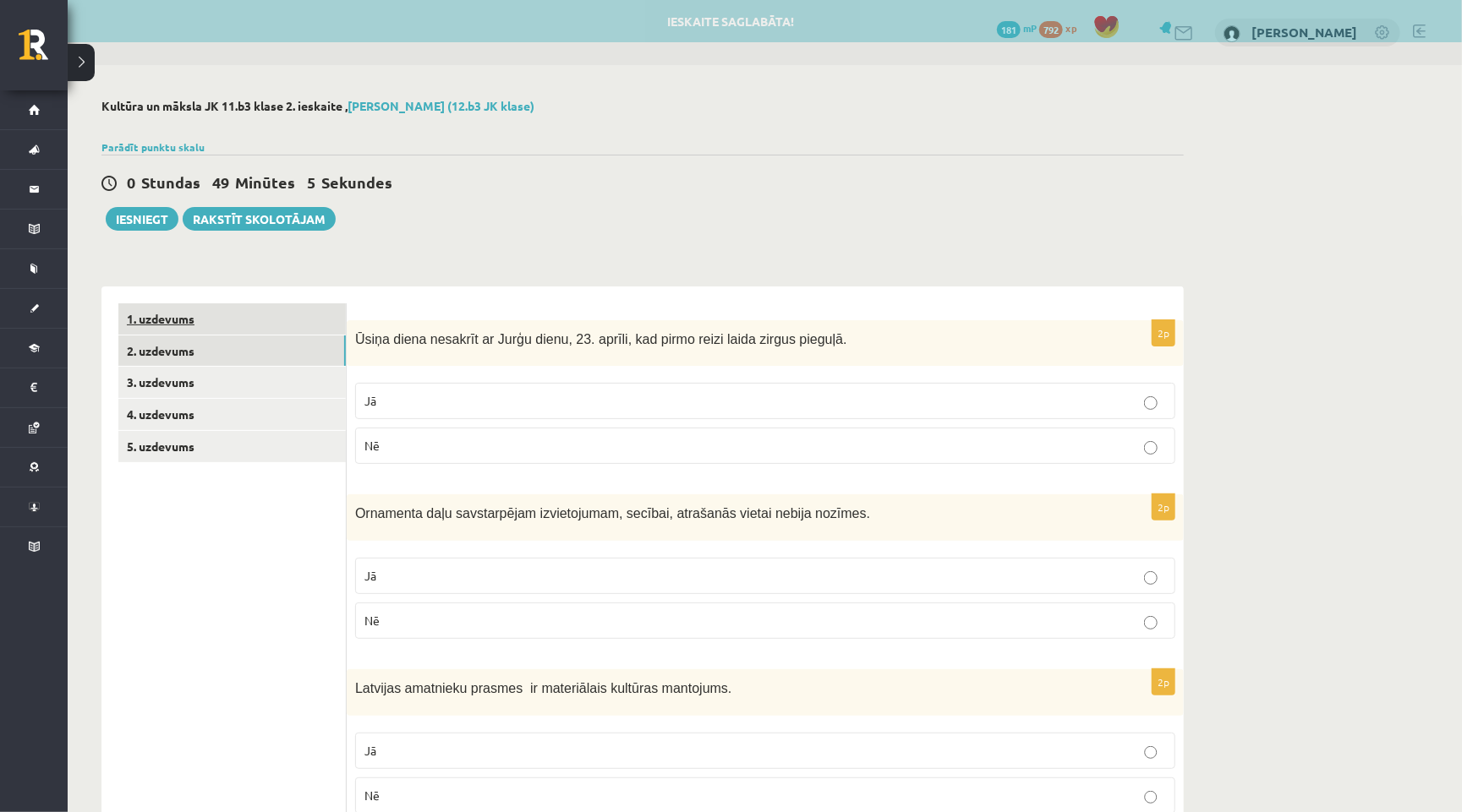
click at [172, 311] on link "1. uzdevums" at bounding box center [232, 319] width 227 height 31
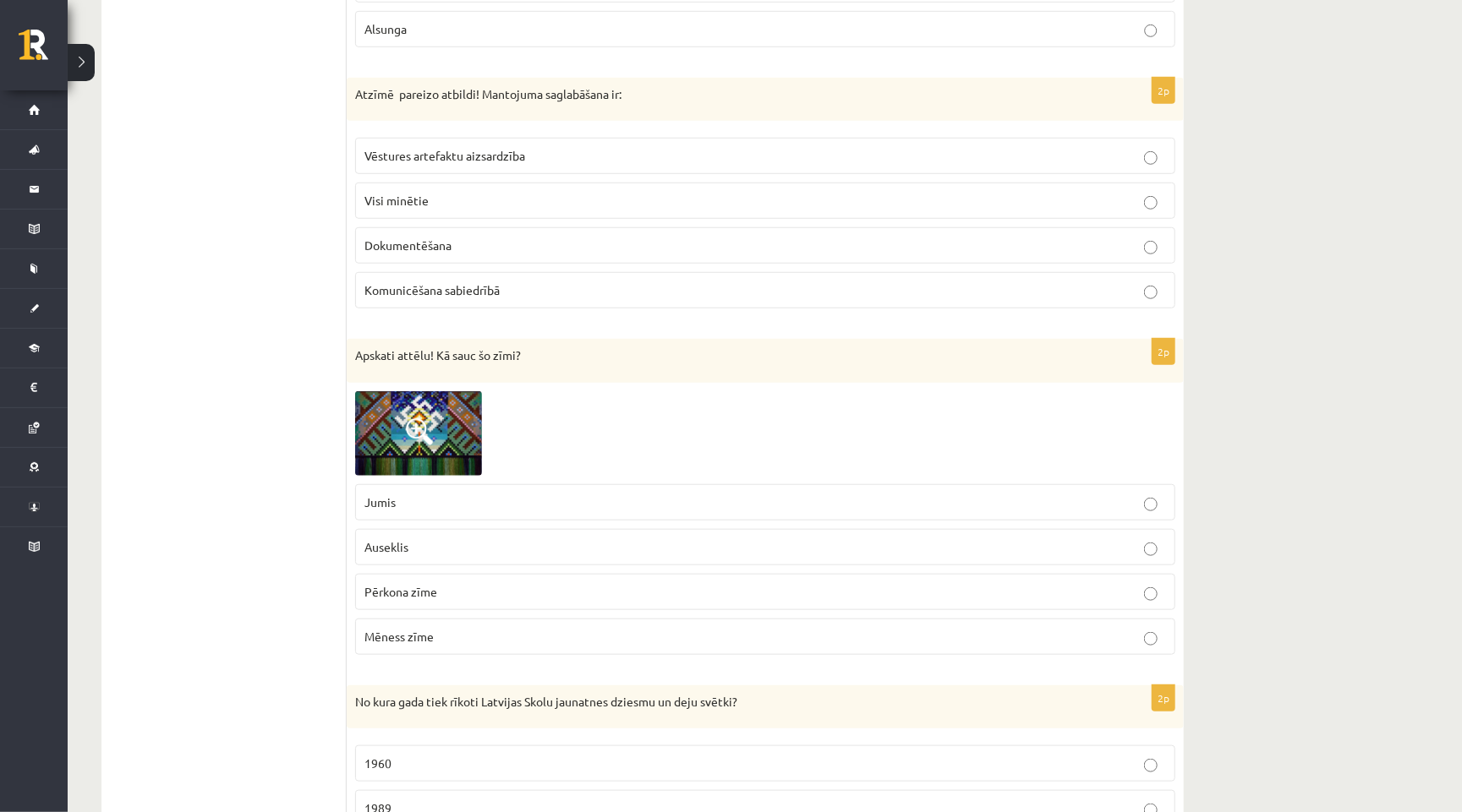
scroll to position [598, 0]
click at [420, 442] on img at bounding box center [418, 432] width 127 height 85
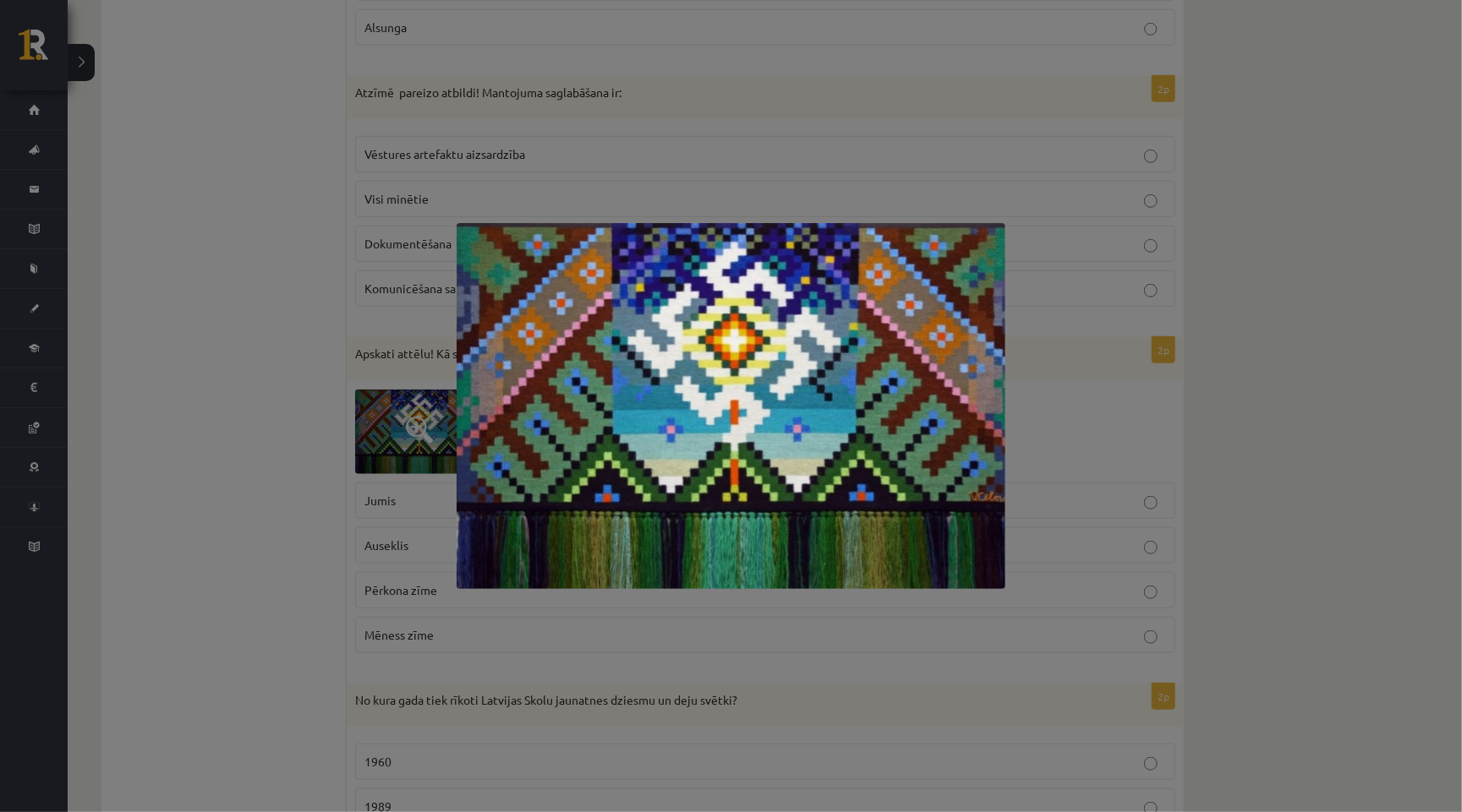
click at [296, 558] on div at bounding box center [731, 406] width 1462 height 812
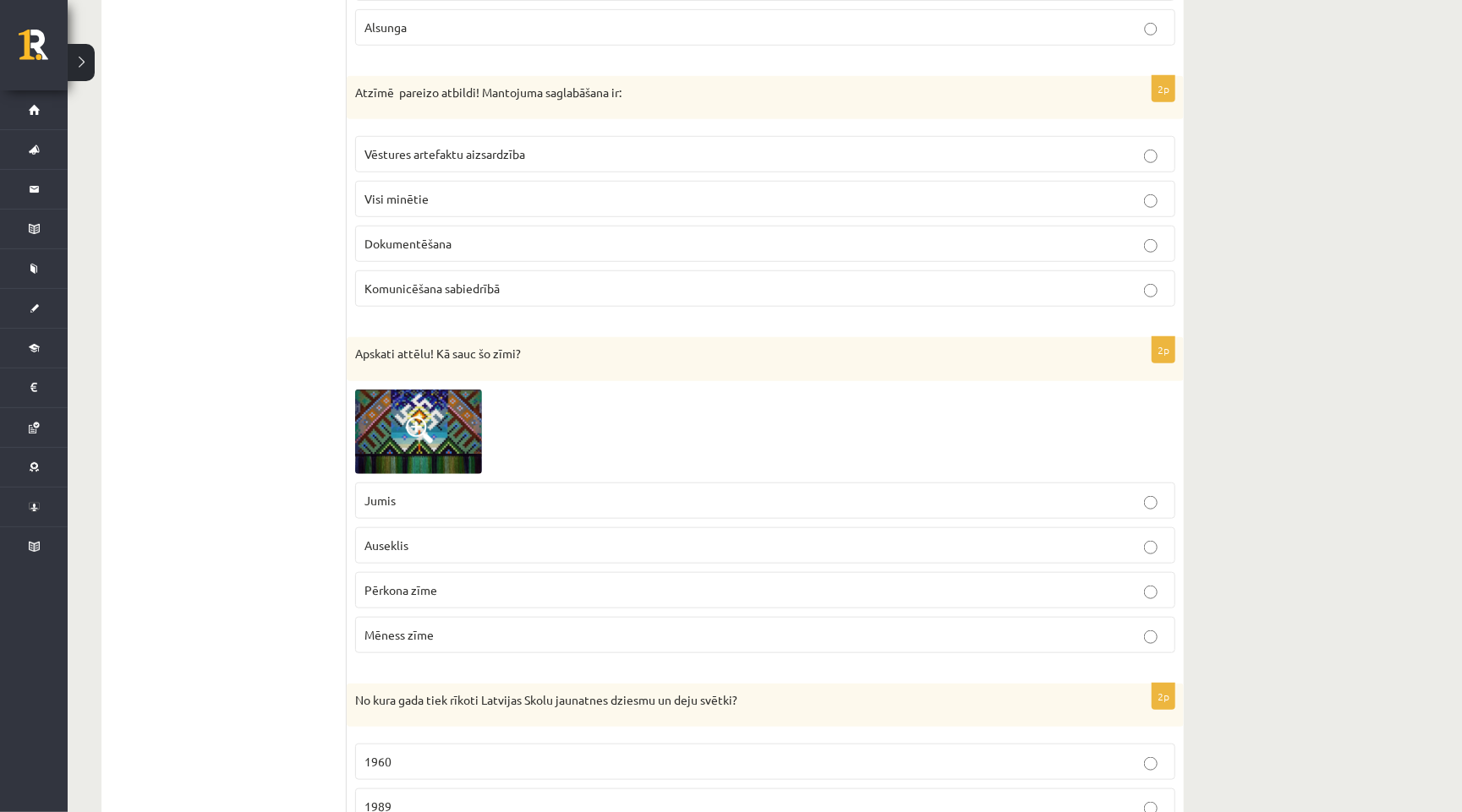
click at [421, 584] on span "Pērkona zīme" at bounding box center [401, 589] width 73 height 16
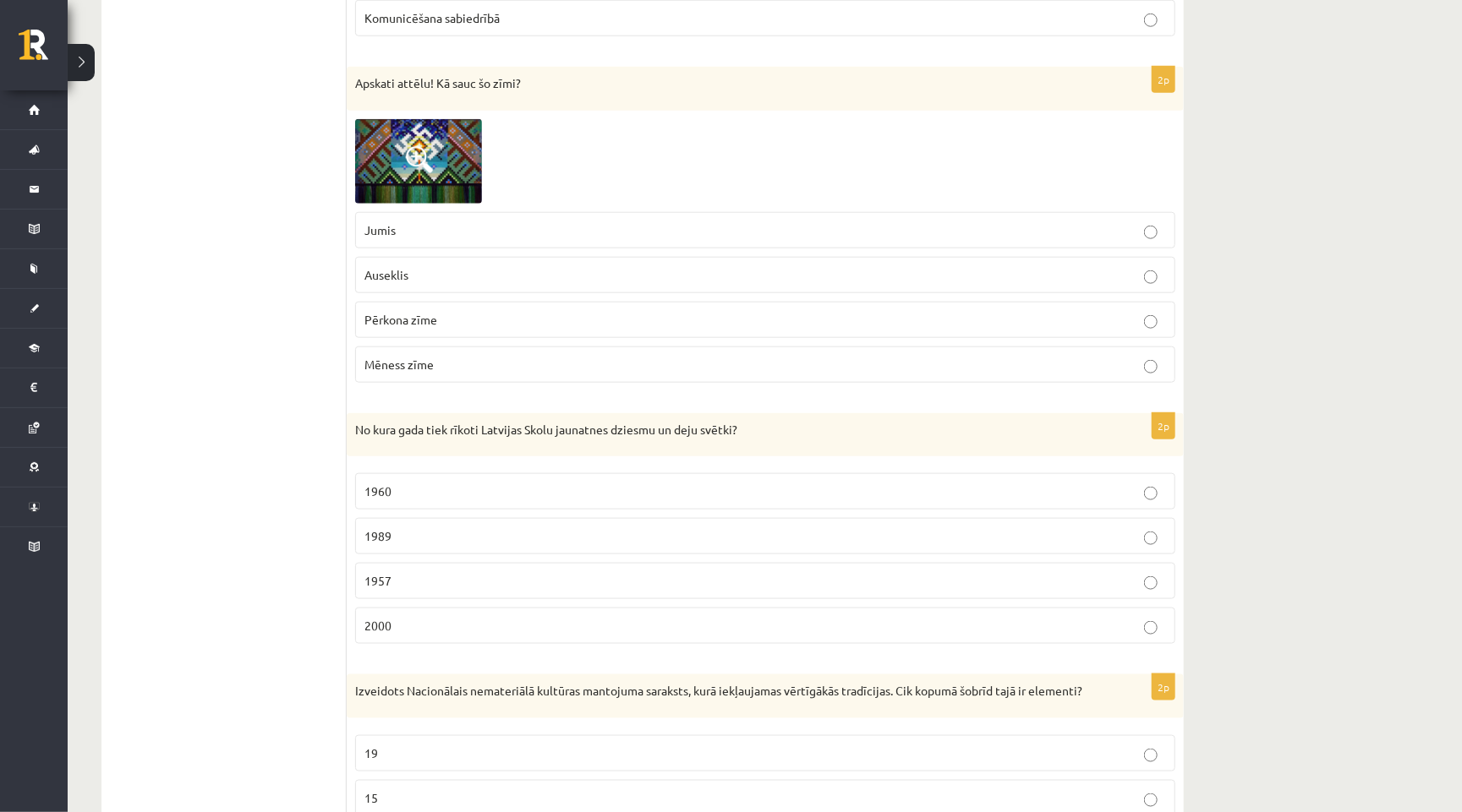
scroll to position [869, 0]
click at [399, 418] on div "No kura gada tiek rīkoti Latvijas Skolu jaunatnes dziesmu un deju svētki?" at bounding box center [765, 433] width 837 height 44
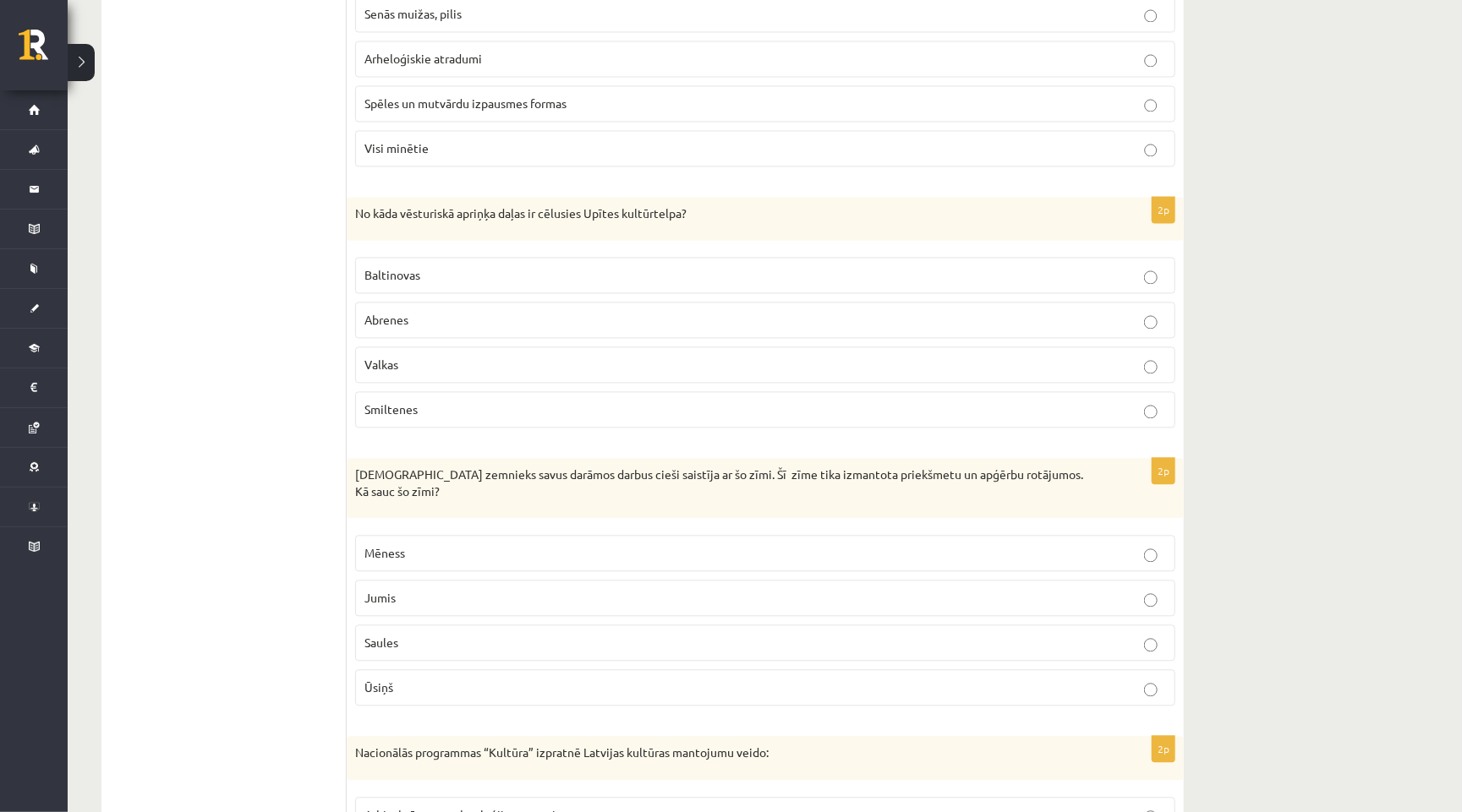
scroll to position [1859, 0]
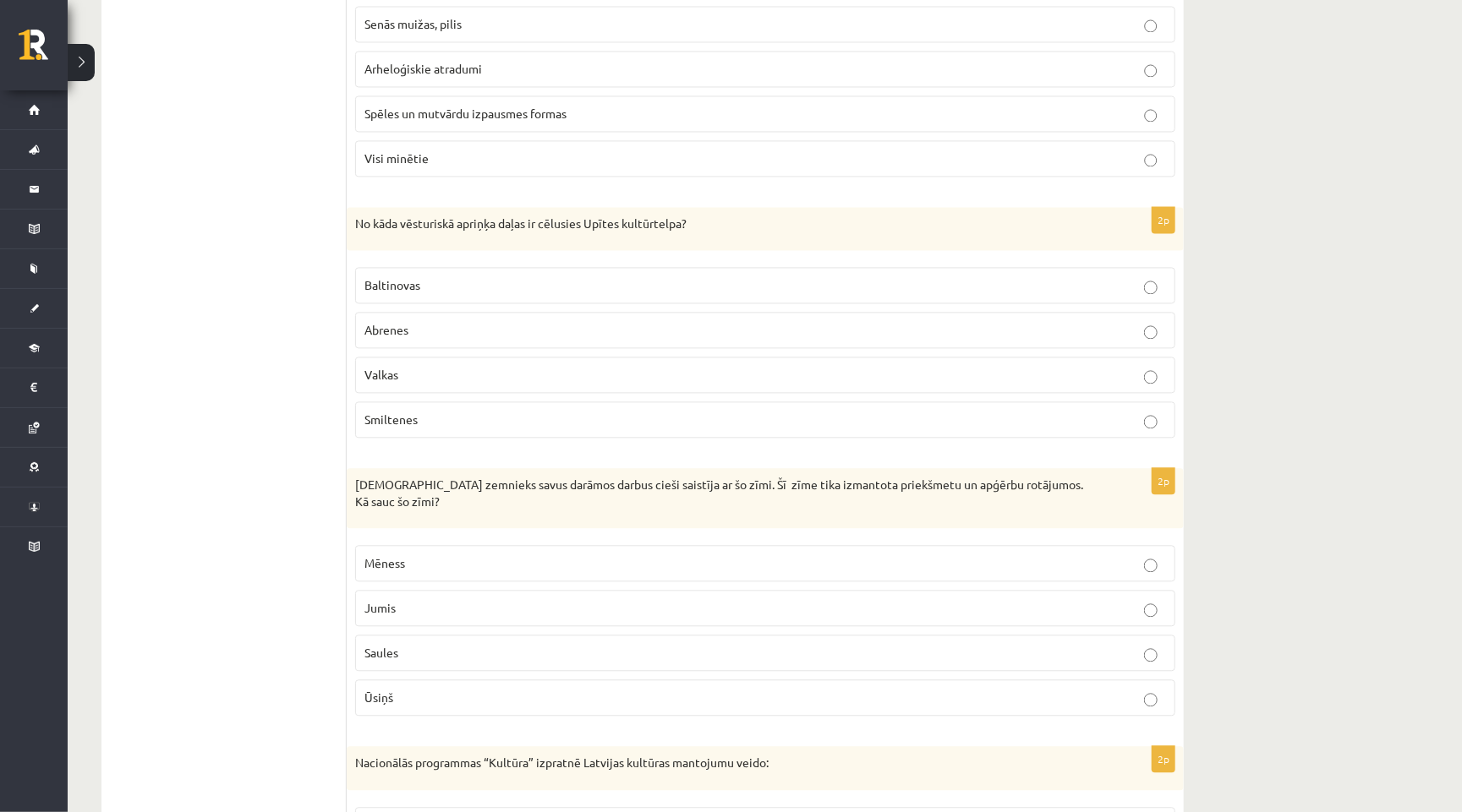
click at [356, 234] on div "No kāda vēsturiskā apriņķa daļas ir cēlusies Upītes kultūrtelpa?" at bounding box center [765, 229] width 837 height 44
click at [359, 234] on div "No kāda vēsturiskā apriņķa daļas ir cēlusies Upītes kultūrtelpa?" at bounding box center [765, 229] width 837 height 44
click at [369, 218] on p "No kāda vēsturiskā apriņķa daļas ir cēlusies Upītes kultūrtelpa?" at bounding box center [723, 224] width 736 height 17
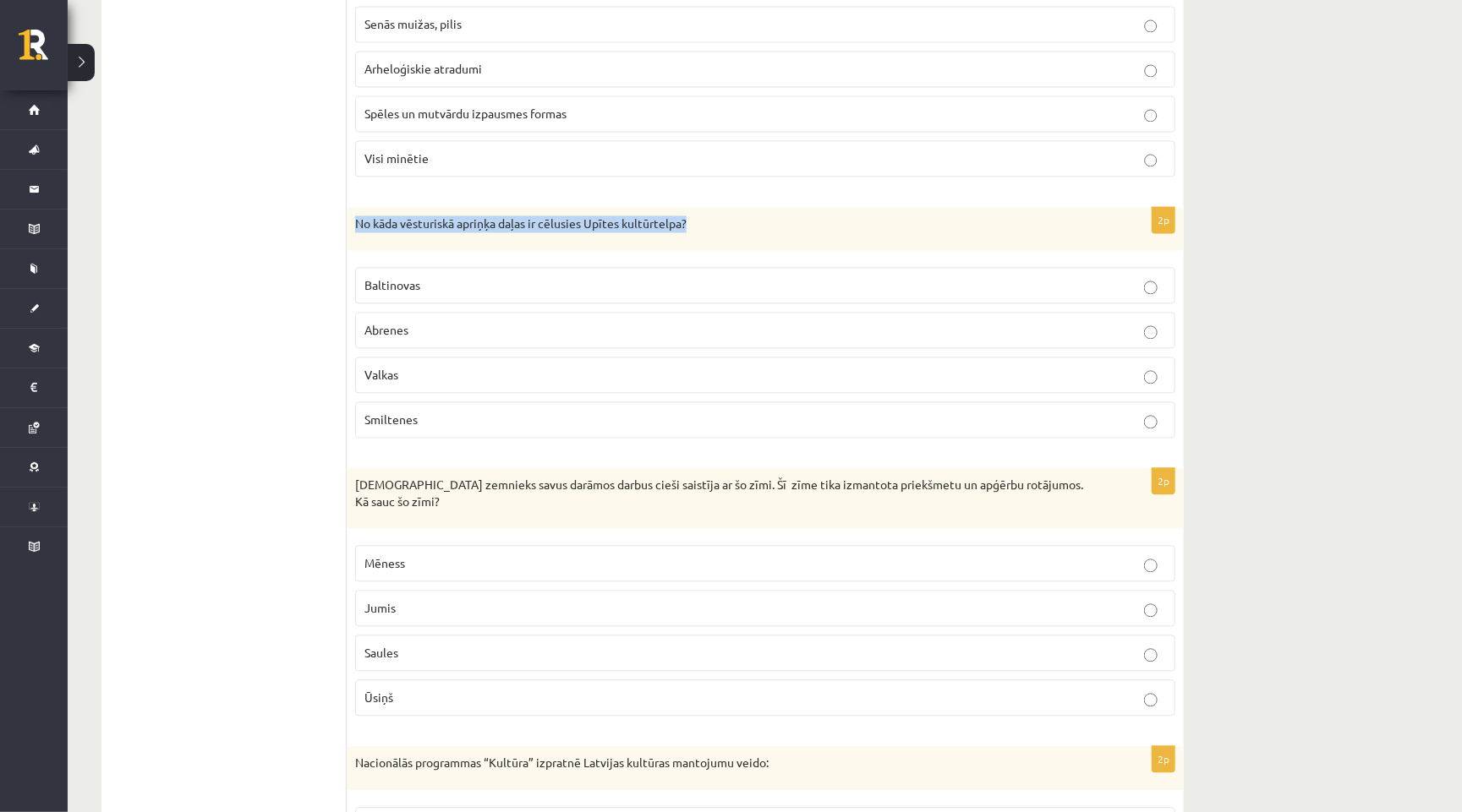
click at [369, 218] on p "No kāda vēsturiskā apriņķa daļas ir cēlusies Upītes kultūrtelpa?" at bounding box center [723, 224] width 736 height 17
click at [277, 331] on ul "1. uzdevums 2. uzdevums 3. uzdevums 4. uzdevums 5. uzdevums" at bounding box center [233, 511] width 228 height 4135
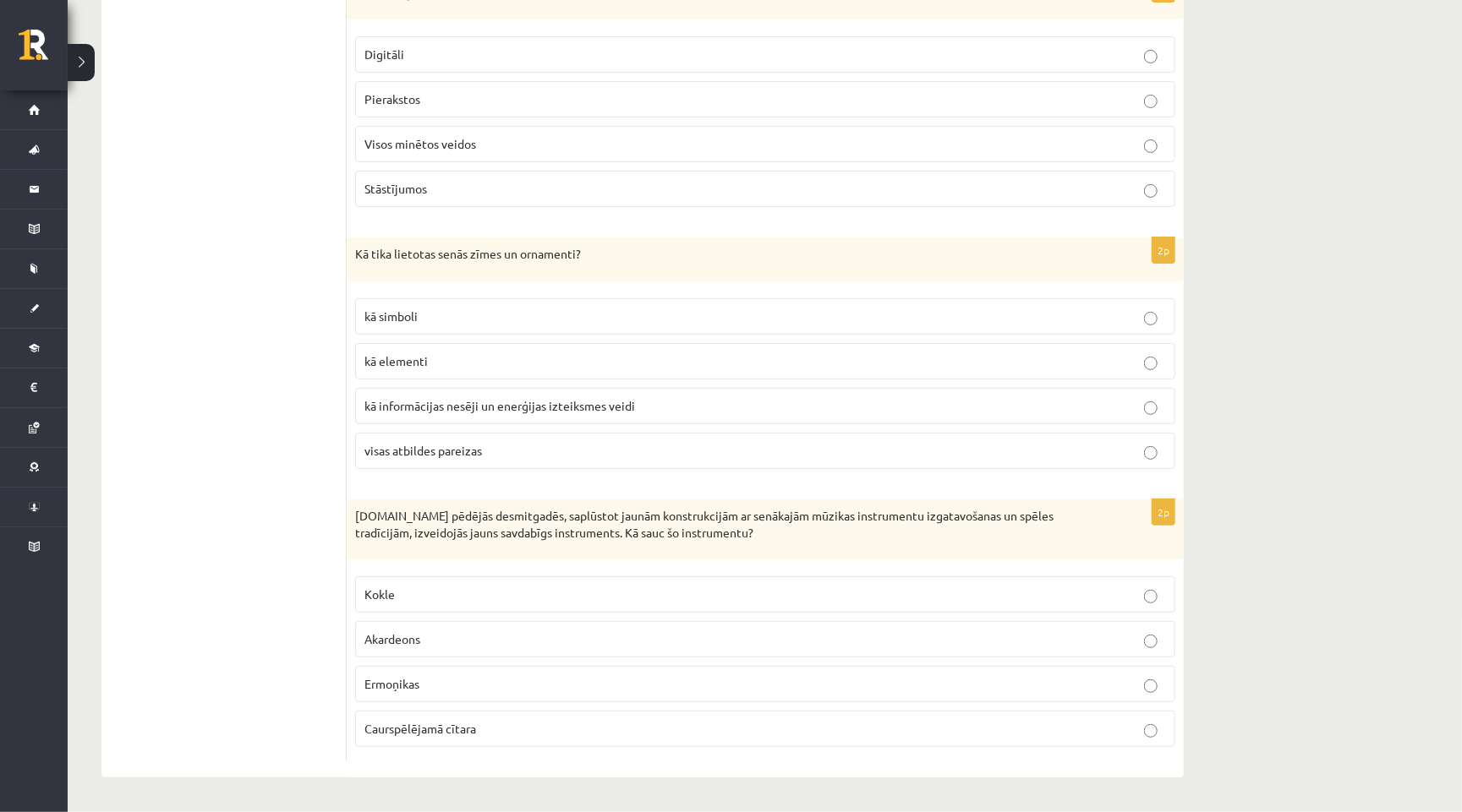
scroll to position [3681, 0]
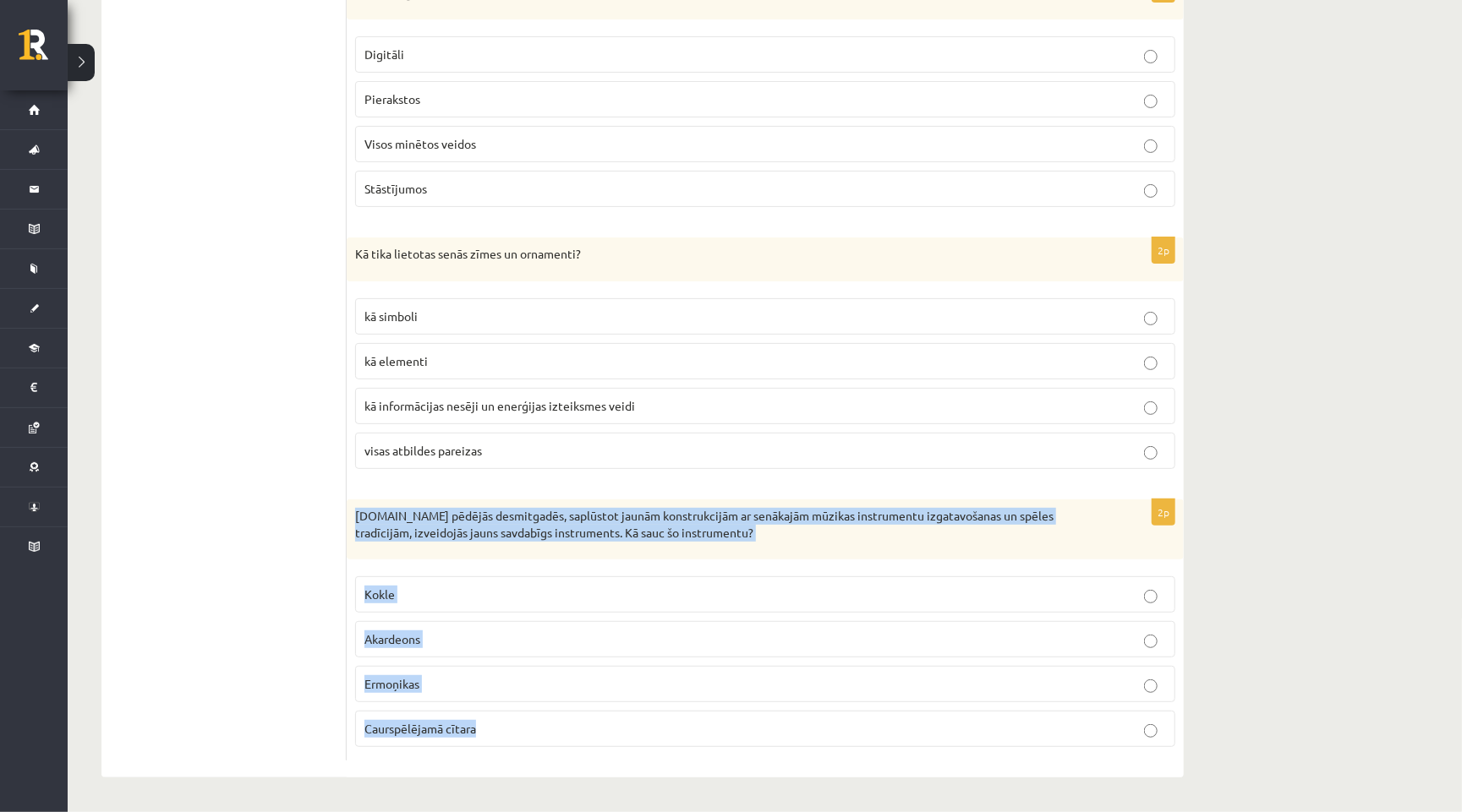
drag, startPoint x: 353, startPoint y: 510, endPoint x: 675, endPoint y: 798, distance: 432.0
drag, startPoint x: 360, startPoint y: 520, endPoint x: 531, endPoint y: 724, distance: 266.2
click at [531, 724] on div "2p 19.gs pēdējās desmitgadēs, saplūstot jaunām konstrukcijām ar senākajām mūzik…" at bounding box center [765, 630] width 837 height 261
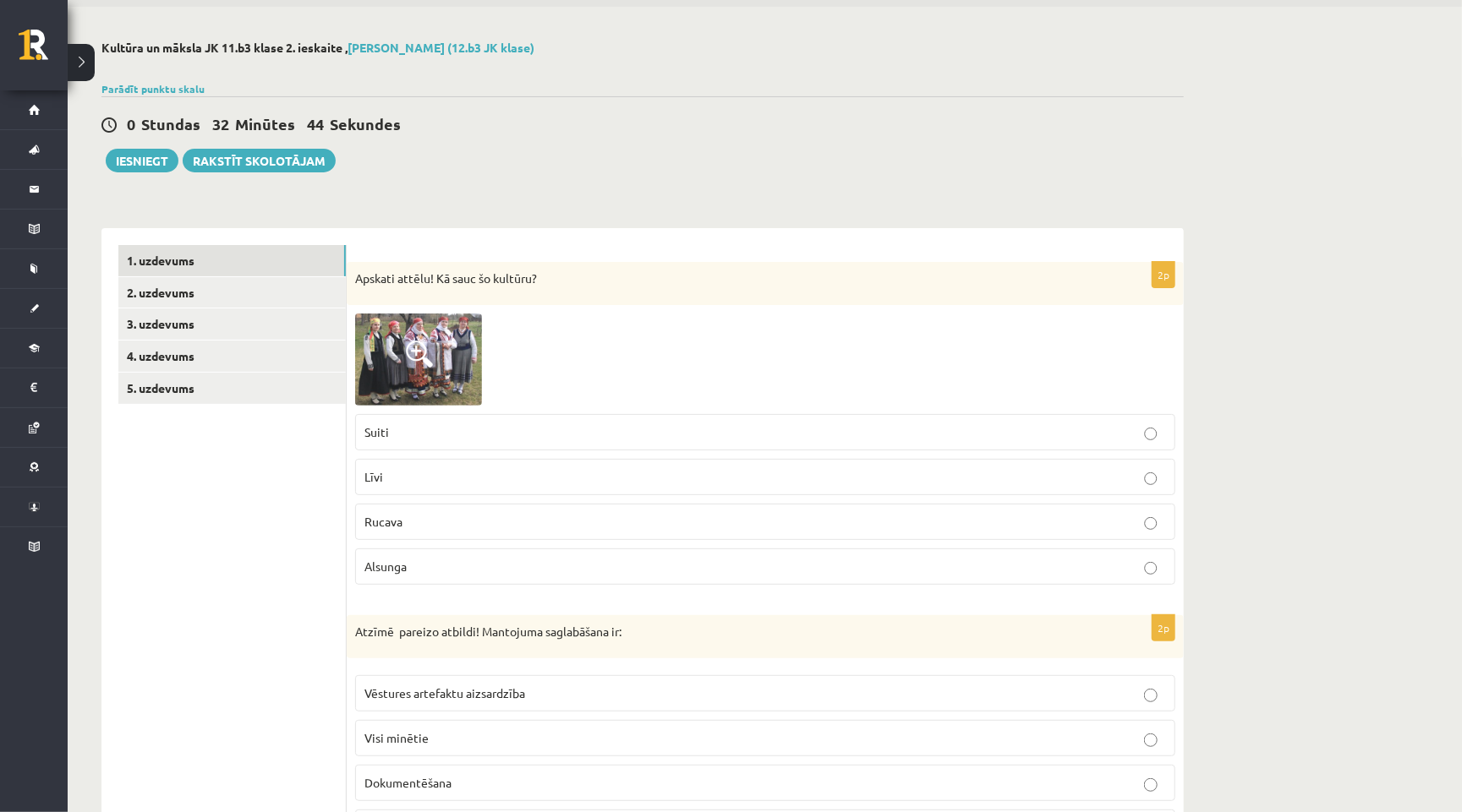
scroll to position [60, 0]
click at [150, 161] on button "Iesniegt" at bounding box center [142, 159] width 73 height 24
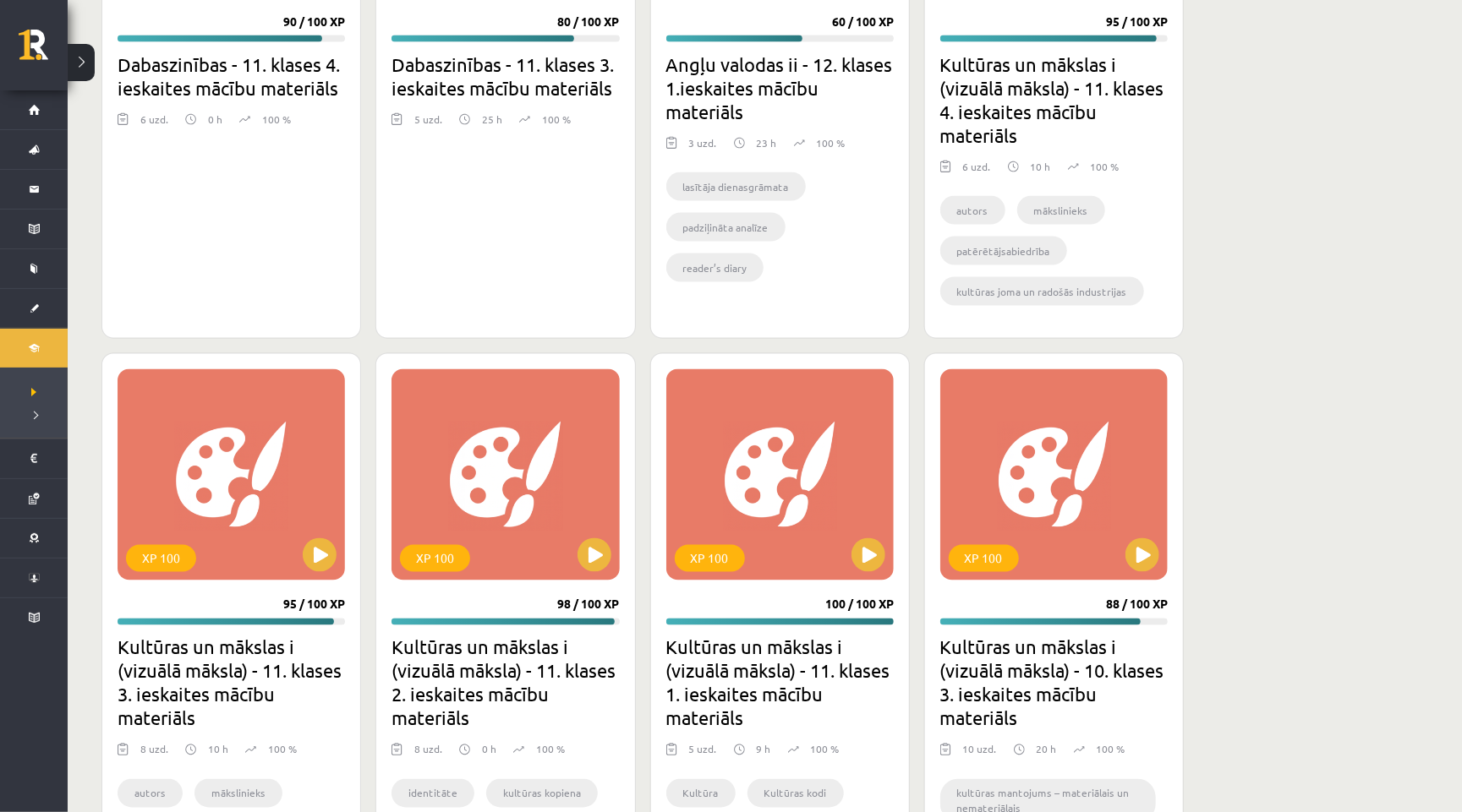
scroll to position [1382, 0]
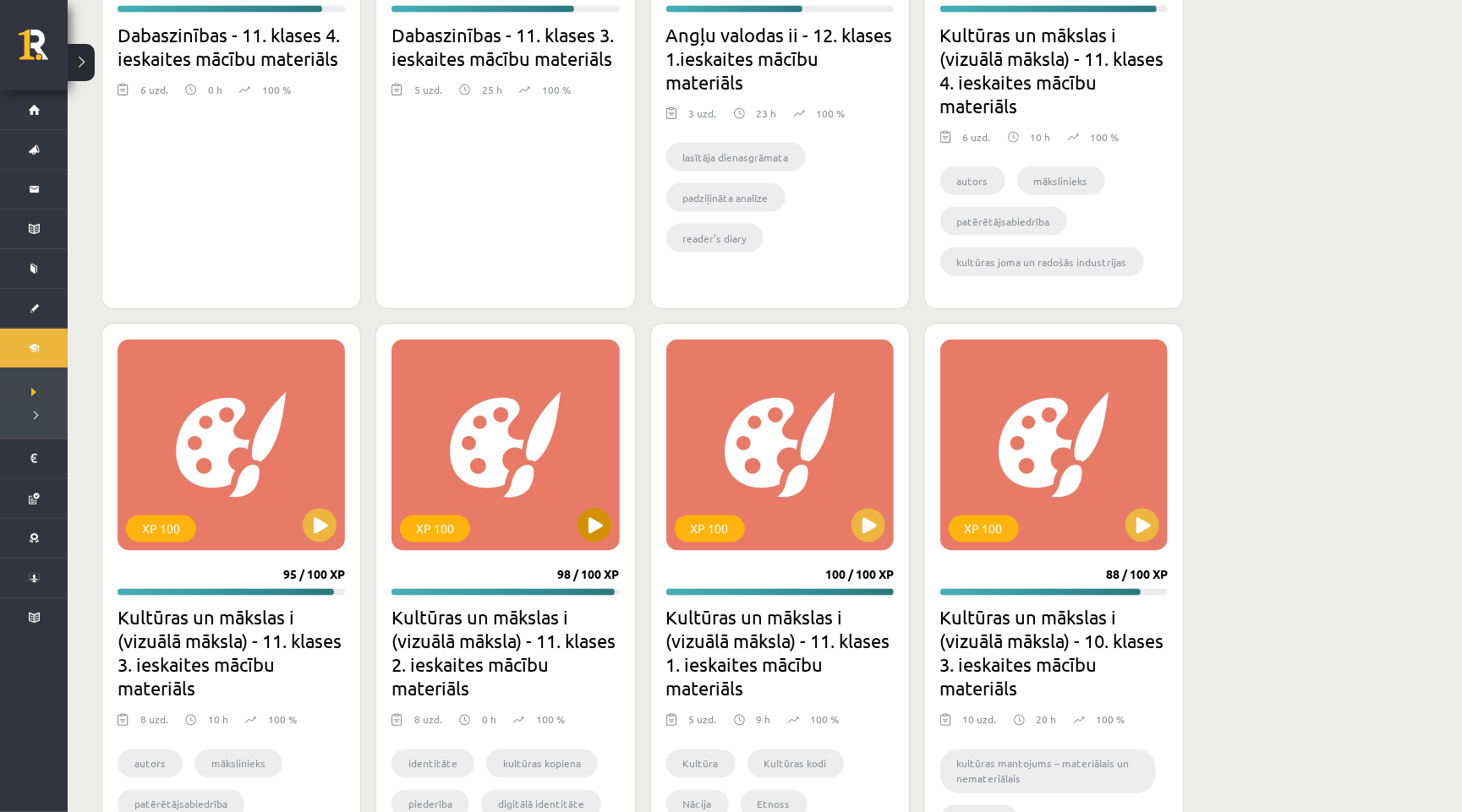
click at [582, 526] on button at bounding box center [594, 526] width 34 height 34
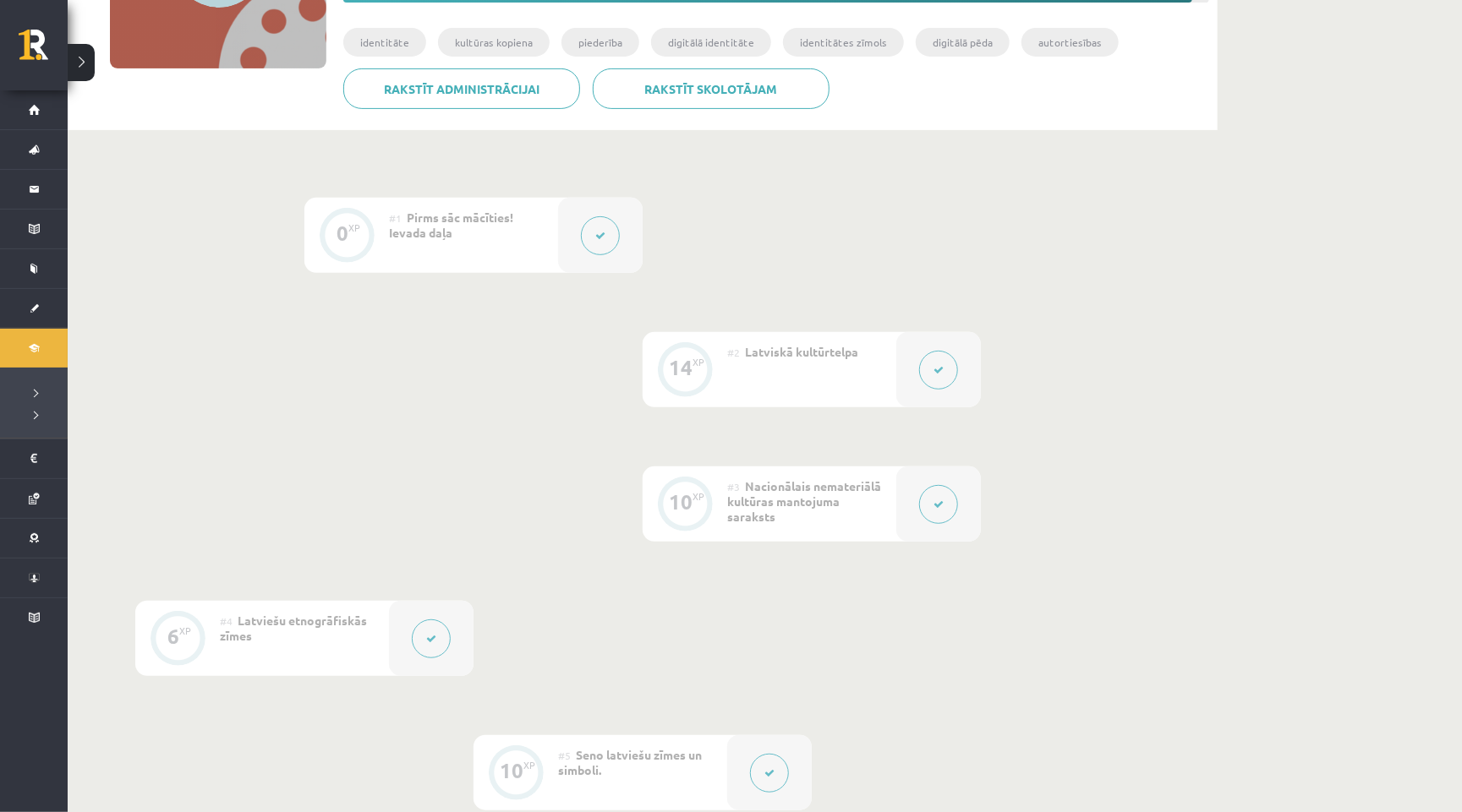
scroll to position [282, 0]
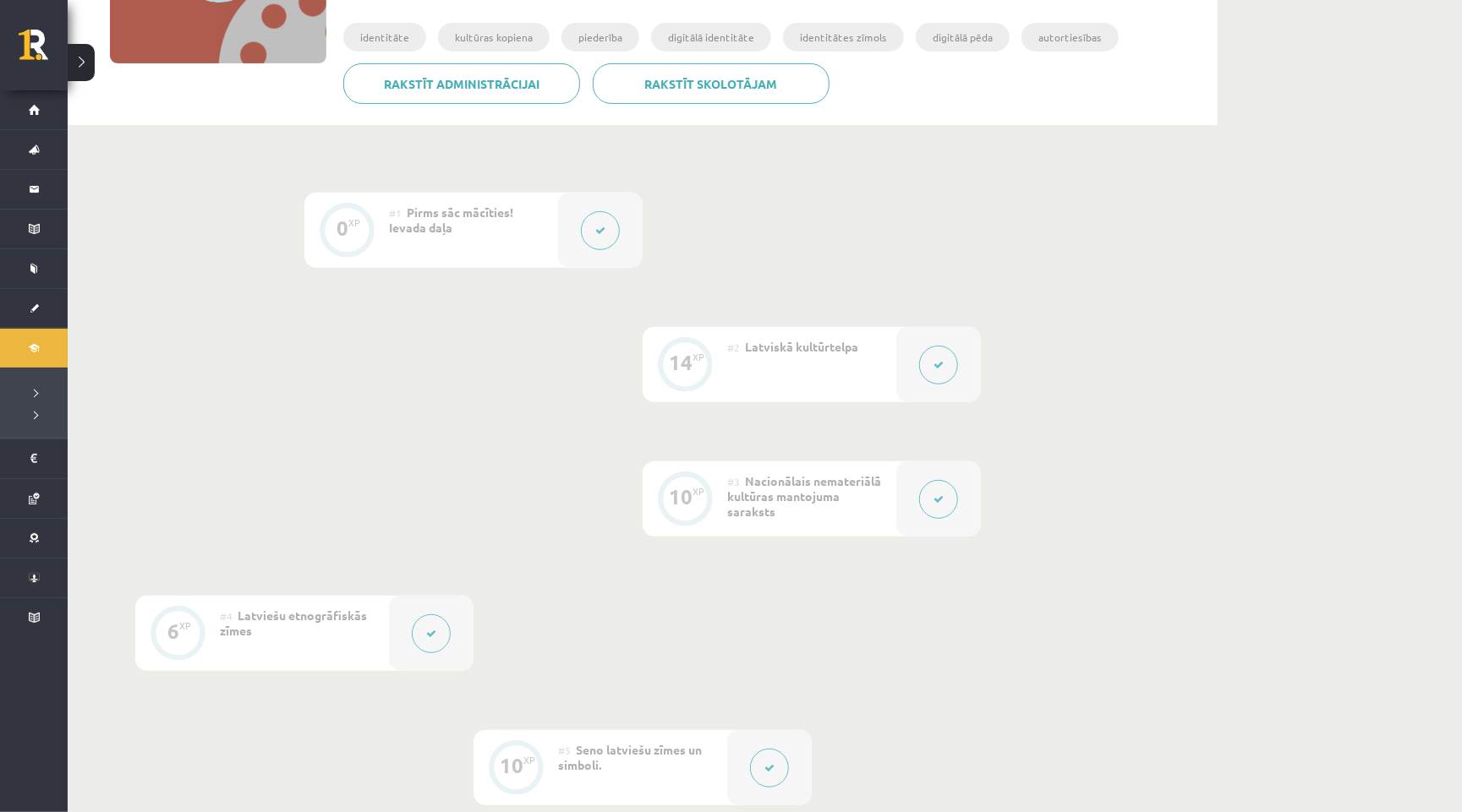
click at [957, 362] on button at bounding box center [938, 365] width 39 height 39
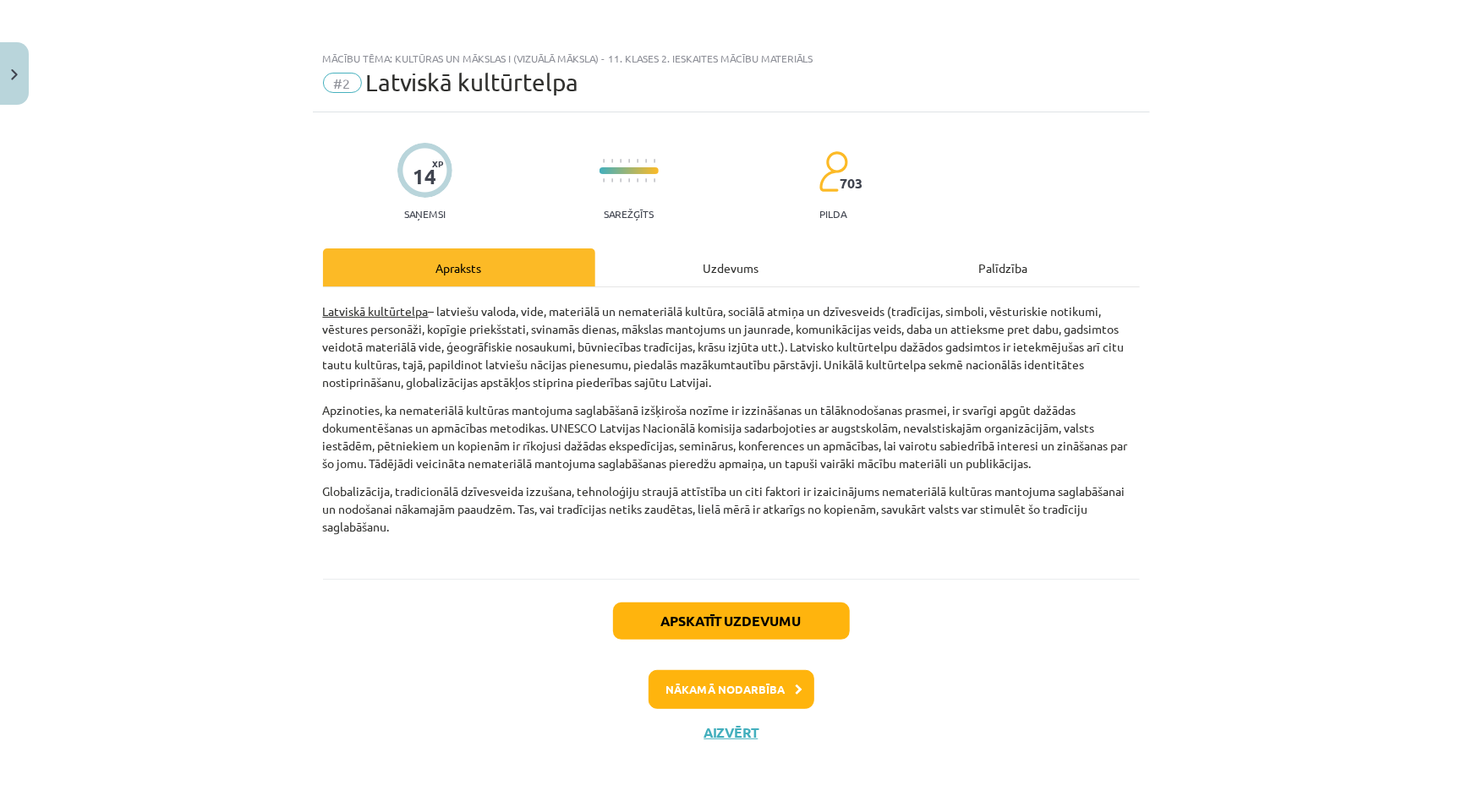
click at [726, 673] on button "Nākamā nodarbība" at bounding box center [732, 690] width 166 height 39
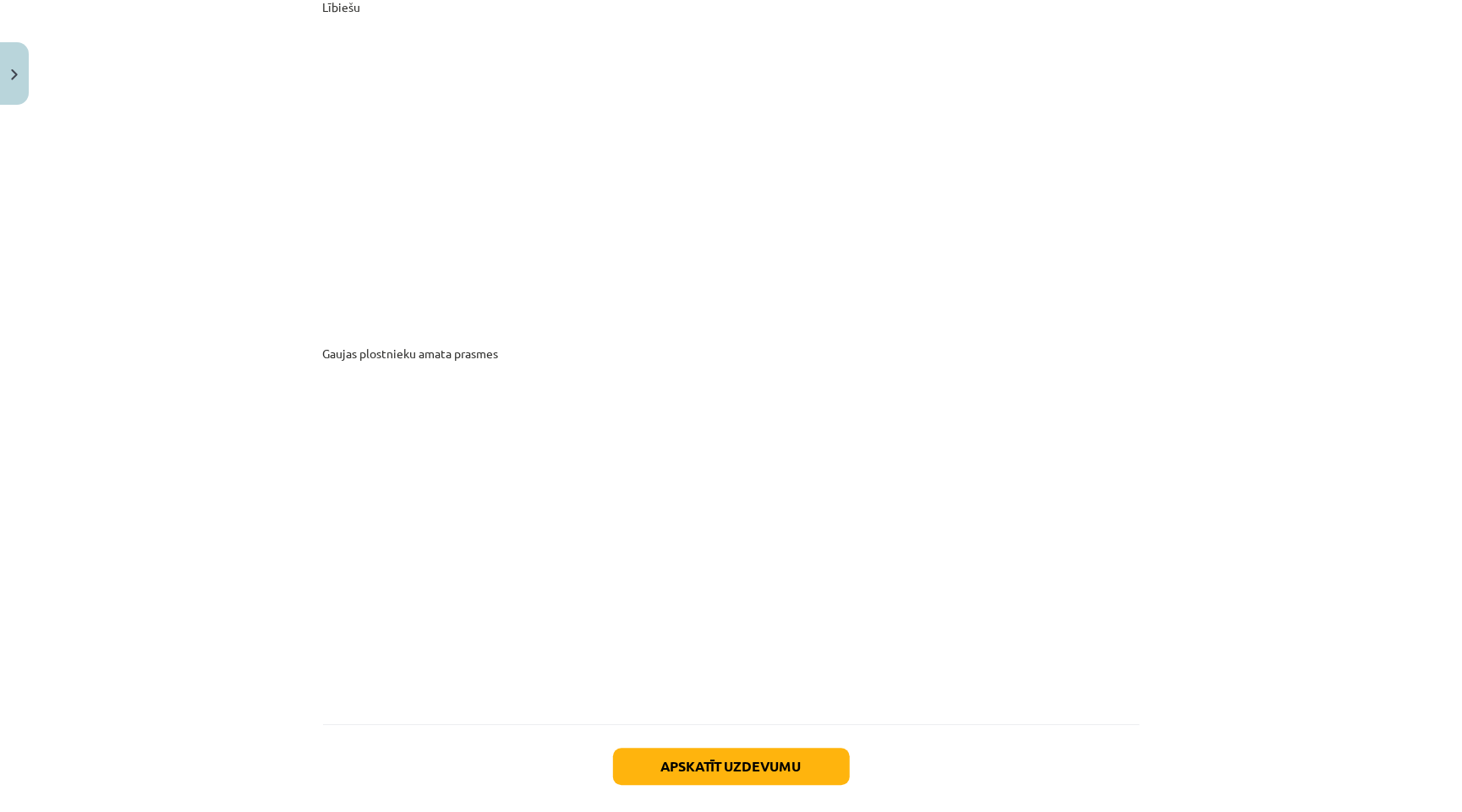
scroll to position [9008, 0]
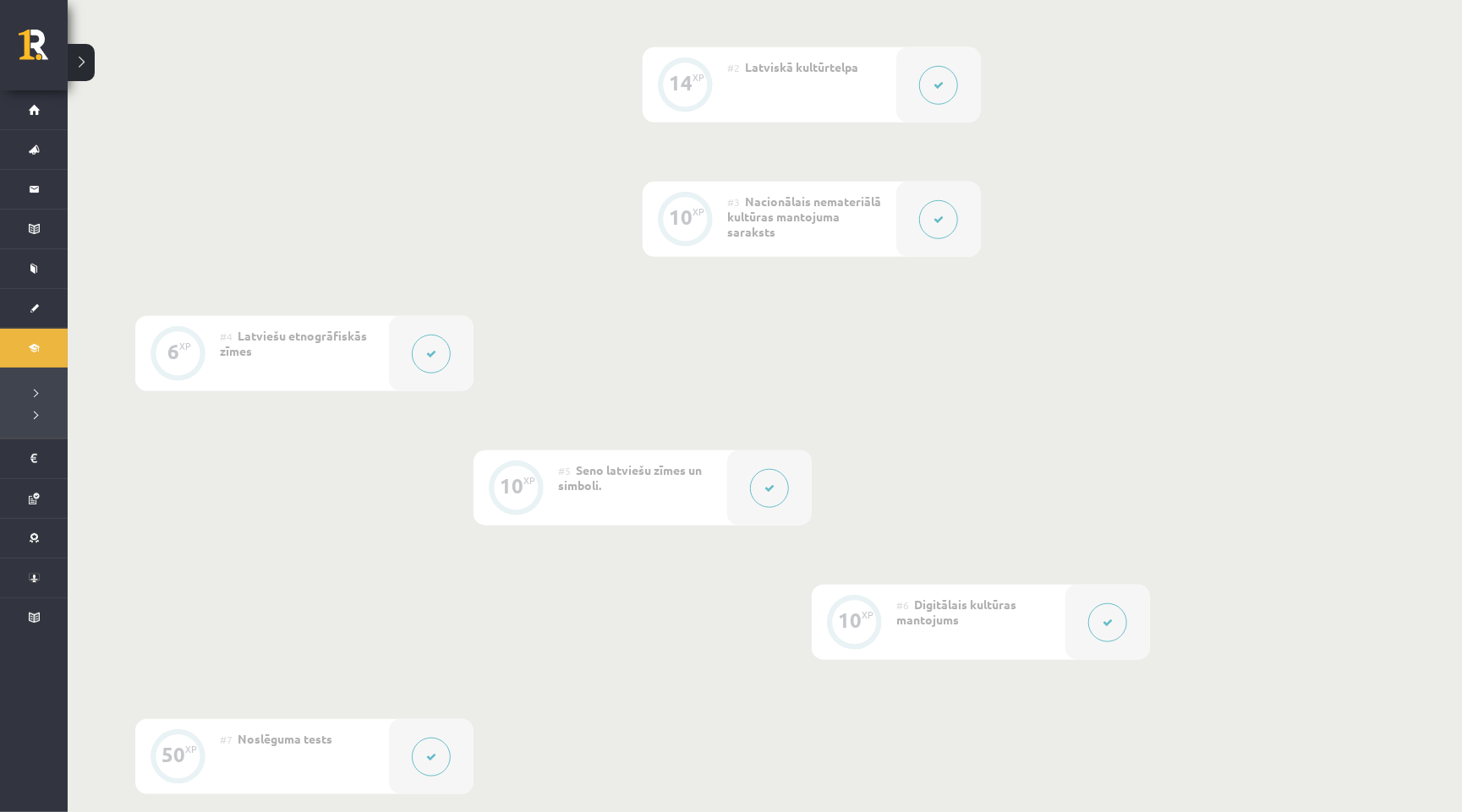
scroll to position [548, 0]
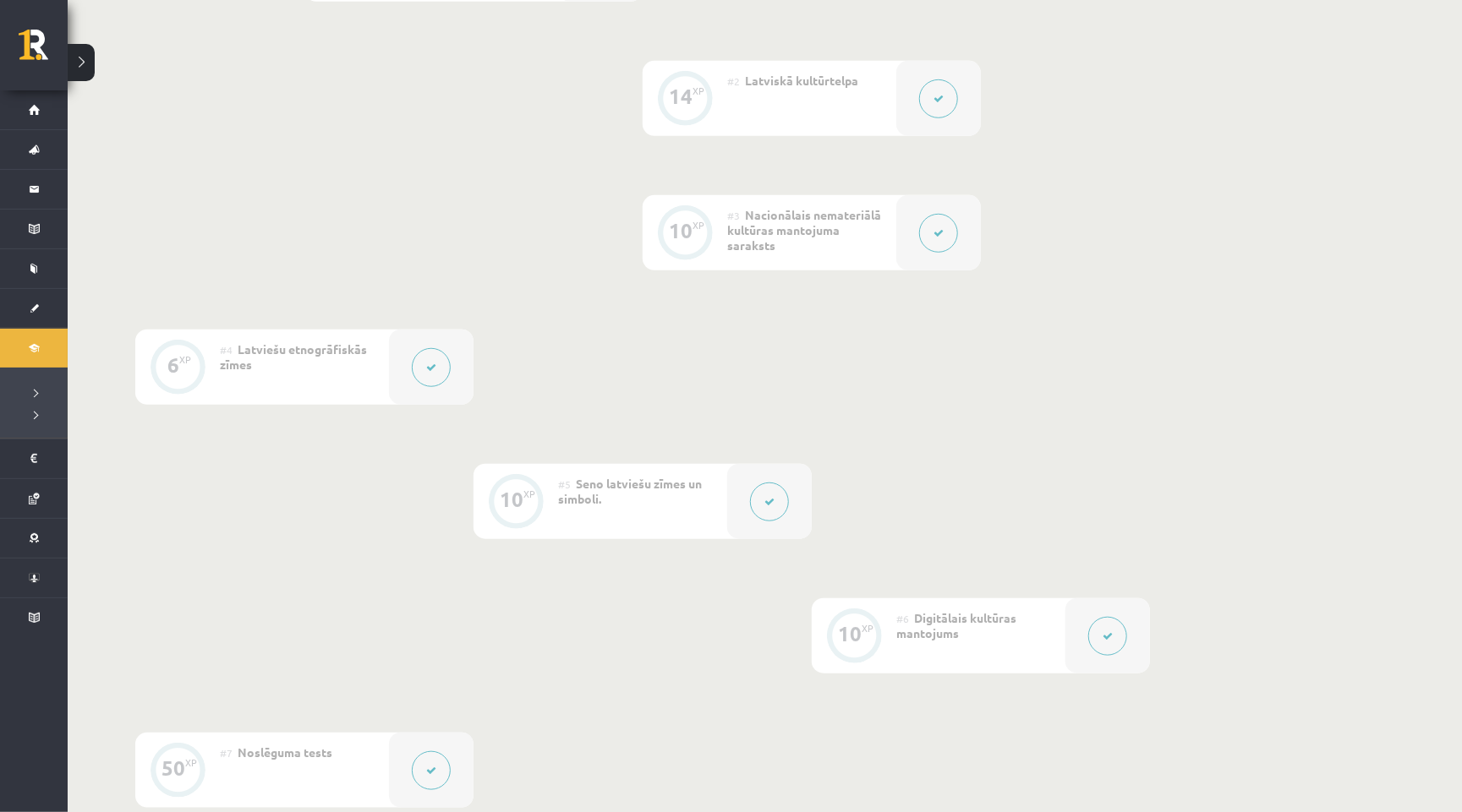
click at [922, 249] on div at bounding box center [938, 233] width 85 height 75
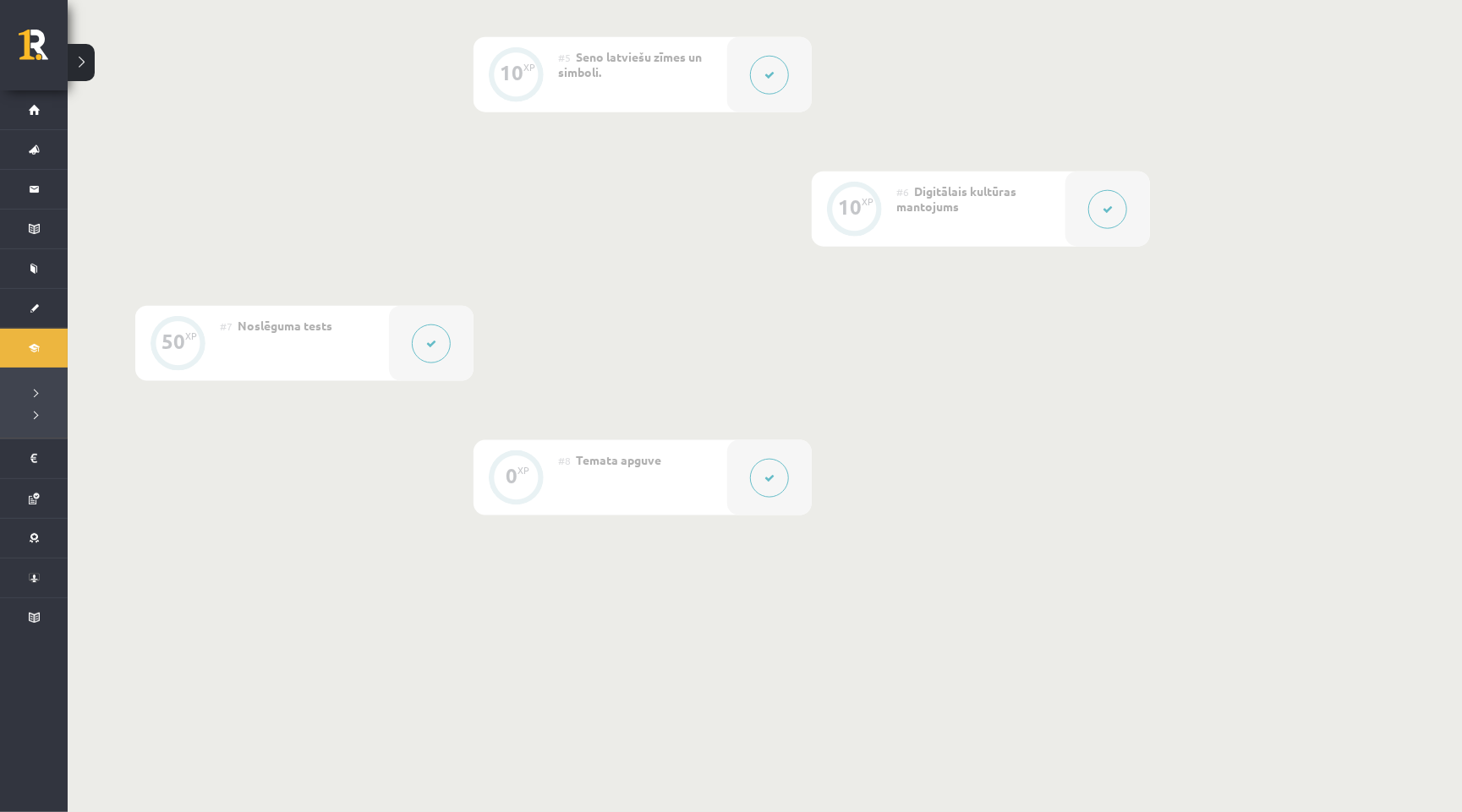
scroll to position [973, 0]
click at [427, 352] on button at bounding box center [431, 347] width 39 height 39
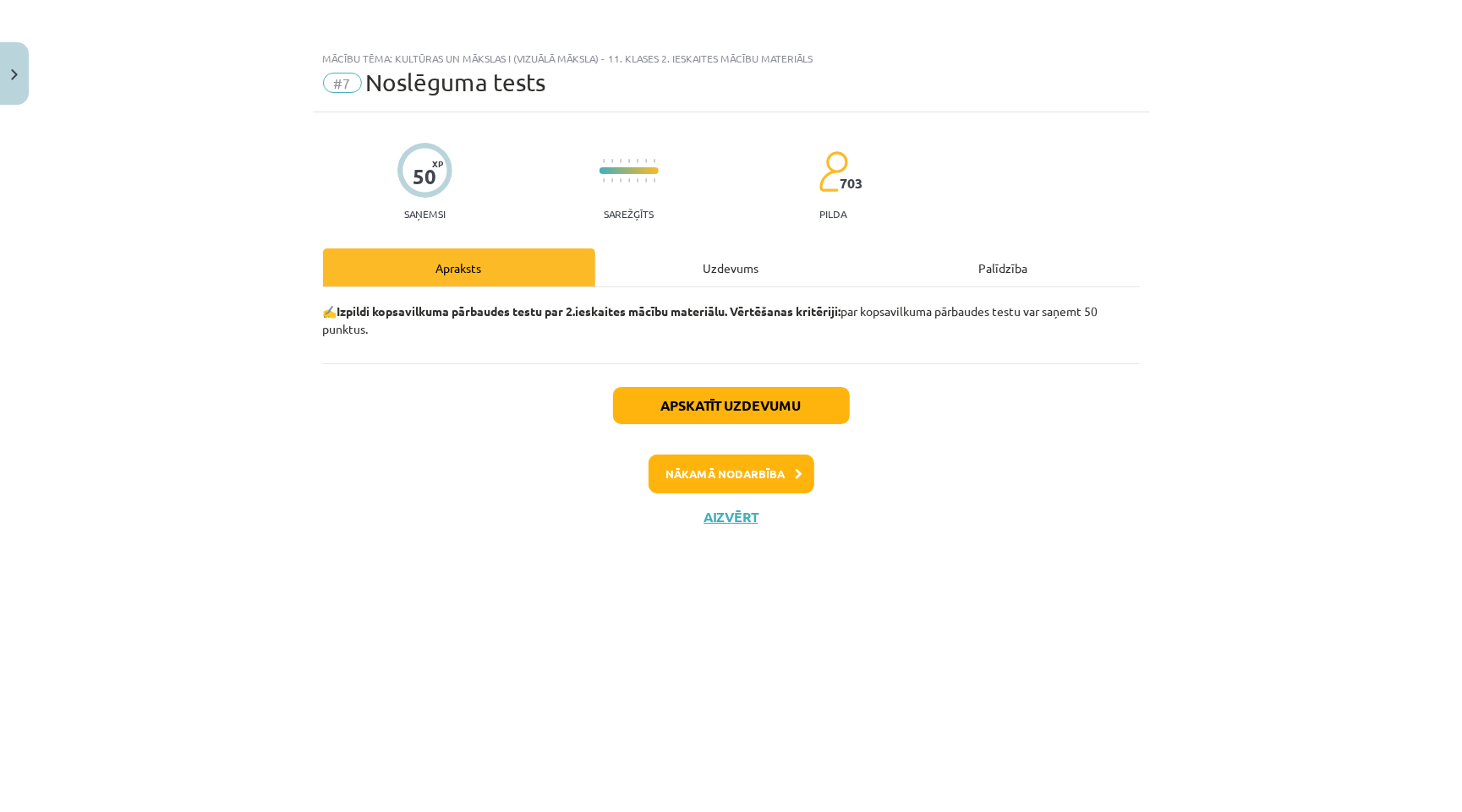
click at [663, 252] on div "Uzdevums" at bounding box center [731, 267] width 272 height 38
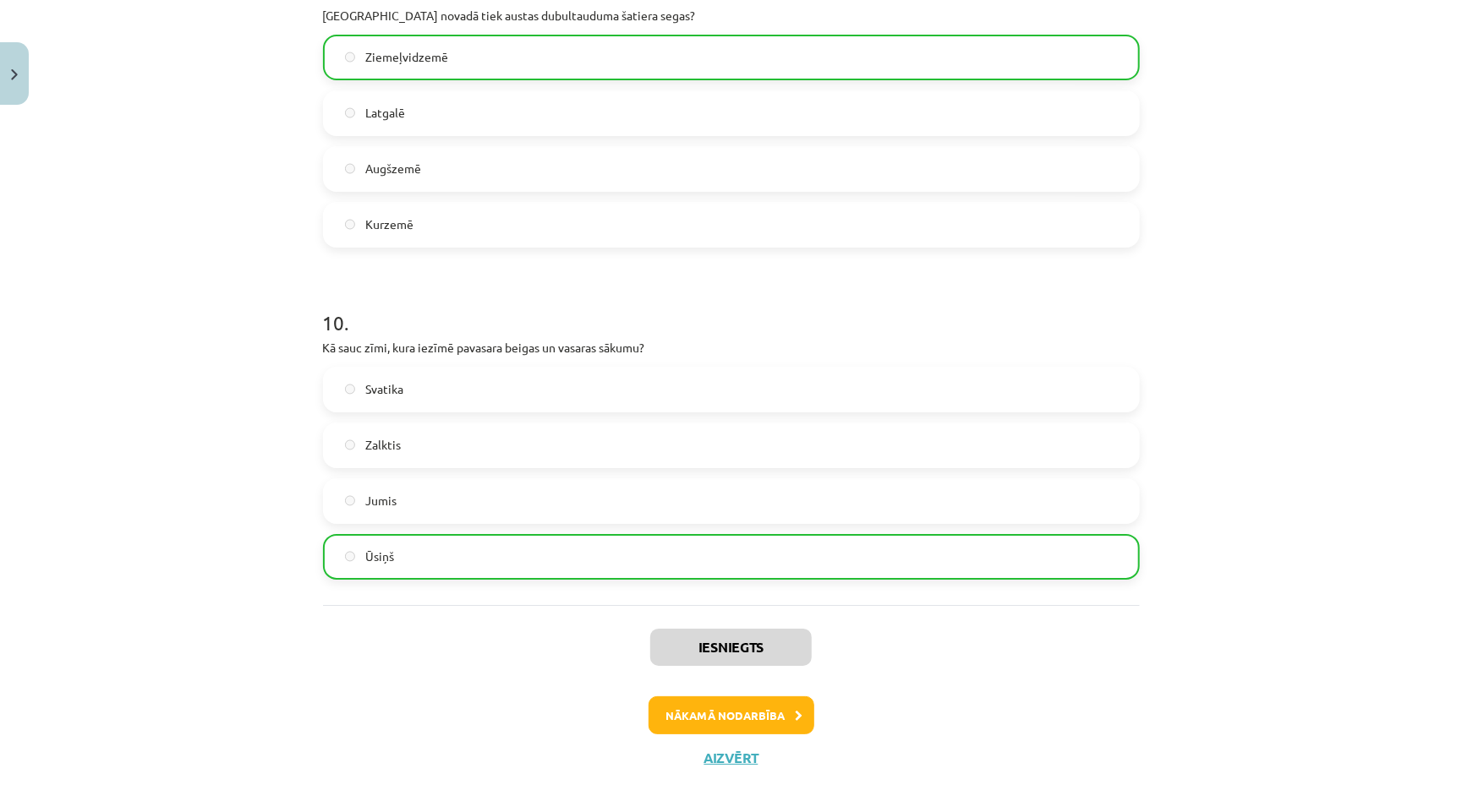
scroll to position [3281, 0]
click at [725, 753] on button "Aizvērt" at bounding box center [731, 761] width 64 height 17
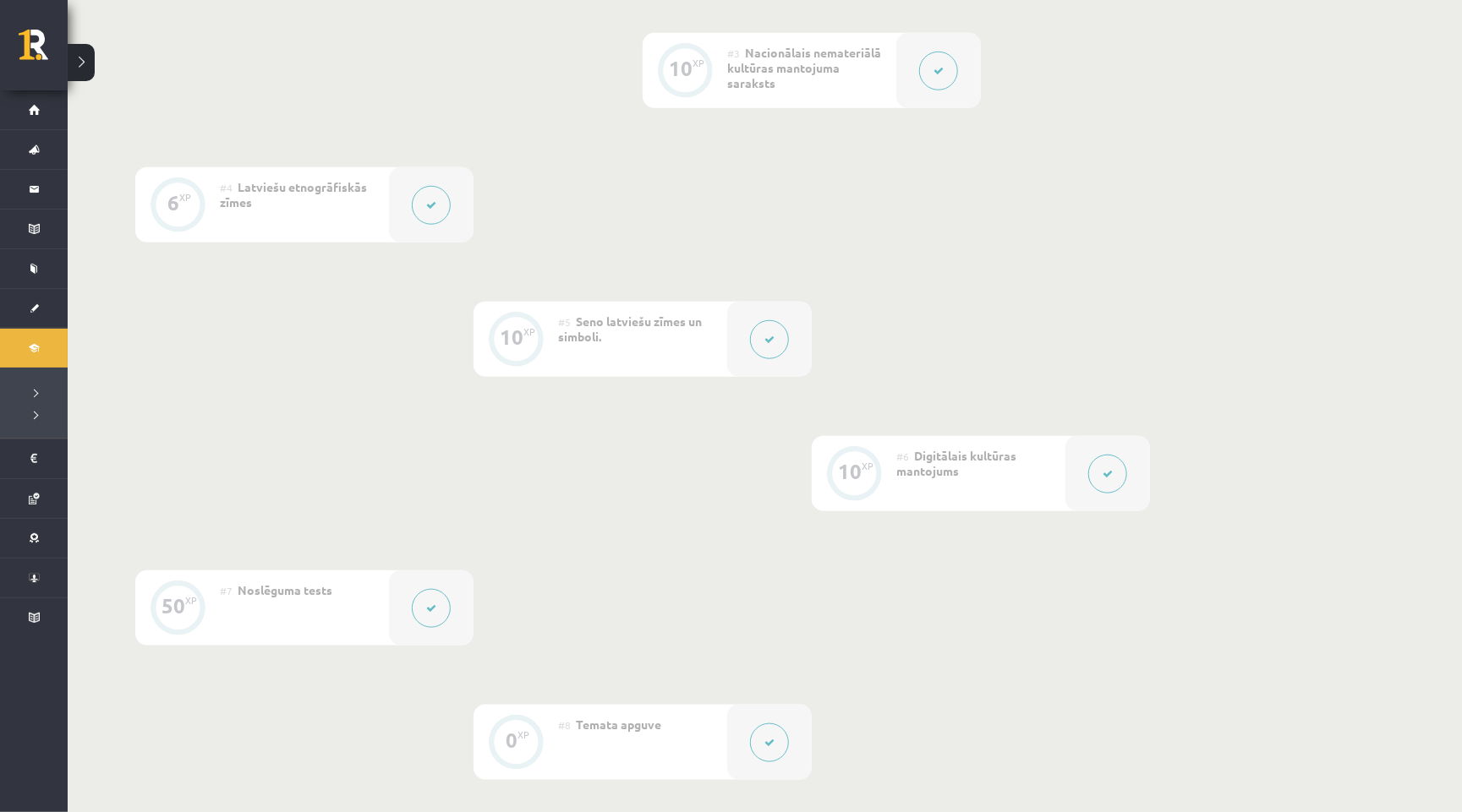
scroll to position [706, 0]
click at [768, 339] on icon at bounding box center [769, 344] width 10 height 10
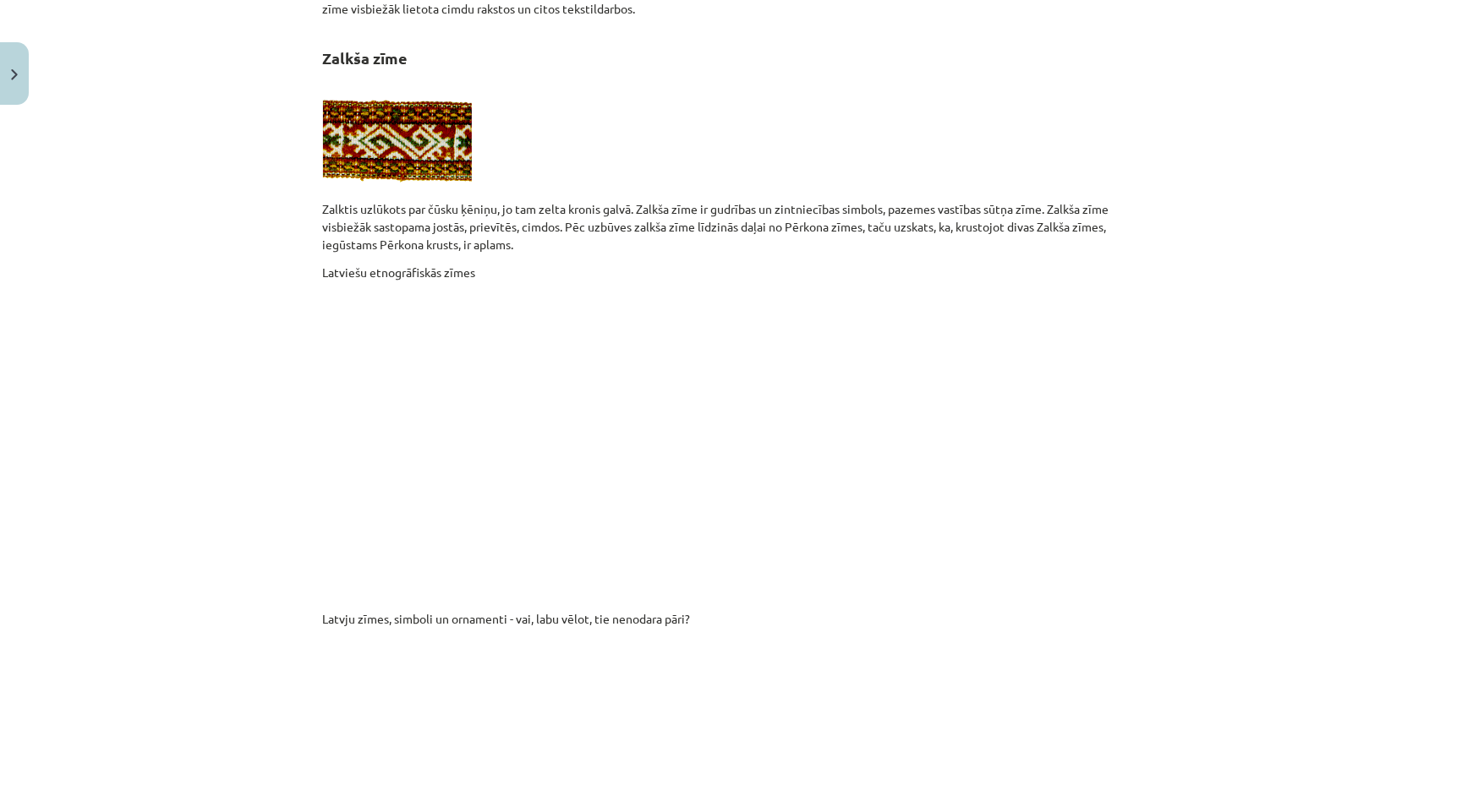
scroll to position [3013, 0]
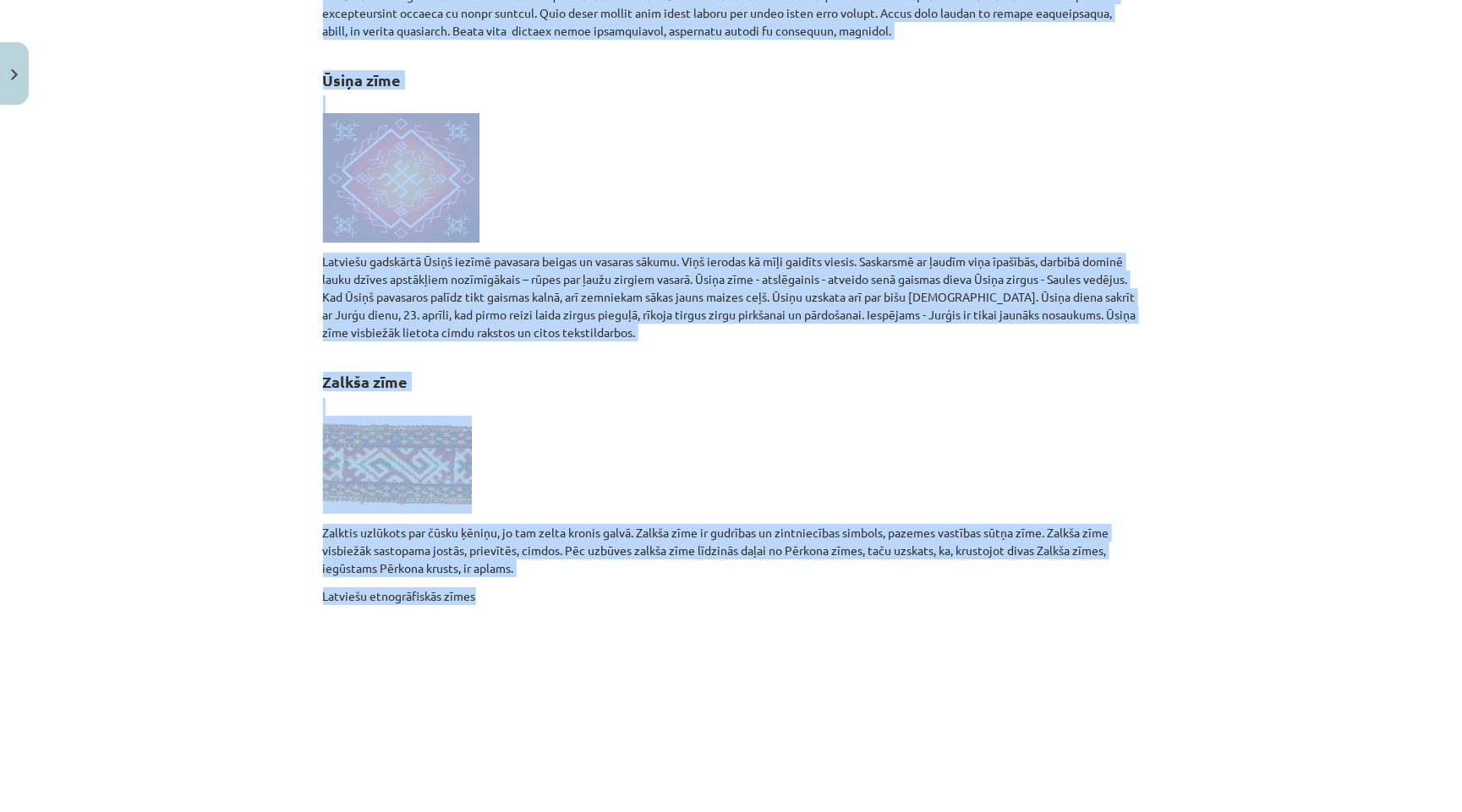
drag, startPoint x: 422, startPoint y: 640, endPoint x: 814, endPoint y: 486, distance: 421.2
copy div "Zinātni par zīmēm sauc par semiotiku . Zīme semiotikā tiek definēta kā jebkas, …"
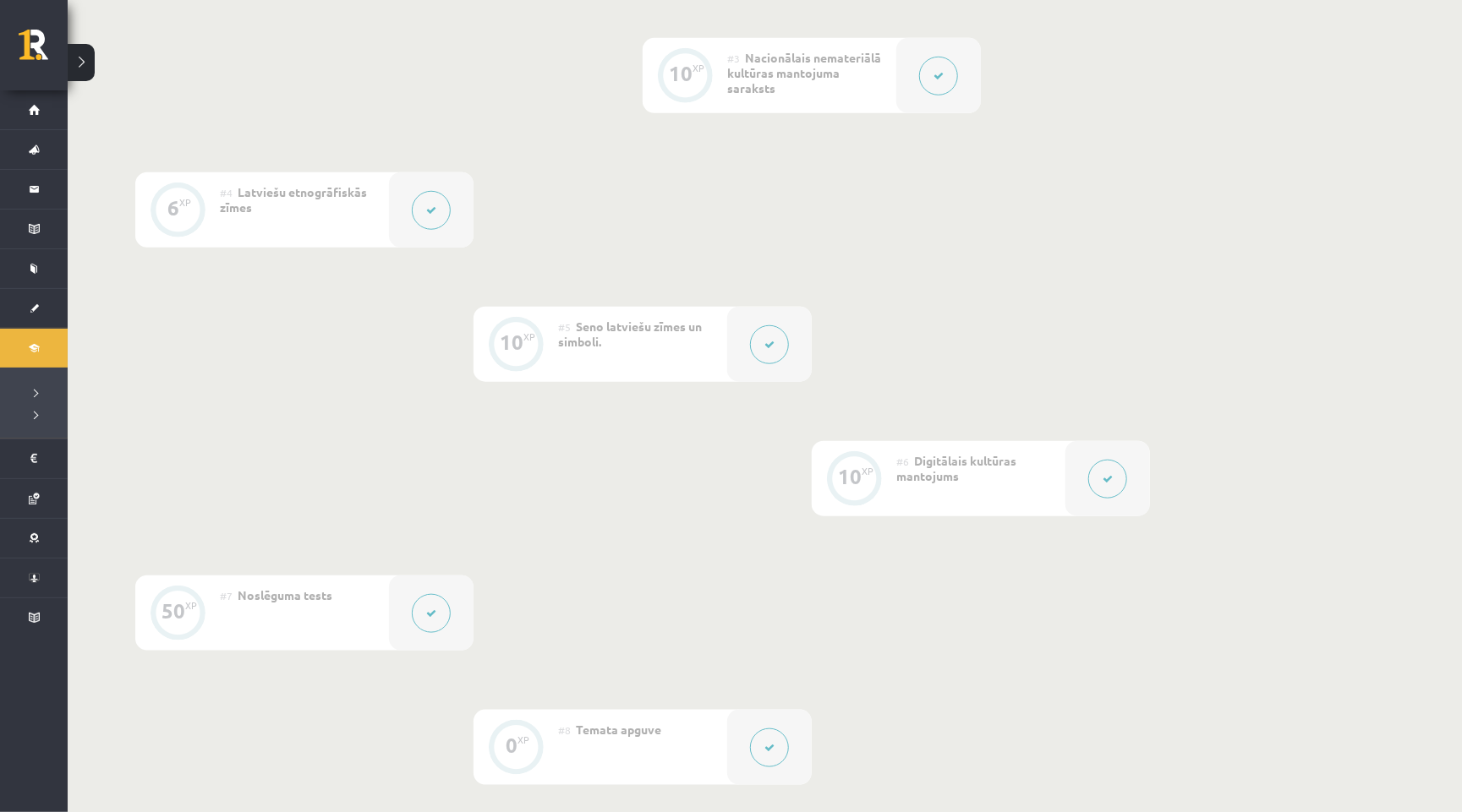
click at [882, 1] on div "0 XP #1 Pirms sāc mācīties! Ievada daļa 14 XP #2 Latviskā kultūrtelpa 10 XP #3 …" at bounding box center [642, 277] width 1015 height 1016
click at [709, 205] on div "0 XP #1 Pirms sāc mācīties! Ievada daļa 14 XP #2 Latviskā kultūrtelpa 10 XP #3 …" at bounding box center [642, 277] width 1015 height 1016
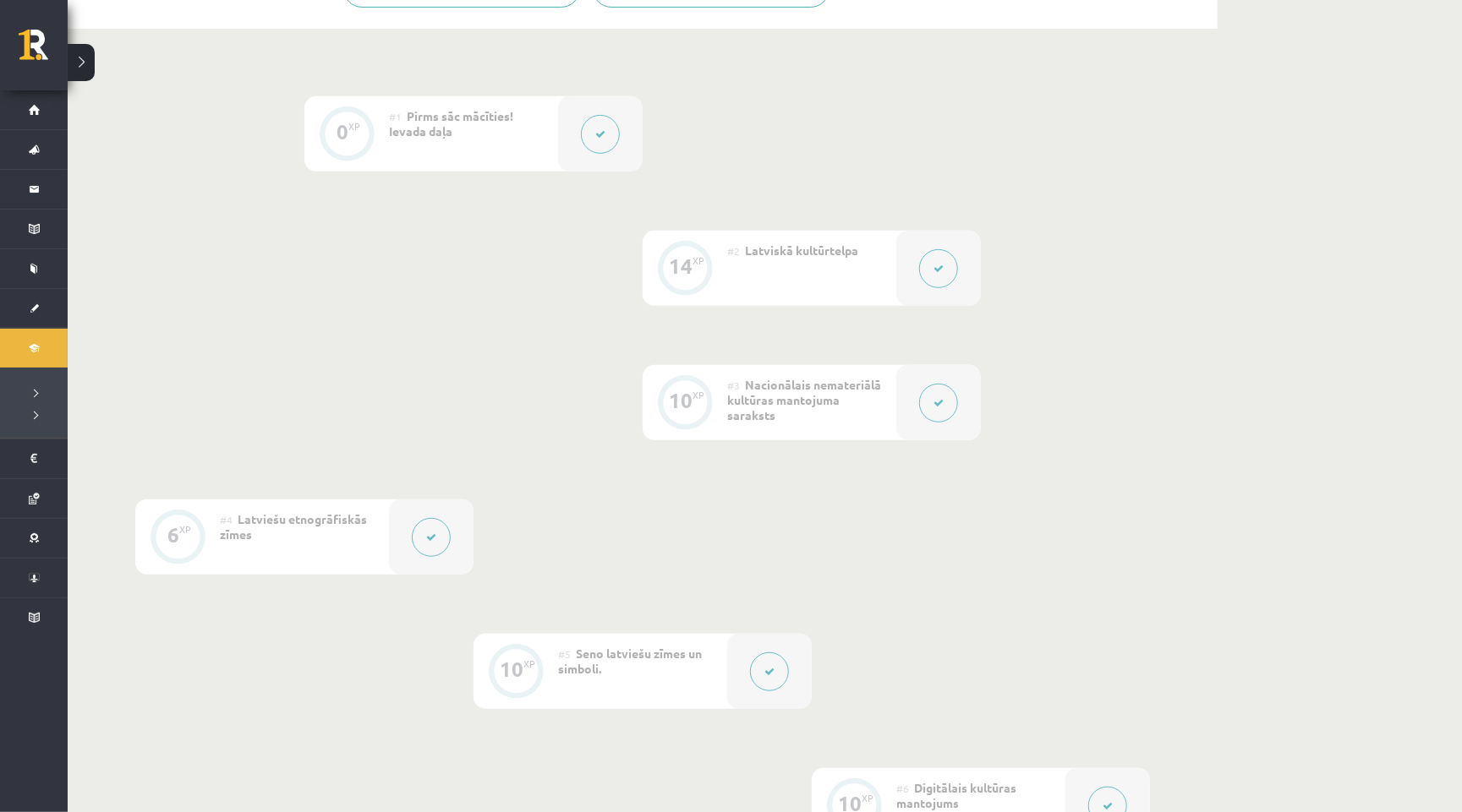
scroll to position [381, 0]
click at [712, 286] on div "14 XP" at bounding box center [684, 265] width 85 height 75
click at [916, 260] on div at bounding box center [938, 265] width 85 height 75
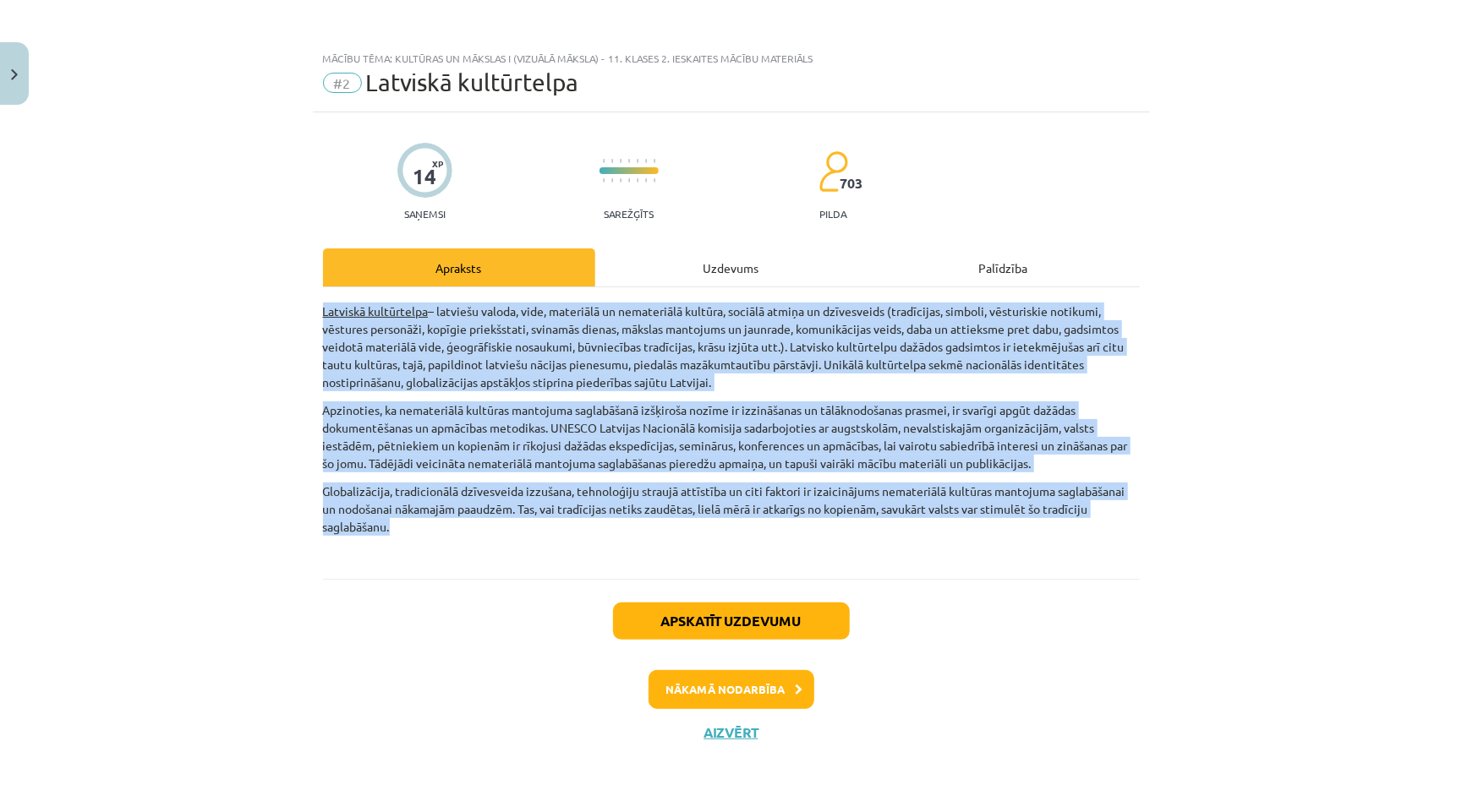
drag, startPoint x: 329, startPoint y: 330, endPoint x: 446, endPoint y: 512, distance: 216.4
click at [445, 512] on div "Mācību tēma: Kultūras un mākslas i (vizuālā māksla) - 11. klases 2. ieskaites m…" at bounding box center [731, 406] width 1462 height 812
copy div "Latviskā kultūrtelpa – latviešu valoda, vide, materiālā un nemateriālā kultūra,…"
click at [745, 671] on button "Nākamā nodarbība" at bounding box center [732, 690] width 166 height 39
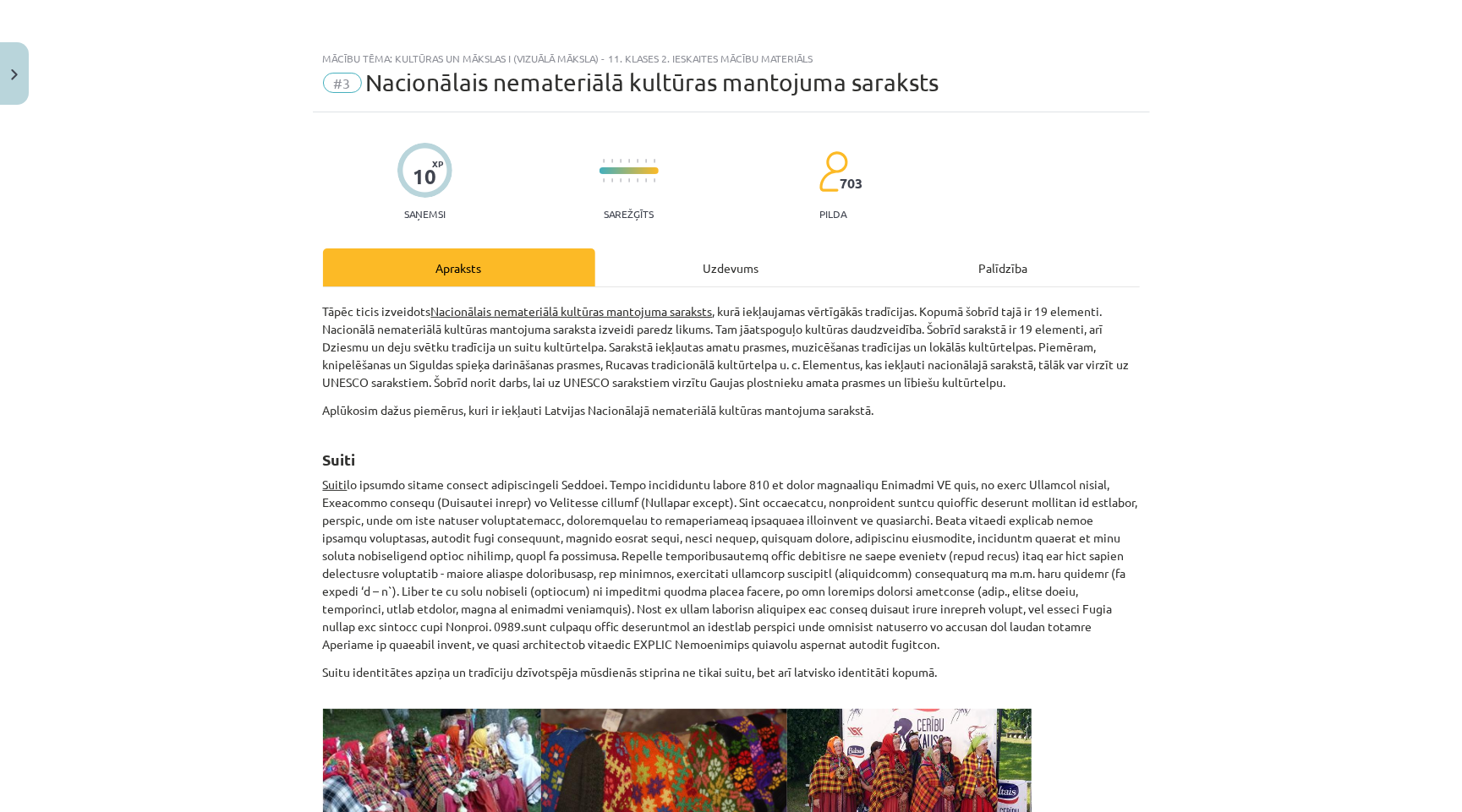
click at [447, 480] on p "Suiti" at bounding box center [731, 565] width 817 height 178
click at [393, 405] on p "Aplūkosim dažus piemērus, kuri ir iekļauti Latvijas Nacionālajā nemateriālā kul…" at bounding box center [731, 410] width 817 height 17
click at [917, 176] on div "10 XP Saņemsi Sarežģīts 703 pilda" at bounding box center [731, 175] width 817 height 87
drag, startPoint x: 314, startPoint y: 453, endPoint x: 423, endPoint y: 581, distance: 168.1
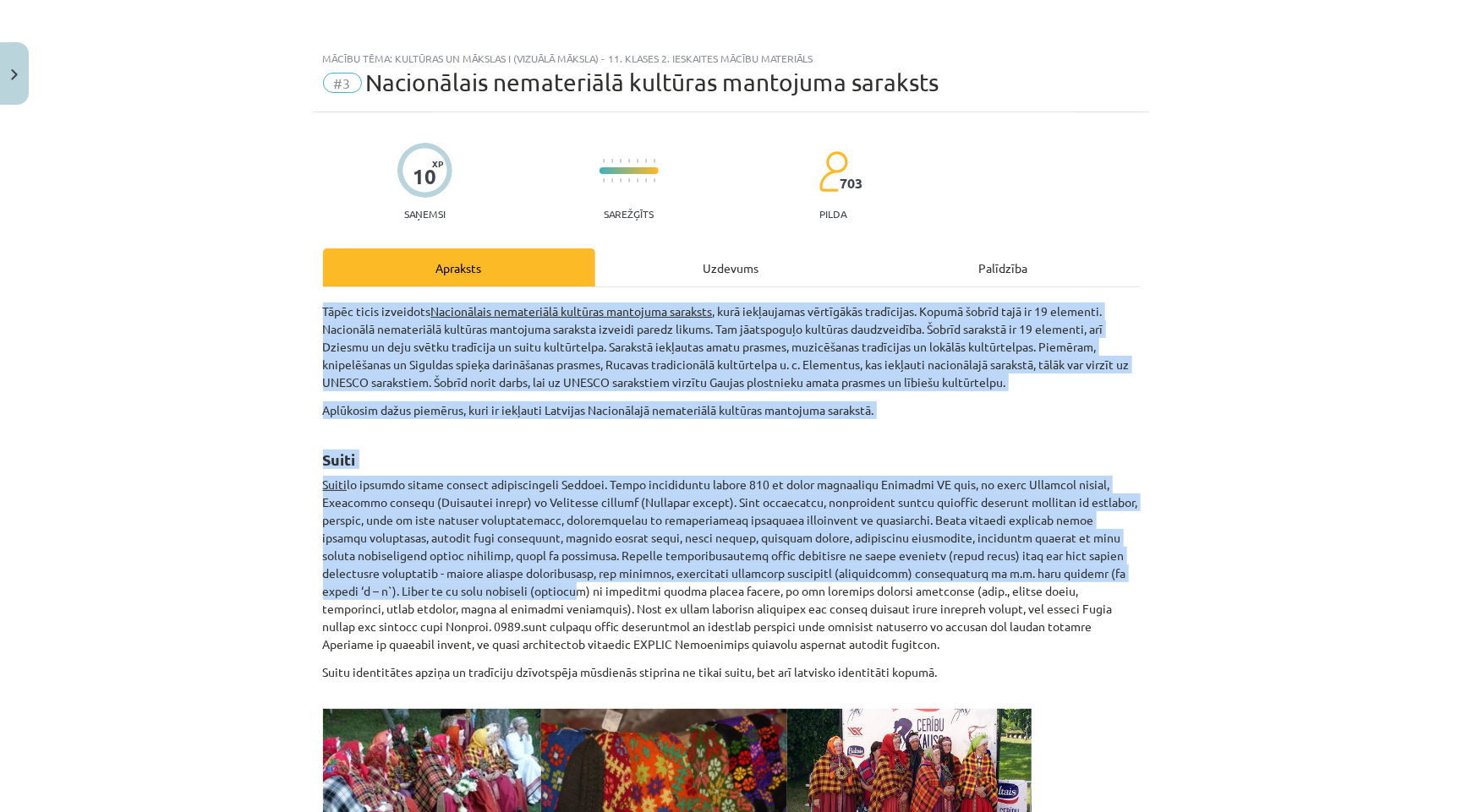
drag, startPoint x: 423, startPoint y: 581, endPoint x: 379, endPoint y: 610, distance: 52.7
click at [422, 581] on p "Suiti" at bounding box center [731, 565] width 817 height 178
click at [379, 610] on p "Suiti" at bounding box center [731, 565] width 817 height 178
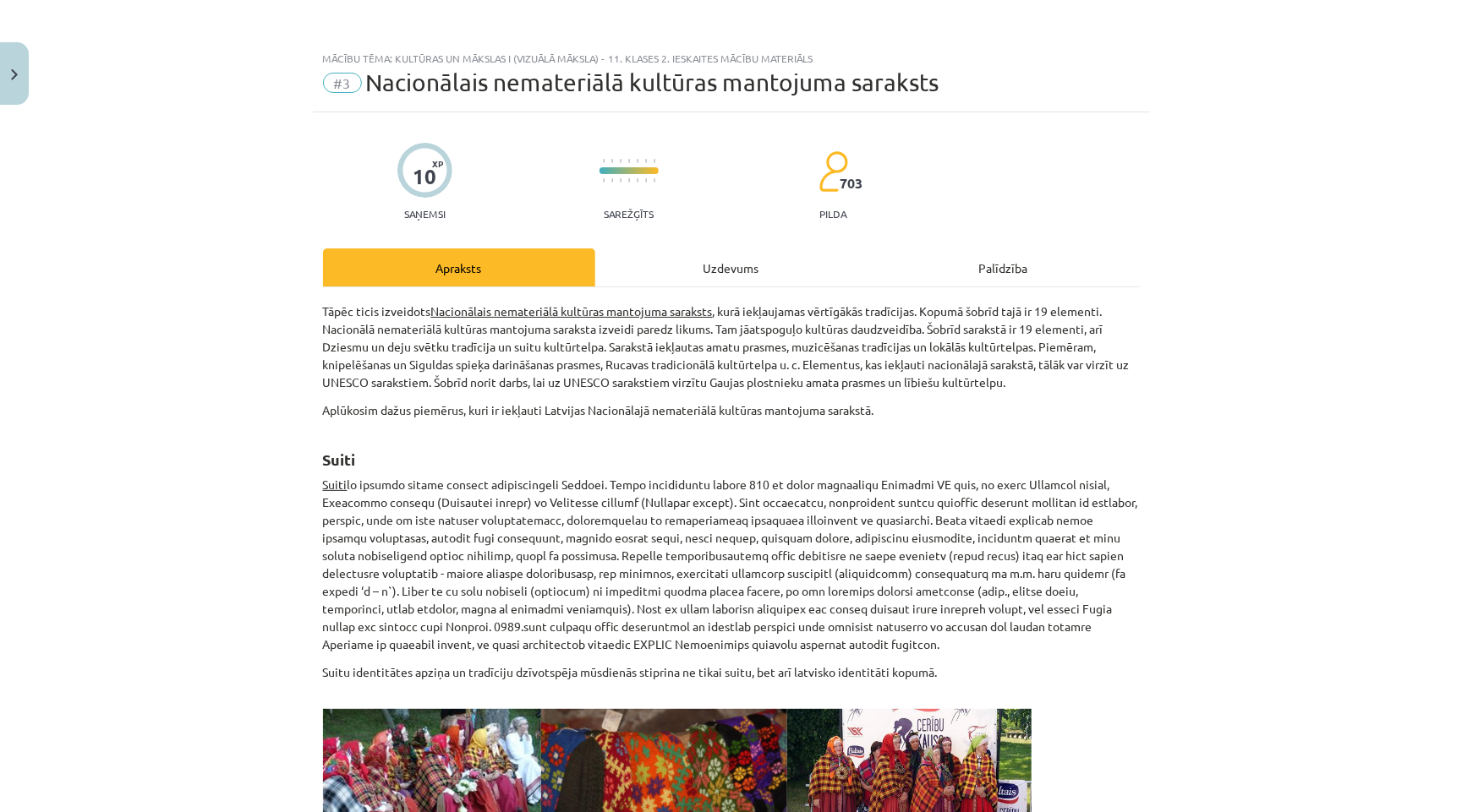
click at [379, 610] on p "Suiti" at bounding box center [731, 565] width 817 height 178
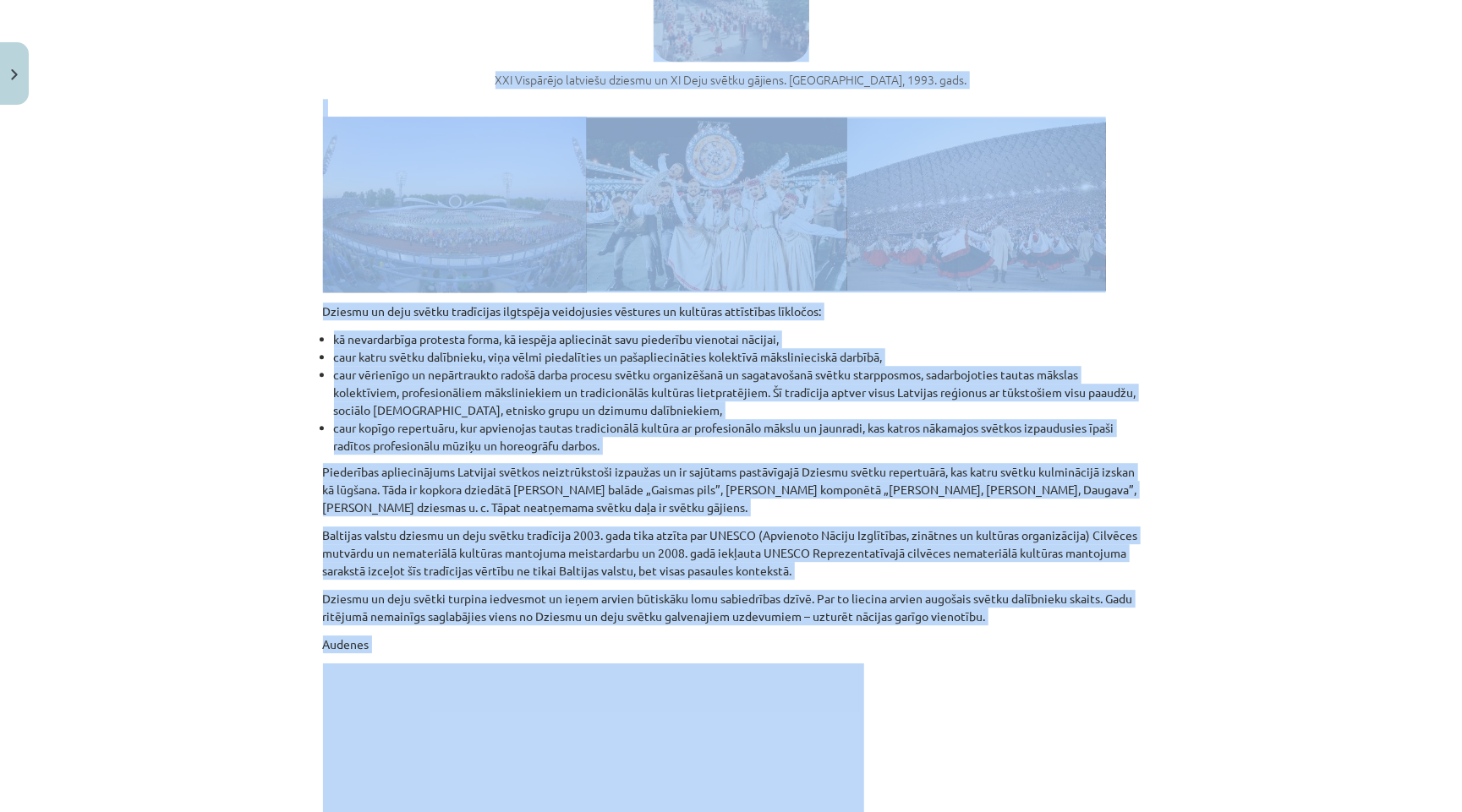
scroll to position [5999, 0]
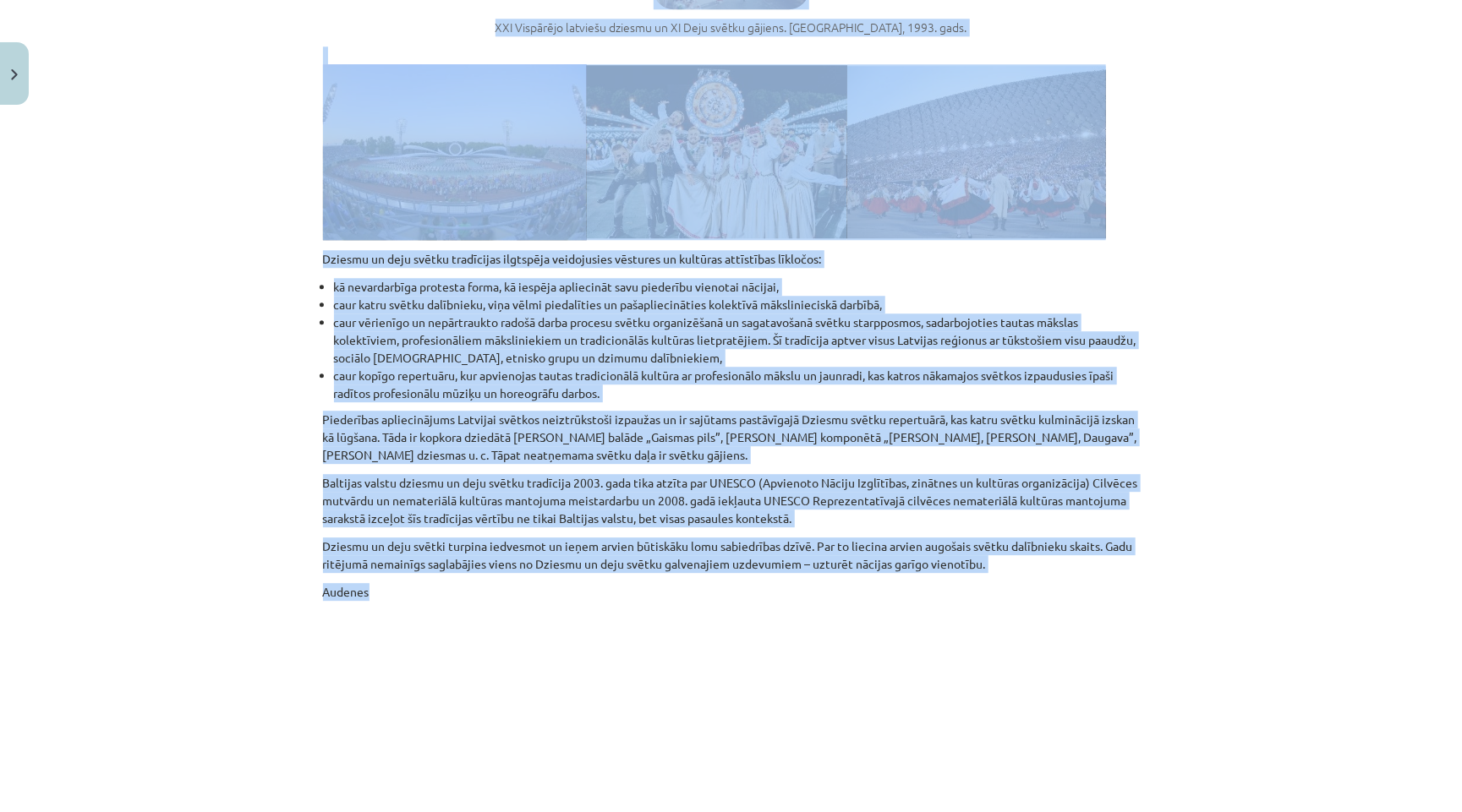
drag, startPoint x: 324, startPoint y: 307, endPoint x: 1029, endPoint y: 463, distance: 722.1
copy div "Tāpēc ticis izveidots Nacionālais nemateriālā kultūras mantojuma saraksts , kur…"
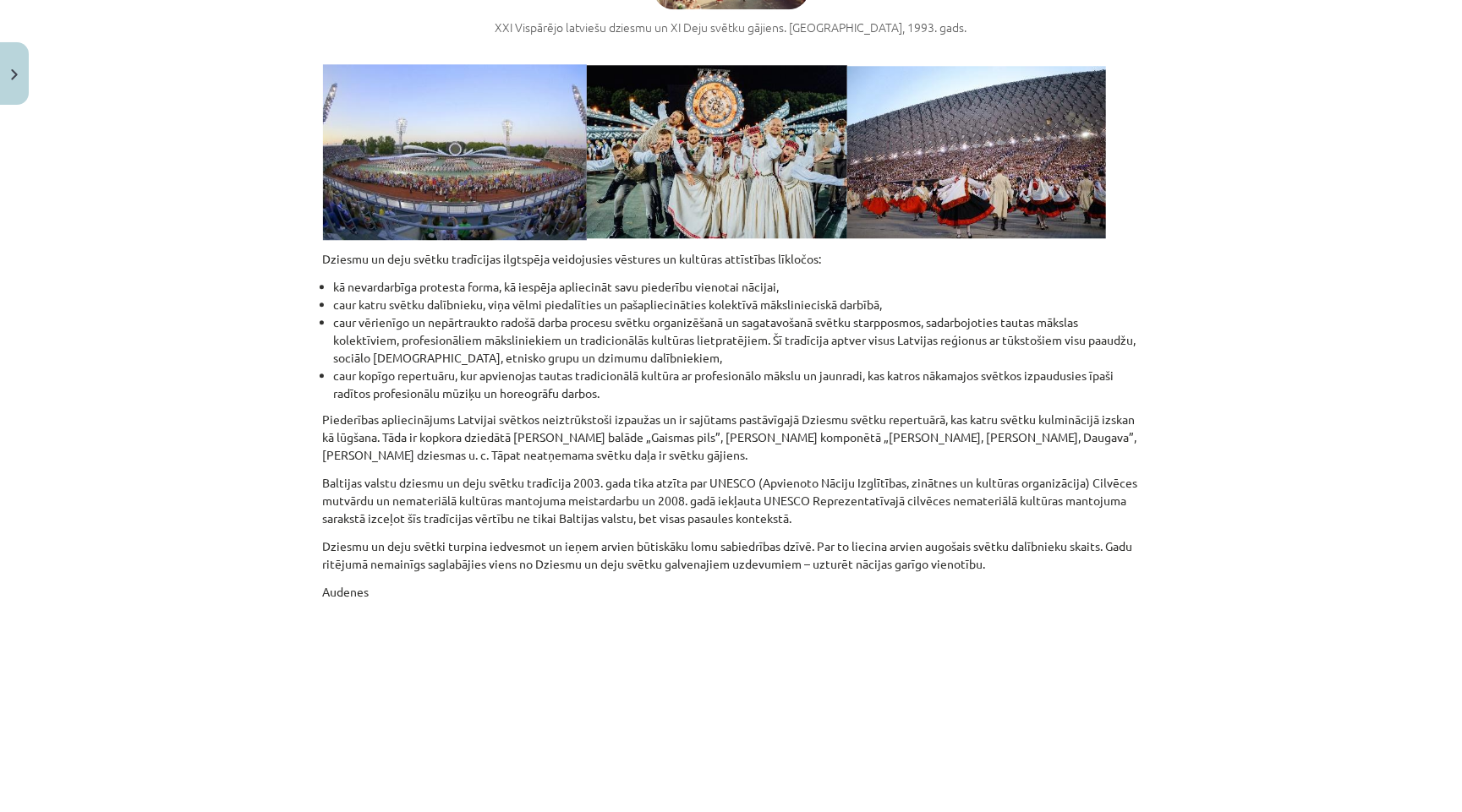
click at [1030, 611] on p at bounding box center [731, 765] width 817 height 308
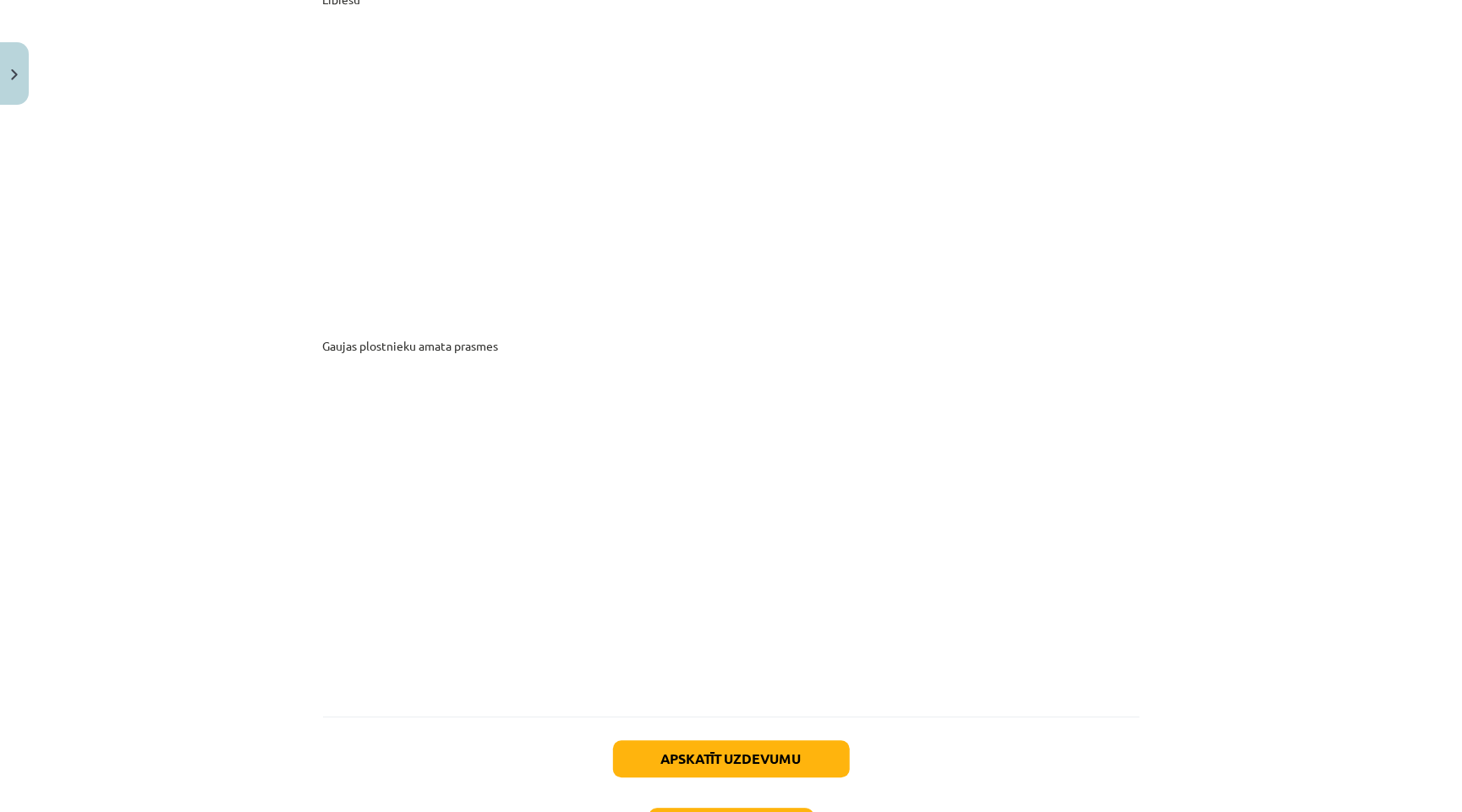
scroll to position [9008, 0]
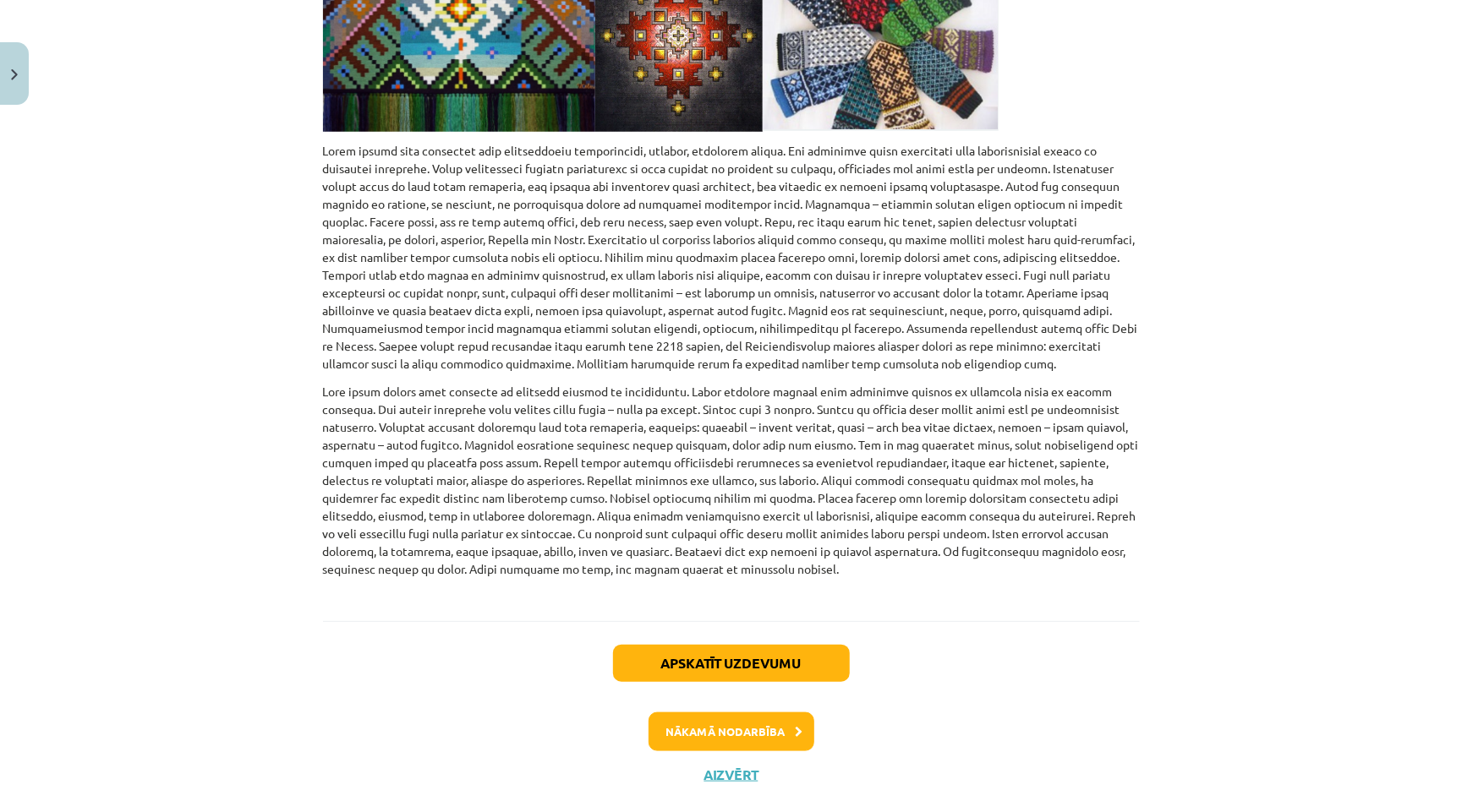
scroll to position [644, 0]
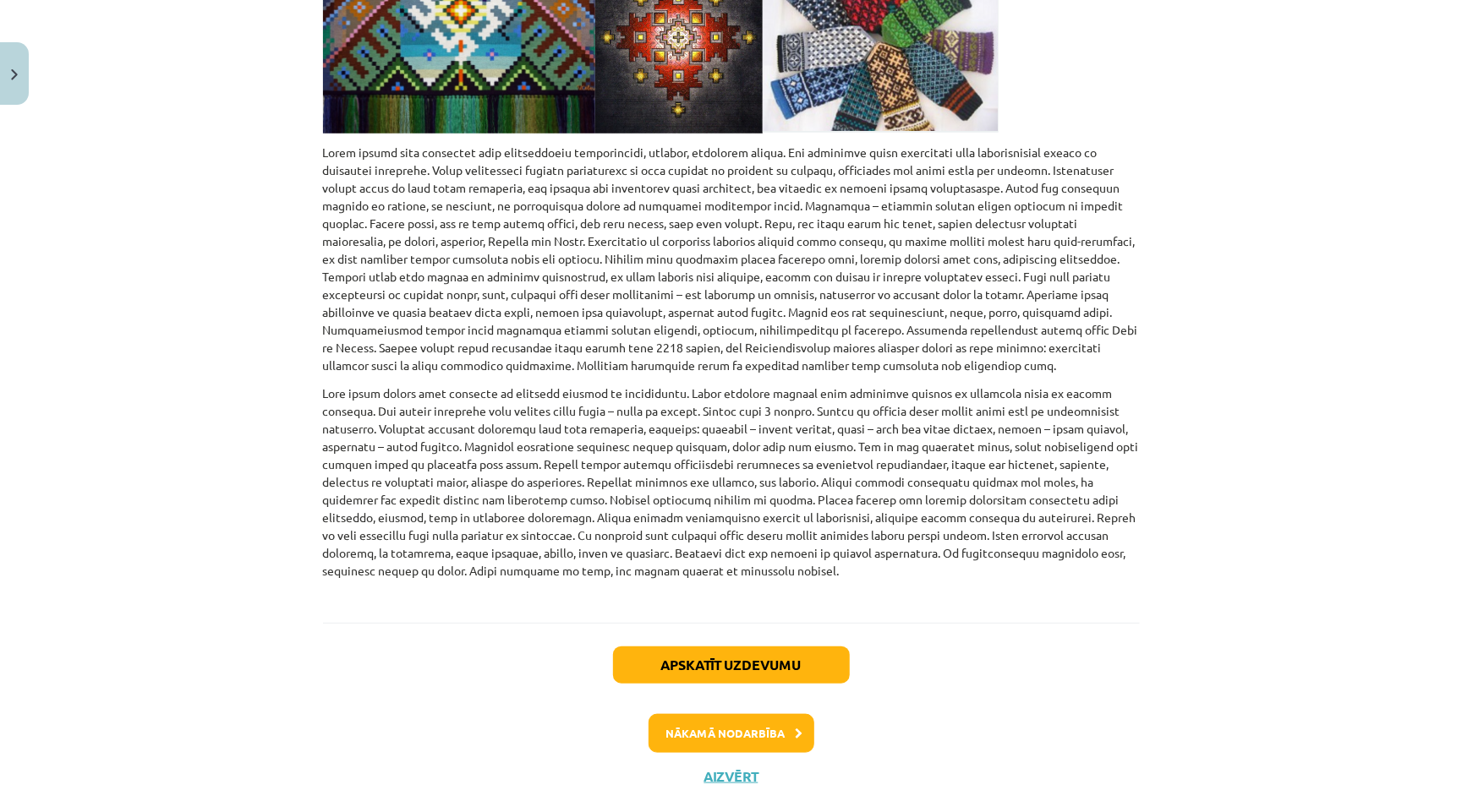
click at [708, 714] on button "Nākamā nodarbība" at bounding box center [732, 734] width 166 height 39
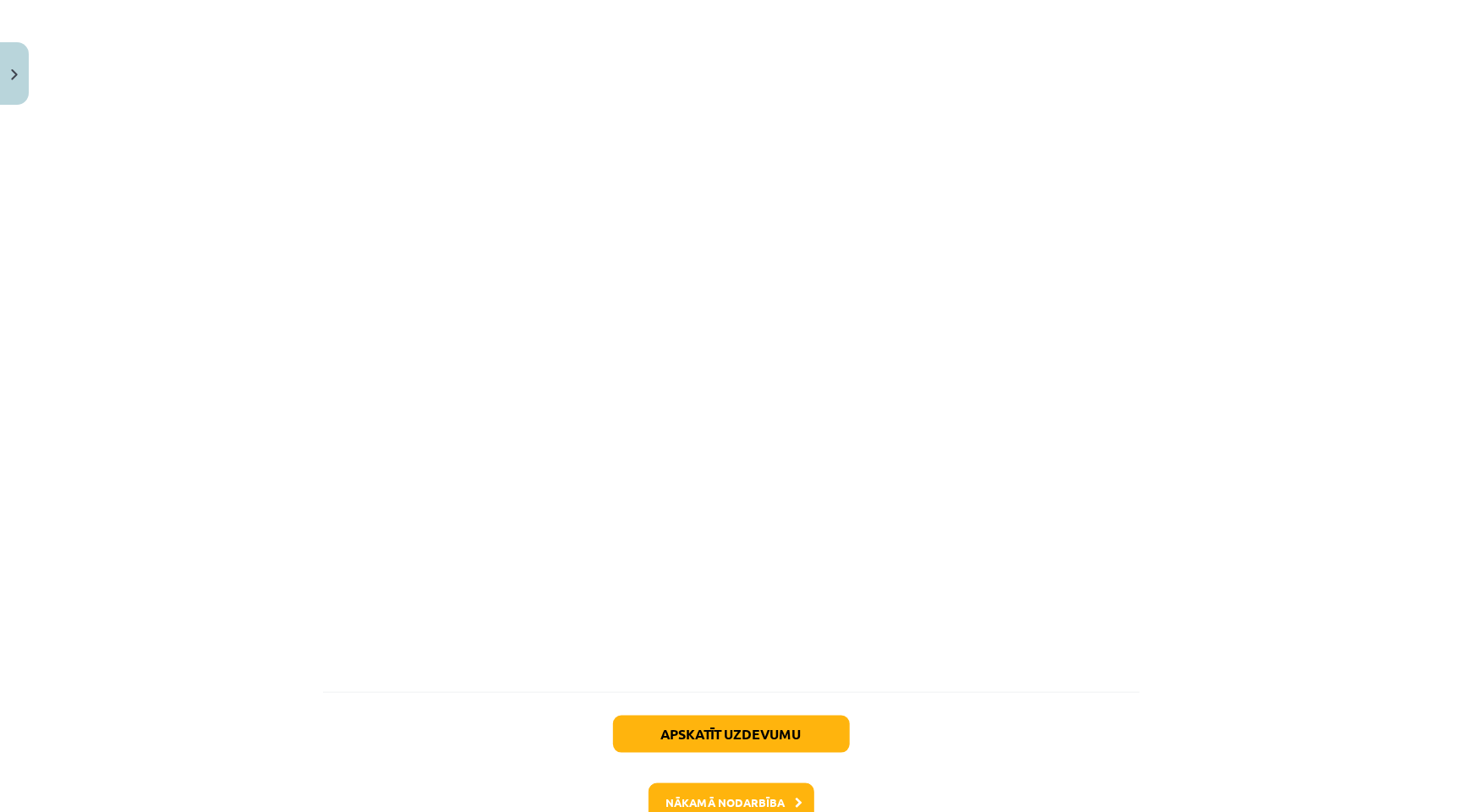
scroll to position [4232, 0]
click at [674, 785] on button "Nākamā nodarbība" at bounding box center [732, 804] width 166 height 39
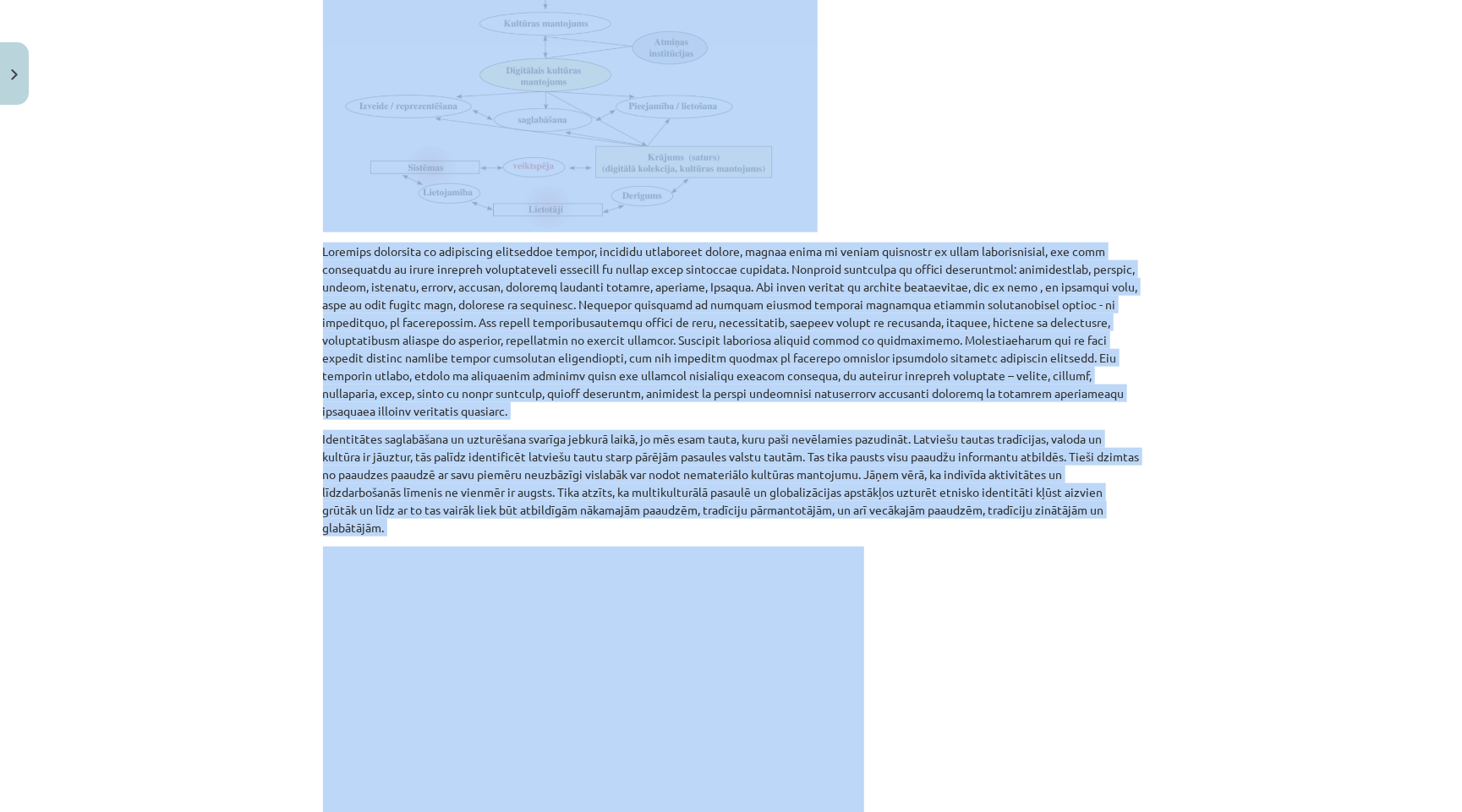
scroll to position [776, 0]
drag, startPoint x: 317, startPoint y: 306, endPoint x: 581, endPoint y: 554, distance: 362.2
click at [581, 554] on div "10 XP Saņemsi Sarežģīts 703 pilda Apraksts Uzdevums Palīdzība Nacionālā identit…" at bounding box center [731, 199] width 837 height 1725
copy div "Nacionālā identitāte, digitālais kultūras mantojums , atmiņas institūcijas un l…"
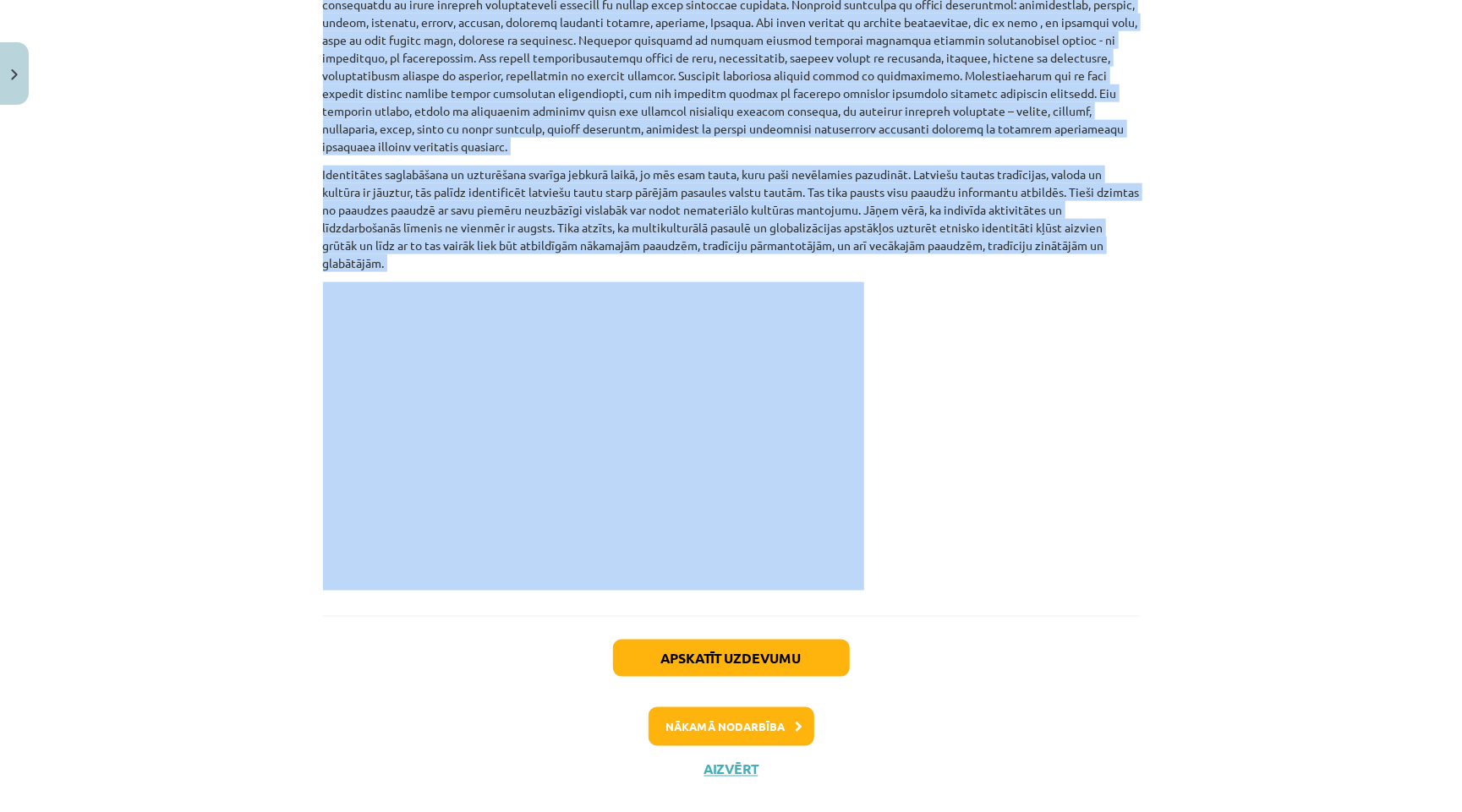
scroll to position [1038, 0]
click at [707, 708] on button "Nākamā nodarbība" at bounding box center [732, 727] width 166 height 39
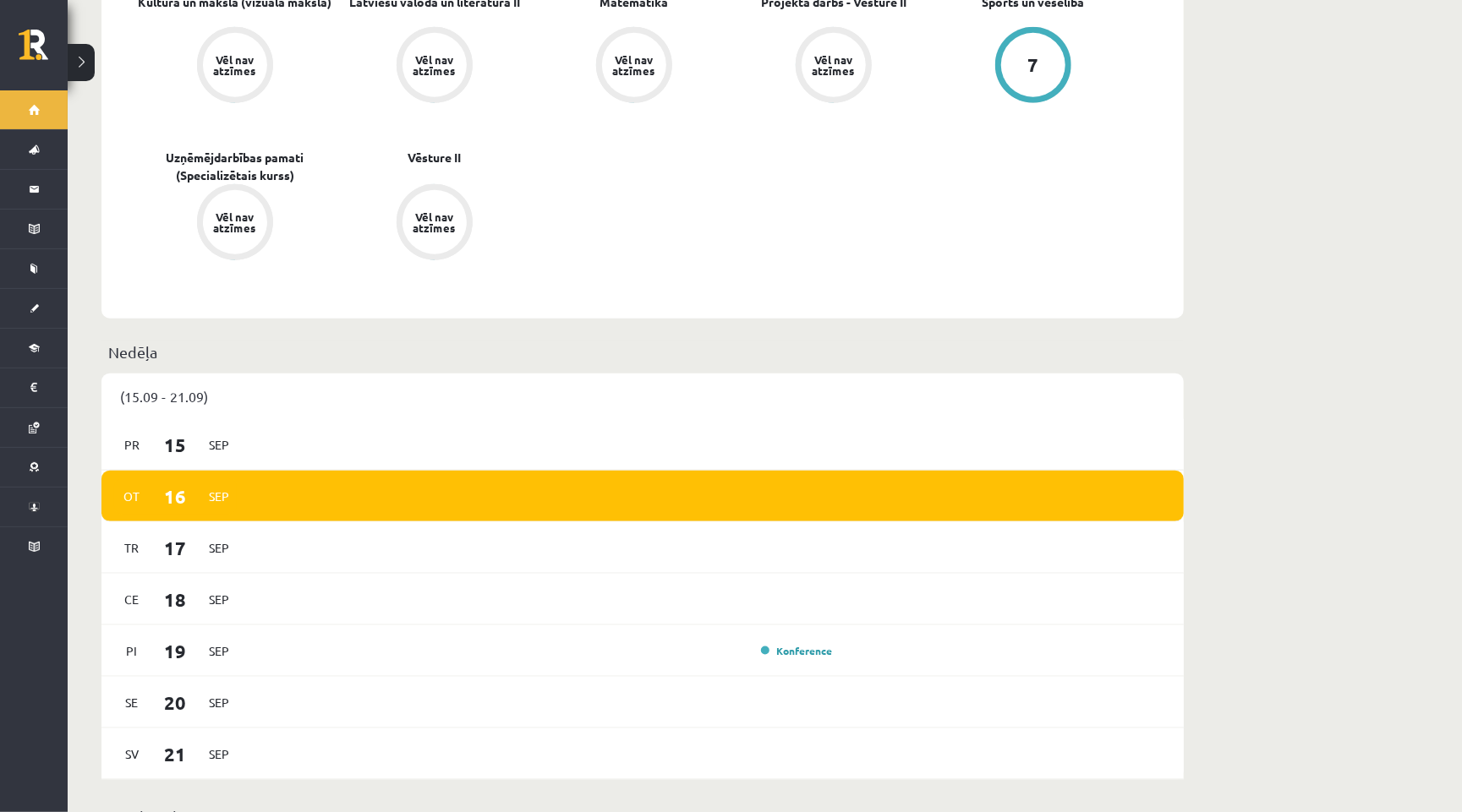
scroll to position [858, 0]
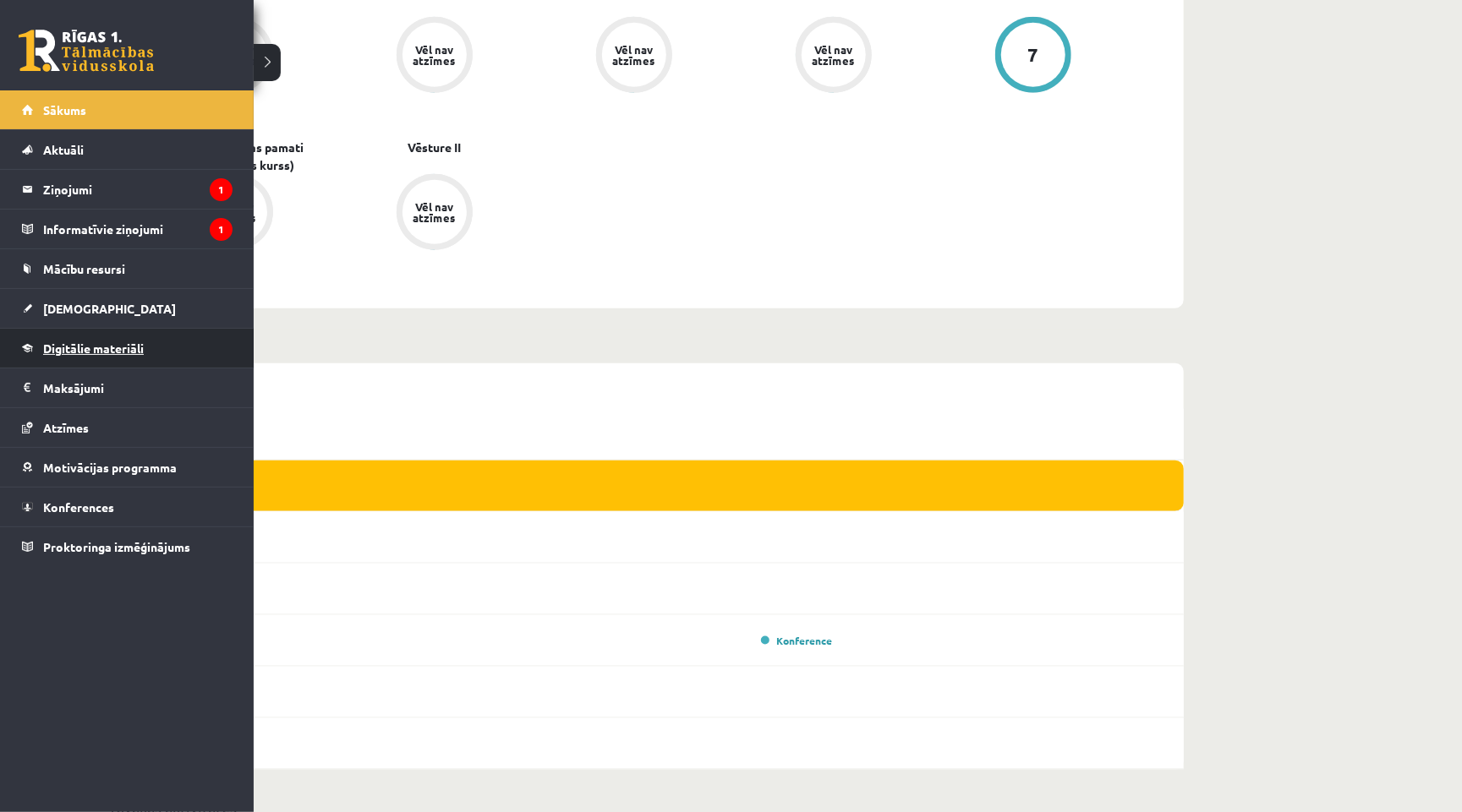
click at [99, 346] on span "Digitālie materiāli" at bounding box center [93, 348] width 100 height 16
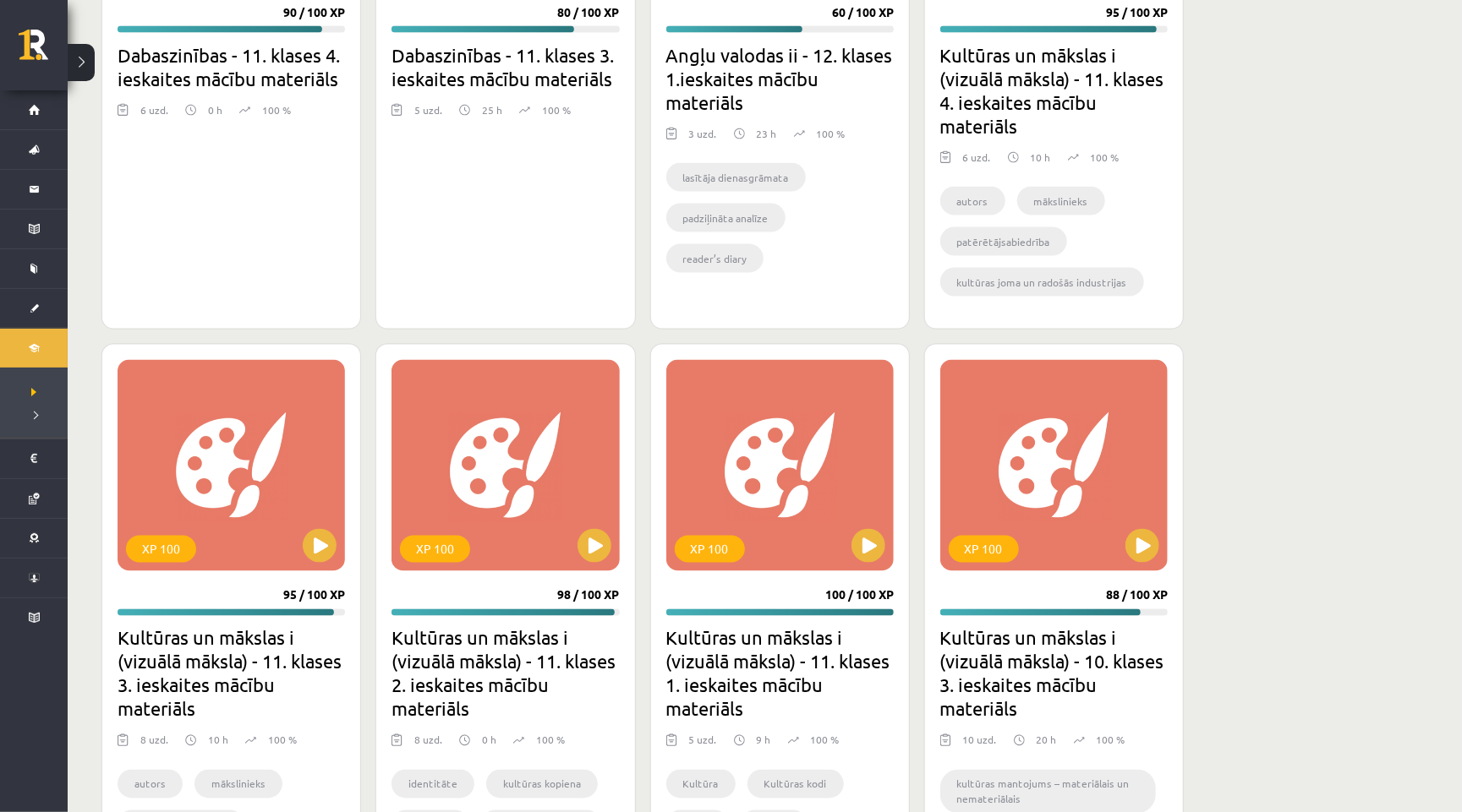
scroll to position [1366, 0]
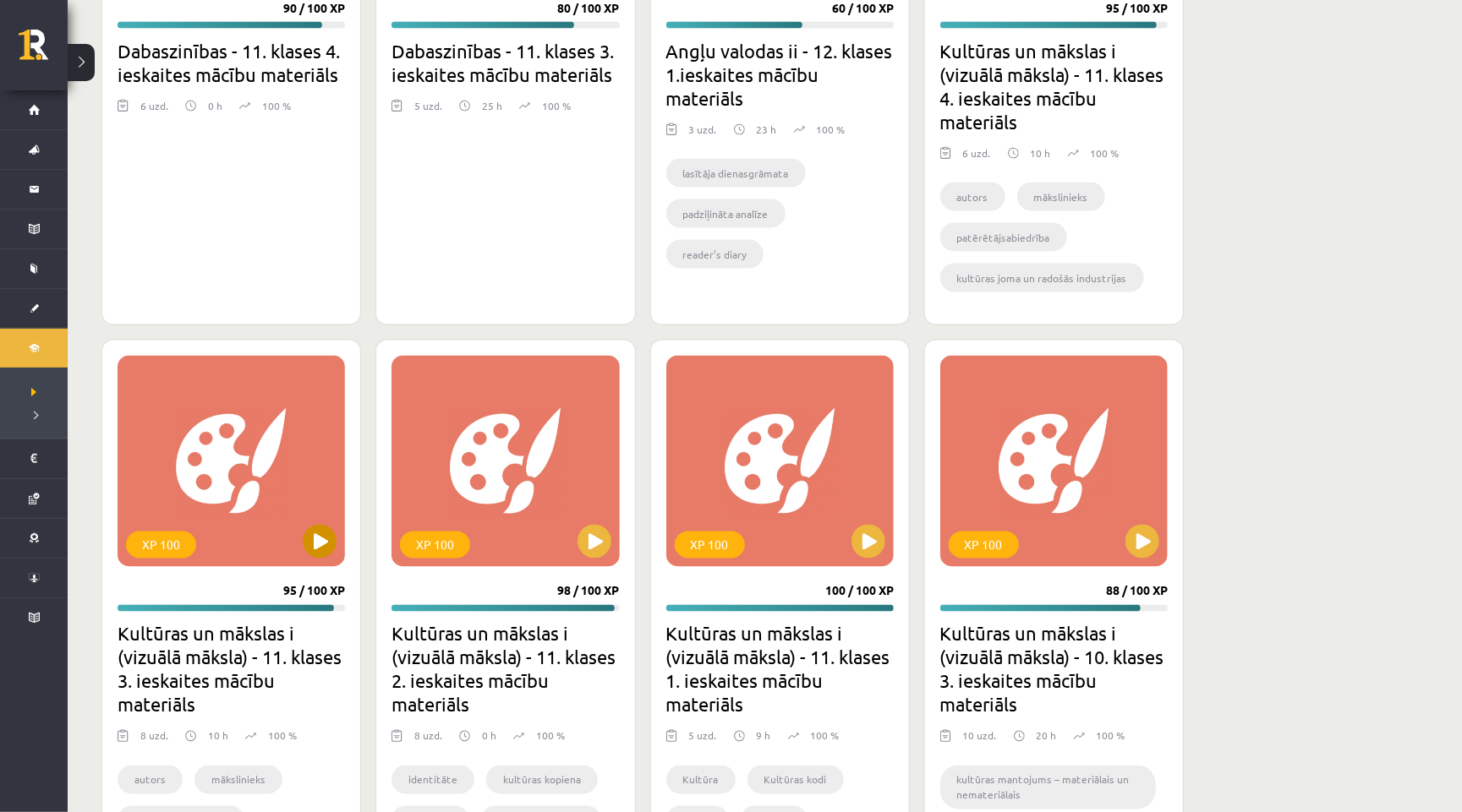
click at [323, 532] on button at bounding box center [319, 541] width 34 height 34
click at [584, 536] on button at bounding box center [594, 541] width 34 height 34
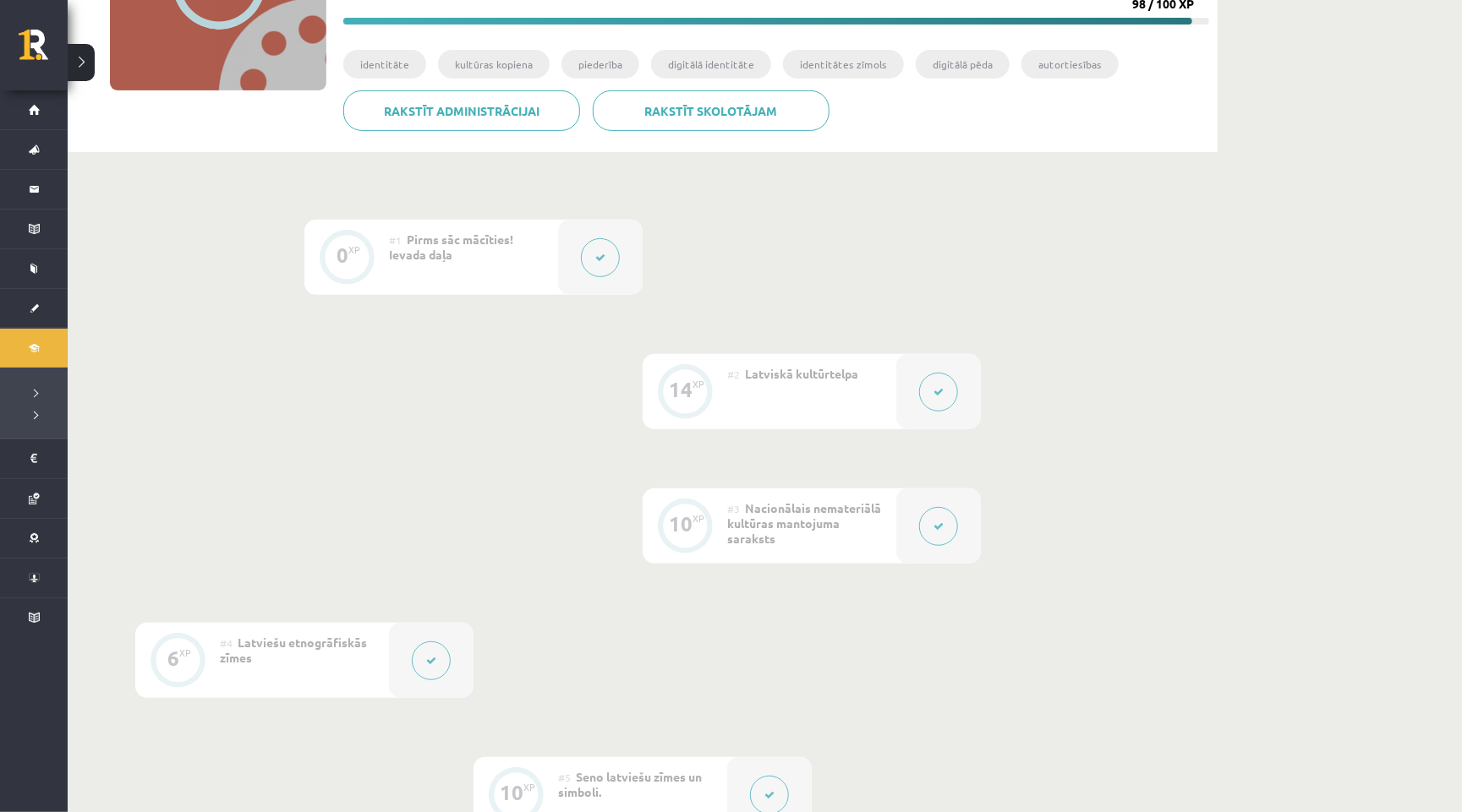
scroll to position [256, 0]
click at [929, 512] on button at bounding box center [938, 526] width 39 height 39
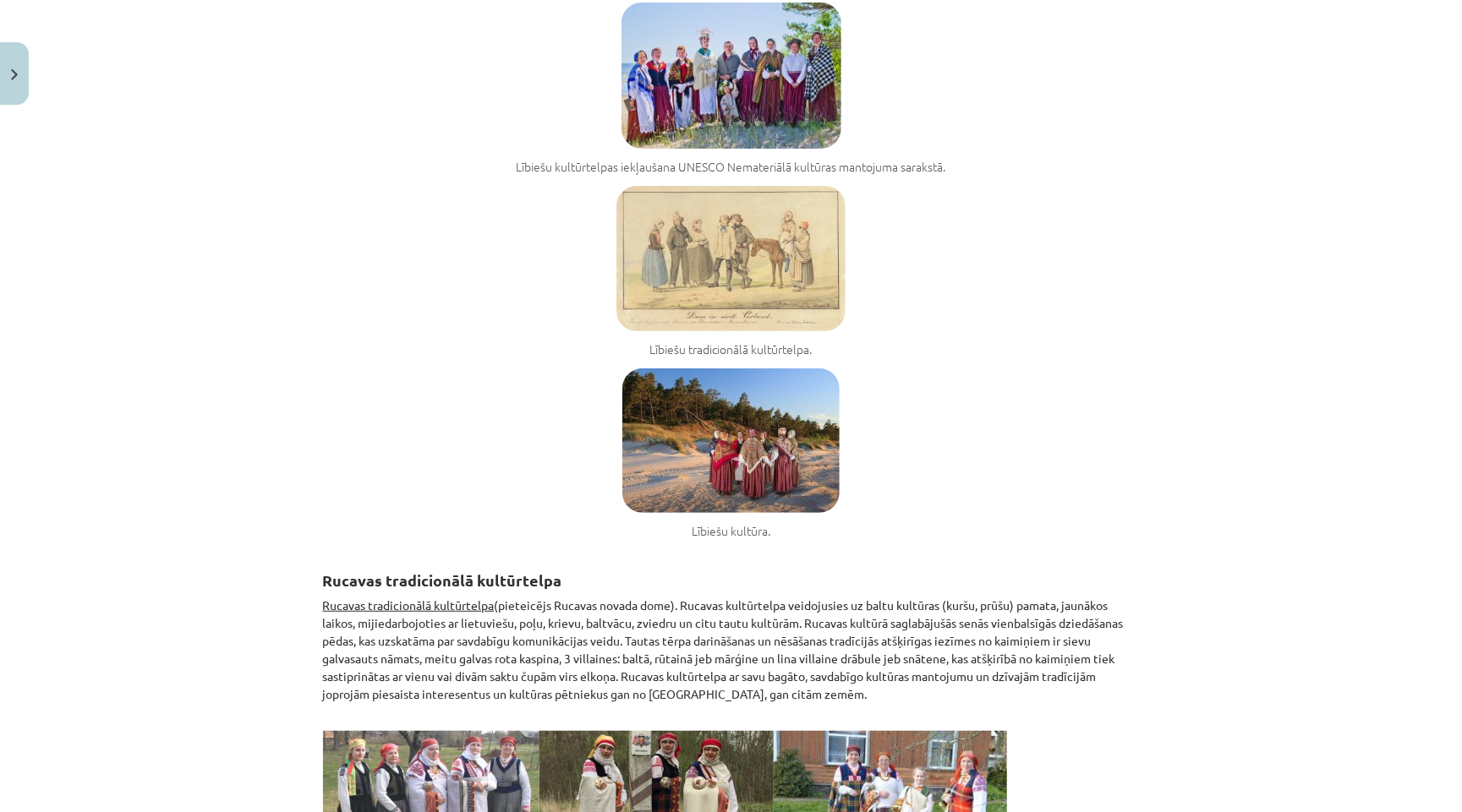
scroll to position [3802, 0]
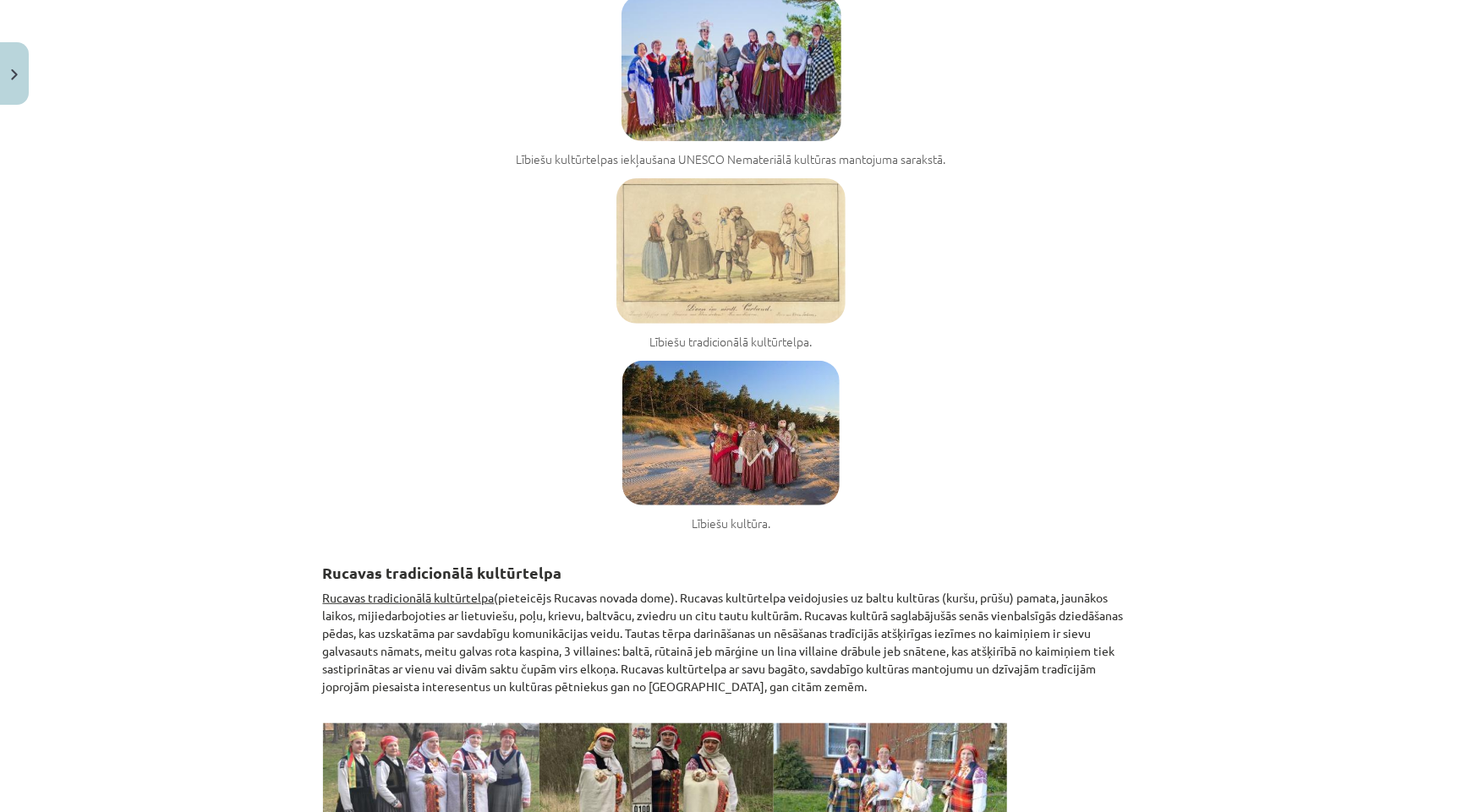
click at [915, 2] on figure "Lībiešu kultūrtelpas iekļaušana UNESCO Nemateriālā kultūras mantojuma sarakstā." at bounding box center [731, 81] width 817 height 173
drag, startPoint x: 385, startPoint y: 506, endPoint x: 611, endPoint y: 505, distance: 226.0
click at [611, 543] on h2 "Rucavas tradicionālā kultūrtelpa" at bounding box center [731, 563] width 817 height 41
copy strong "tradicionālā kultūrtelpa"
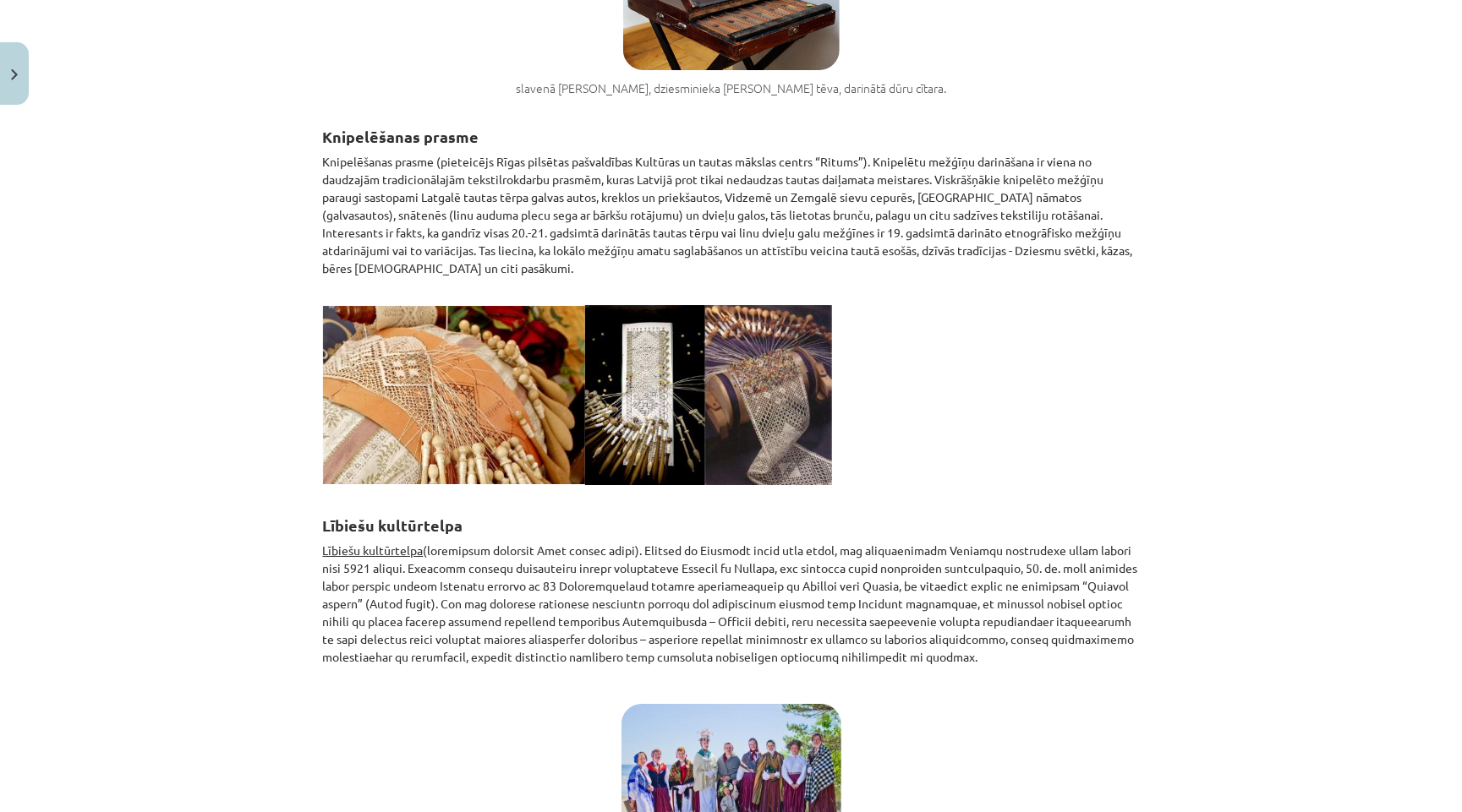
scroll to position [3050, 0]
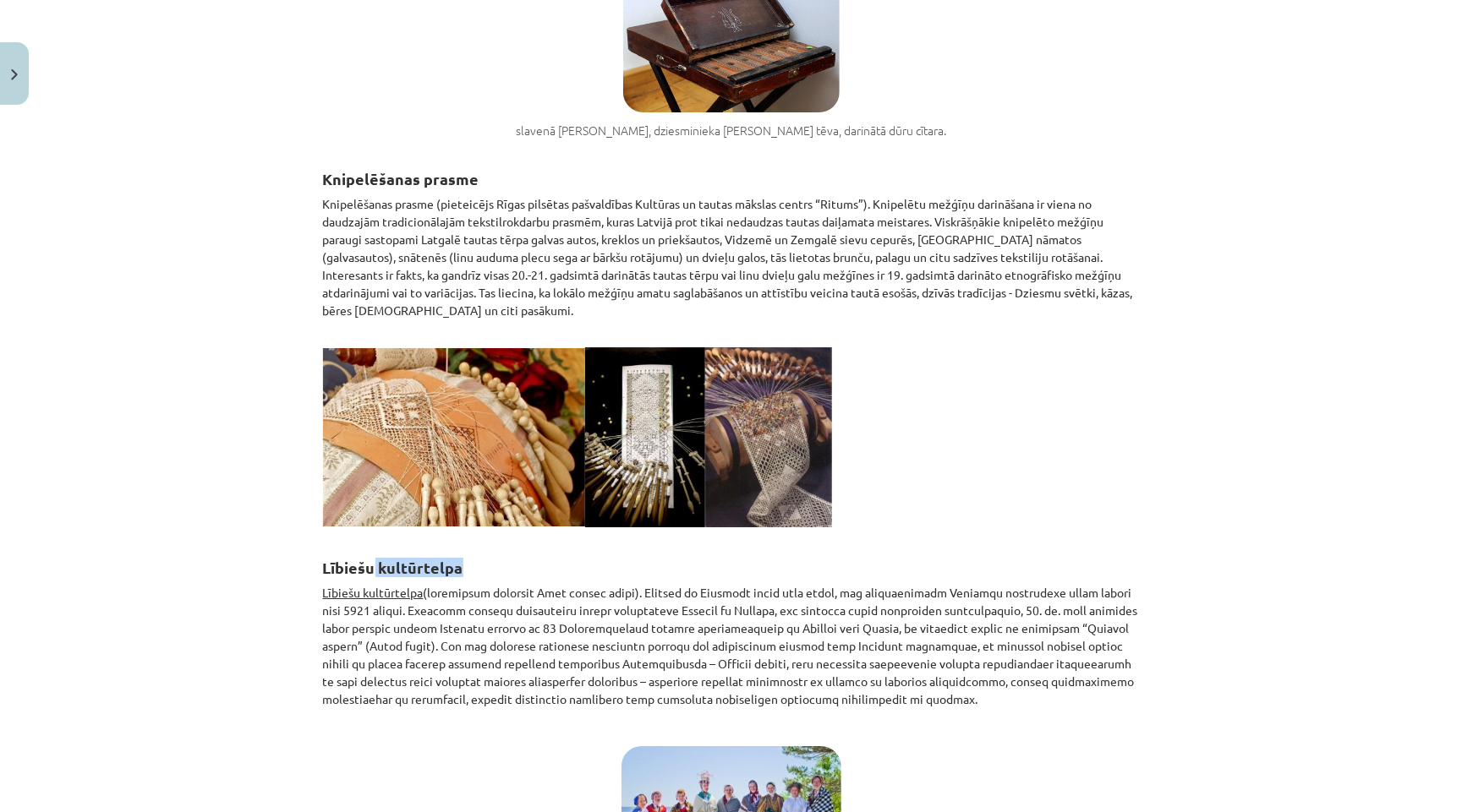
drag, startPoint x: 375, startPoint y: 509, endPoint x: 561, endPoint y: 509, distance: 186.0
click at [561, 537] on h2 "Lībiešu kultūrtelpa" at bounding box center [731, 557] width 817 height 41
copy strong "kultūrtelpa"
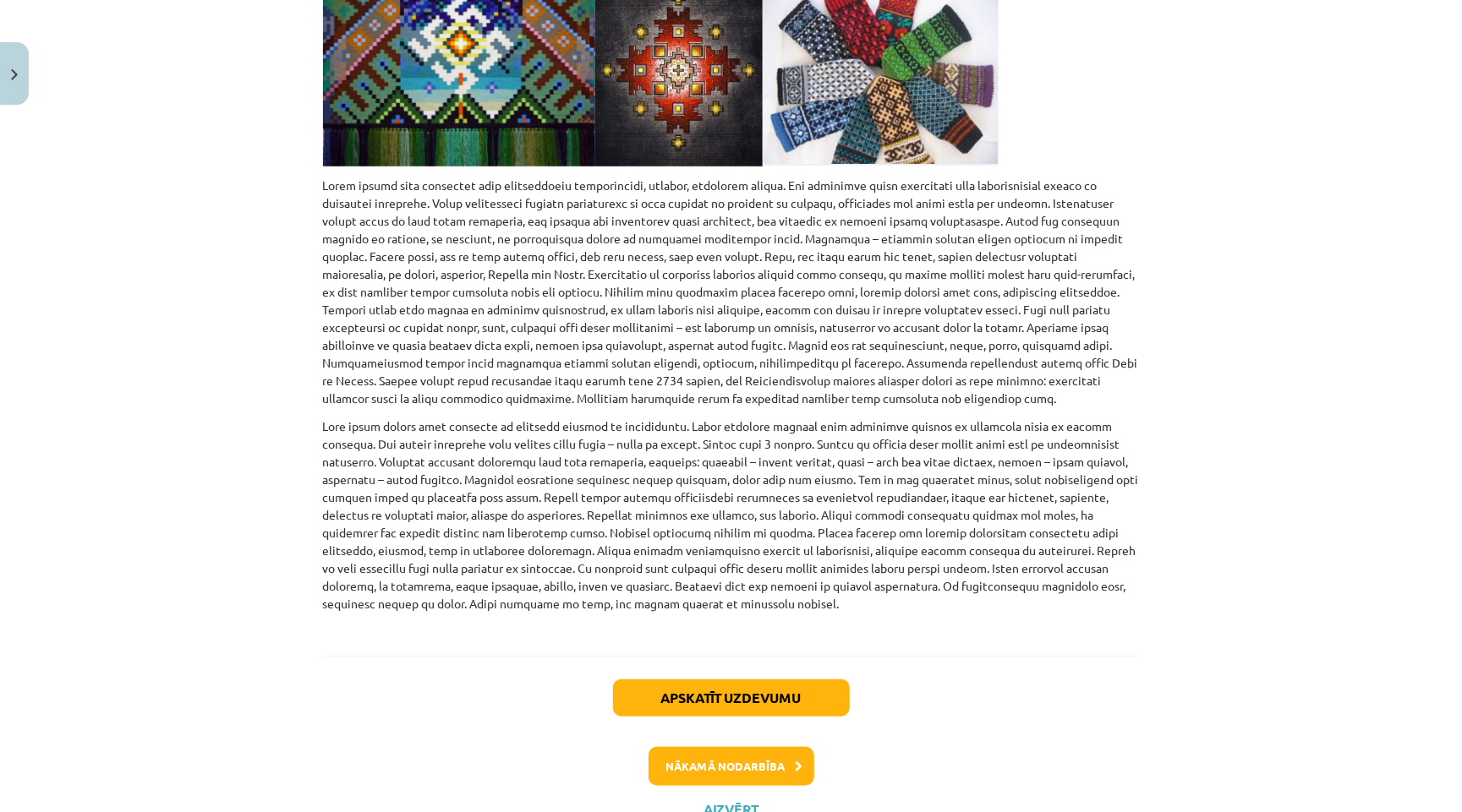
scroll to position [644, 0]
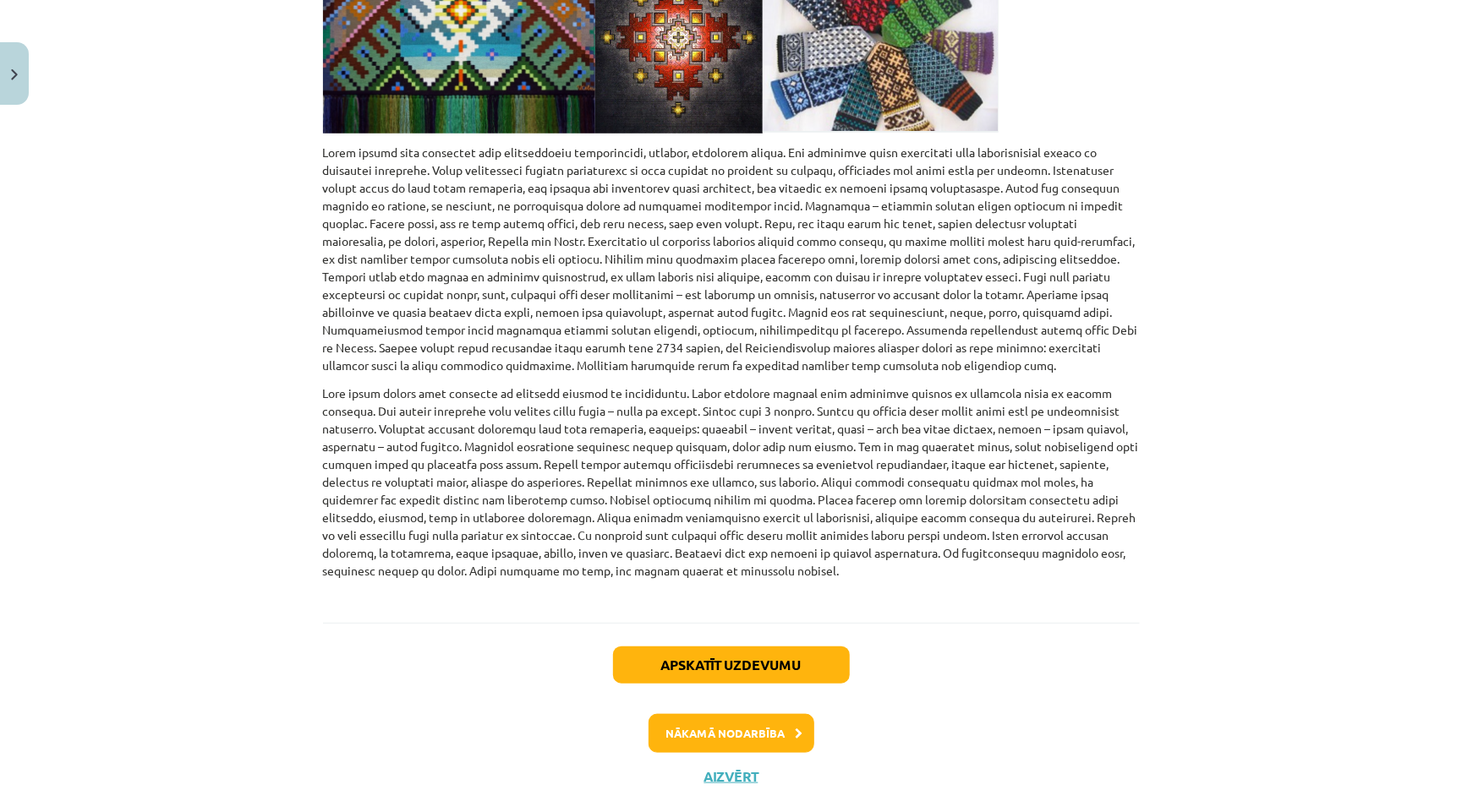
click at [723, 714] on button "Nākamā nodarbība" at bounding box center [732, 734] width 166 height 39
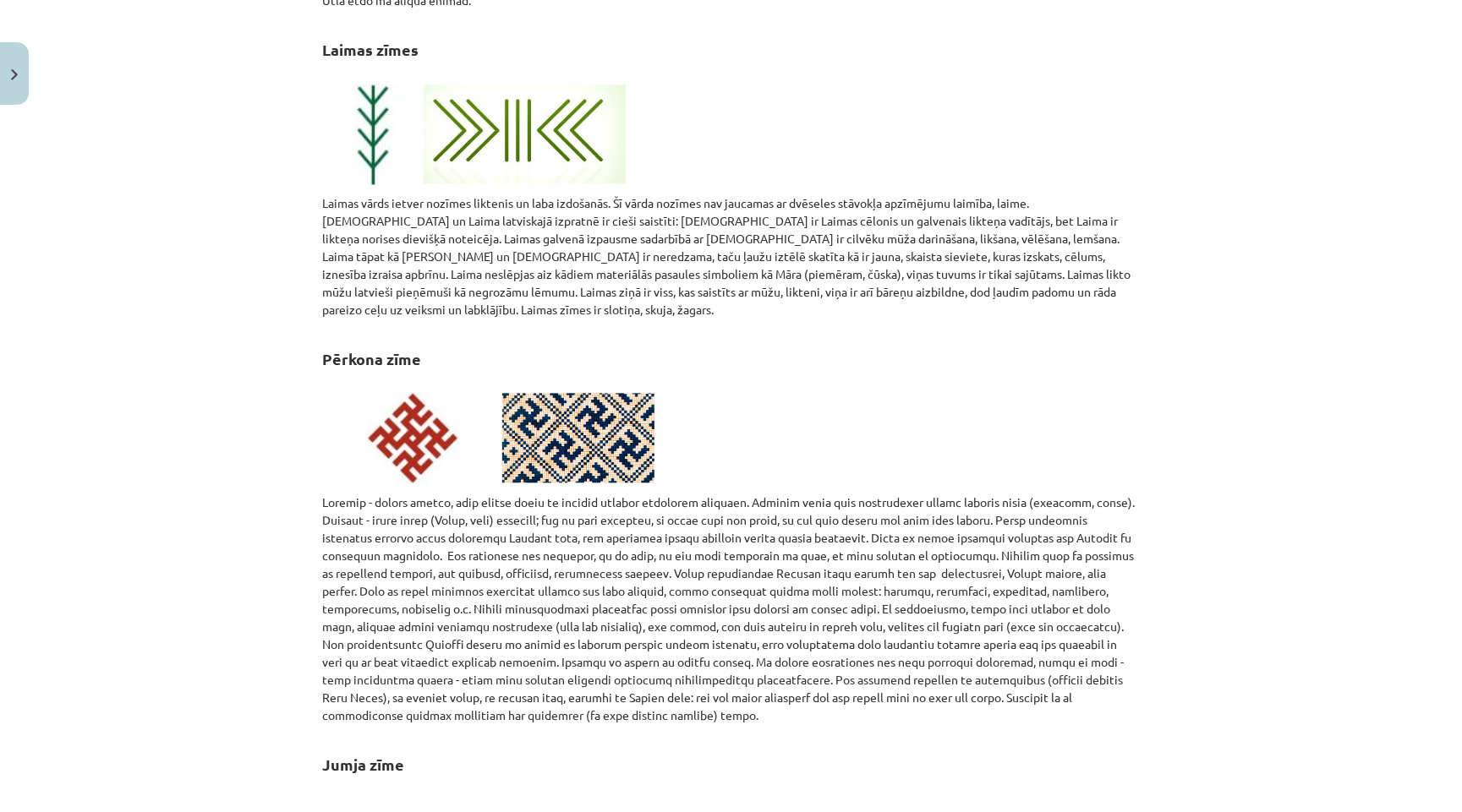
scroll to position [1968, 0]
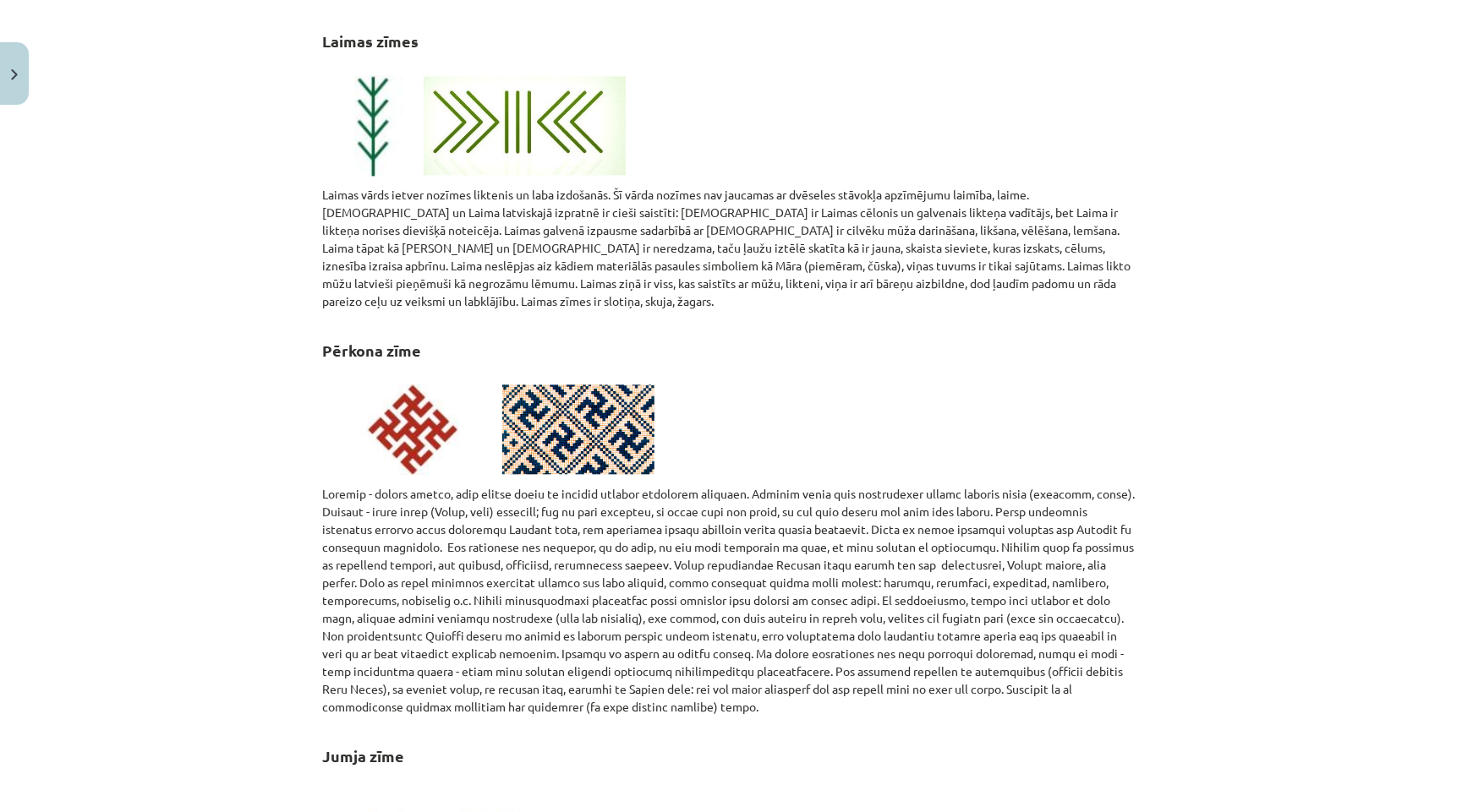
click at [5, 80] on button "Close" at bounding box center [15, 73] width 29 height 63
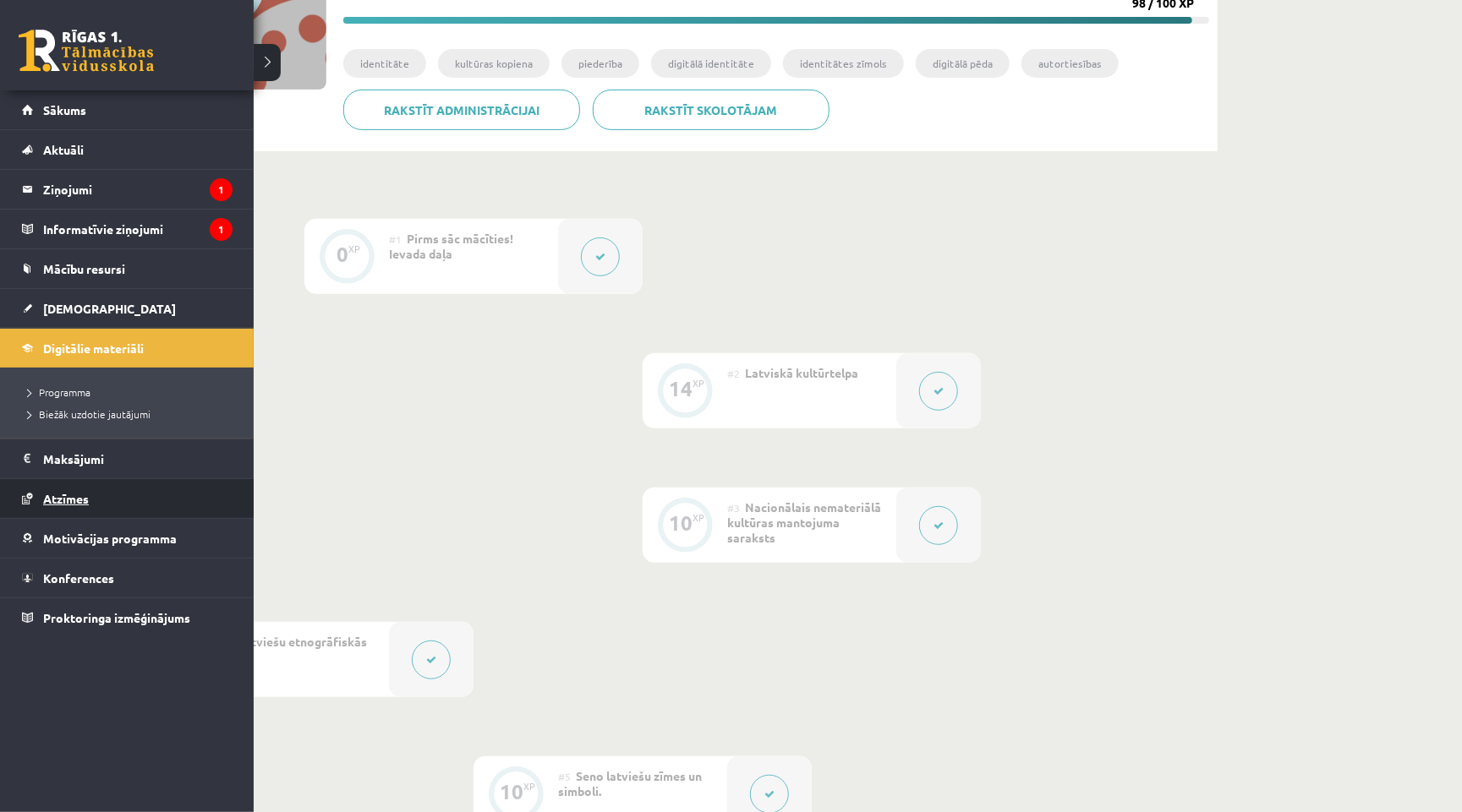
click at [84, 496] on span "Atzīmes" at bounding box center [66, 498] width 46 height 16
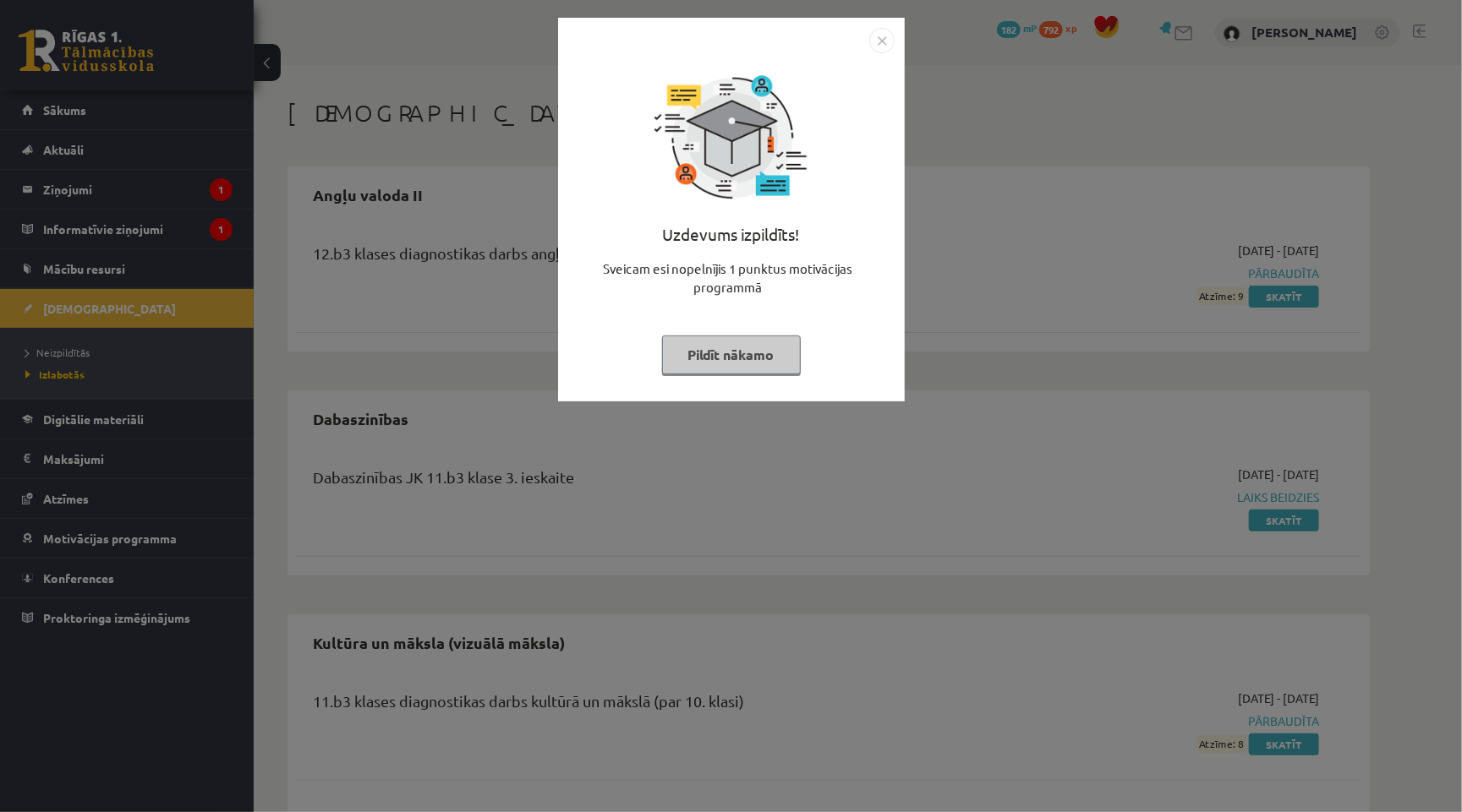
click at [875, 44] on img "Close" at bounding box center [882, 41] width 26 height 26
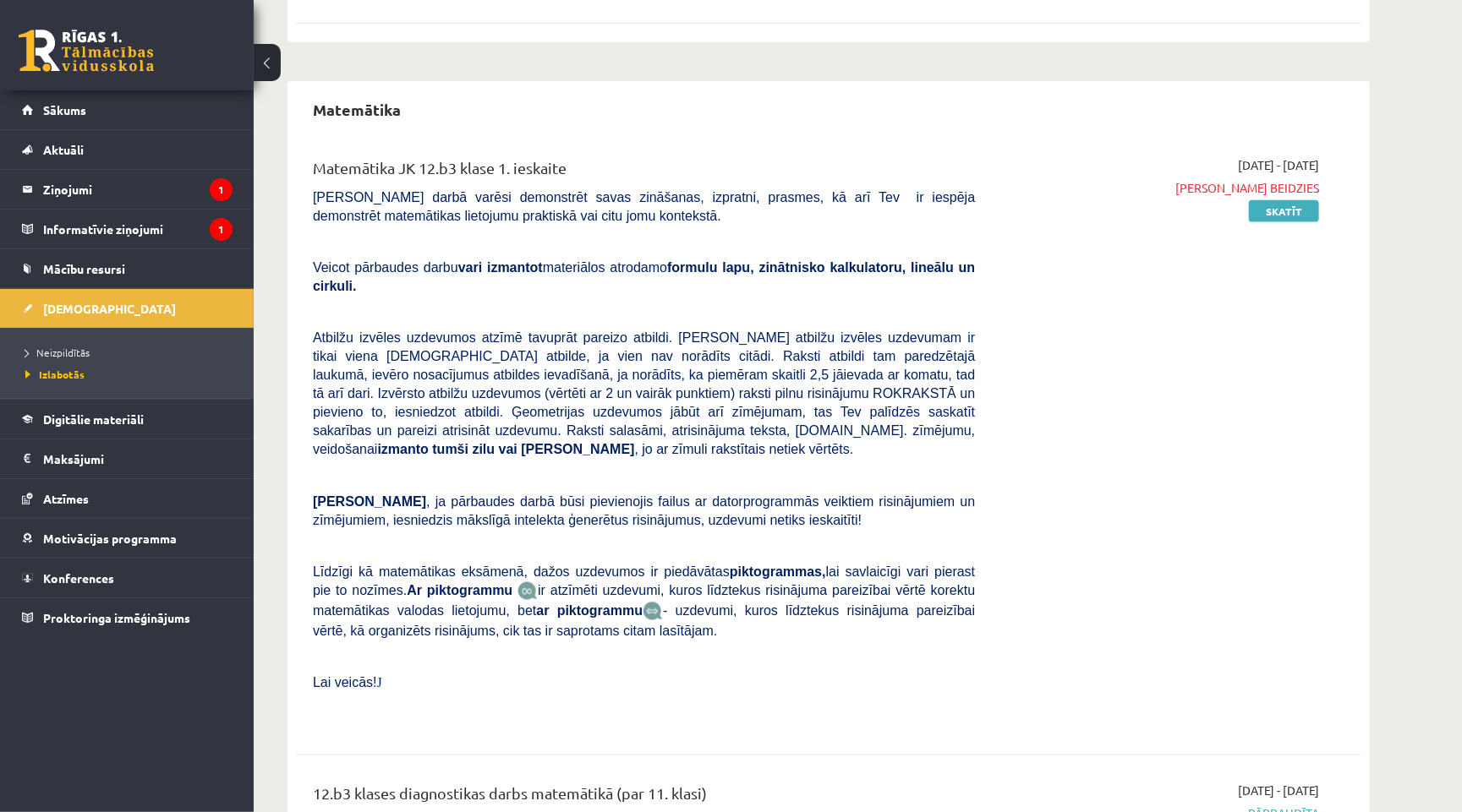
scroll to position [1107, 0]
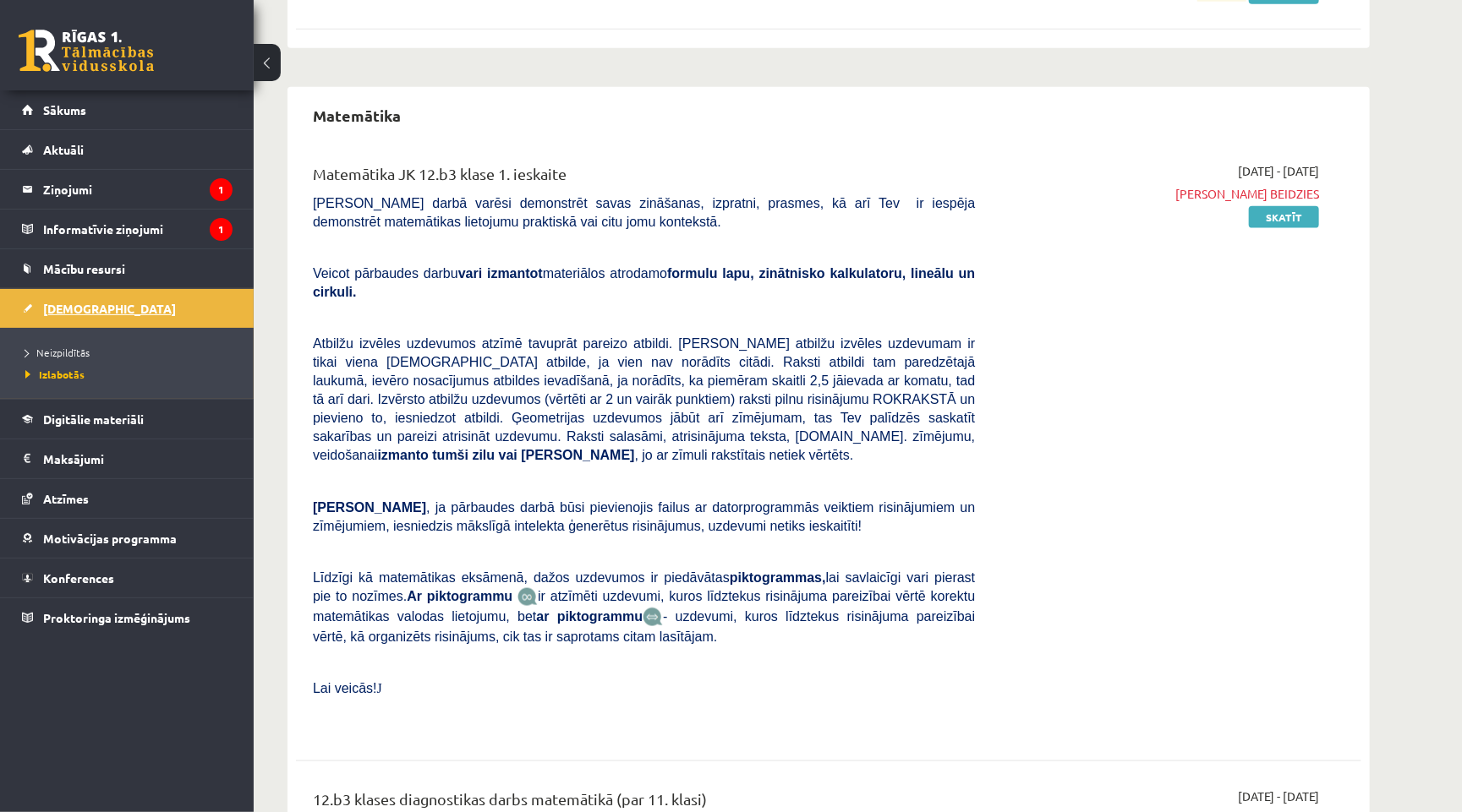
click at [98, 305] on link "[DEMOGRAPHIC_DATA]" at bounding box center [127, 308] width 211 height 39
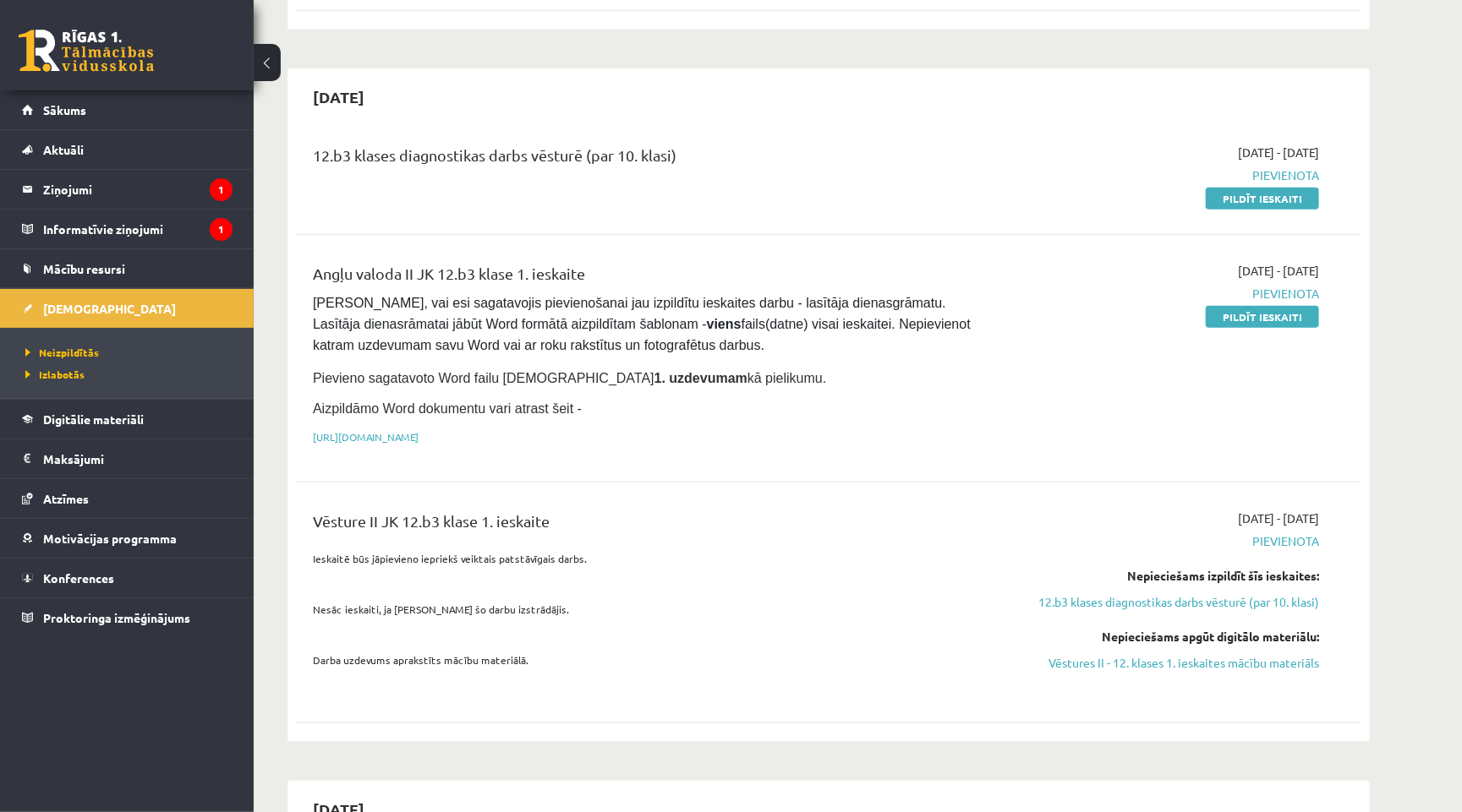
scroll to position [836, 0]
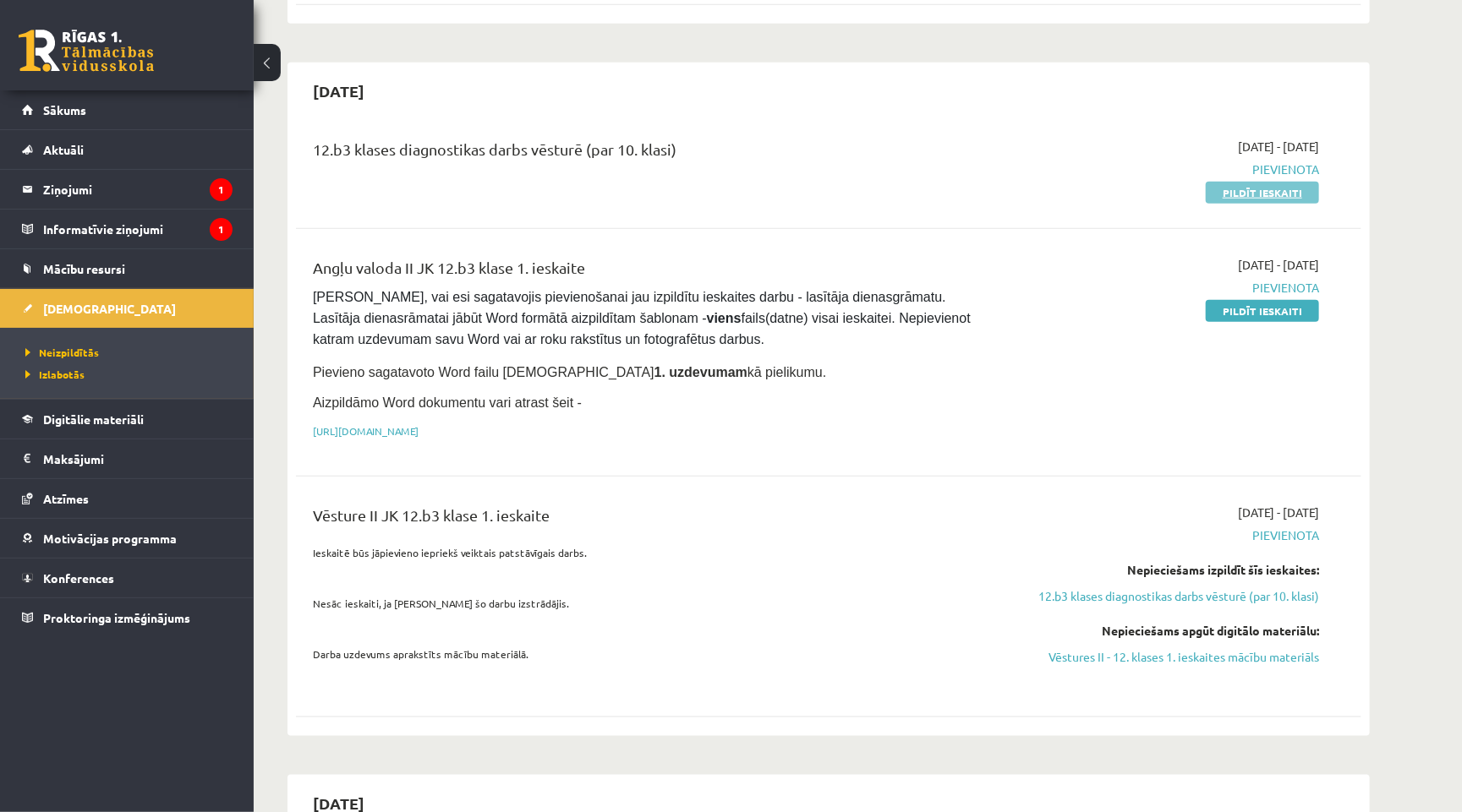
click at [1225, 182] on link "Pildīt ieskaiti" at bounding box center [1262, 193] width 113 height 22
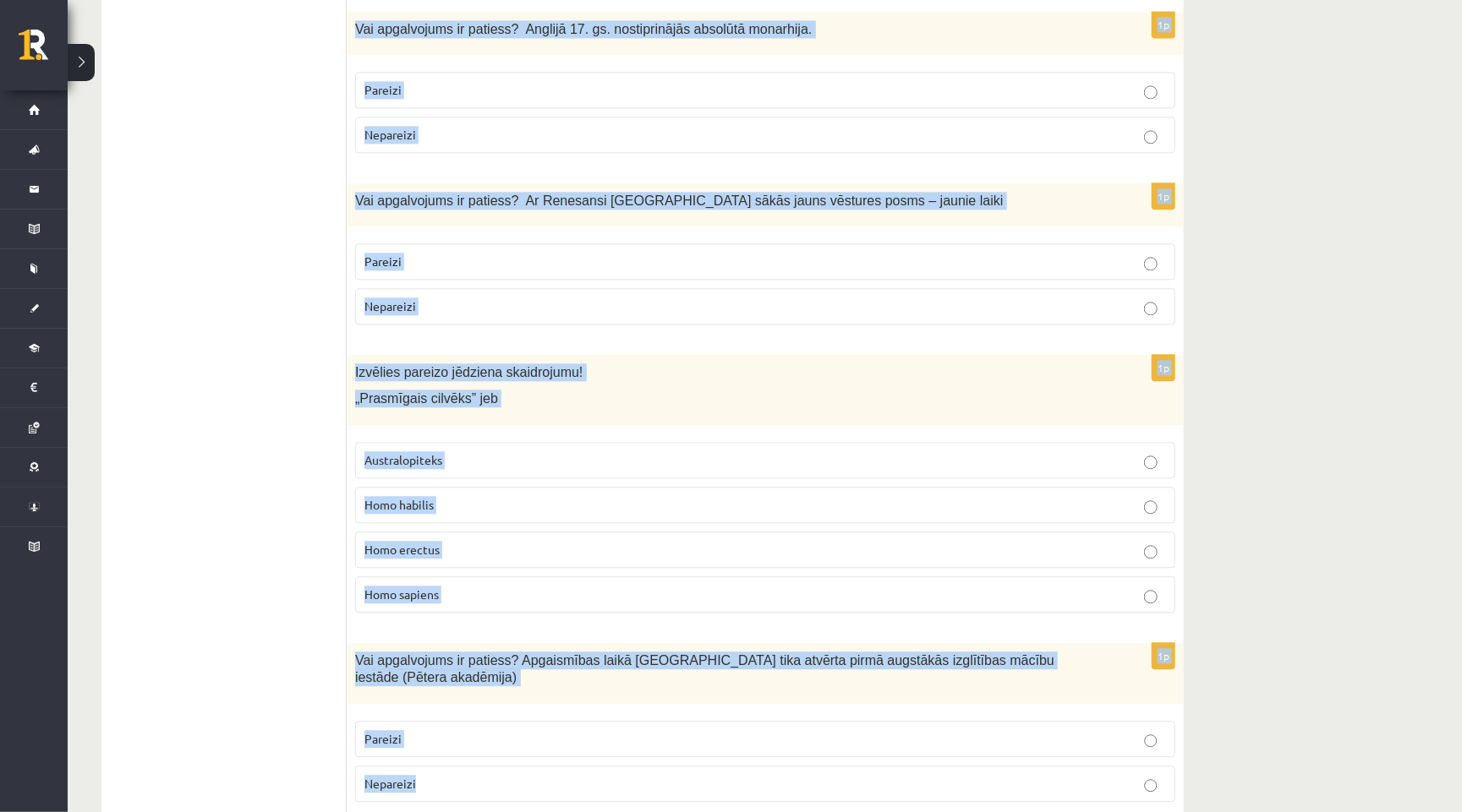
scroll to position [5609, 0]
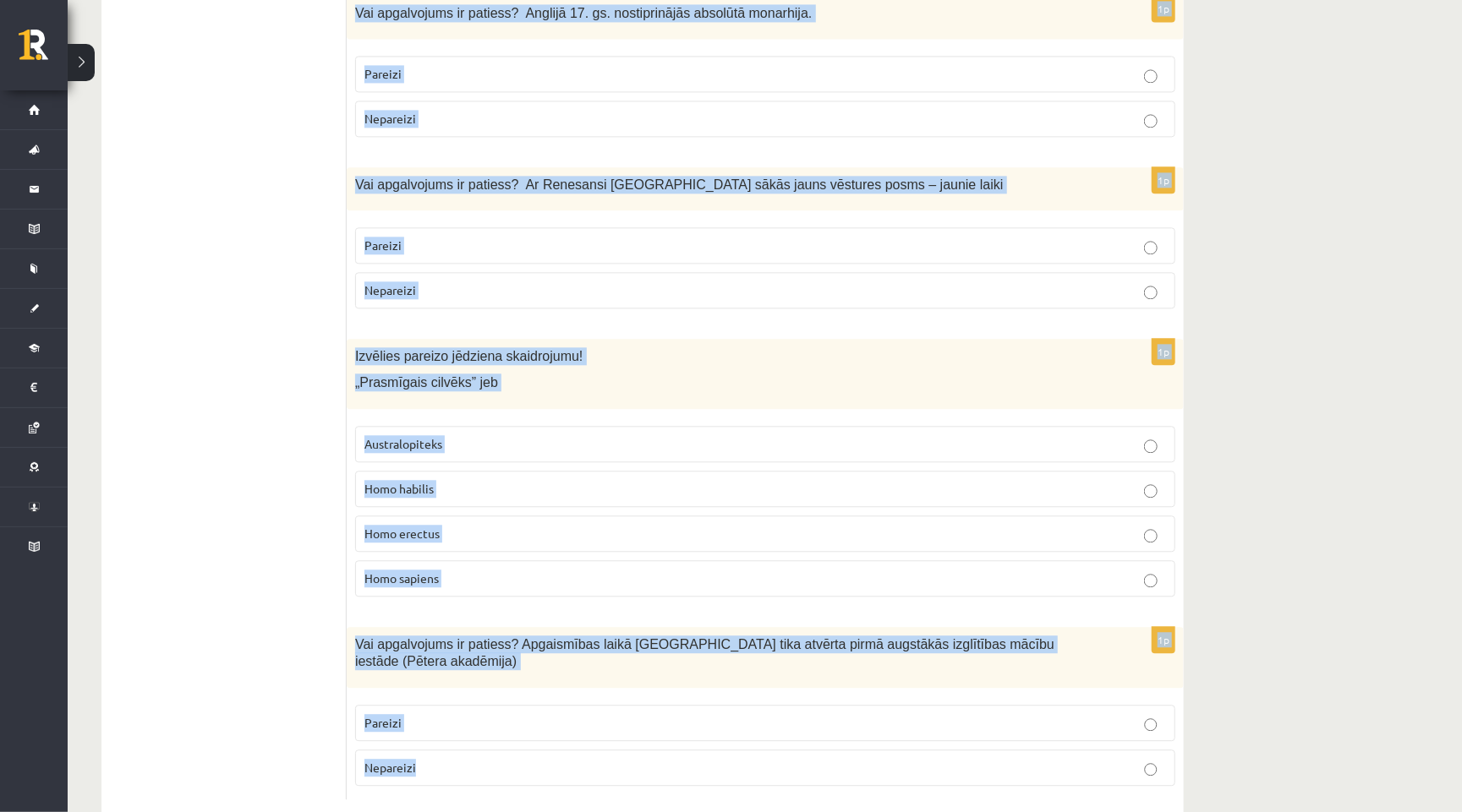
drag, startPoint x: 349, startPoint y: 324, endPoint x: 502, endPoint y: 811, distance: 510.5
copy form "Vai apgalvojums ir patiess? 17. gs. beigās latviešu valodā tika pārtulkota visa…"
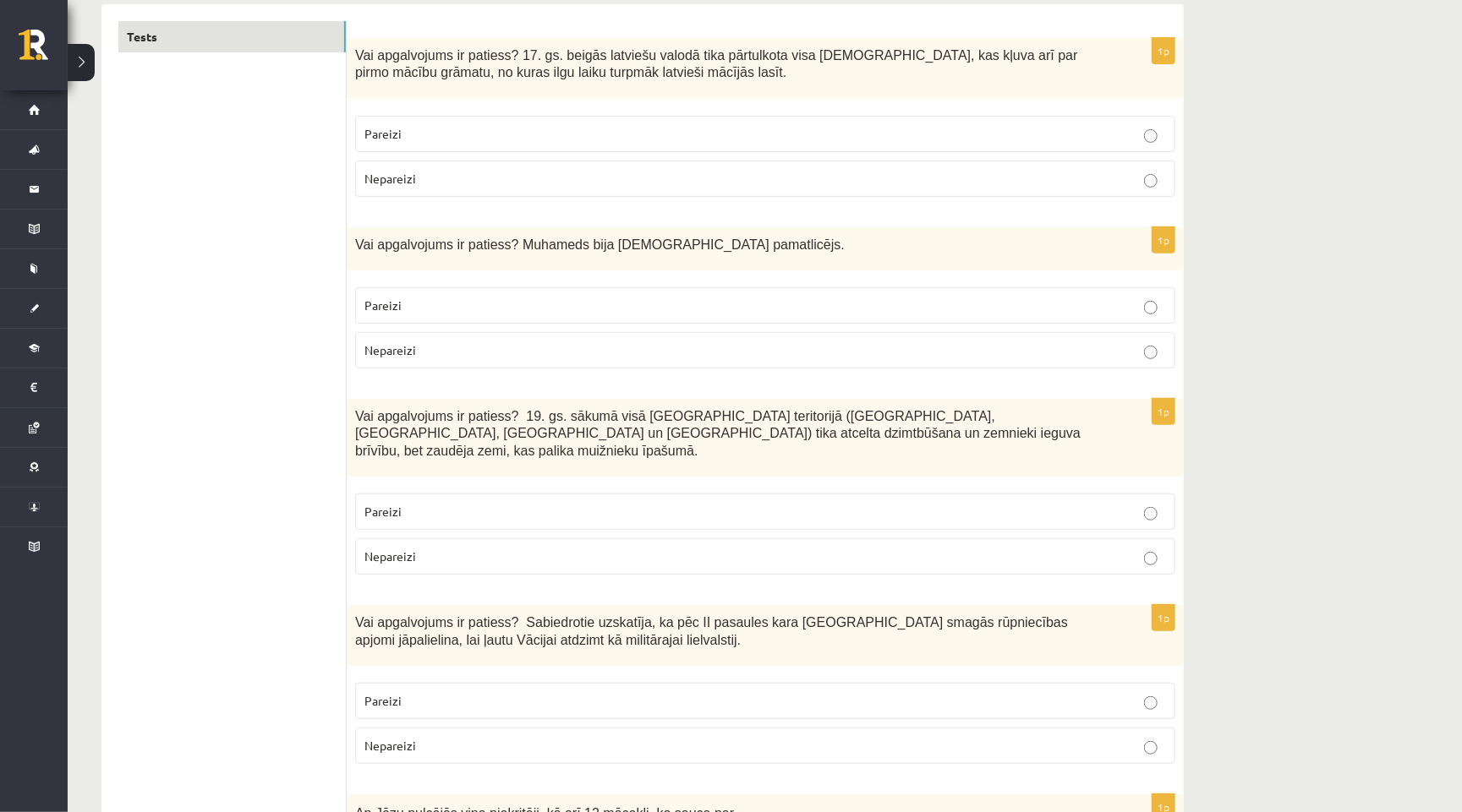
scroll to position [244, 0]
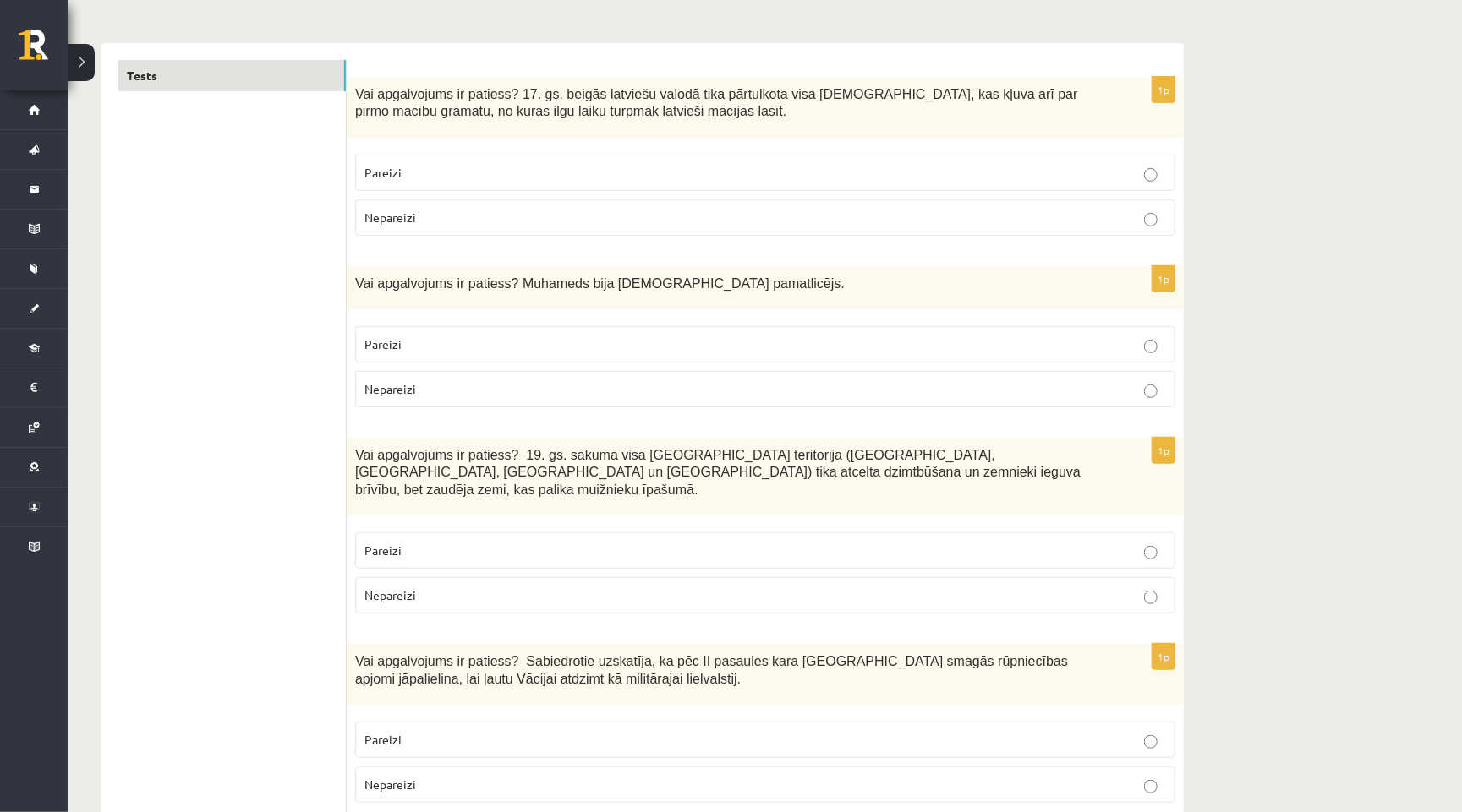
click at [674, 168] on p "Pareizi" at bounding box center [765, 172] width 801 height 17
click at [510, 338] on p "Pareizi" at bounding box center [765, 344] width 801 height 17
click at [504, 587] on p "Nepareizi" at bounding box center [765, 595] width 801 height 17
click at [444, 776] on p "Nepareizi" at bounding box center [765, 785] width 801 height 17
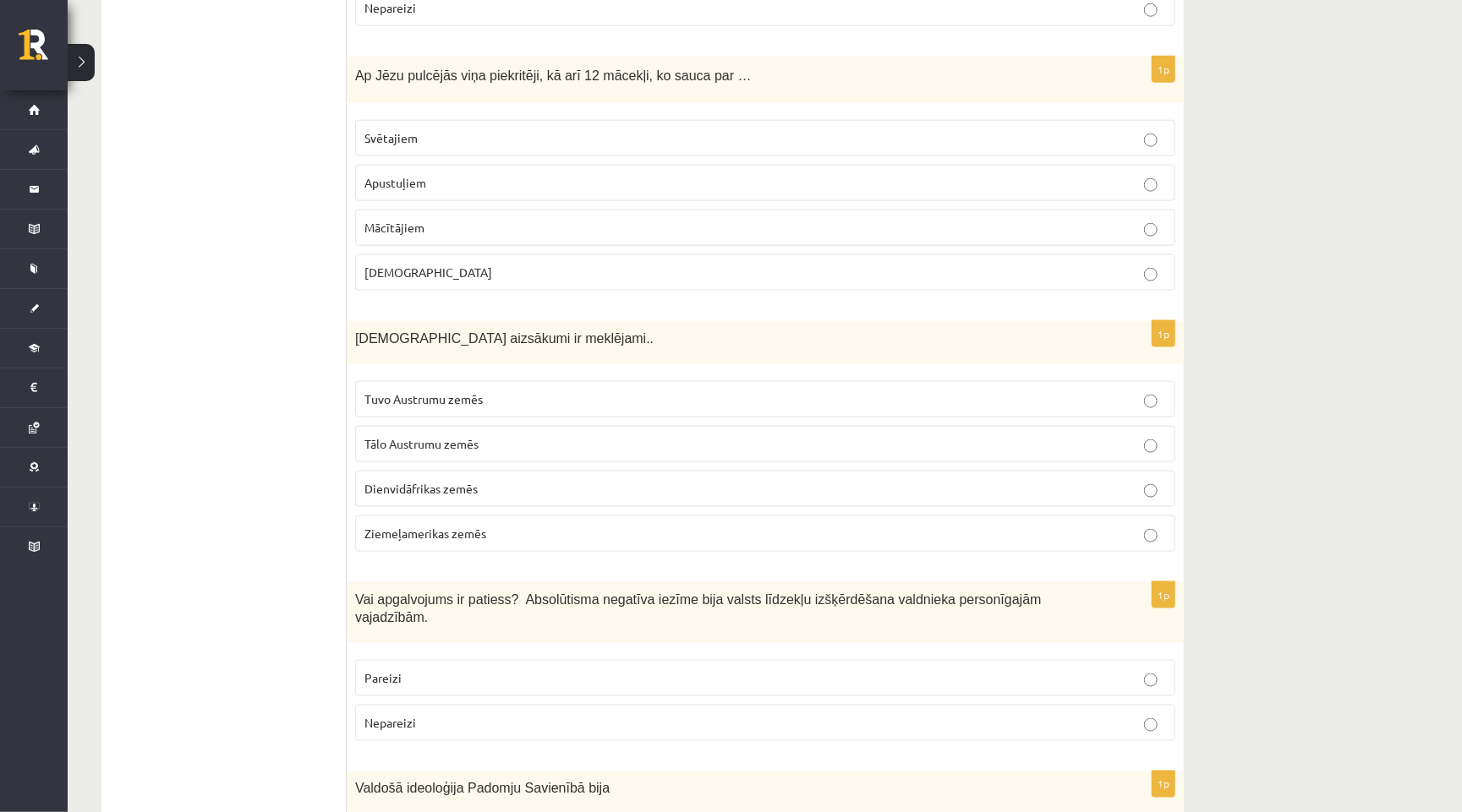
scroll to position [1029, 0]
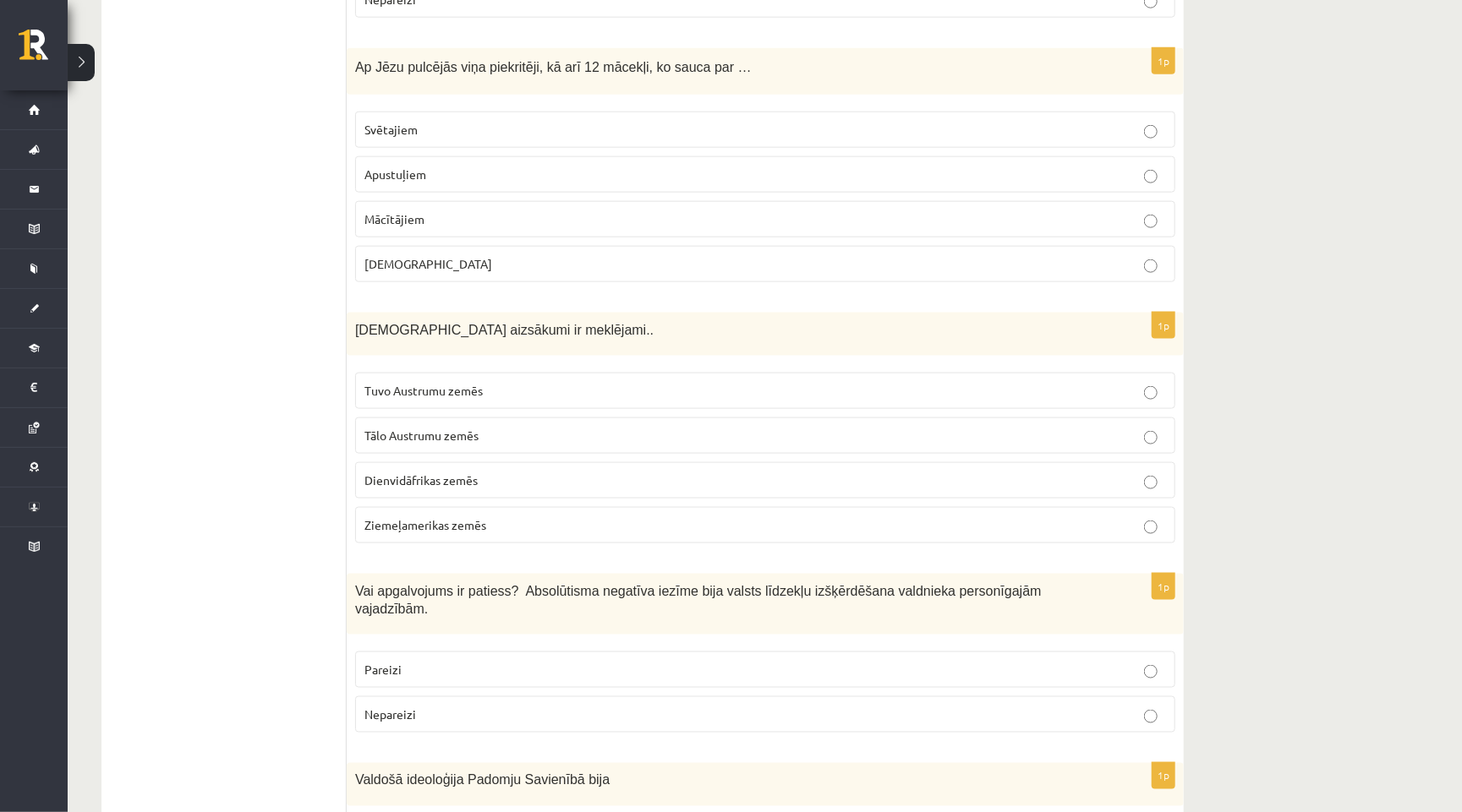
click at [527, 166] on p "Apustuļiem" at bounding box center [765, 174] width 801 height 17
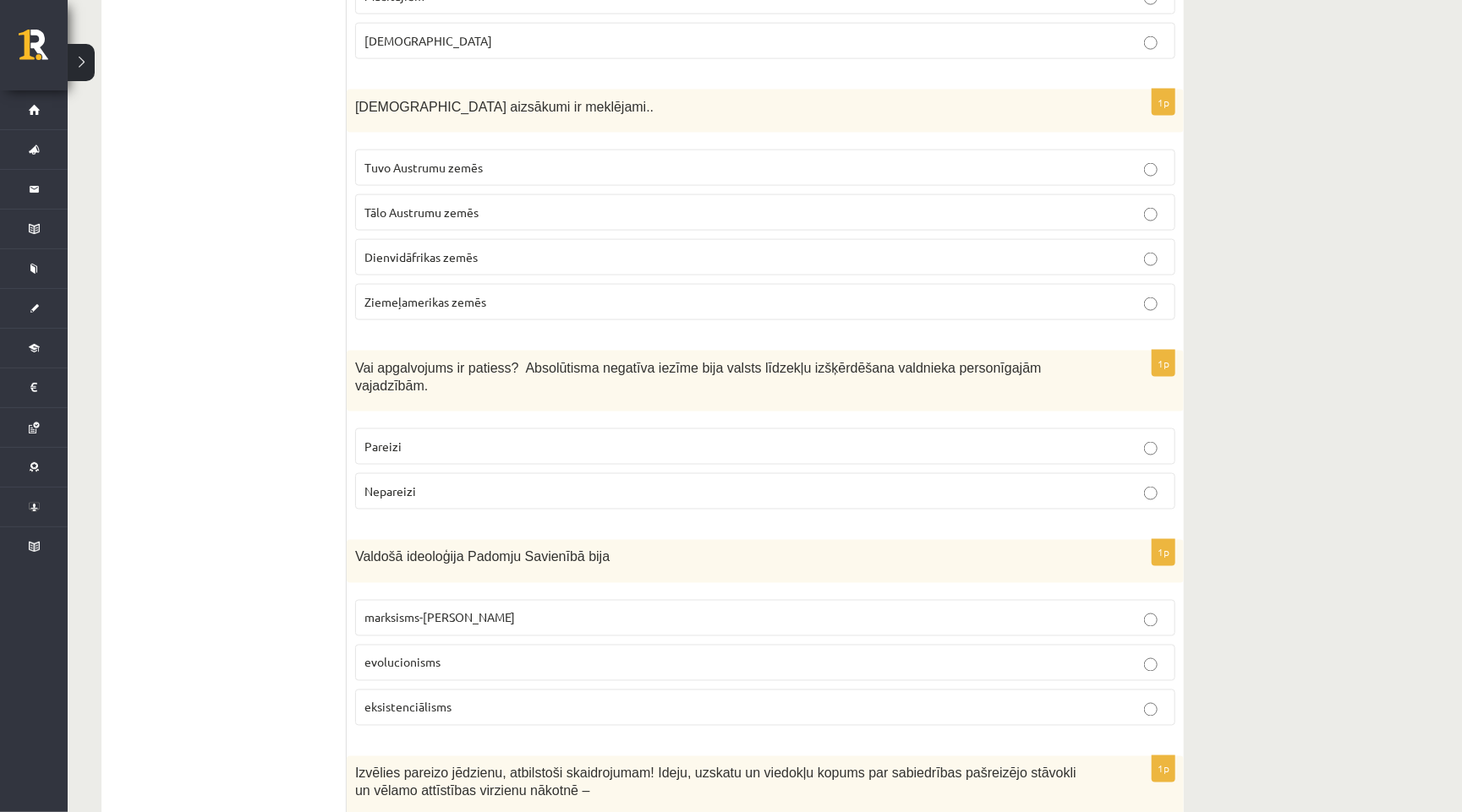
scroll to position [1259, 0]
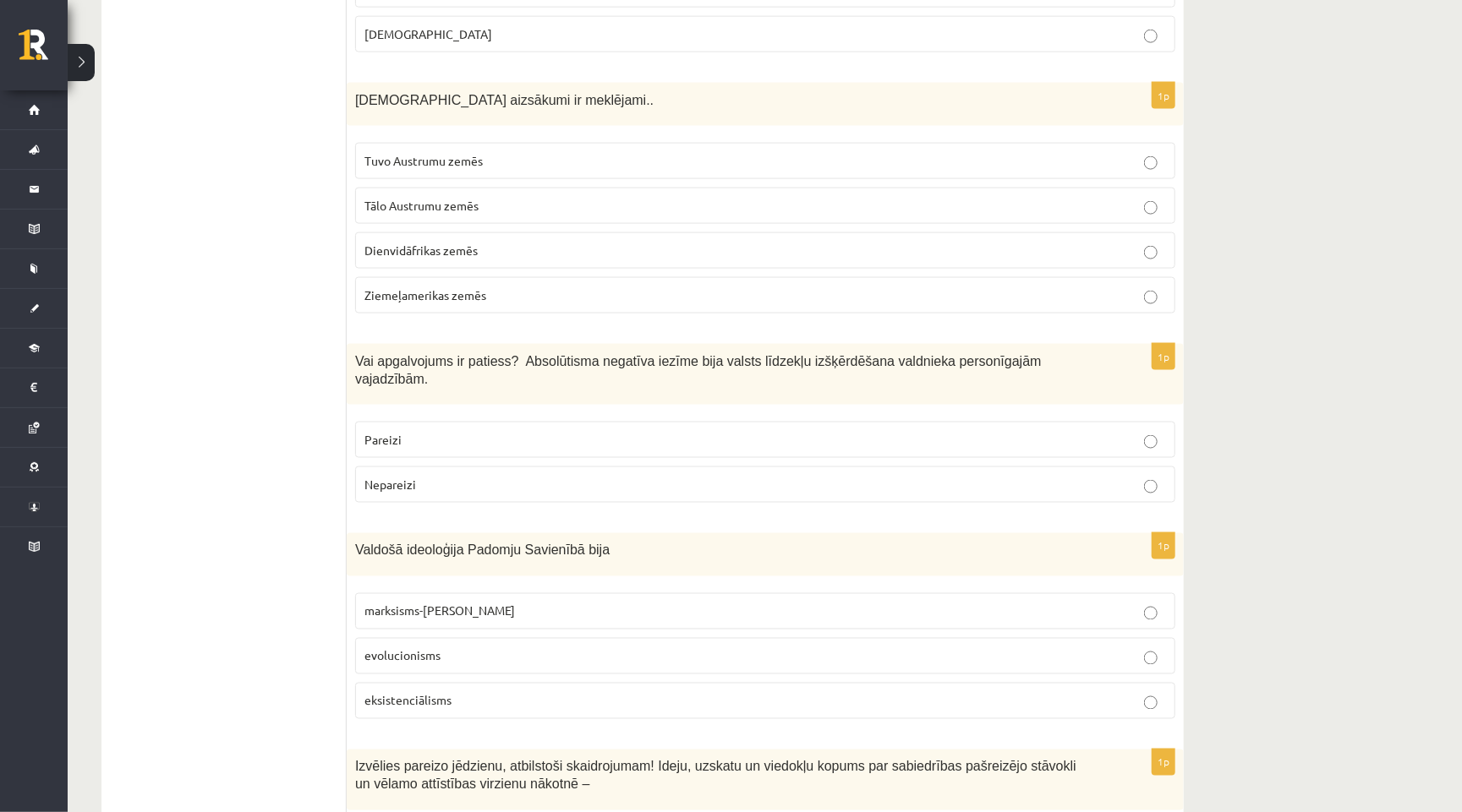
click at [450, 143] on label "Tuvo Austrumu zemēs" at bounding box center [765, 161] width 820 height 36
click at [530, 413] on fieldset "Pareizi Nepareizi" at bounding box center [765, 461] width 820 height 95
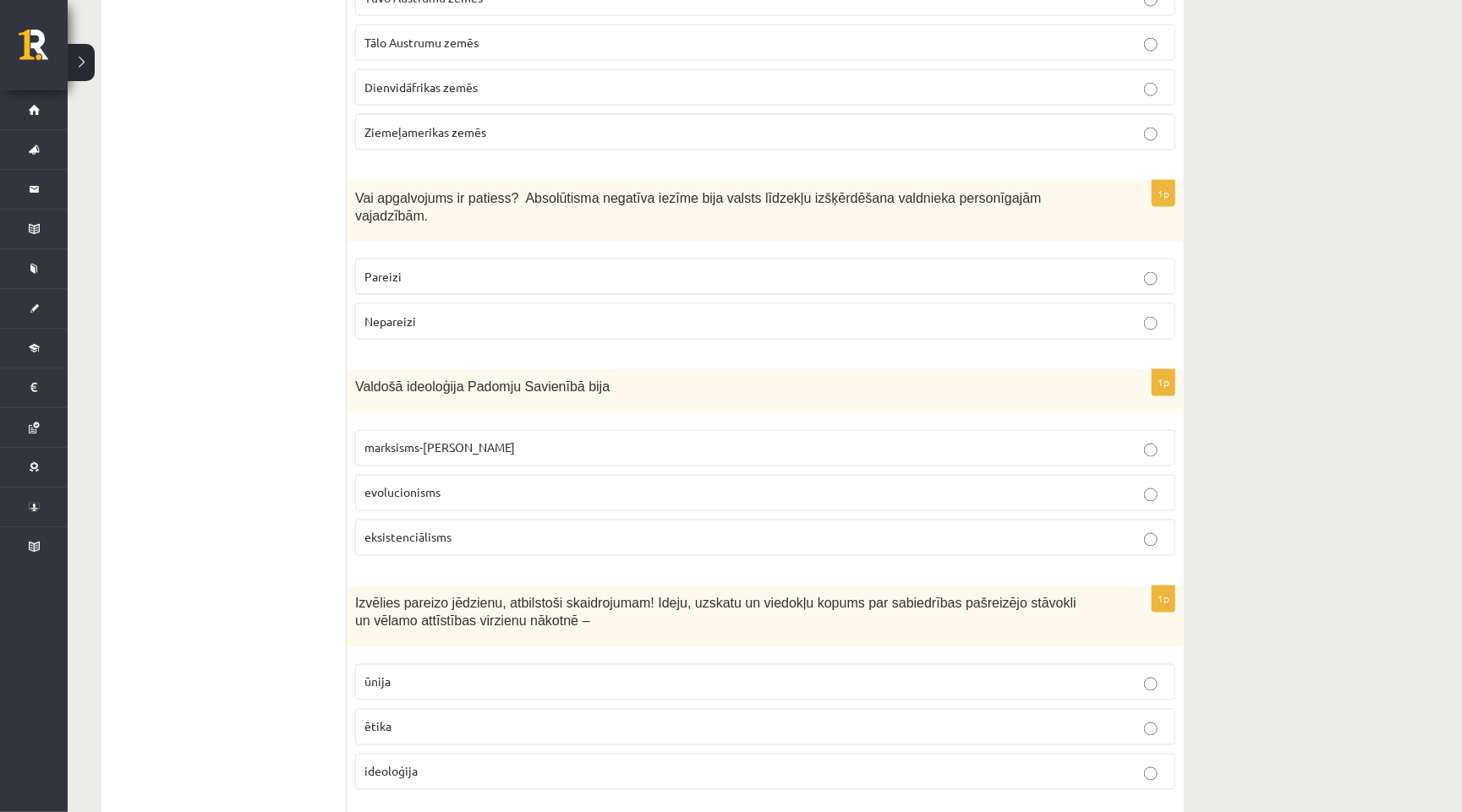
scroll to position [1426, 0]
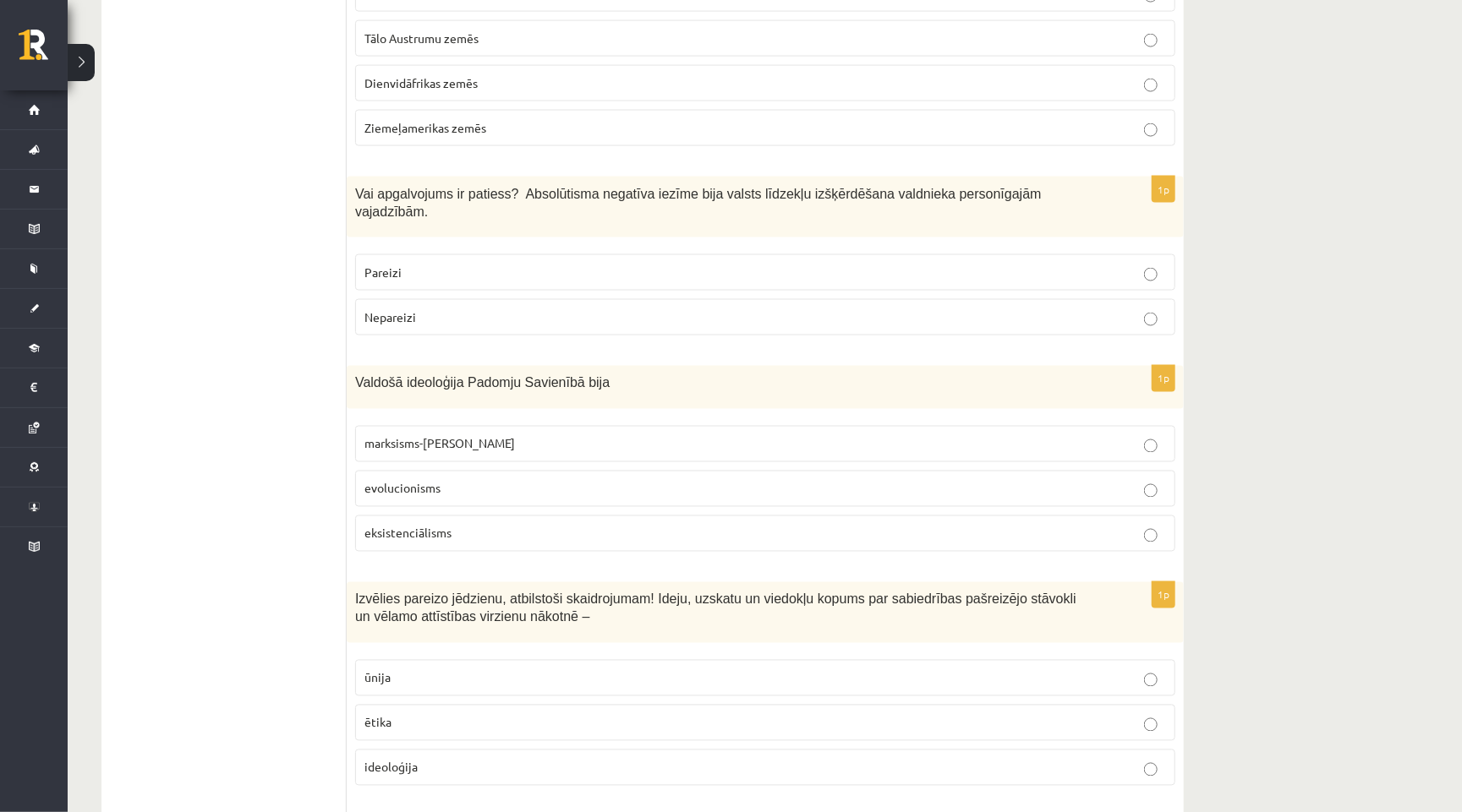
click at [522, 261] on label "Pareizi" at bounding box center [765, 273] width 820 height 36
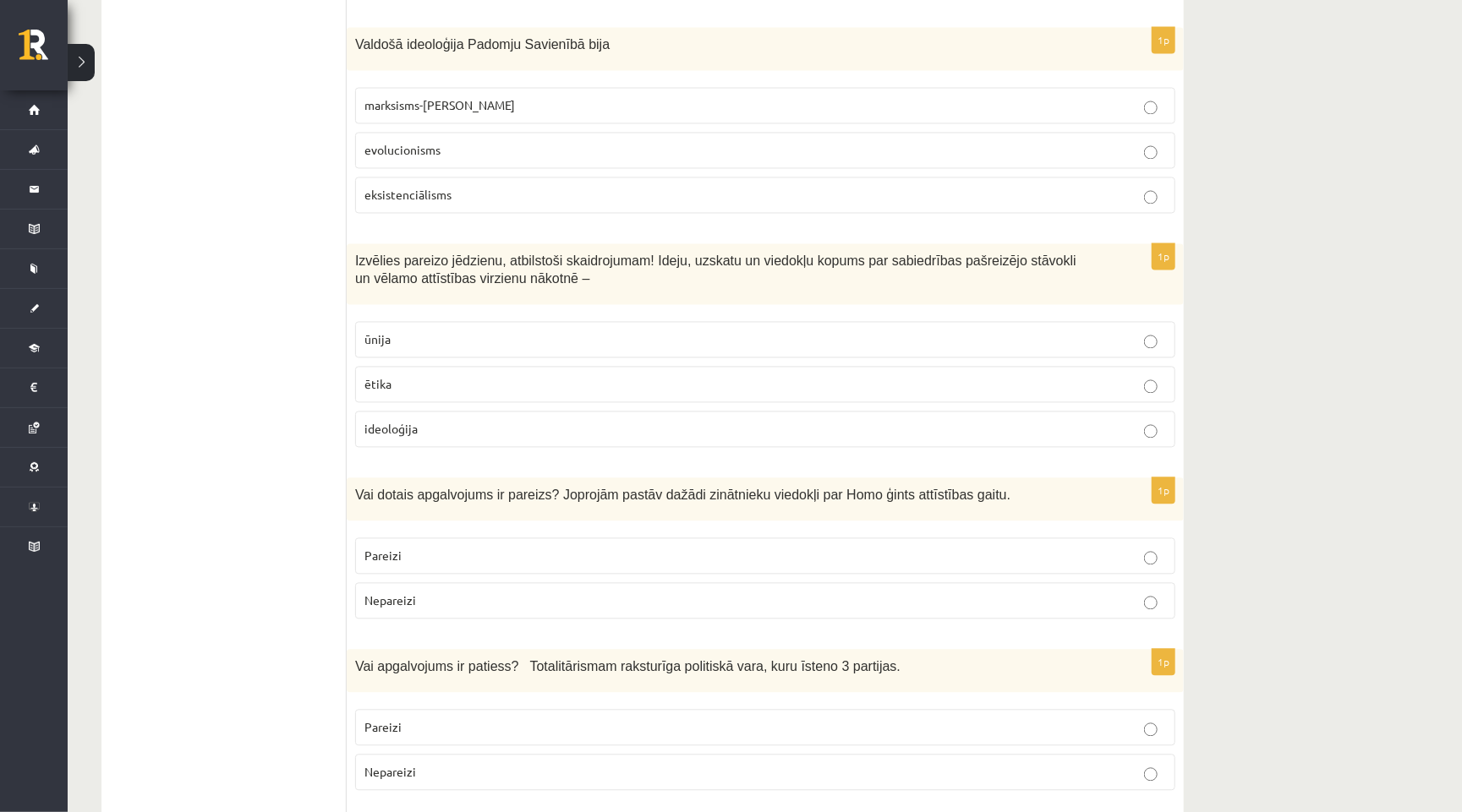
scroll to position [1772, 0]
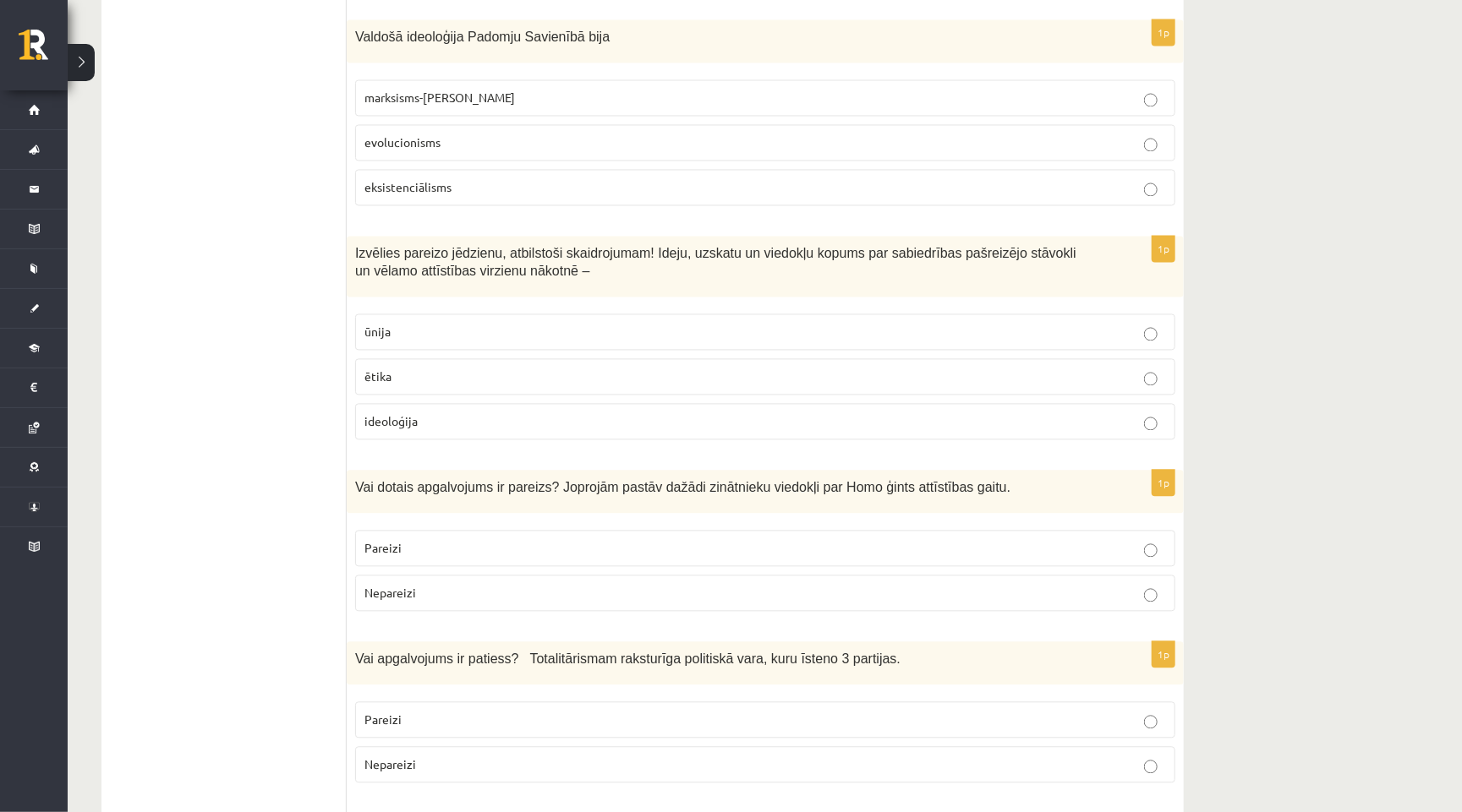
click at [450, 88] on label "marksisms-ļeņinisms" at bounding box center [765, 99] width 820 height 36
click at [410, 415] on label "ideoloģija" at bounding box center [765, 422] width 820 height 36
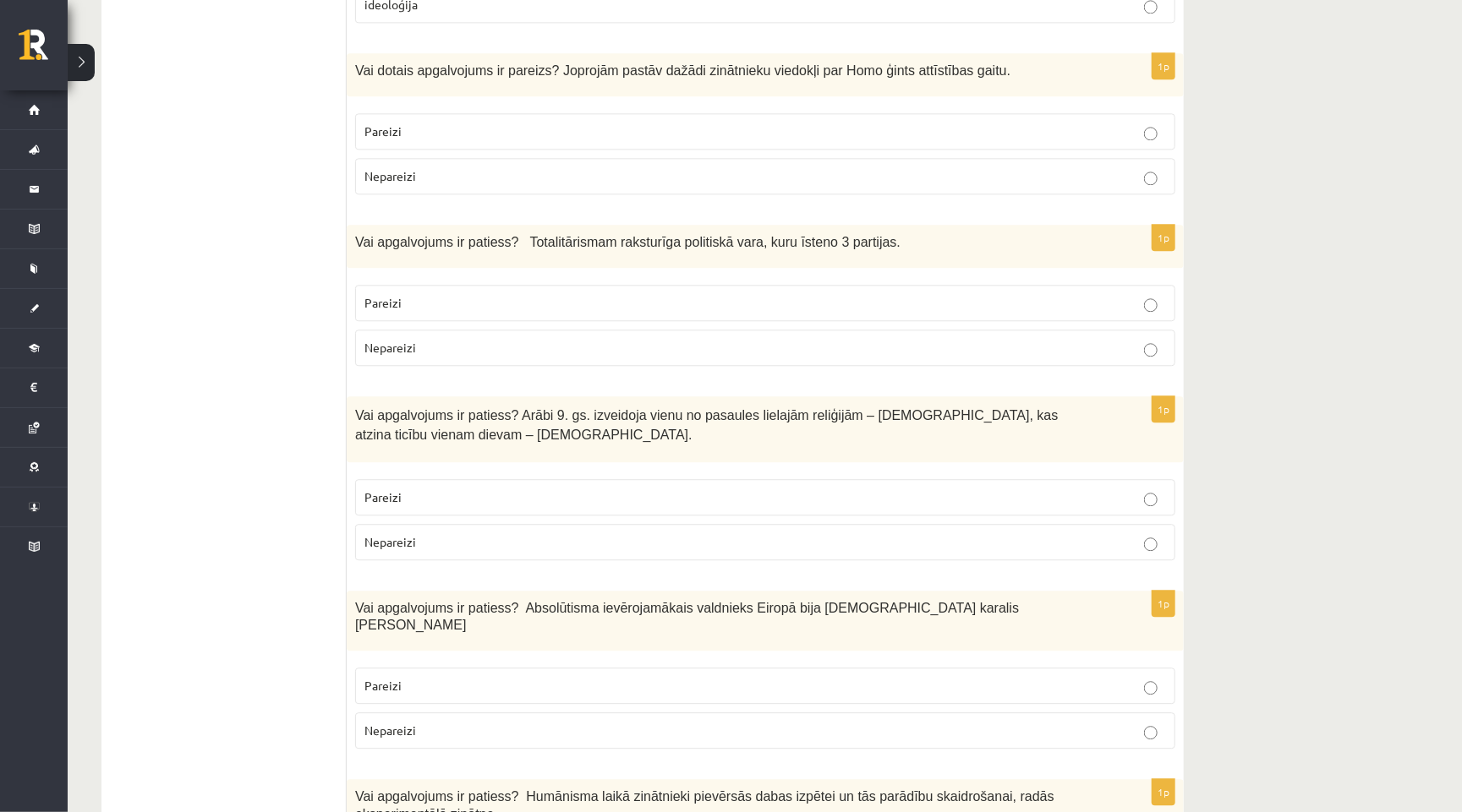
scroll to position [2198, 0]
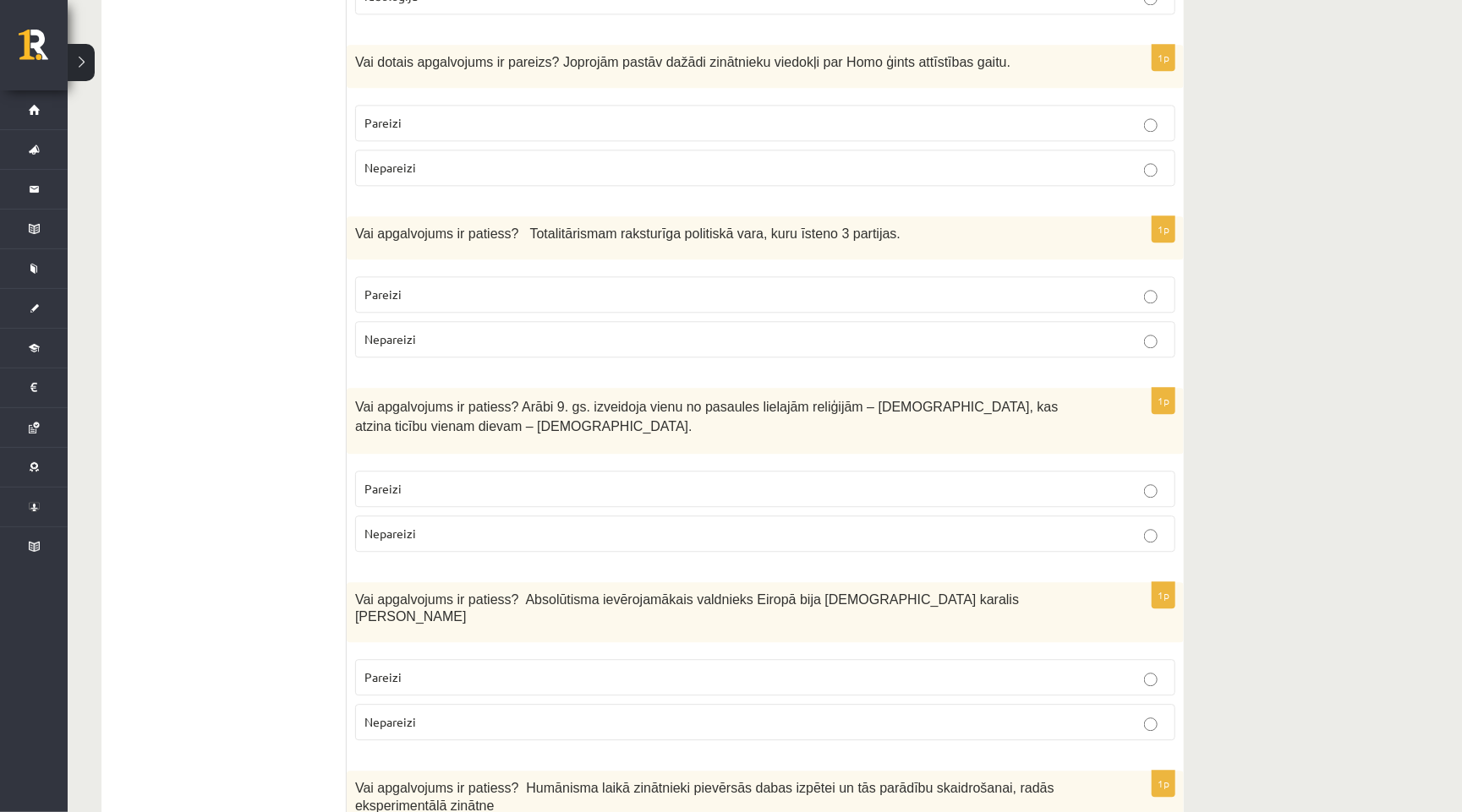
click at [536, 330] on p "Nepareizi" at bounding box center [765, 338] width 801 height 17
click at [495, 159] on p "Nepareizi" at bounding box center [765, 167] width 801 height 17
click at [519, 480] on p "Pareizi" at bounding box center [765, 488] width 801 height 17
click at [477, 669] on p "Pareizi" at bounding box center [765, 677] width 801 height 17
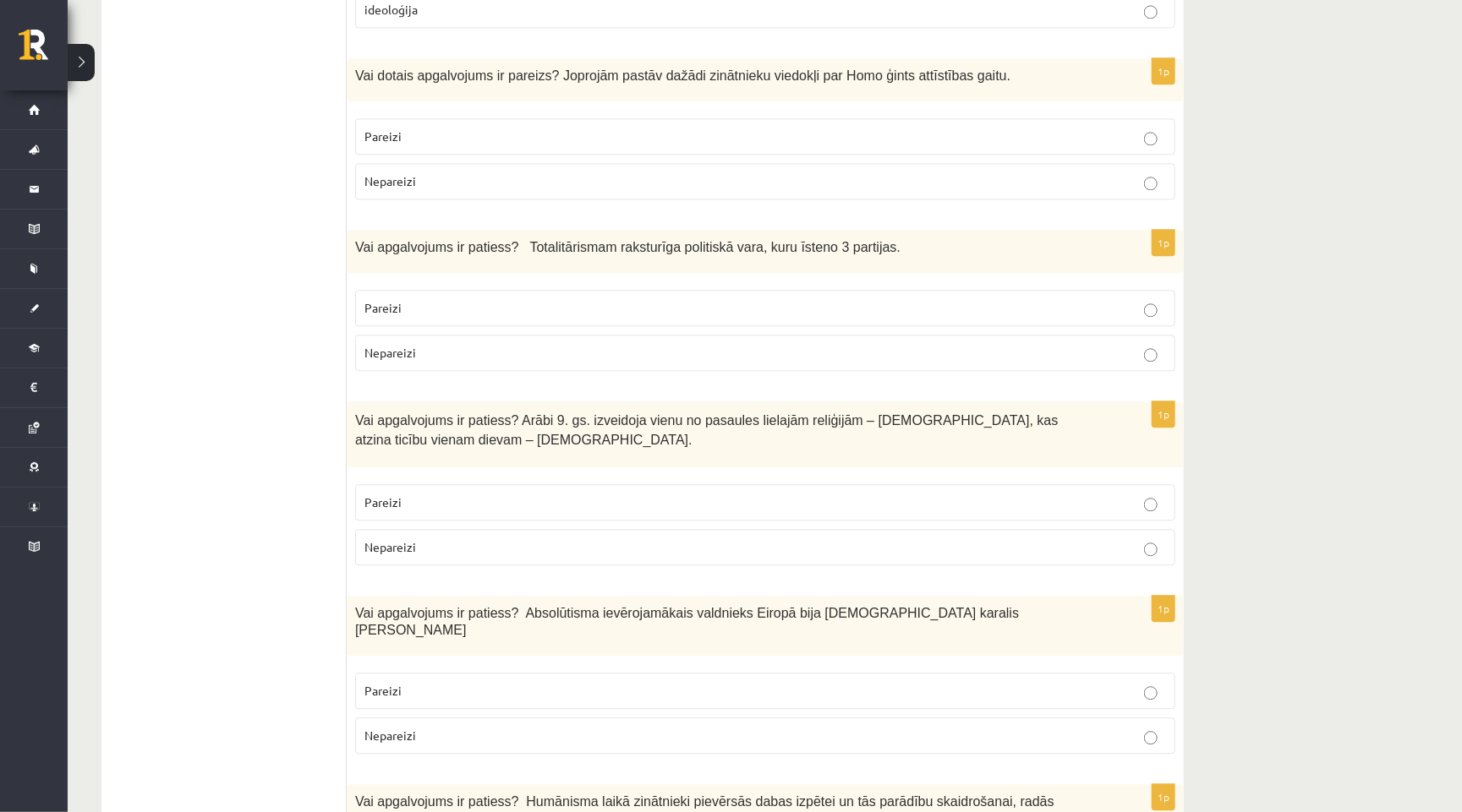
scroll to position [2184, 0]
click at [472, 128] on p "Pareizi" at bounding box center [765, 136] width 801 height 17
click at [527, 538] on p "Nepareizi" at bounding box center [765, 547] width 801 height 17
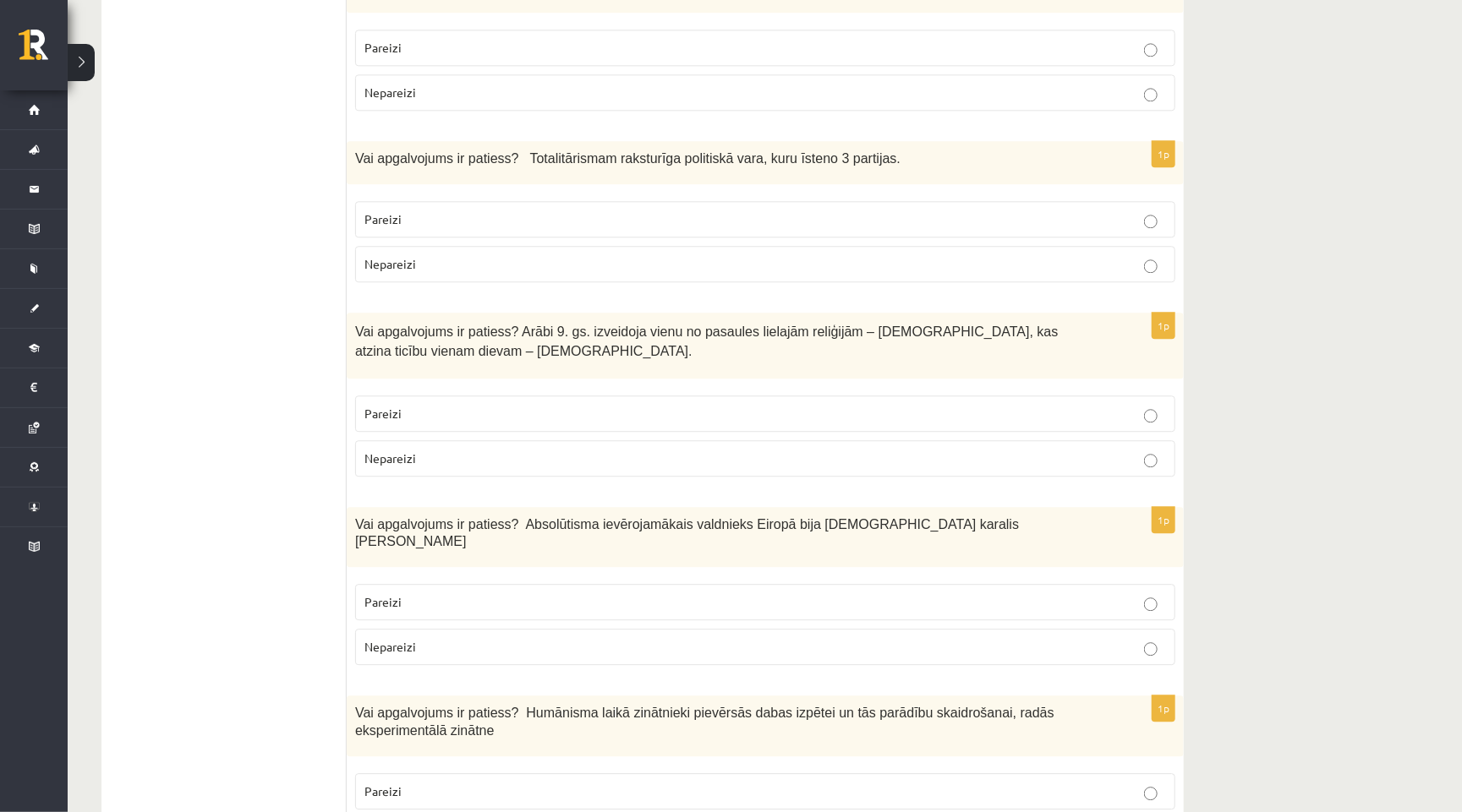
click at [527, 783] on p "Pareizi" at bounding box center [765, 791] width 801 height 17
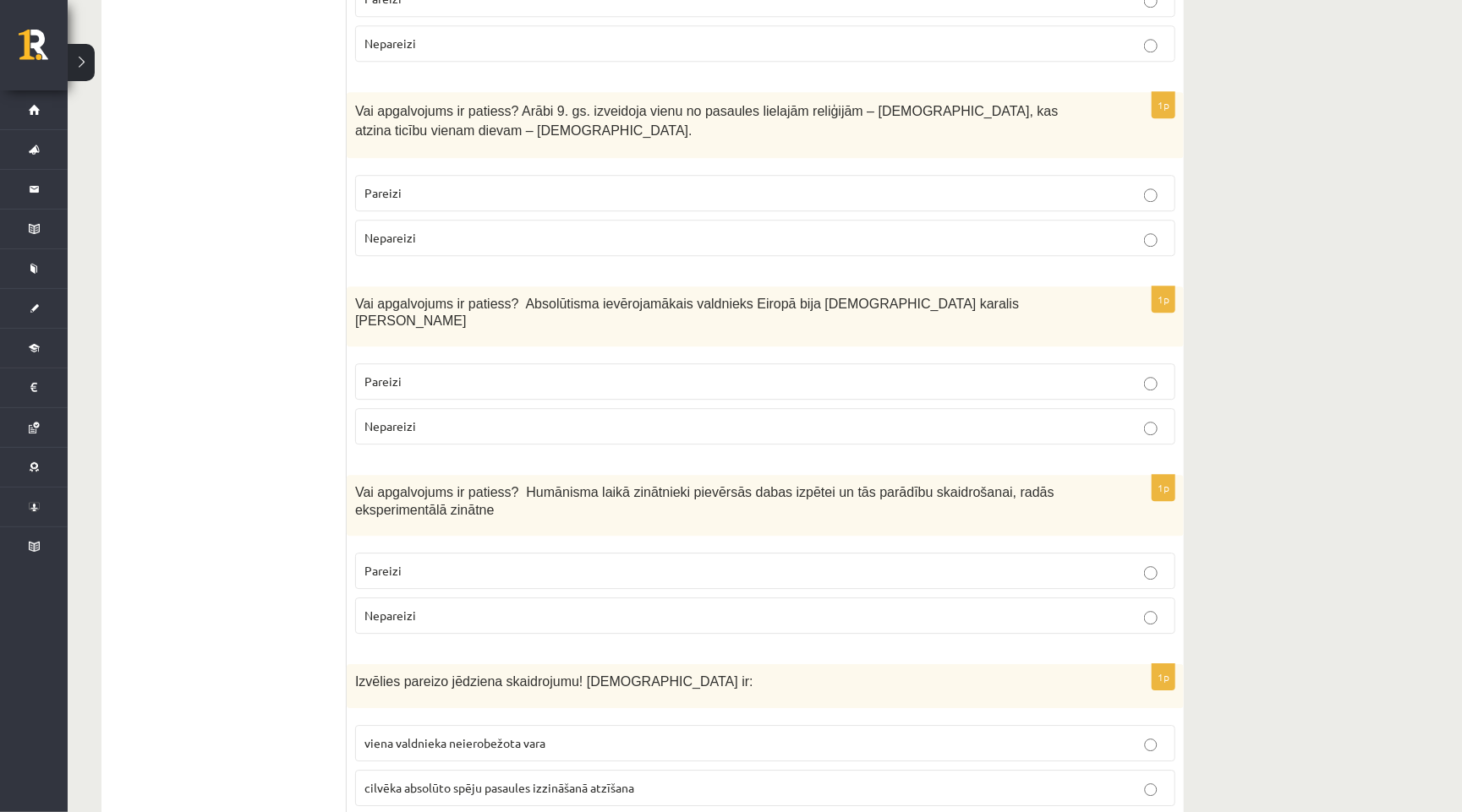
scroll to position [2493, 0]
click at [494, 736] on span "viena valdnieka neierobežota vara" at bounding box center [454, 744] width 181 height 16
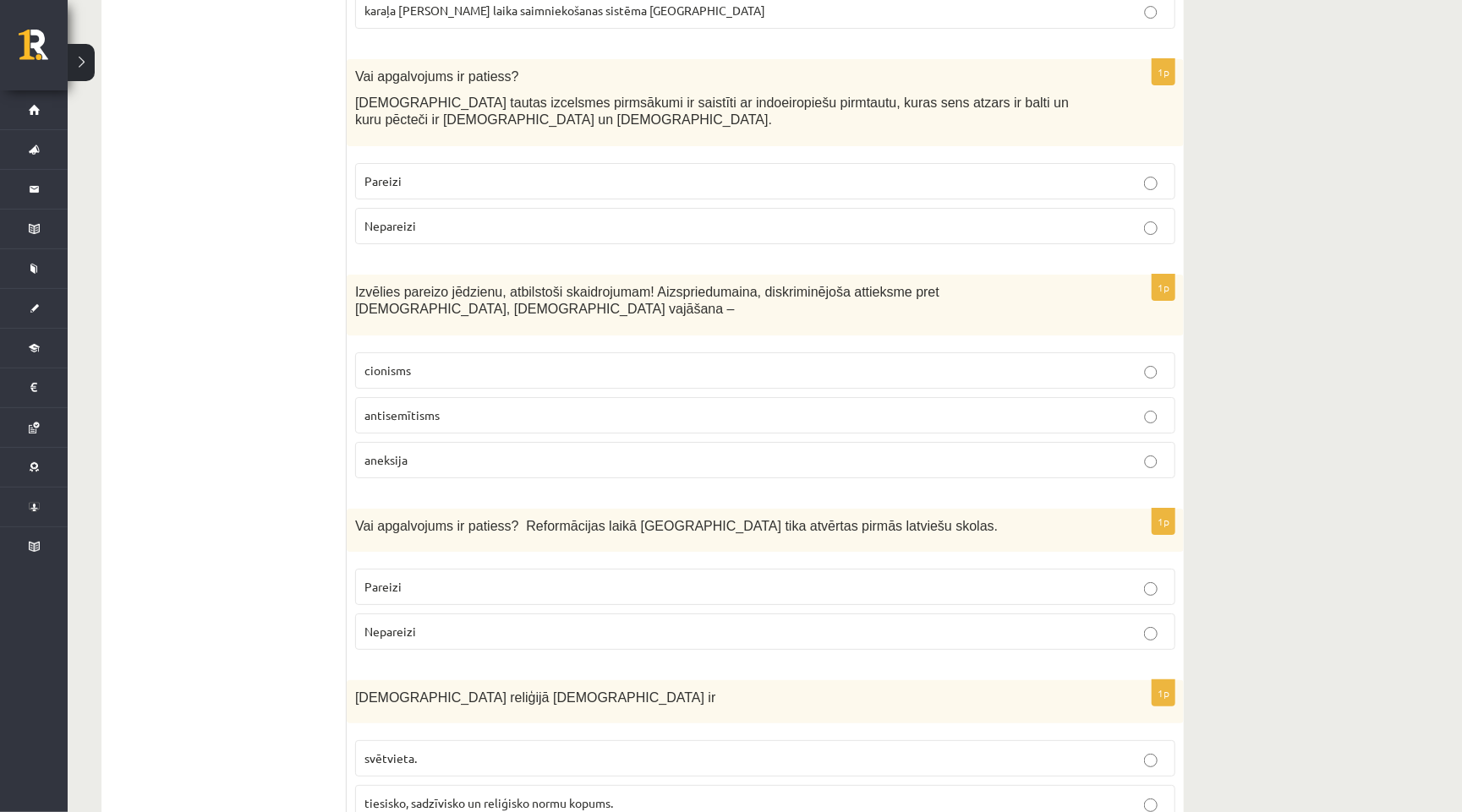
scroll to position [3319, 0]
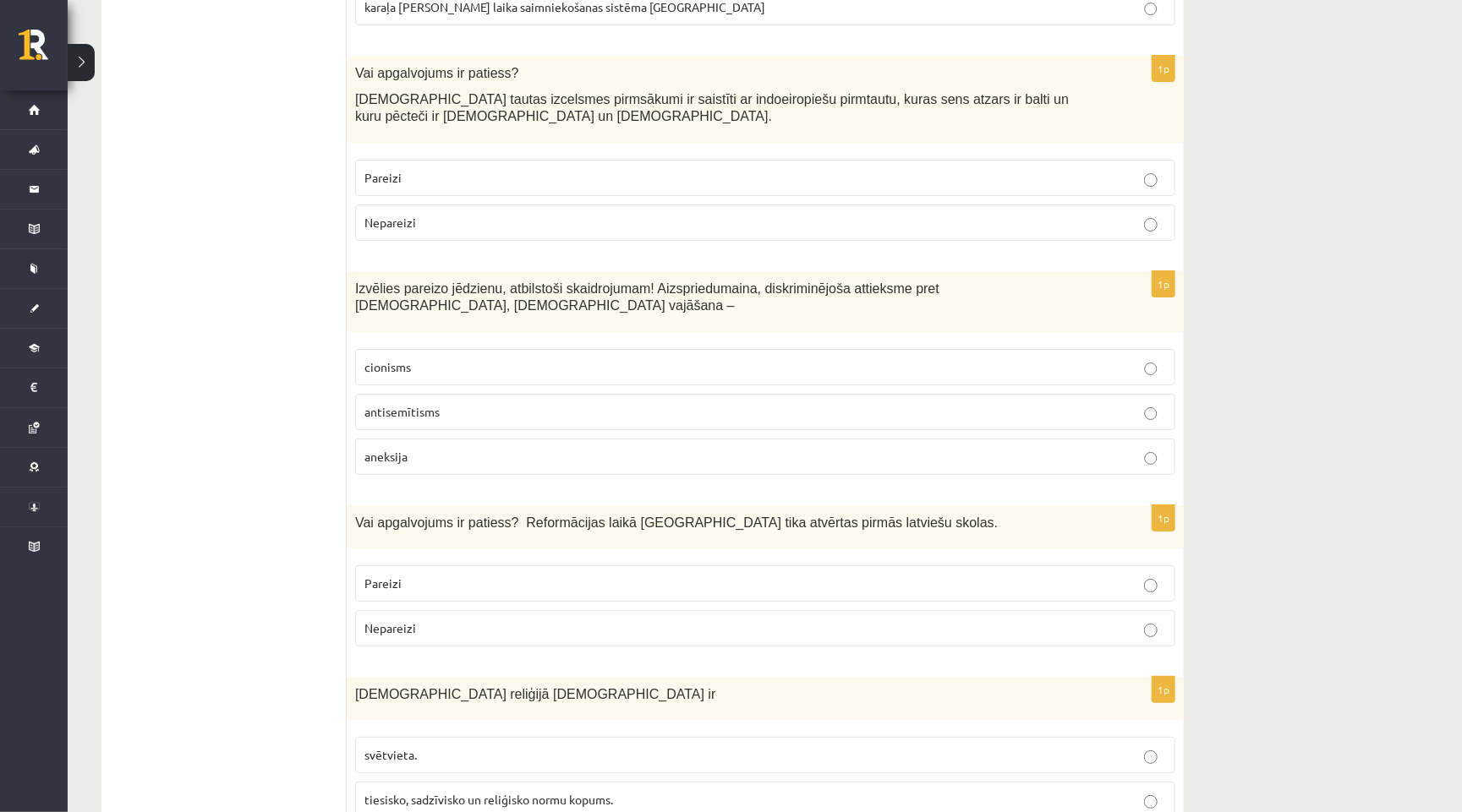
click at [403, 169] on p "Pareizi" at bounding box center [765, 177] width 801 height 17
click at [441, 403] on p "antisemītisms" at bounding box center [765, 411] width 801 height 17
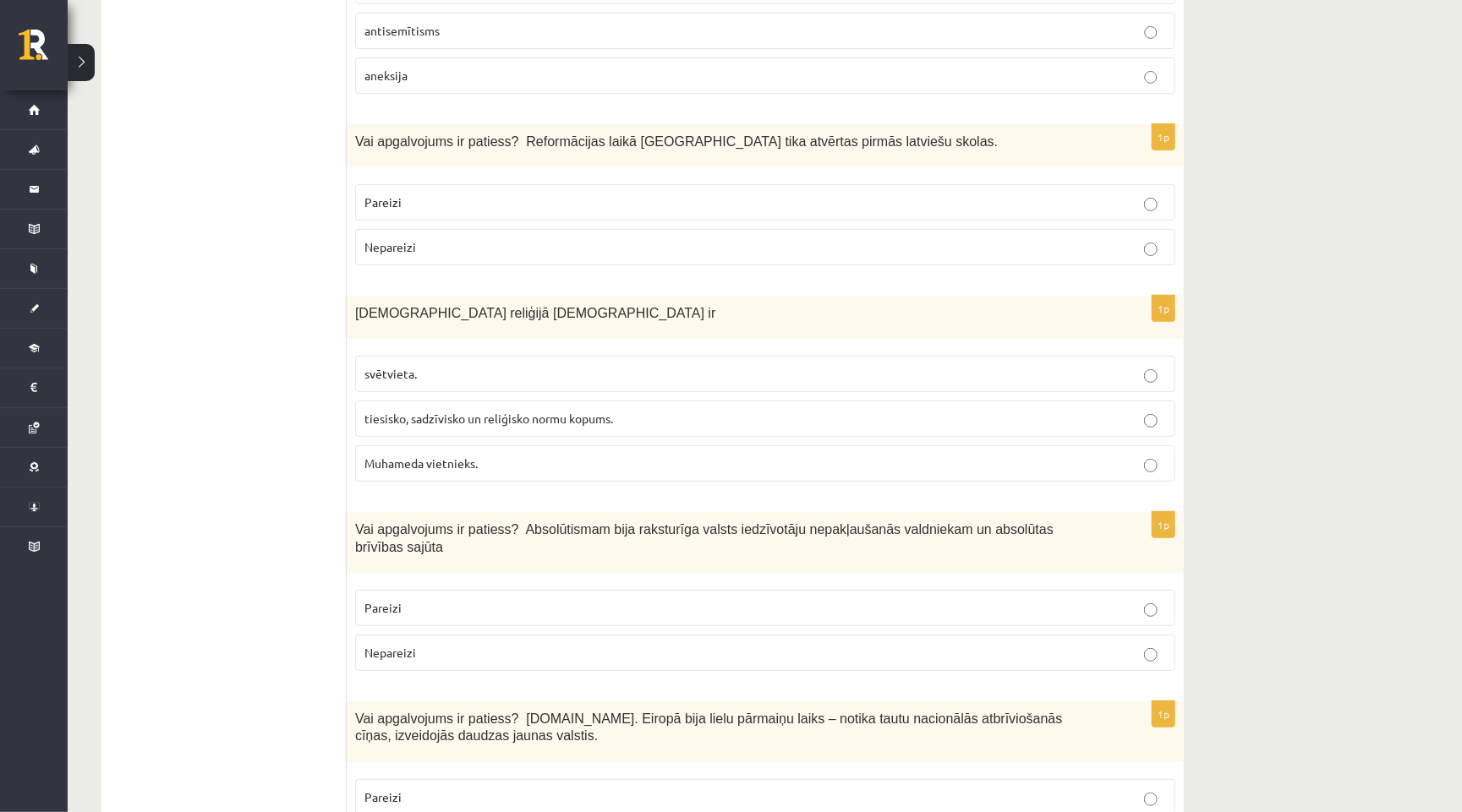
scroll to position [3716, 0]
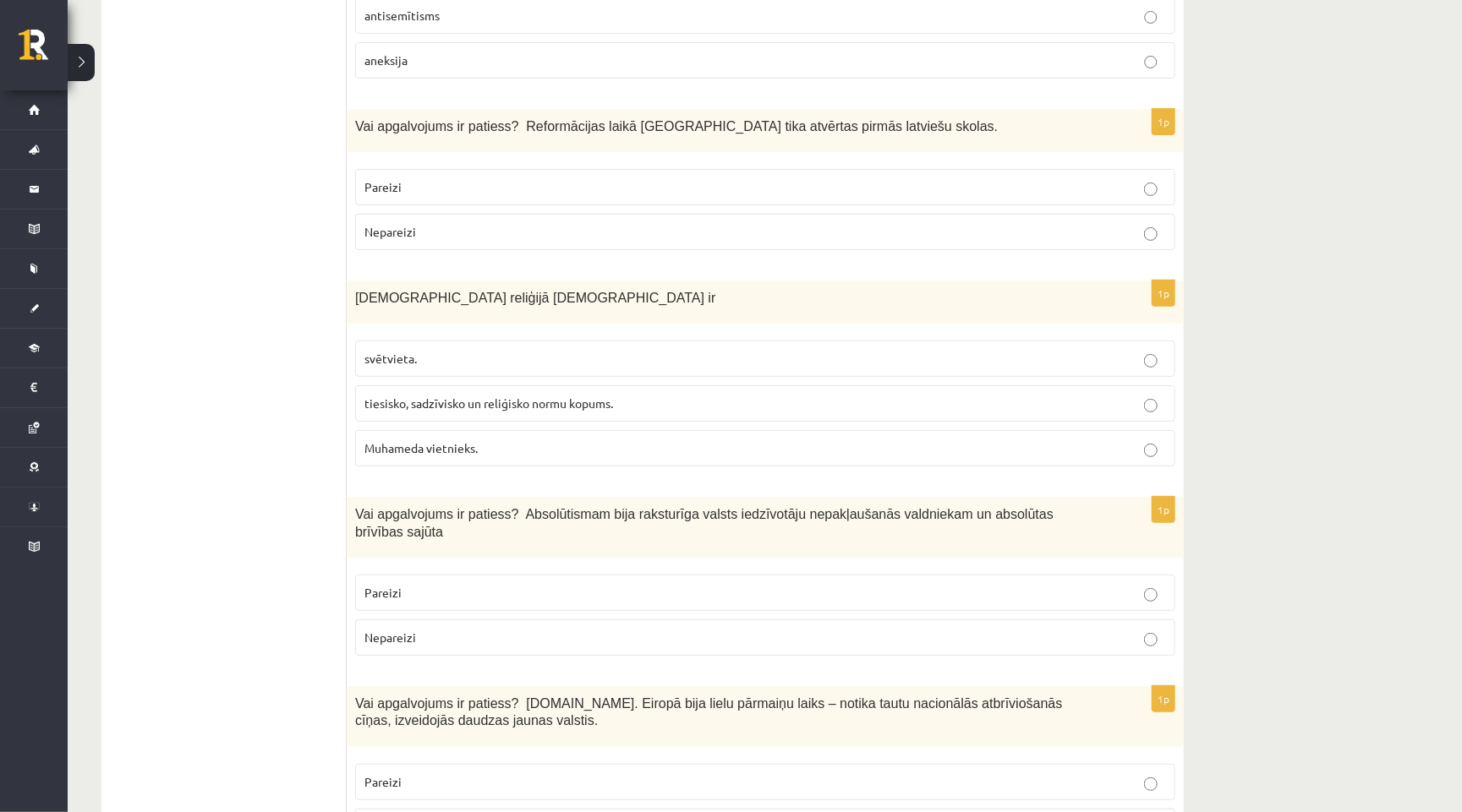
click at [523, 169] on label "Pareizi" at bounding box center [765, 187] width 820 height 36
click at [568, 385] on fieldset "svētvieta. tiesisko, sadzīvisko un reliģisko normu kopums. Muhameda vietnieks." at bounding box center [765, 401] width 820 height 140
click at [561, 396] on span "tiesisko, sadzīvisko un reliģisko normu kopums." at bounding box center [488, 403] width 248 height 16
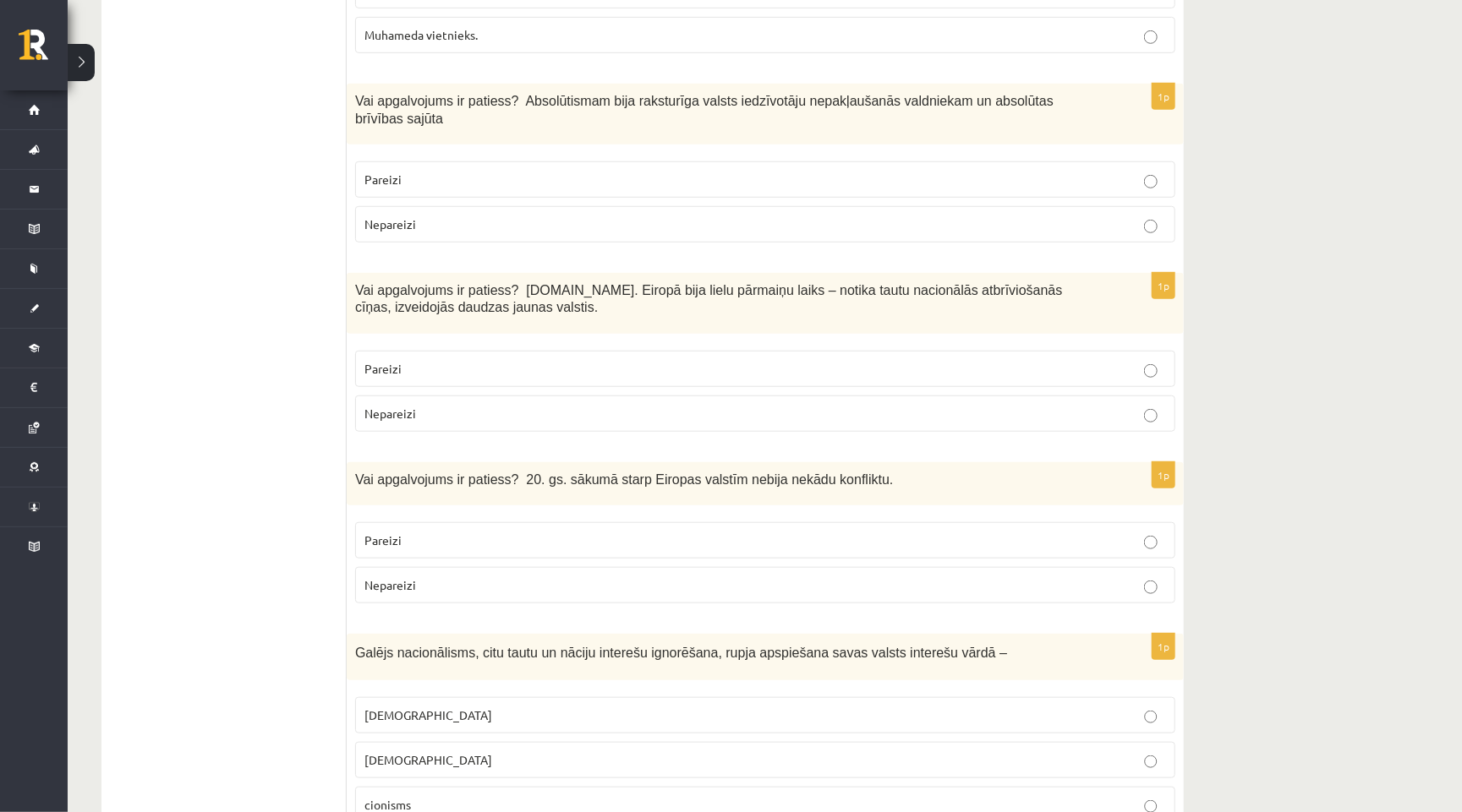
scroll to position [4135, 0]
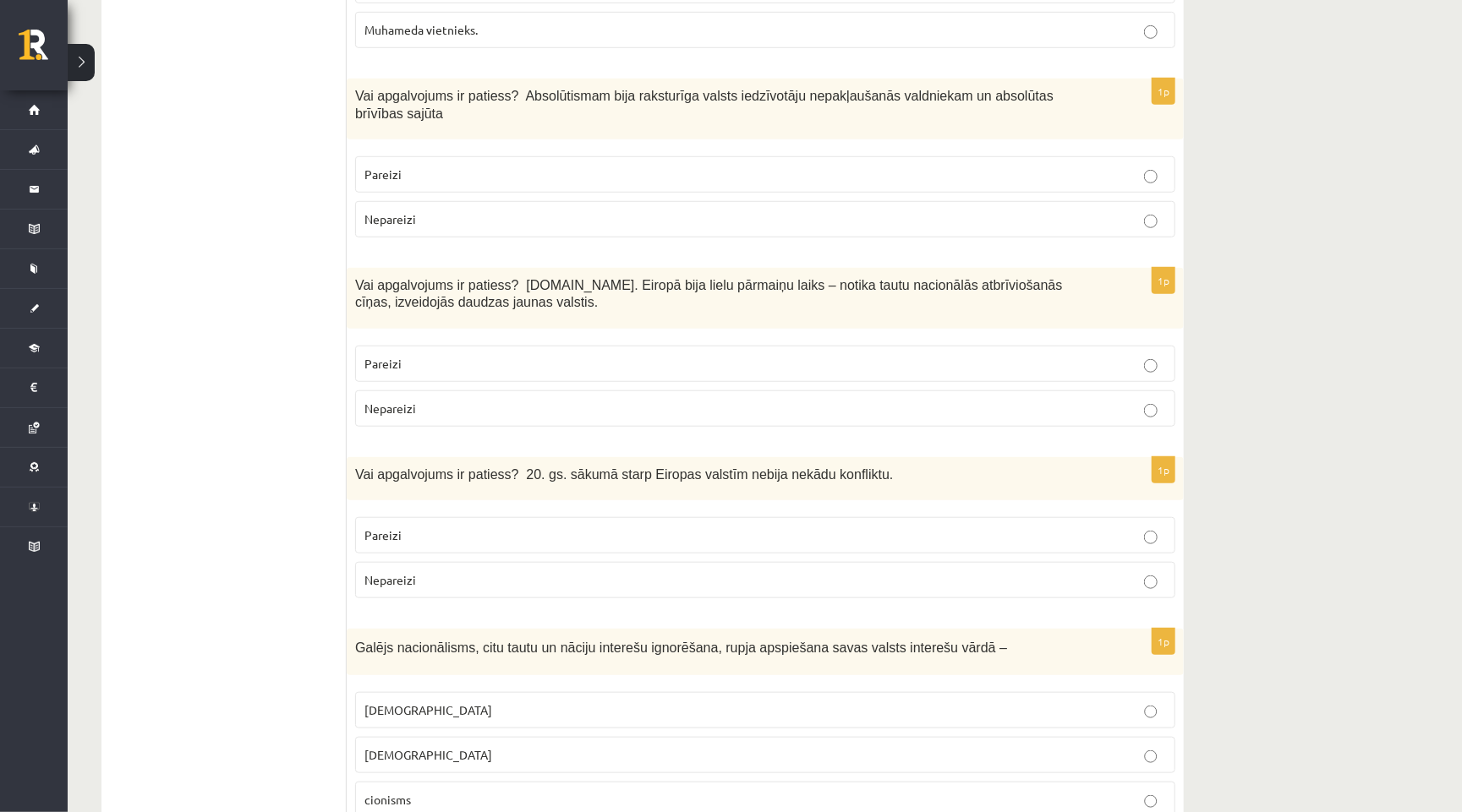
click at [402, 159] on fieldset "Pareizi Nepareizi" at bounding box center [765, 195] width 820 height 95
click at [401, 211] on p "Nepareizi" at bounding box center [765, 219] width 801 height 17
click at [409, 355] on p "Pareizi" at bounding box center [765, 363] width 801 height 17
click at [431, 516] on fieldset "Pareizi Nepareizi" at bounding box center [765, 557] width 820 height 95
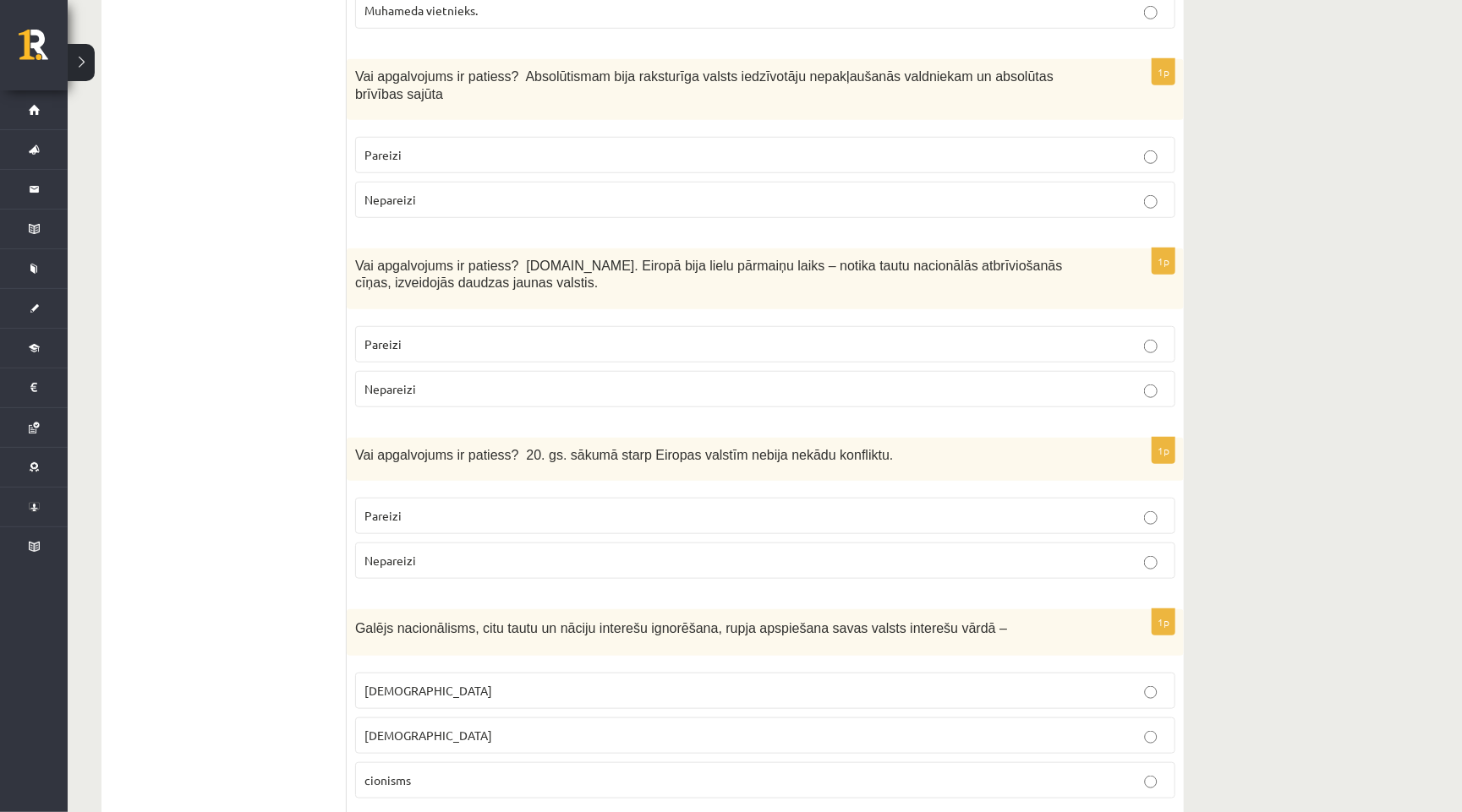
click at [437, 552] on p "Nepareizi" at bounding box center [765, 560] width 801 height 17
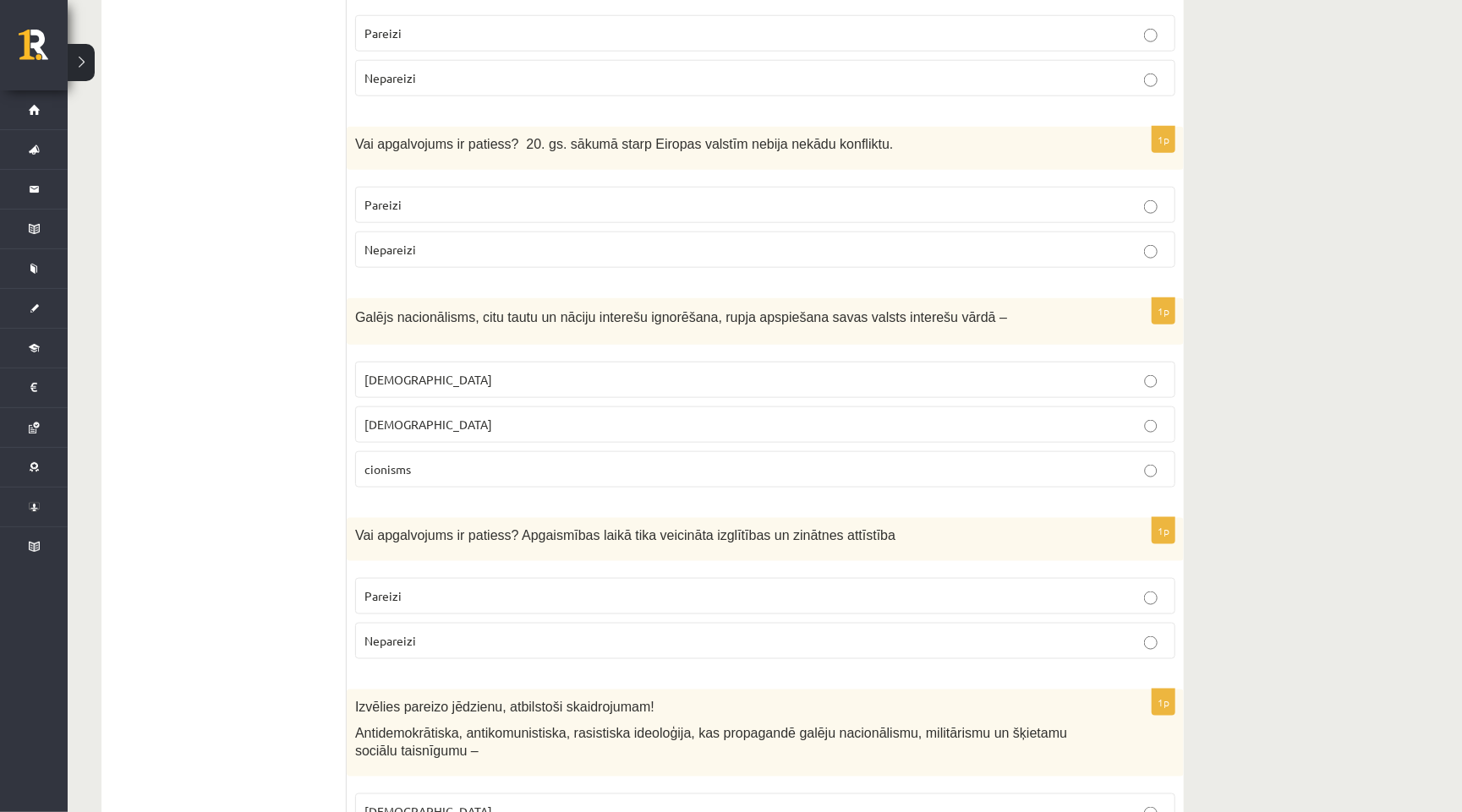
scroll to position [4468, 0]
click at [409, 370] on span "šovinisms" at bounding box center [428, 377] width 128 height 16
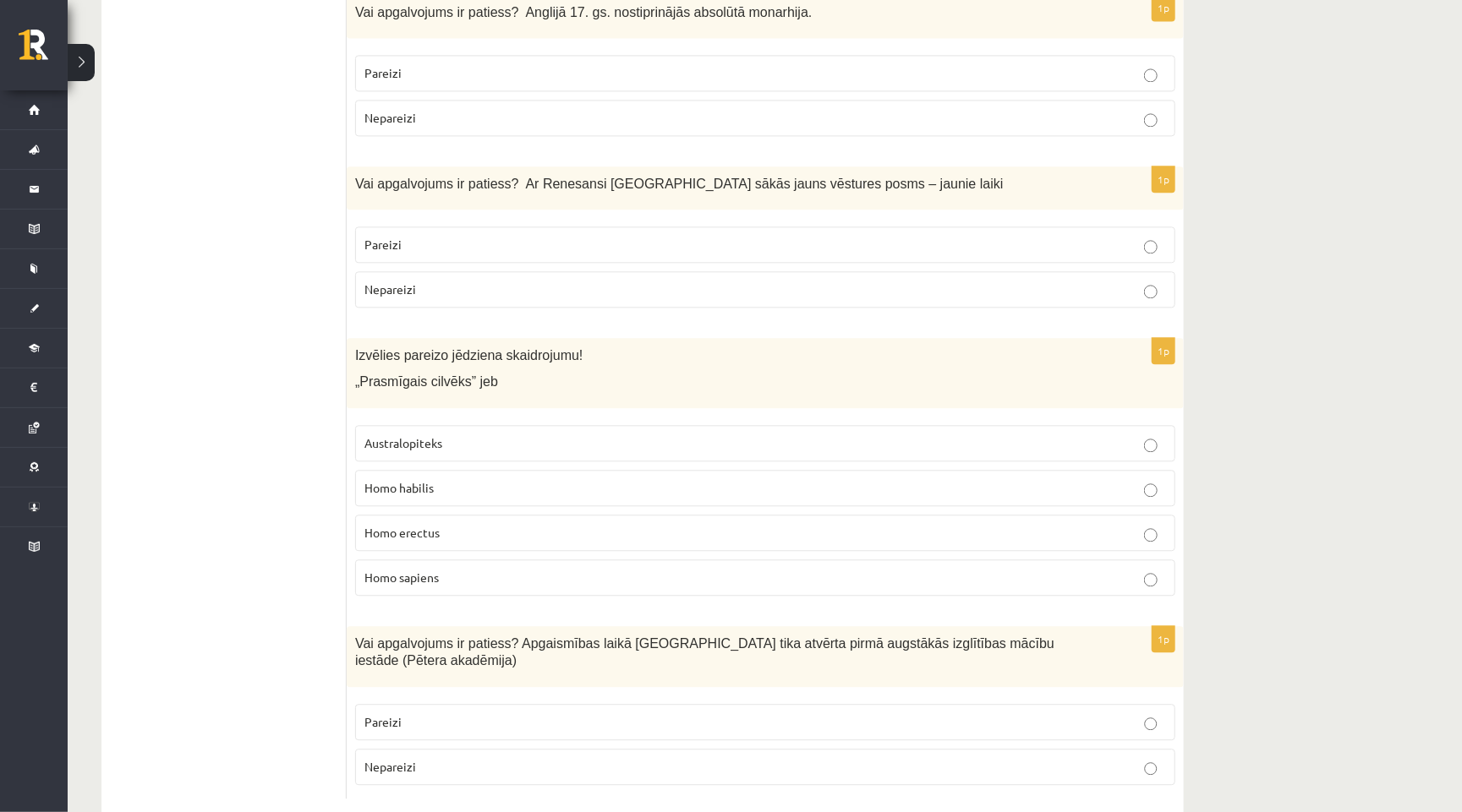
scroll to position [5609, 0]
click at [410, 714] on p "Pareizi" at bounding box center [765, 723] width 801 height 17
click at [437, 427] on fieldset "Australopiteks Homo habilis Homo erectus Homo sapiens" at bounding box center [765, 510] width 820 height 184
click at [437, 480] on p "Homo habilis" at bounding box center [765, 488] width 801 height 17
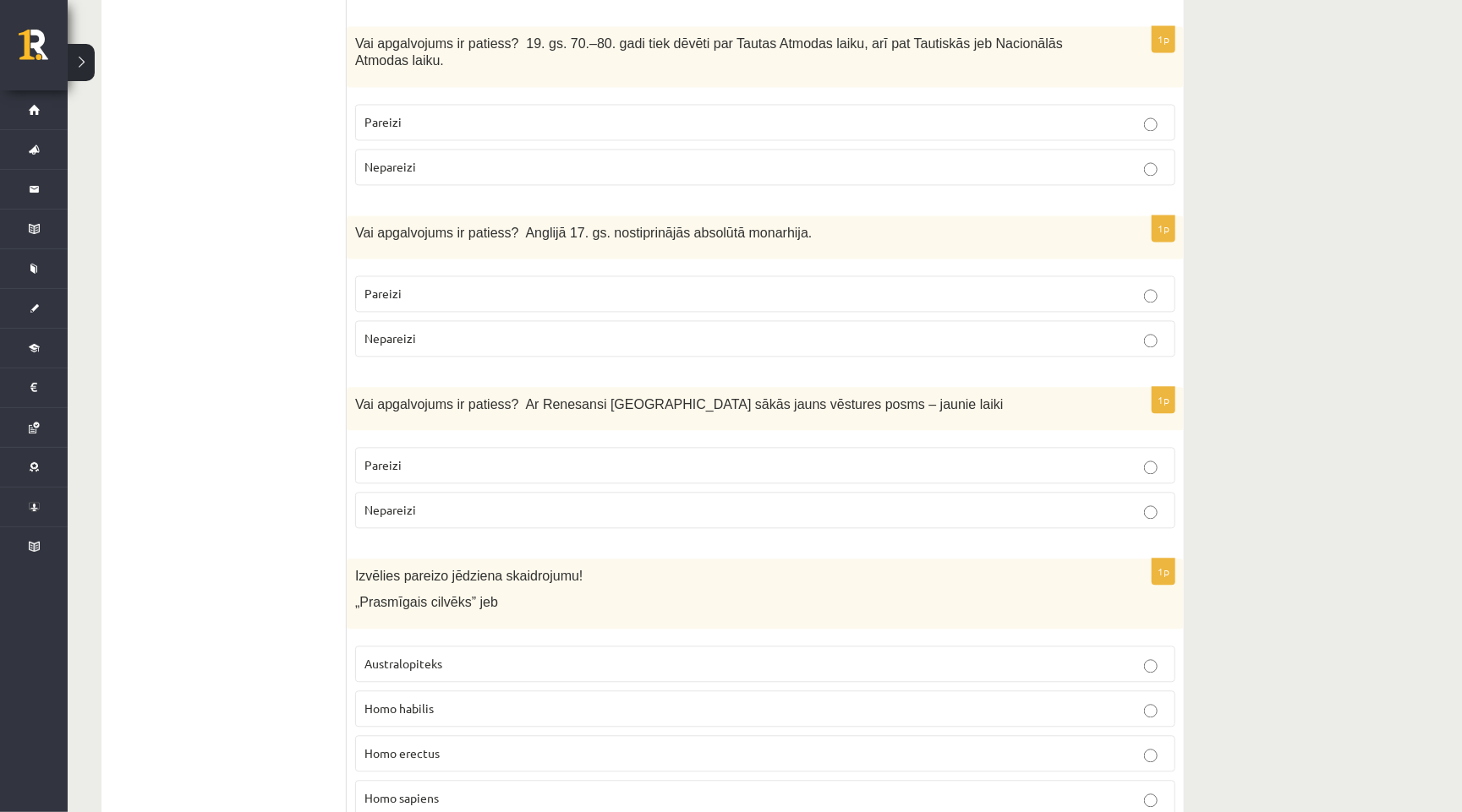
scroll to position [5386, 0]
click at [477, 451] on label "Pareizi" at bounding box center [765, 469] width 820 height 36
click at [422, 333] on p "Nepareizi" at bounding box center [765, 341] width 801 height 17
click at [395, 118] on span "Pareizi" at bounding box center [382, 125] width 37 height 16
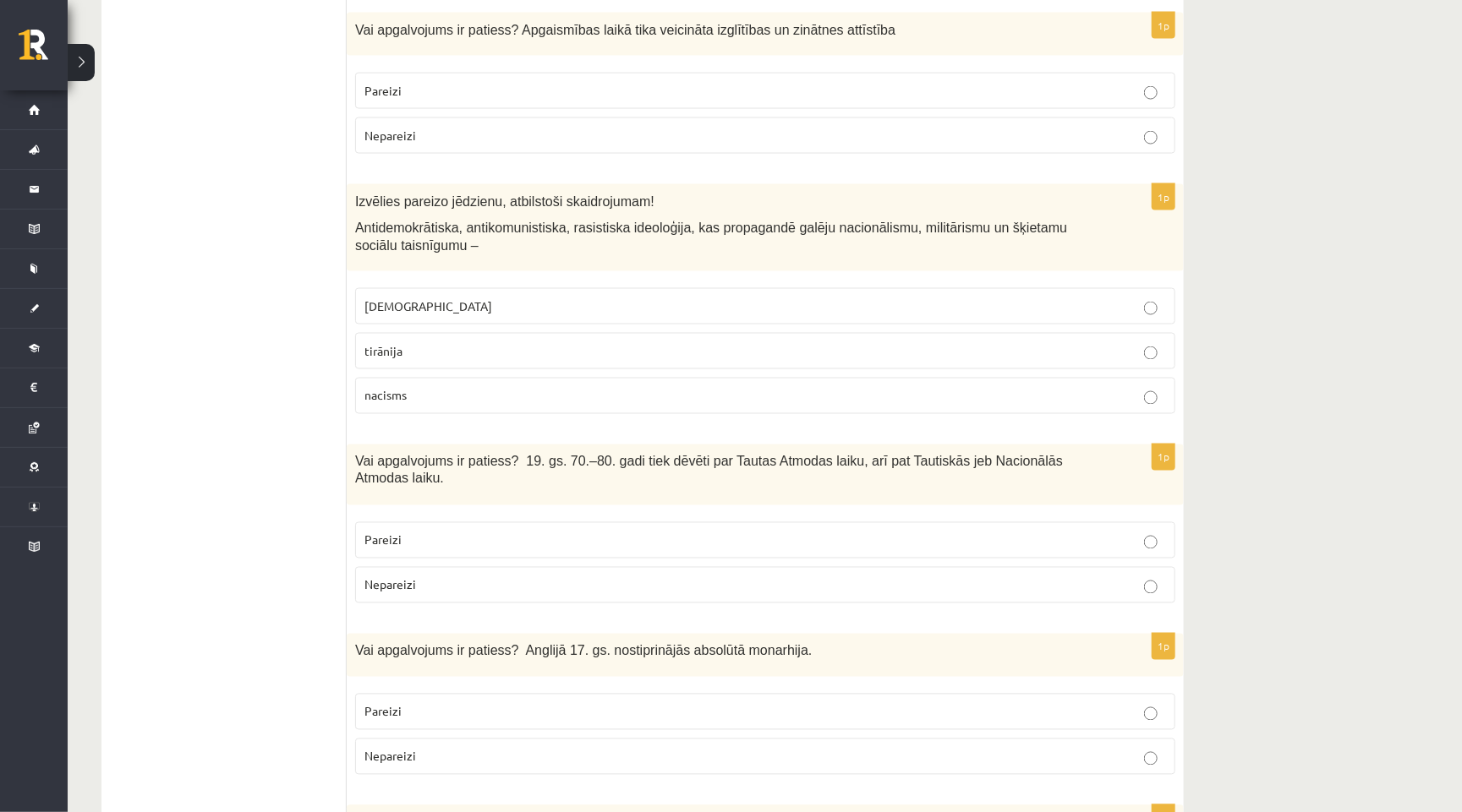
scroll to position [4966, 0]
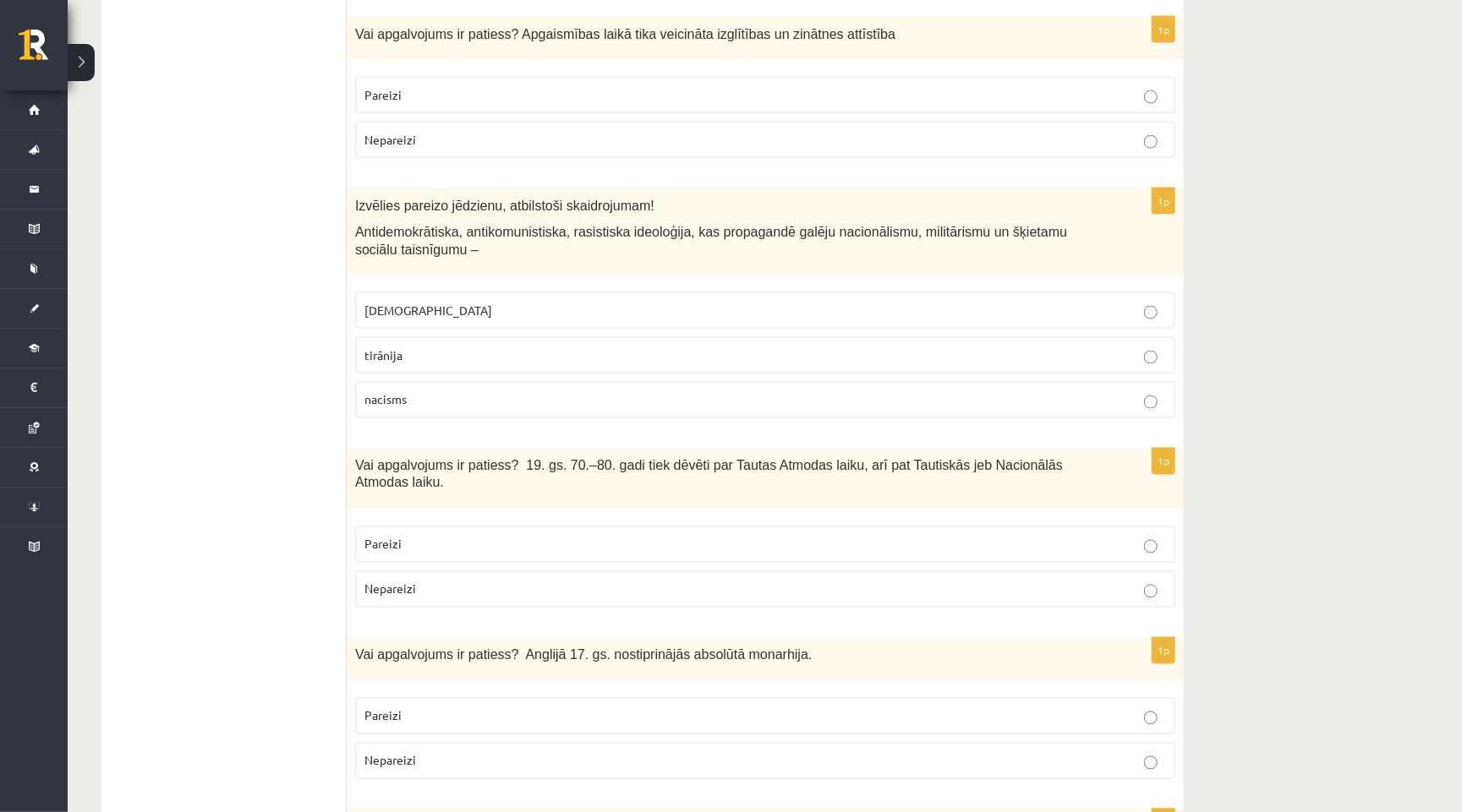
click at [386, 303] on span "fašisms" at bounding box center [428, 310] width 128 height 16
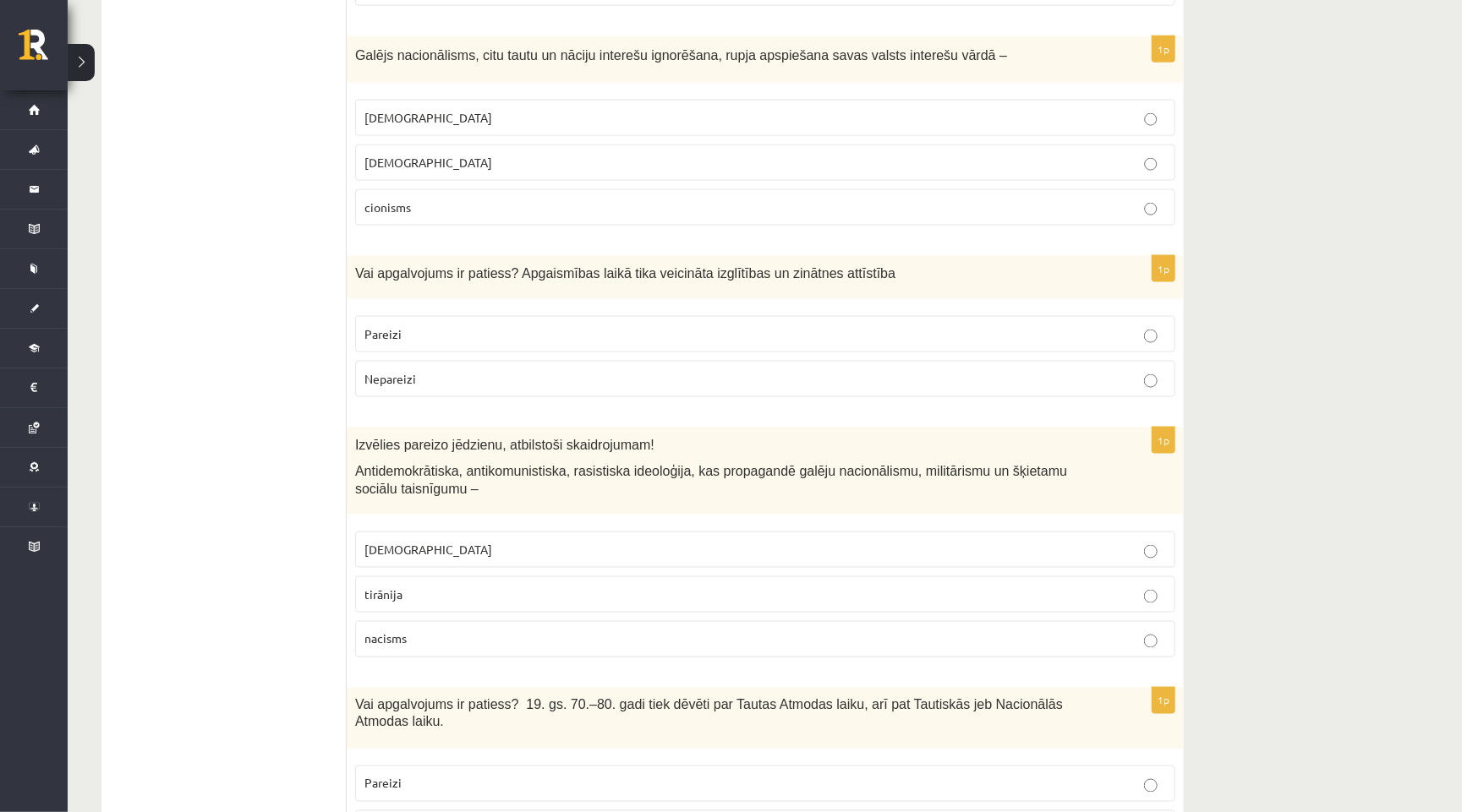
scroll to position [4721, 0]
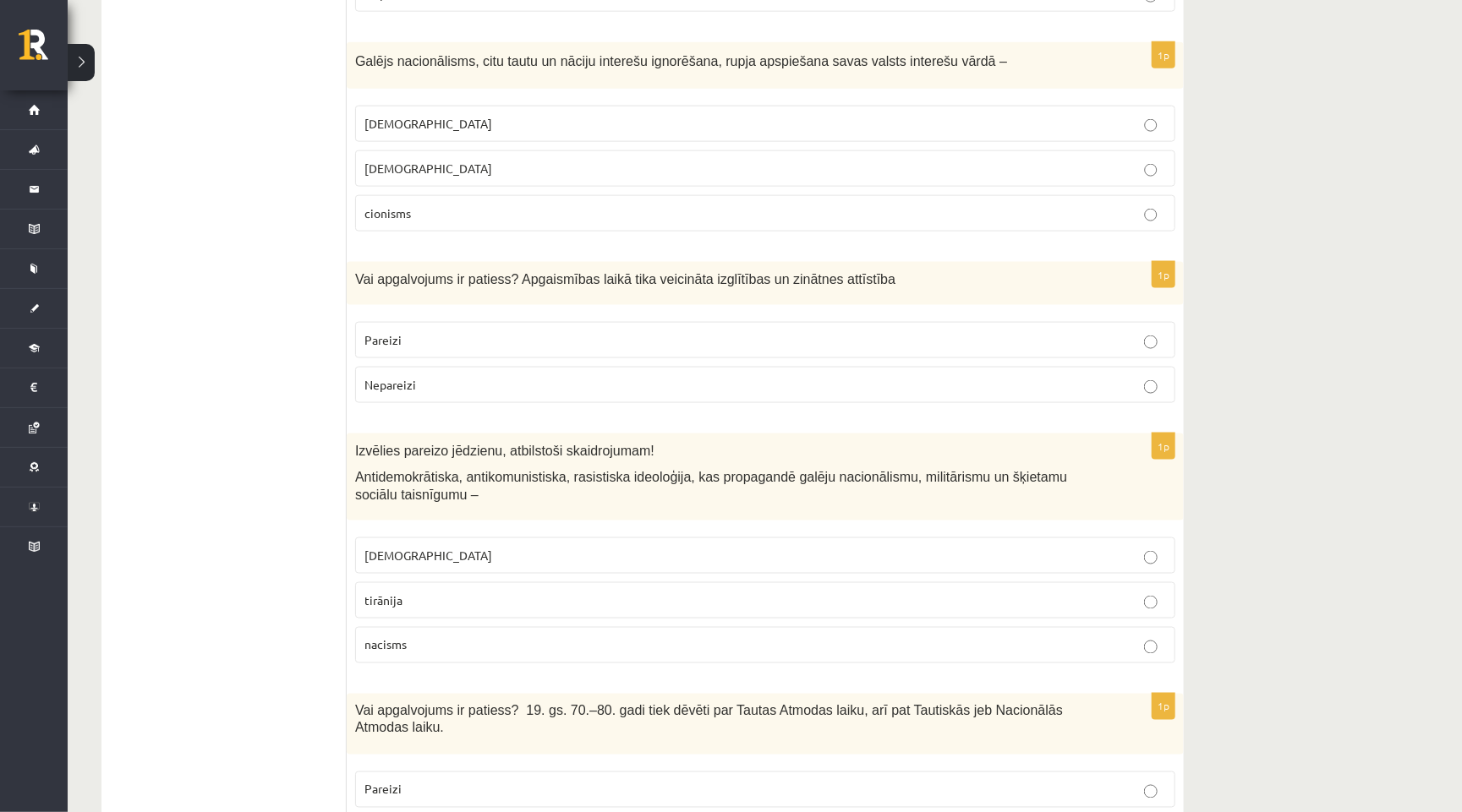
click at [416, 322] on label "Pareizi" at bounding box center [765, 340] width 820 height 36
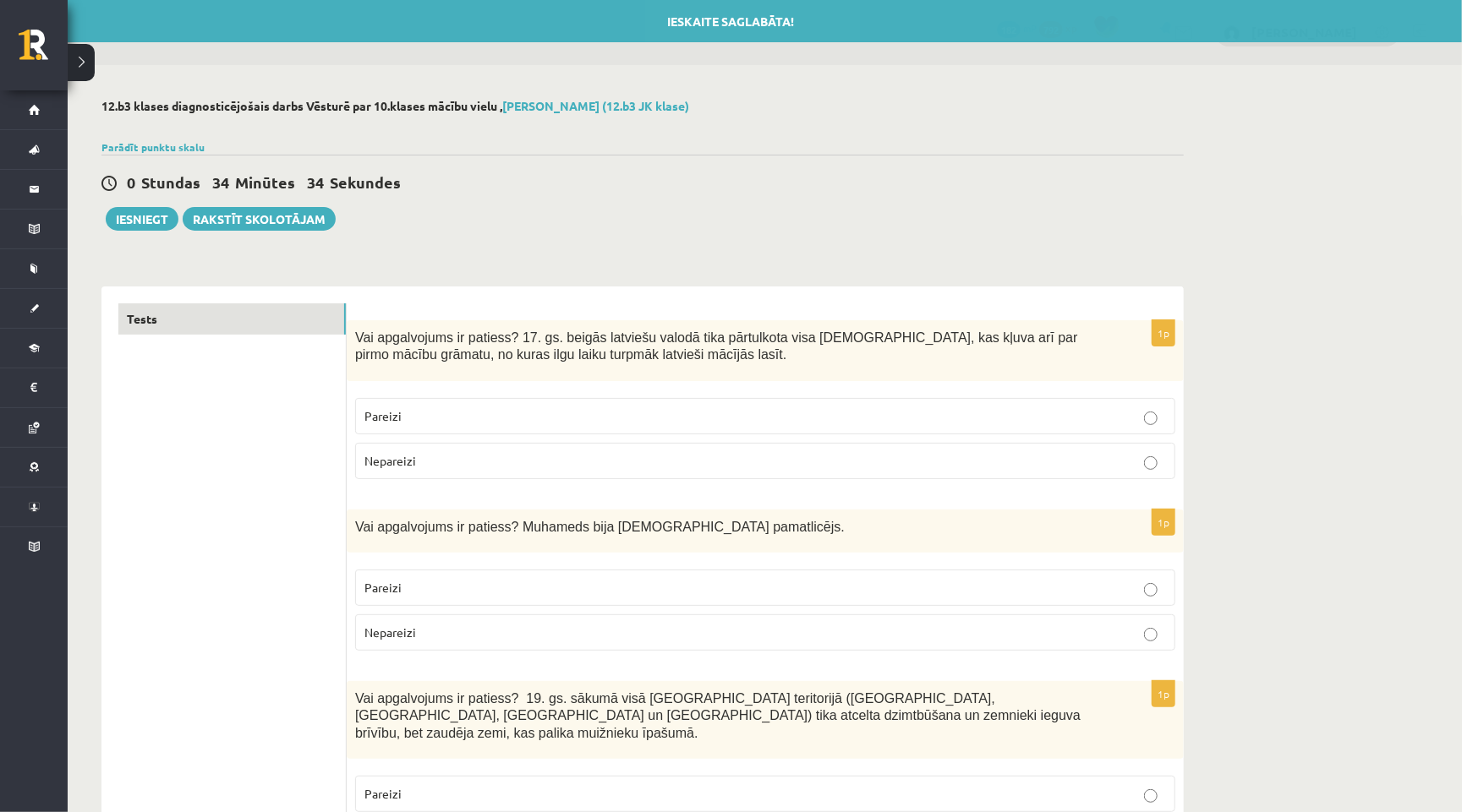
scroll to position [0, 0]
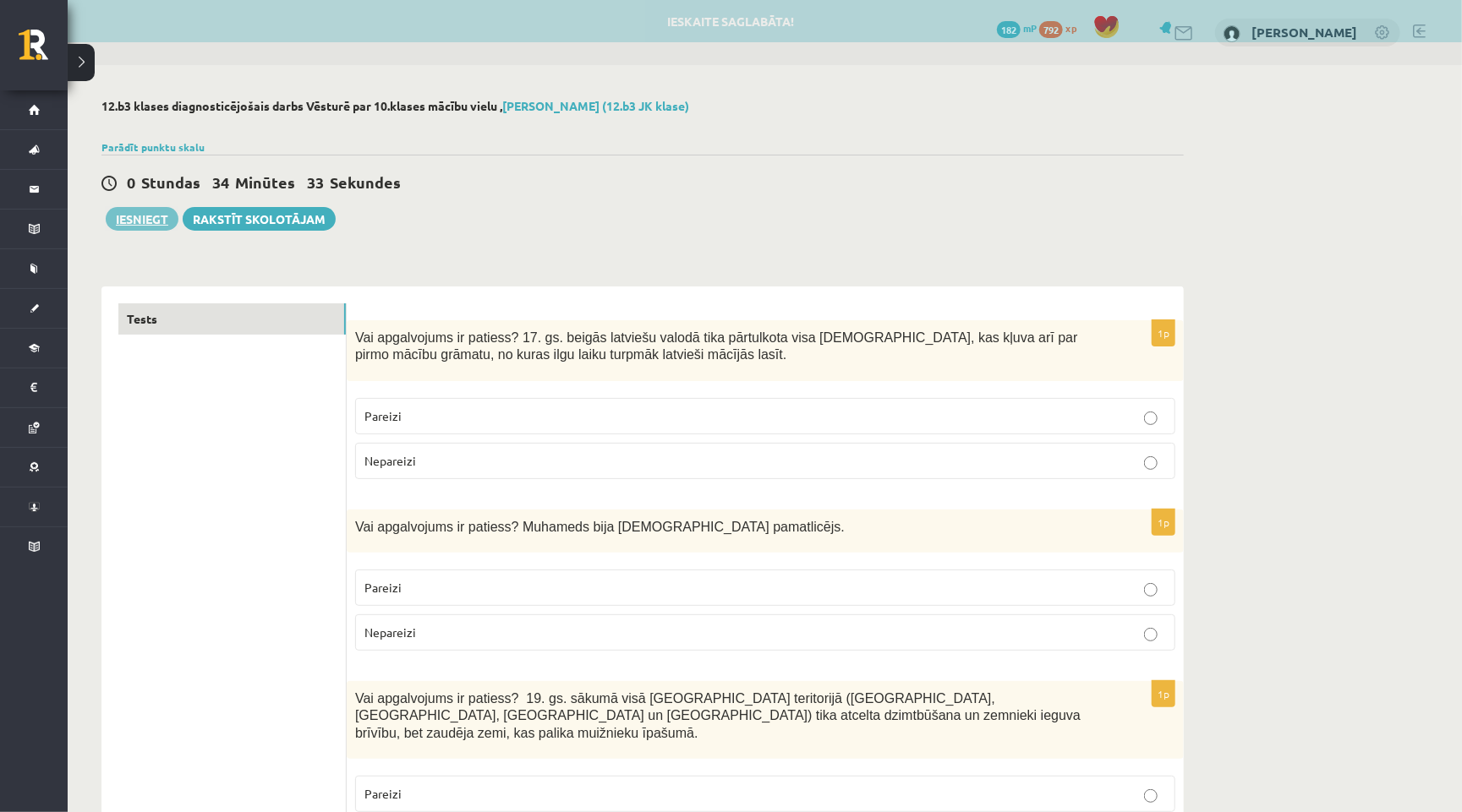
click at [151, 218] on button "Iesniegt" at bounding box center [142, 219] width 73 height 24
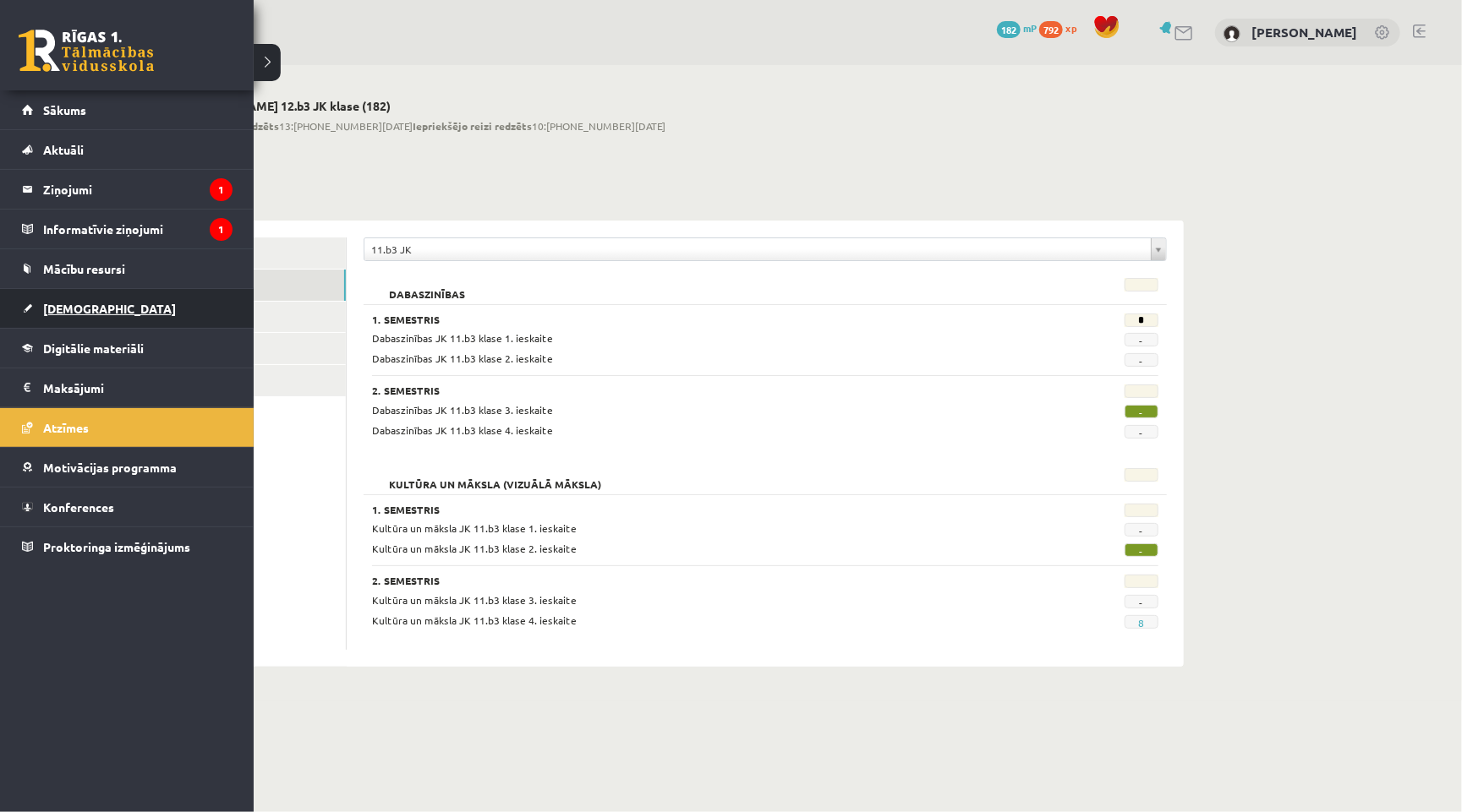
click at [49, 299] on link "[DEMOGRAPHIC_DATA]" at bounding box center [127, 308] width 211 height 39
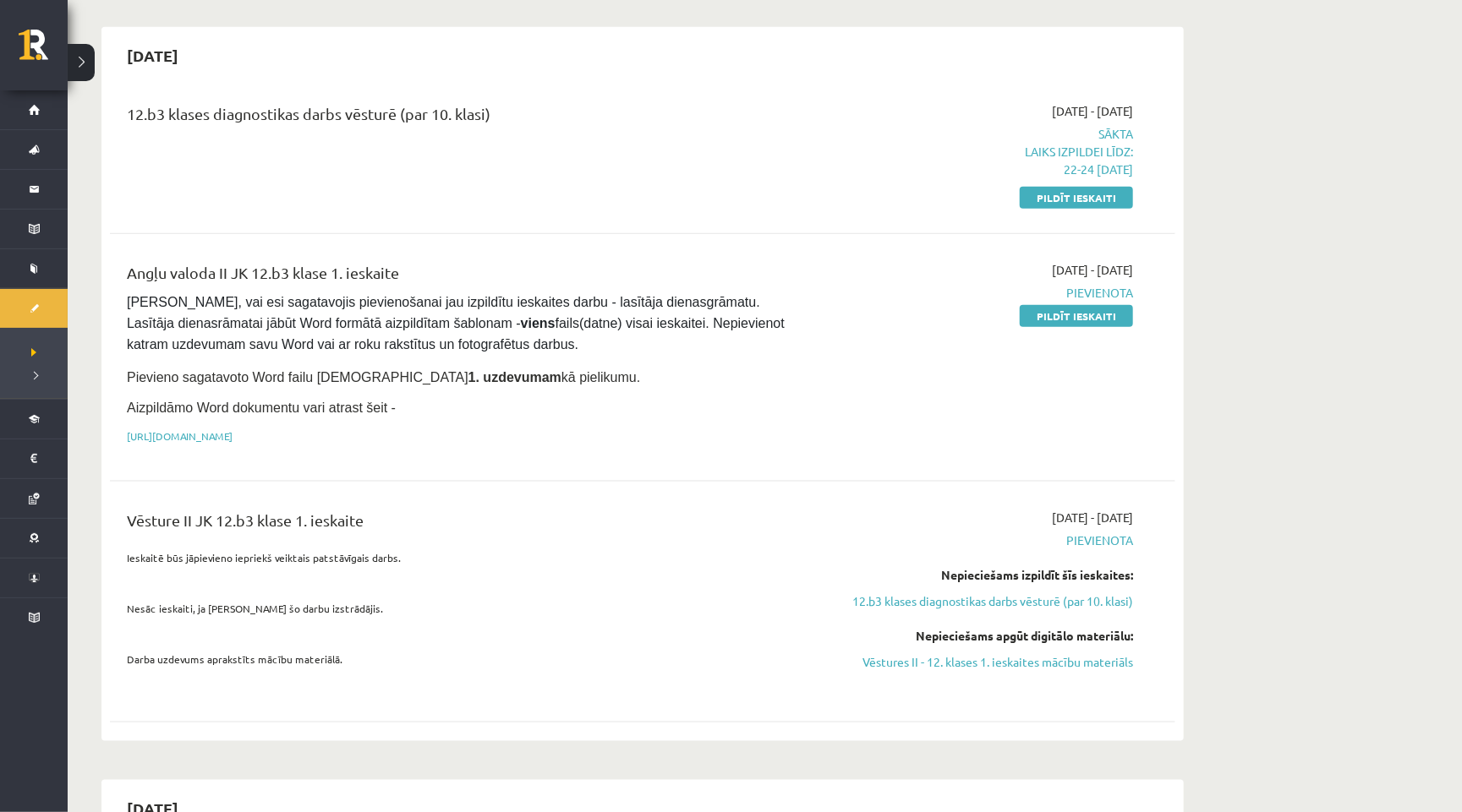
scroll to position [871, 0]
click at [998, 592] on link "12.b3 klases diagnostikas darbs vēsturē (par 10. klasi)" at bounding box center [973, 600] width 319 height 17
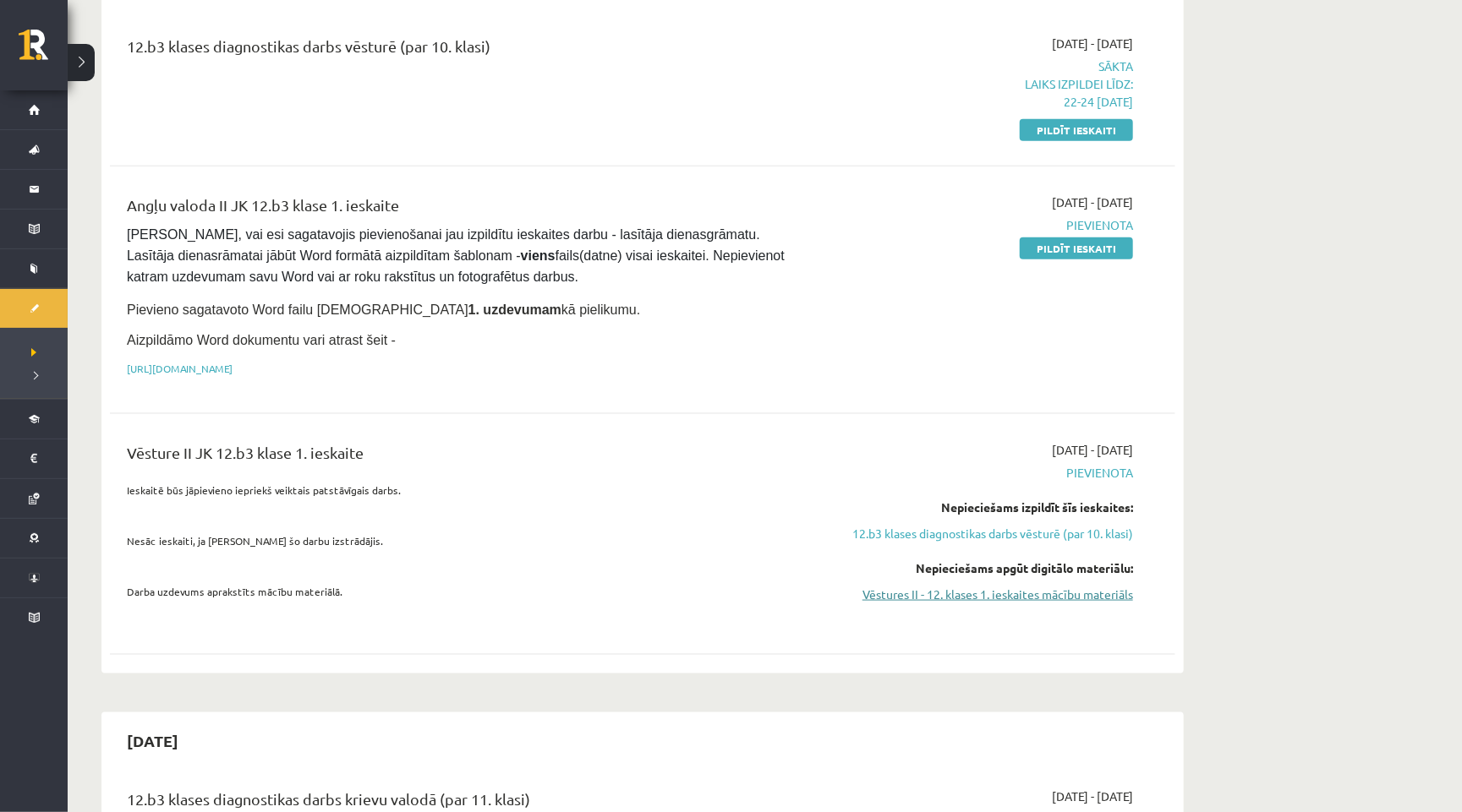
click at [996, 586] on link "Vēstures II - 12. klases 1. ieskaites mācību materiāls" at bounding box center [973, 594] width 319 height 17
click at [903, 525] on link "12.b3 klases diagnostikas darbs vēsturē (par 10. klasi)" at bounding box center [973, 533] width 319 height 17
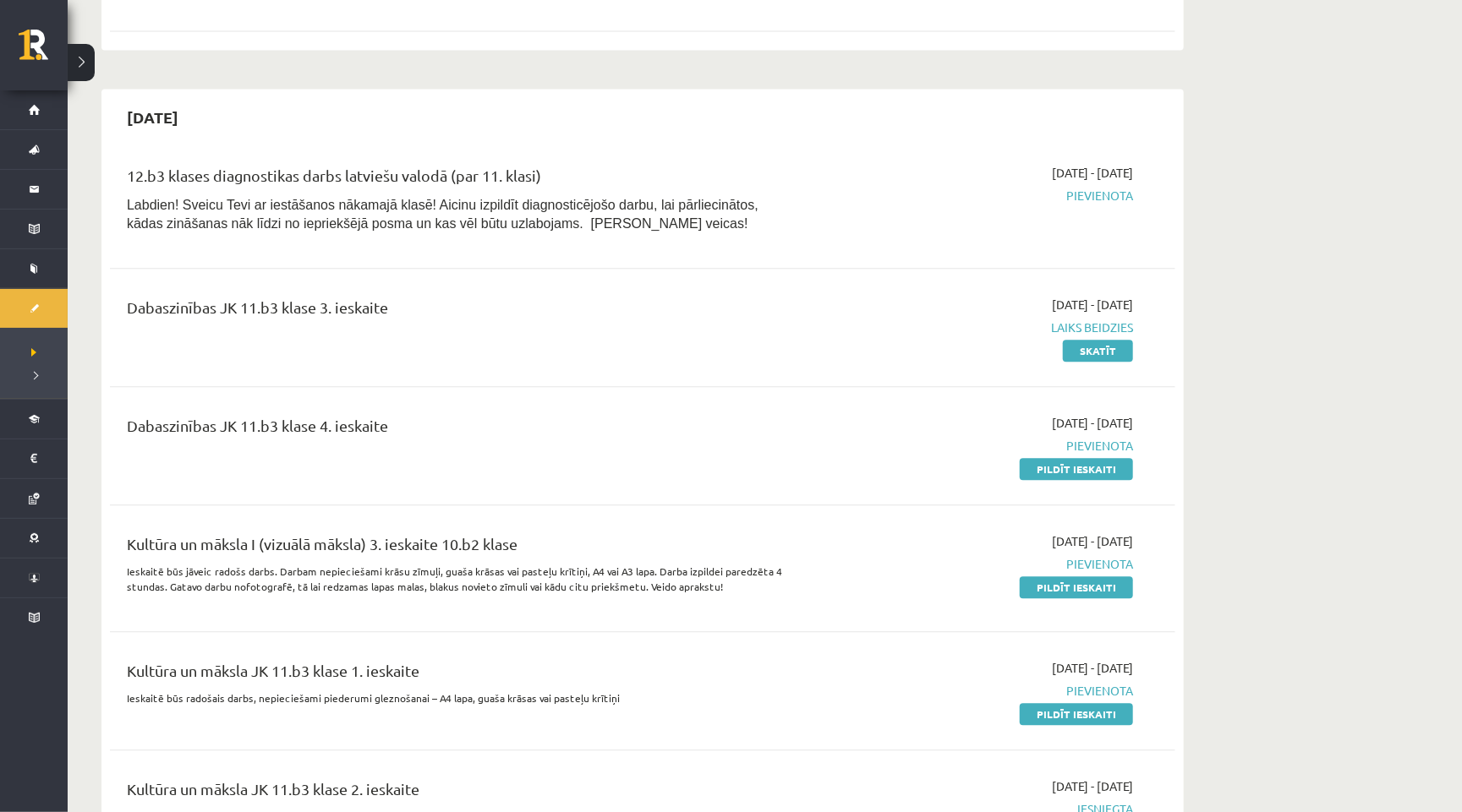
scroll to position [2092, 0]
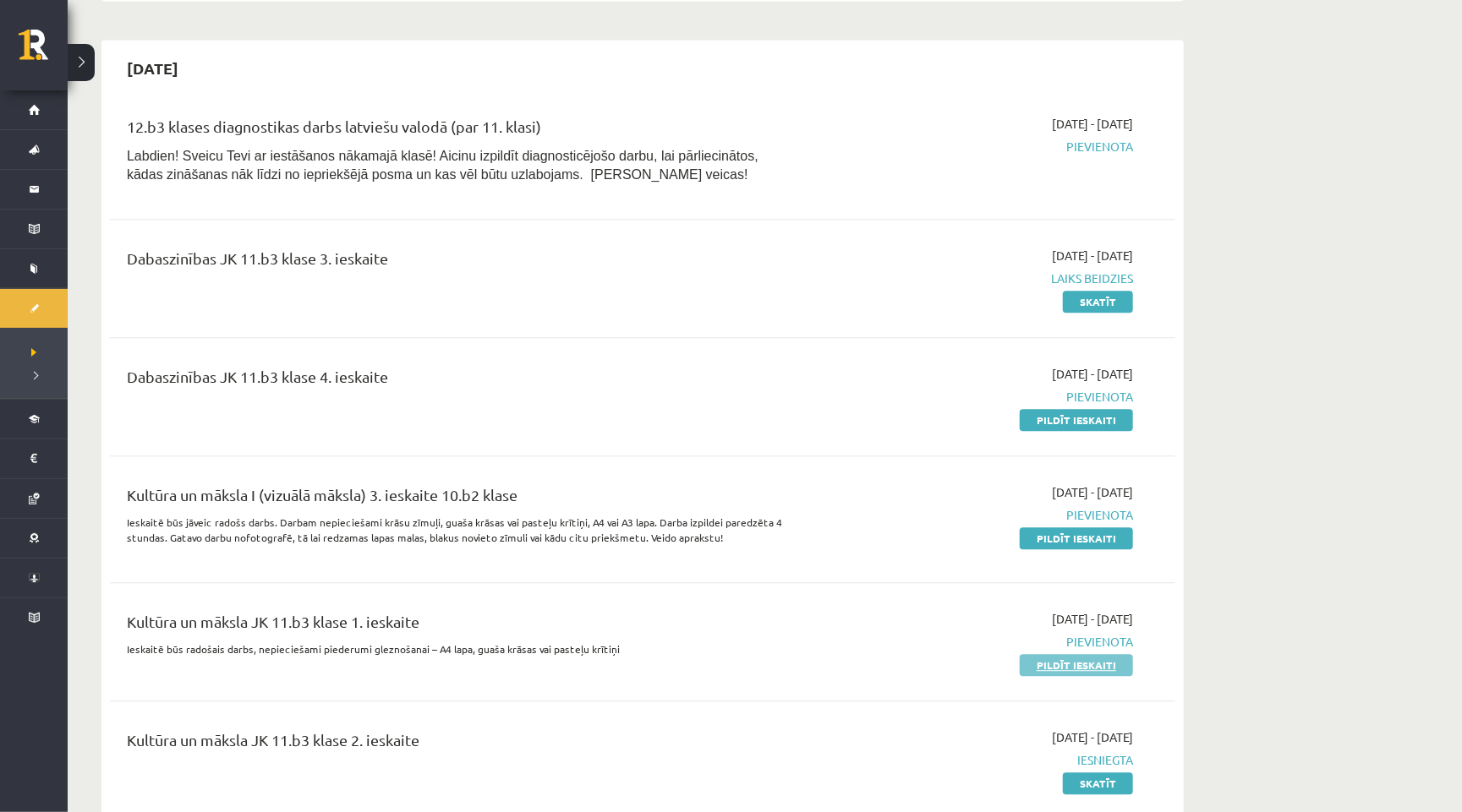
click at [1030, 654] on link "Pildīt ieskaiti" at bounding box center [1076, 665] width 113 height 22
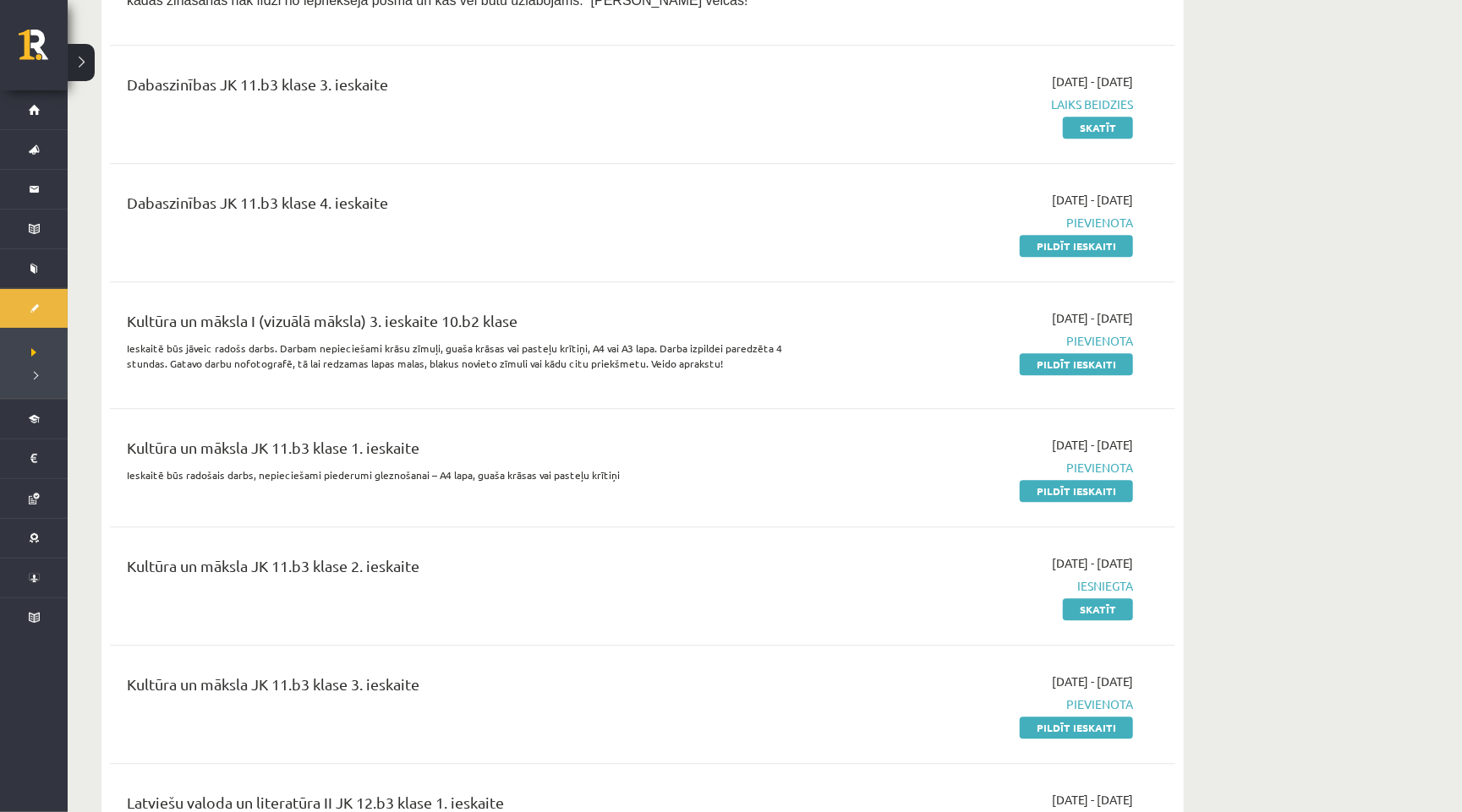
scroll to position [2290, 0]
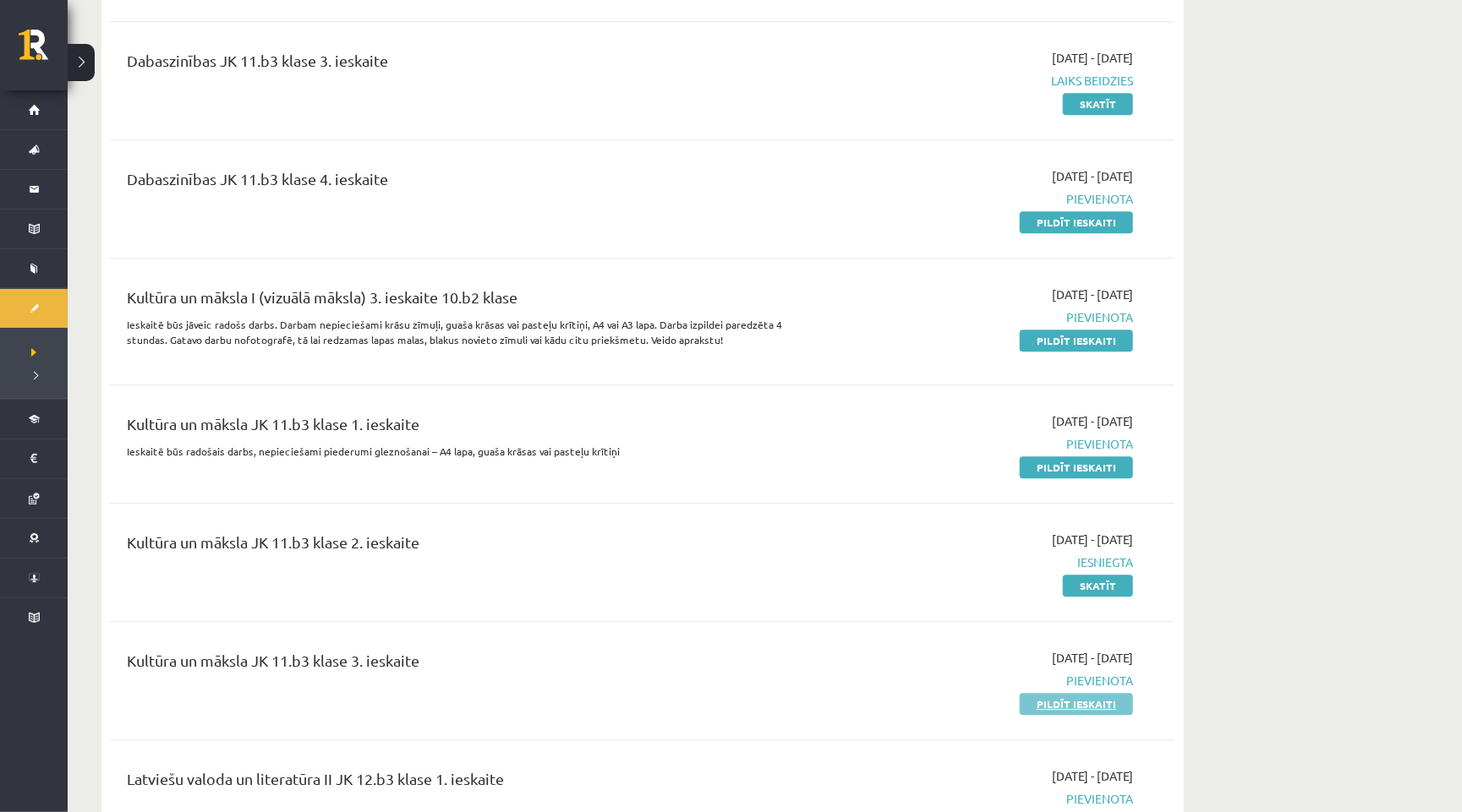
click at [1055, 693] on link "Pildīt ieskaiti" at bounding box center [1076, 704] width 113 height 22
click at [1055, 212] on link "Pildīt ieskaiti" at bounding box center [1076, 223] width 113 height 22
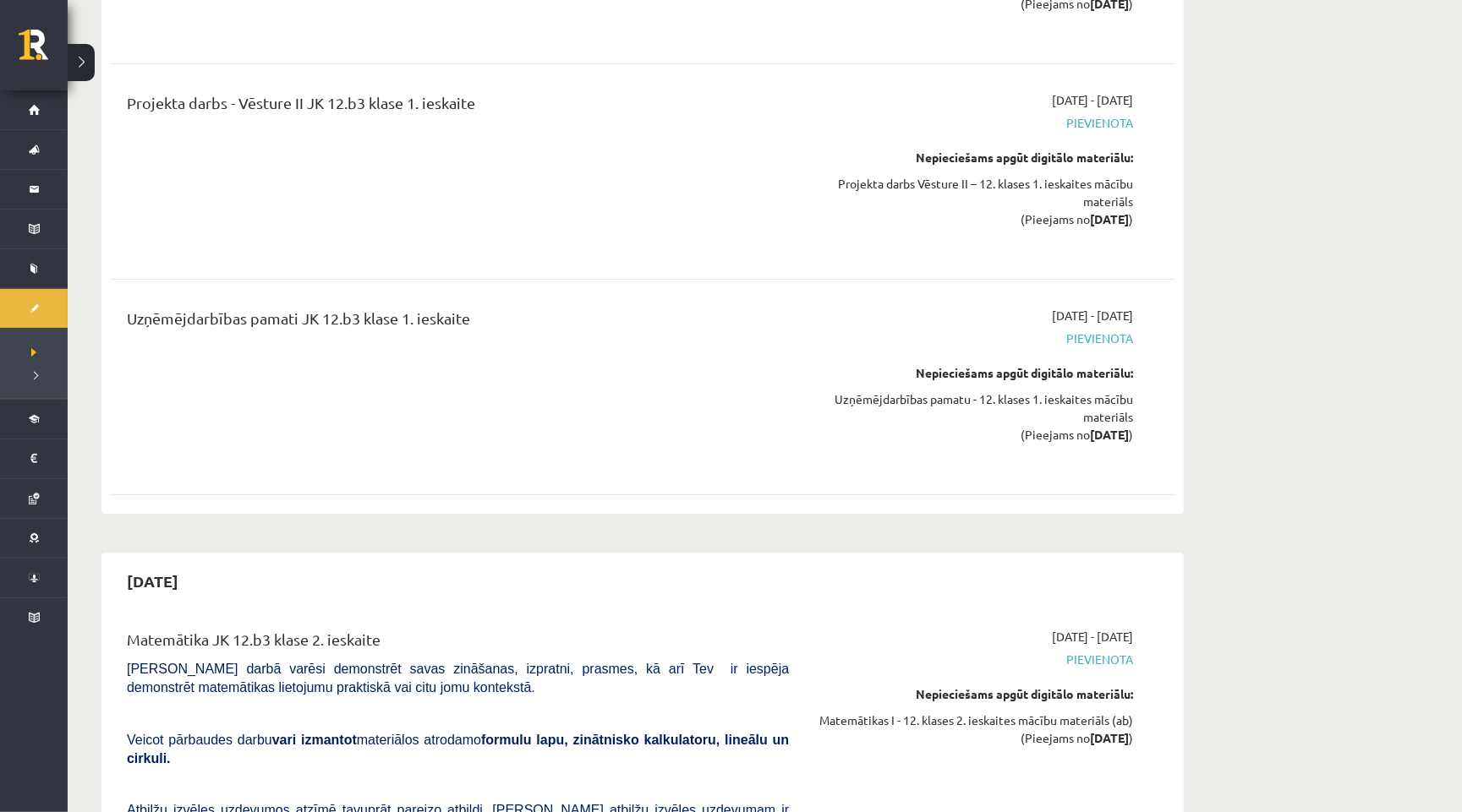
scroll to position [3261, 0]
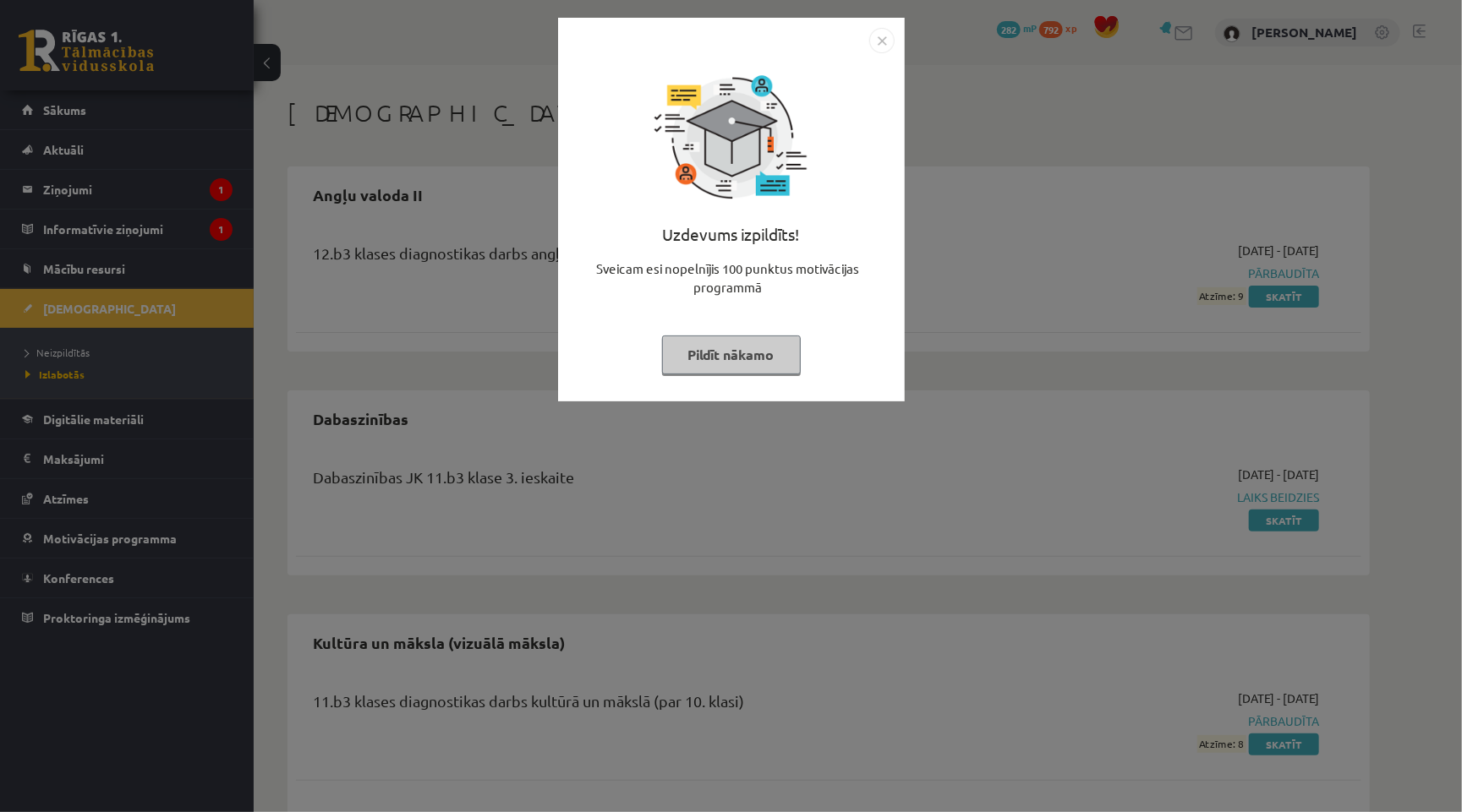
click at [886, 37] on img "Close" at bounding box center [882, 41] width 26 height 26
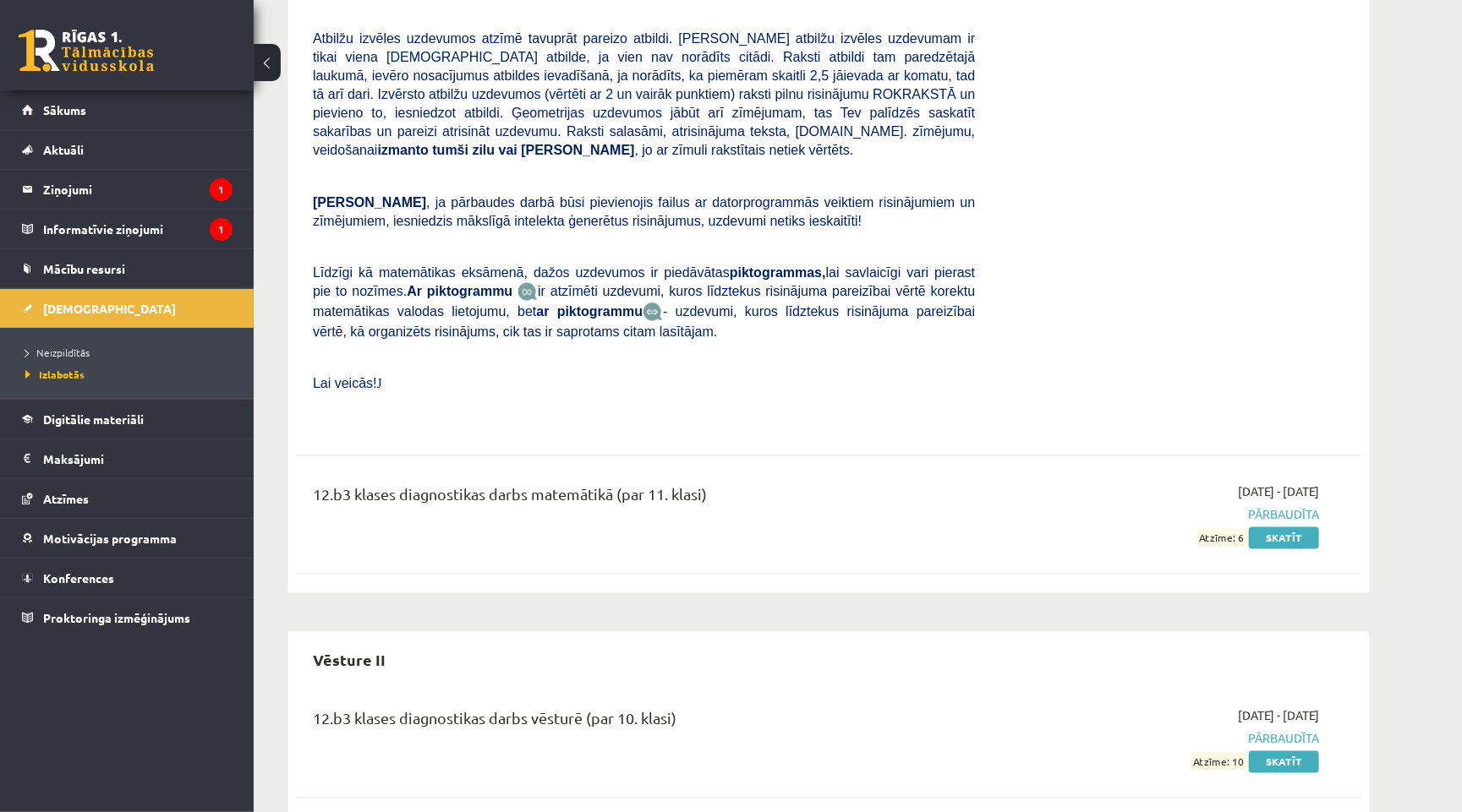
scroll to position [1411, 0]
click at [1044, 1] on div "[DATE] - [DATE] Termiņš beidzies Skatīt" at bounding box center [1159, 143] width 344 height 571
